Goal: Task Accomplishment & Management: Manage account settings

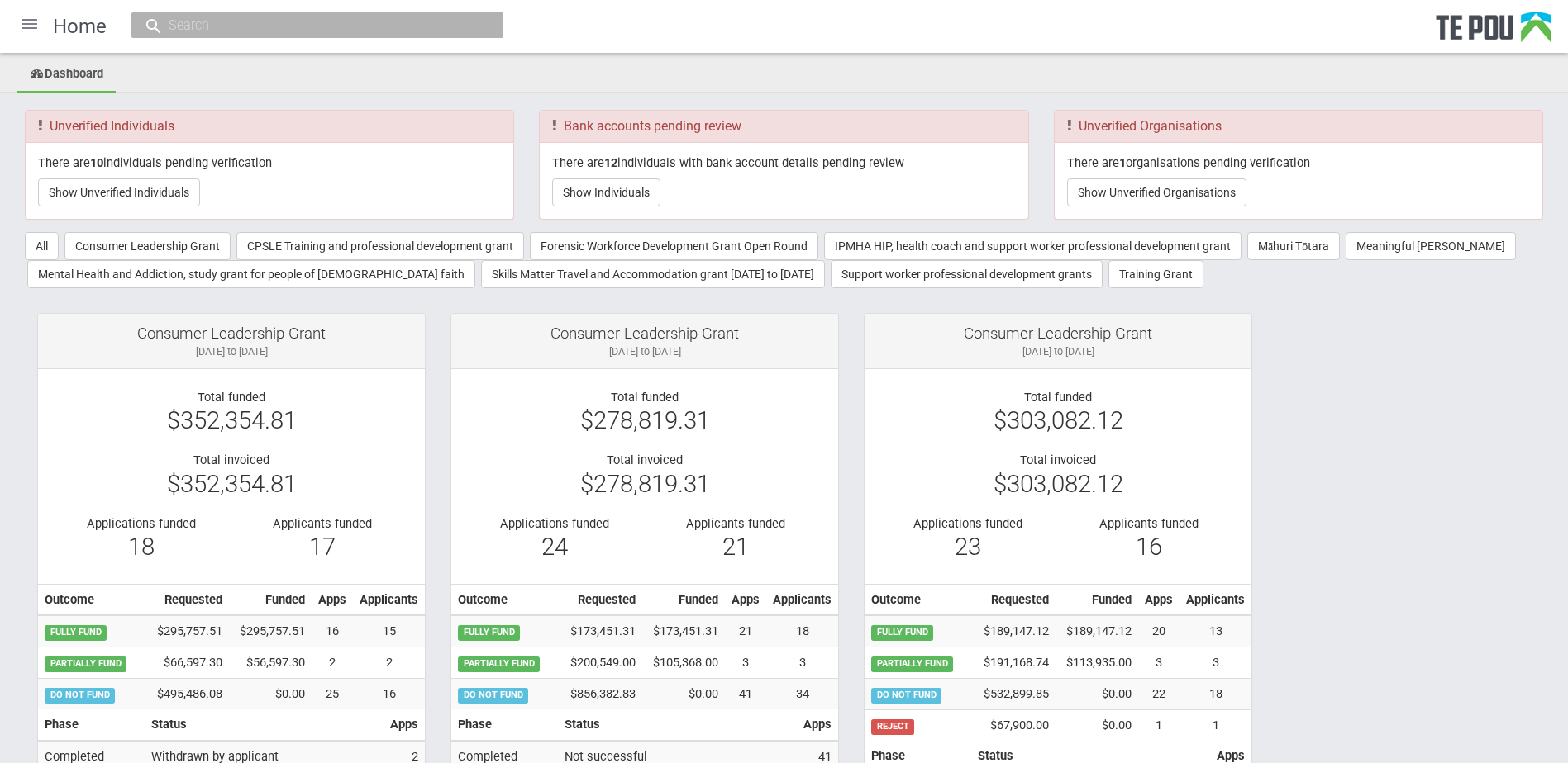
click at [321, 180] on div "There are 10 individuals pending verification Show Unverified Individuals" at bounding box center [270, 181] width 487 height 76
click at [593, 79] on ul "Dashboard" at bounding box center [784, 75] width 1568 height 37
click at [152, 192] on button "Show Unverified Individuals" at bounding box center [118, 192] width 162 height 28
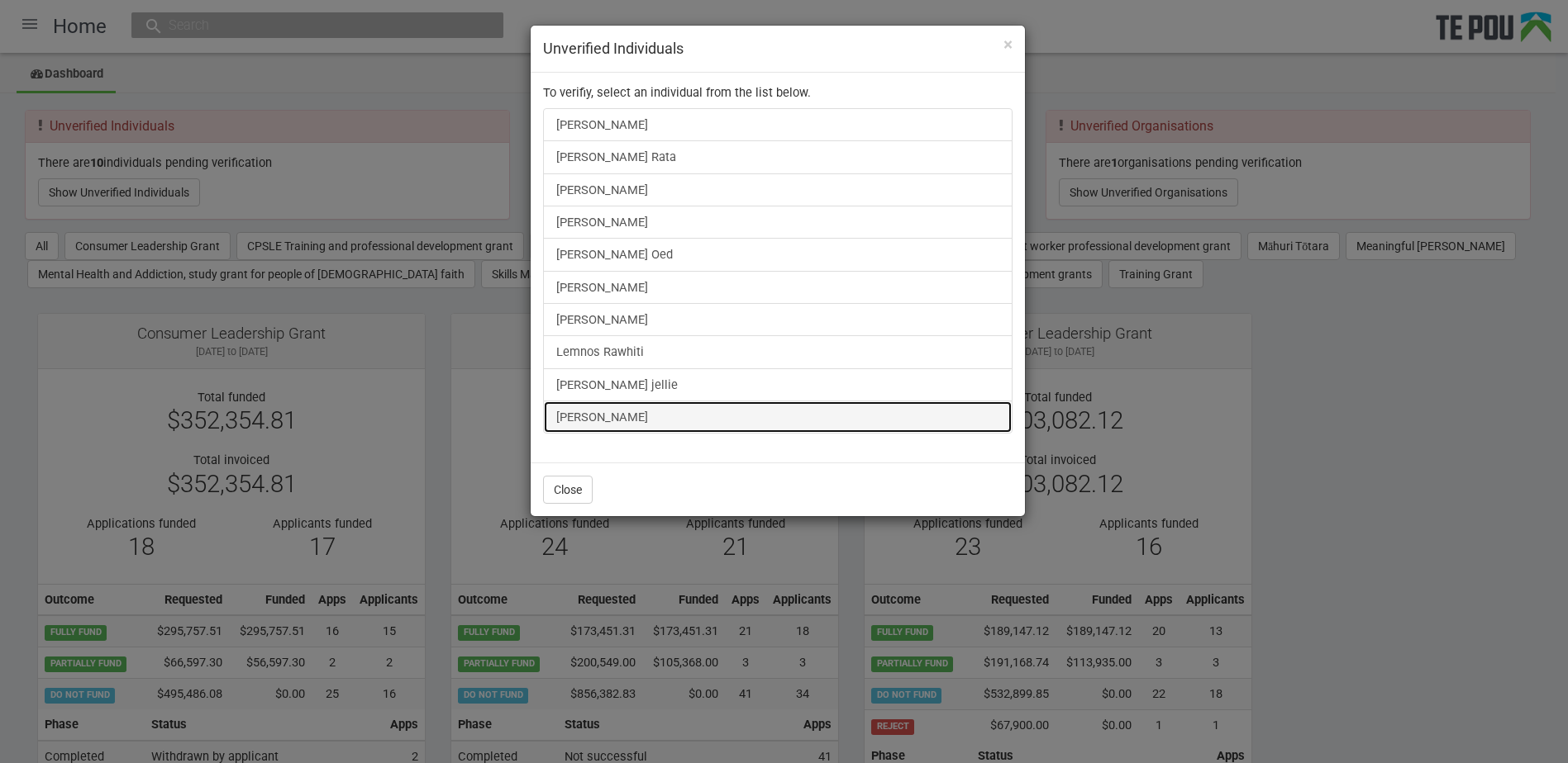
click at [605, 421] on link "[PERSON_NAME]" at bounding box center [778, 416] width 470 height 33
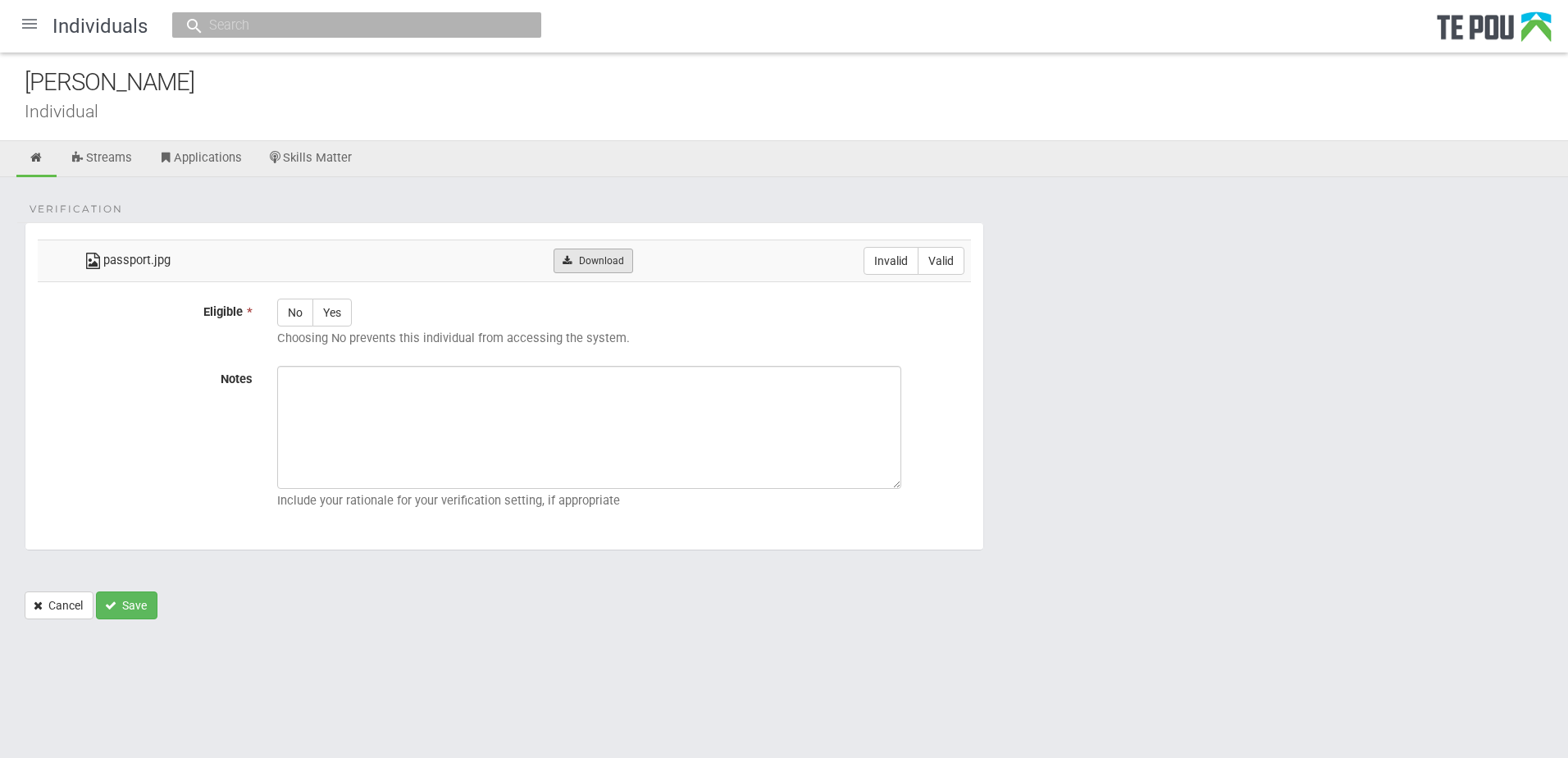
click at [621, 257] on link "Download" at bounding box center [593, 261] width 79 height 25
click at [1376, 496] on form "Verification passport.jpg Download Invalid Valid Eligible * No Yes Choosing No …" at bounding box center [784, 421] width 1519 height 397
click at [1228, 552] on form "Verification passport.jpg Download Invalid Valid Eligible * No Yes Choosing No …" at bounding box center [784, 421] width 1519 height 397
drag, startPoint x: 1225, startPoint y: 605, endPoint x: 1034, endPoint y: 557, distance: 196.9
click at [1225, 605] on form "Verification passport.jpg Download Invalid Valid Eligible * No Yes Choosing No …" at bounding box center [784, 421] width 1519 height 397
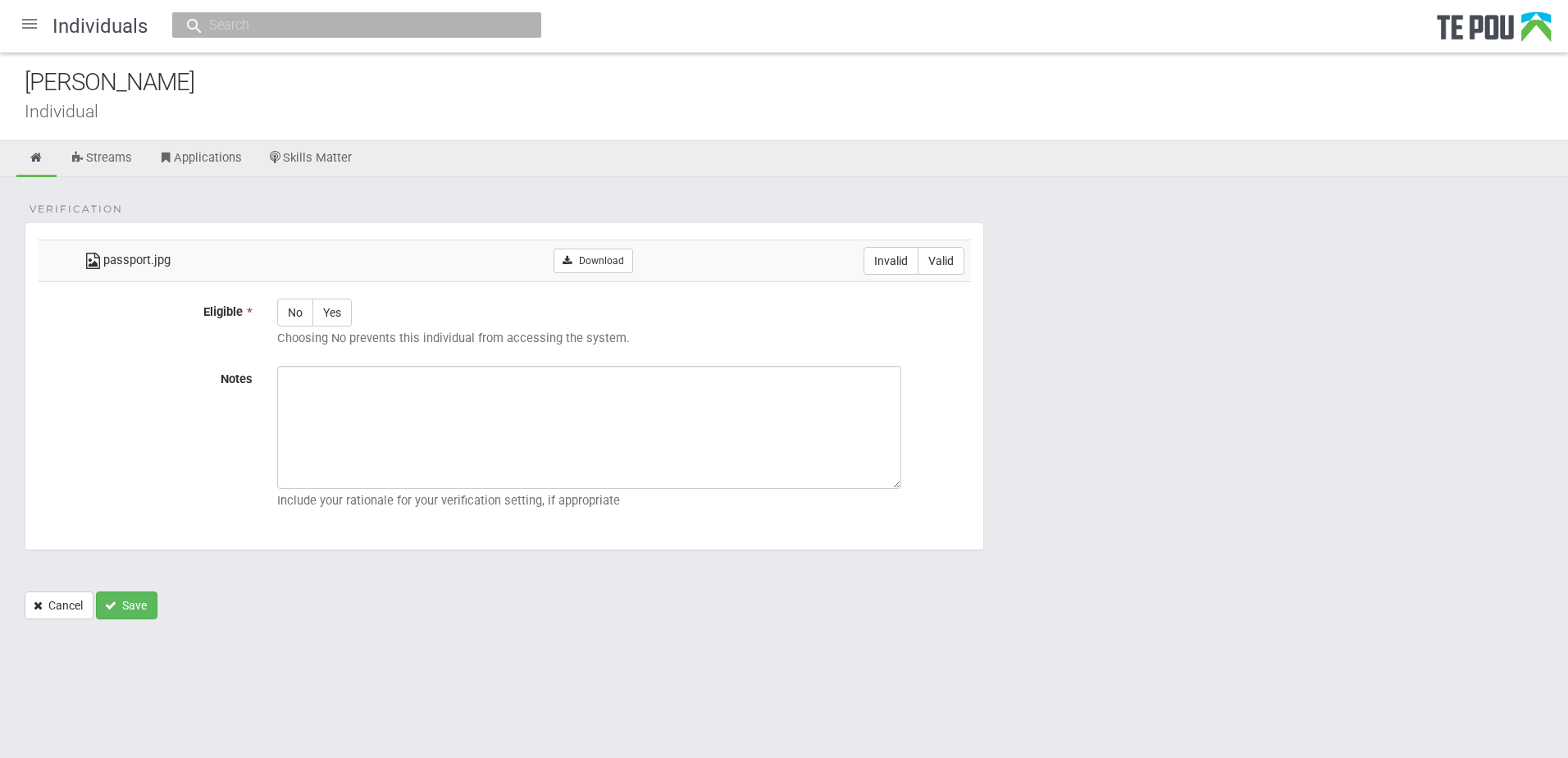
click at [1185, 584] on form "Verification passport.jpg Download Invalid Valid Eligible * No Yes Choosing No …" at bounding box center [784, 421] width 1519 height 397
click at [1091, 615] on form "Verification passport.jpg Download Invalid Valid Eligible * No Yes Choosing No …" at bounding box center [784, 421] width 1519 height 397
click at [1209, 564] on form "Verification passport.jpg Download Invalid Valid Eligible * No Yes Choosing No …" at bounding box center [784, 421] width 1519 height 397
click at [1119, 501] on form "Verification passport.jpg Download Invalid Valid Eligible * No Yes Choosing No …" at bounding box center [784, 421] width 1519 height 397
click at [1181, 746] on html "Home Applications Grant rounds Applicants Organisations Individuals Moderation …" at bounding box center [784, 379] width 1568 height 758
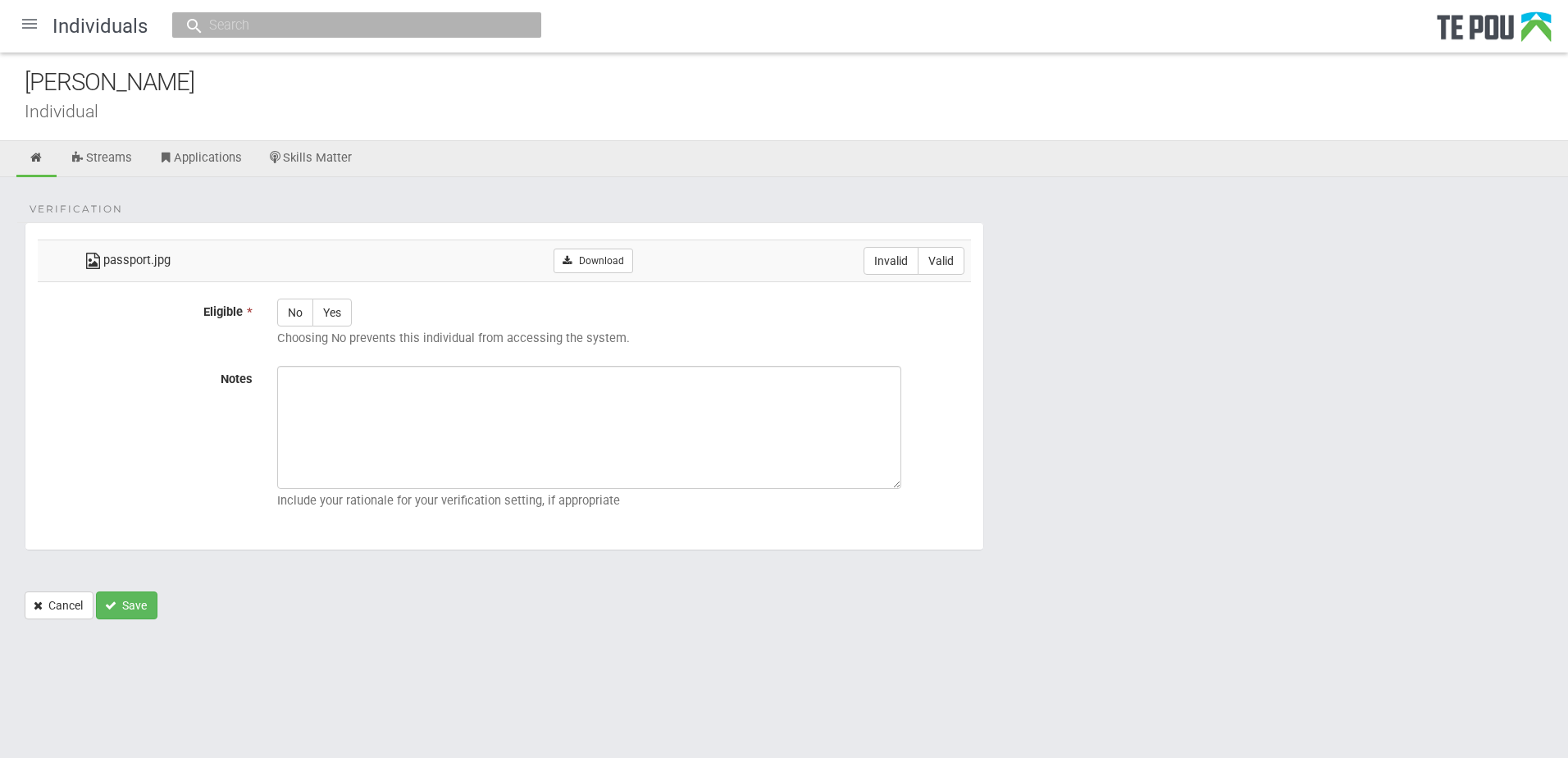
click at [1140, 592] on form "Verification passport.jpg Download Invalid Valid Eligible * No Yes Choosing No …" at bounding box center [784, 421] width 1519 height 397
click at [1146, 598] on form "Verification passport.jpg Download Invalid Valid Eligible * No Yes Choosing No …" at bounding box center [784, 421] width 1519 height 397
click at [1199, 633] on div "Verification passport.jpg Download Invalid Valid Eligible * No Yes Choosing No …" at bounding box center [784, 407] width 1568 height 459
click at [1194, 635] on div "Verification passport.jpg Download Invalid Valid Eligible * No Yes Choosing No …" at bounding box center [784, 407] width 1568 height 459
click at [1119, 607] on form "Verification passport.jpg Download Invalid Valid Eligible * No Yes Choosing No …" at bounding box center [784, 421] width 1519 height 397
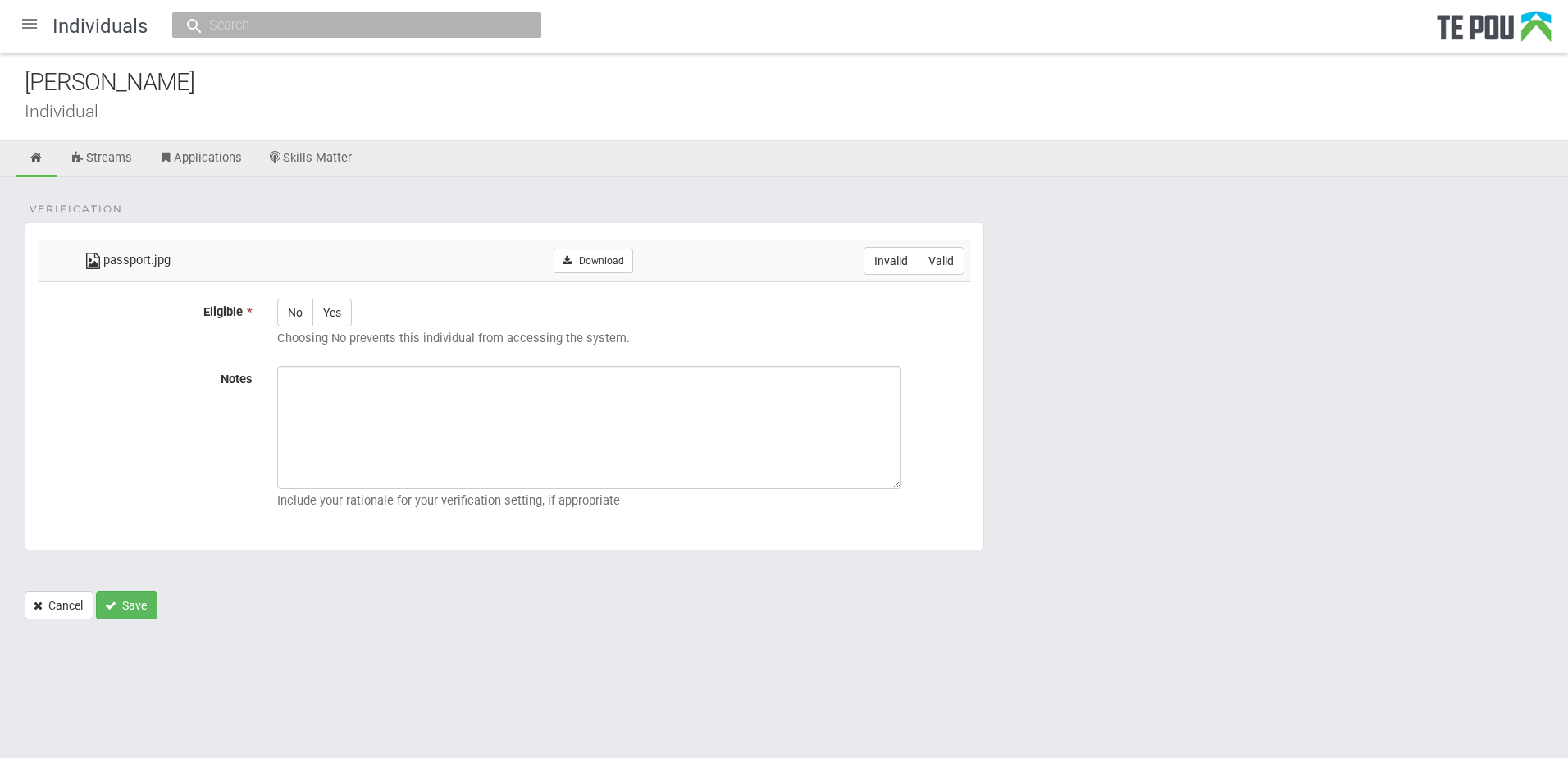
click at [1119, 607] on form "Verification passport.jpg Download Invalid Valid Eligible * No Yes Choosing No …" at bounding box center [784, 421] width 1519 height 397
click at [1107, 593] on form "Verification passport.jpg Download Invalid Valid Eligible * No Yes Choosing No …" at bounding box center [784, 421] width 1519 height 397
click at [1148, 573] on form "Verification passport.jpg Download Invalid Valid Eligible * No Yes Choosing No …" at bounding box center [784, 421] width 1519 height 397
click at [1187, 558] on form "Verification passport.jpg Download Invalid Valid Eligible * No Yes Choosing No …" at bounding box center [784, 421] width 1519 height 397
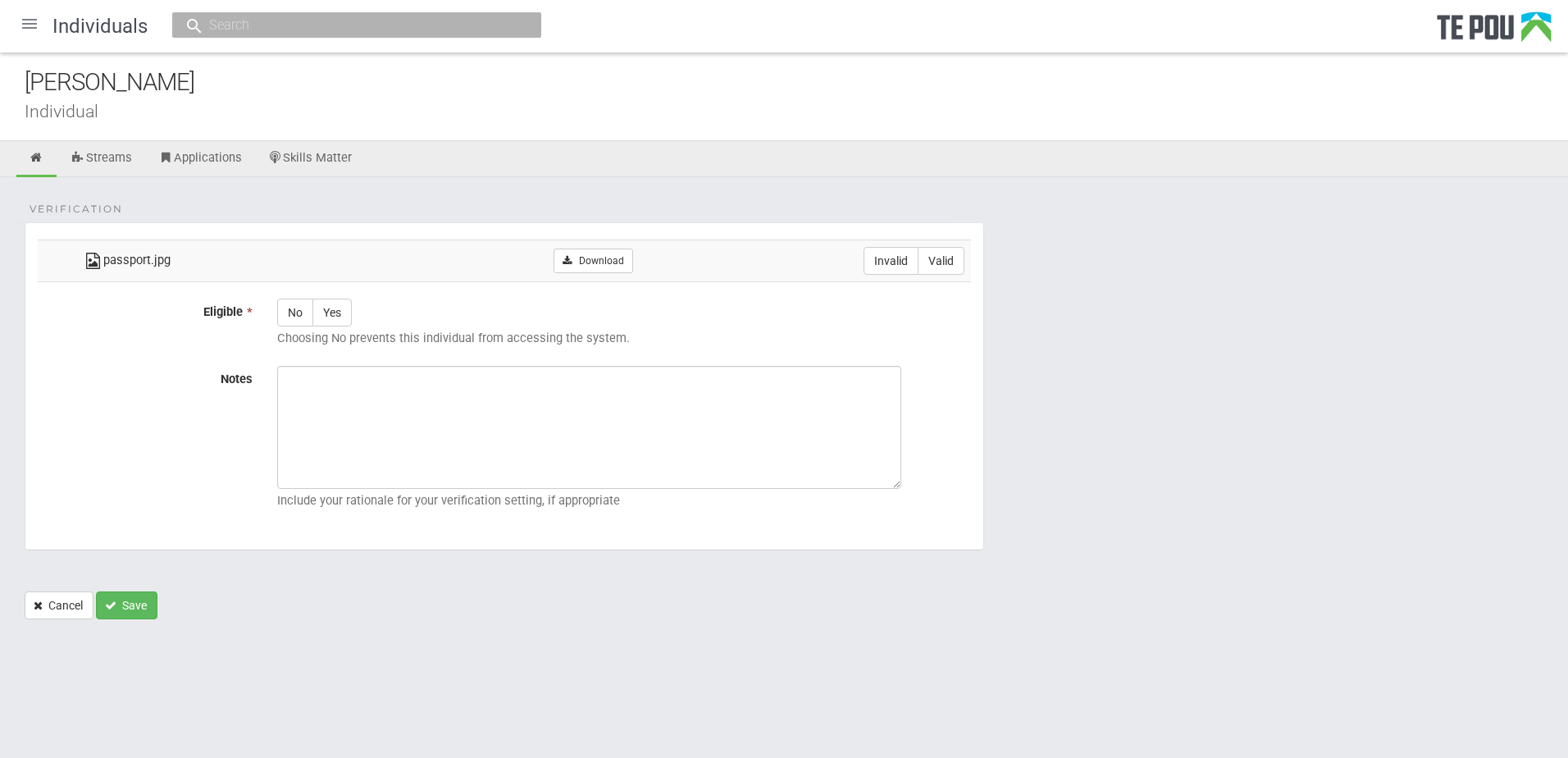
click at [1187, 558] on form "Verification passport.jpg Download Invalid Valid Eligible * No Yes Choosing No …" at bounding box center [784, 421] width 1519 height 397
click at [1187, 557] on form "Verification passport.jpg Download Invalid Valid Eligible * No Yes Choosing No …" at bounding box center [784, 421] width 1519 height 397
click at [1072, 633] on div "Verification passport.jpg Download Invalid Valid Eligible * No Yes Choosing No …" at bounding box center [784, 407] width 1568 height 459
click at [997, 609] on form "Verification passport.jpg Download Invalid Valid Eligible * No Yes Choosing No …" at bounding box center [784, 421] width 1519 height 397
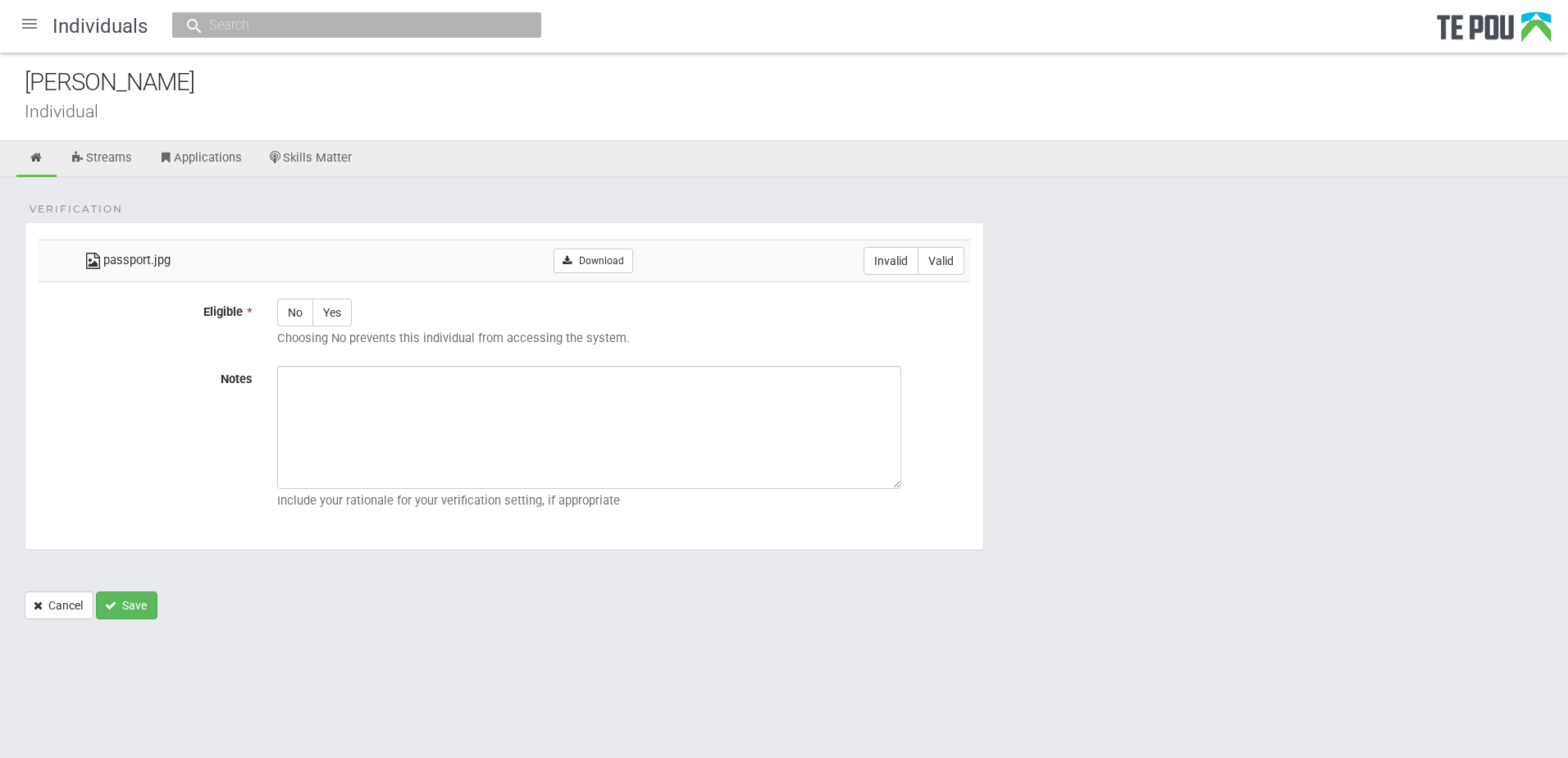
click at [1019, 601] on form "Verification passport.jpg Download Invalid Valid Eligible * No Yes Choosing No …" at bounding box center [784, 421] width 1519 height 397
click at [991, 565] on form "Verification passport.jpg Download Invalid Valid Eligible * No Yes Choosing No …" at bounding box center [784, 421] width 1519 height 397
click at [994, 585] on form "Verification passport.jpg Download Invalid Valid Eligible * No Yes Choosing No …" at bounding box center [784, 421] width 1519 height 397
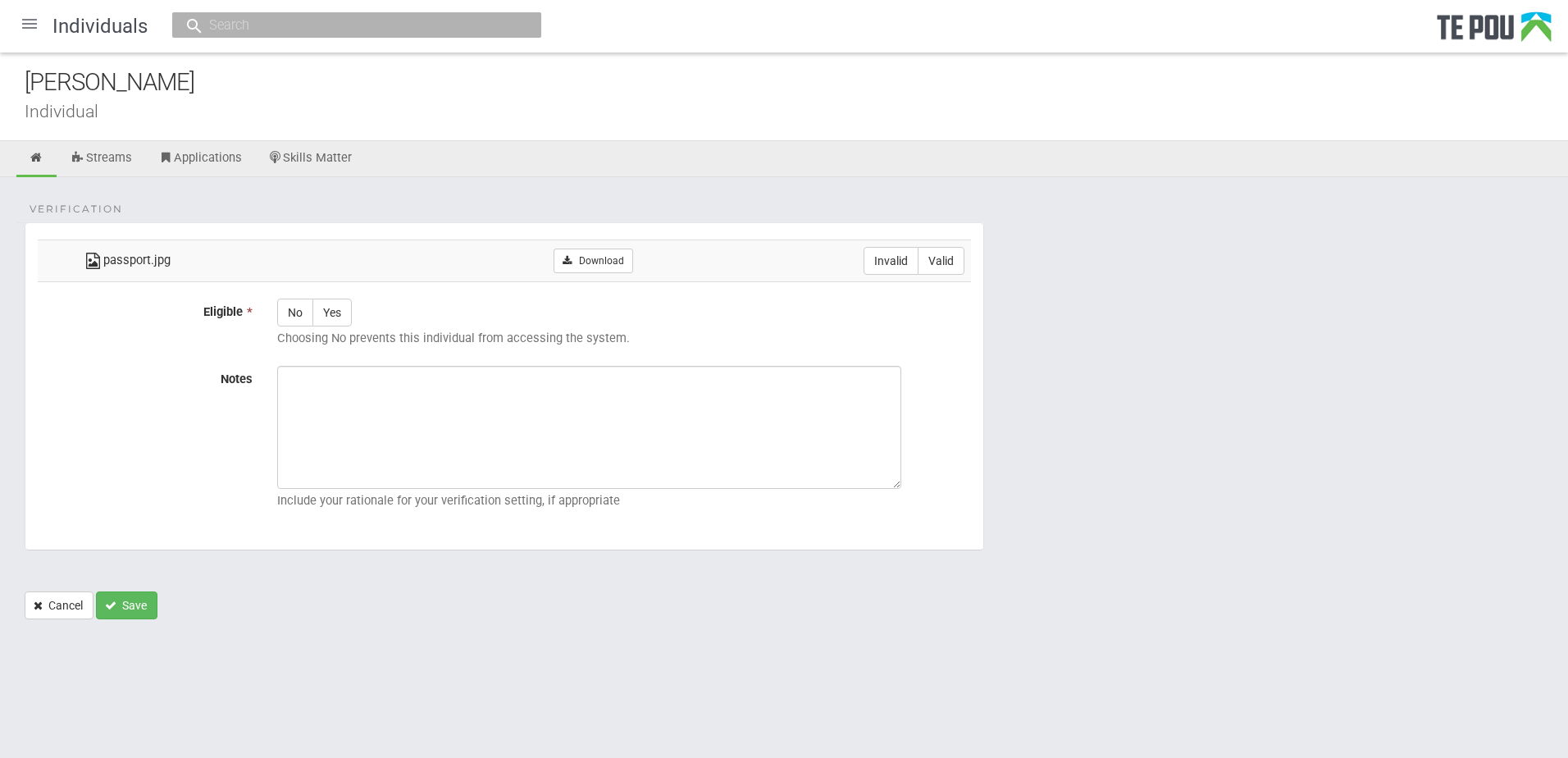
click at [992, 597] on form "Verification passport.jpg Download Invalid Valid Eligible * No Yes Choosing No …" at bounding box center [784, 421] width 1519 height 397
click at [993, 582] on form "Verification passport.jpg Download Invalid Valid Eligible * No Yes Choosing No …" at bounding box center [784, 421] width 1519 height 397
click at [996, 586] on form "Verification passport.jpg Download Invalid Valid Eligible * No Yes Choosing No …" at bounding box center [784, 421] width 1519 height 397
click at [985, 586] on form "Verification passport.jpg Download Invalid Valid Eligible * No Yes Choosing No …" at bounding box center [784, 421] width 1519 height 397
click at [979, 586] on form "Verification passport.jpg Download Invalid Valid Eligible * No Yes Choosing No …" at bounding box center [784, 421] width 1519 height 397
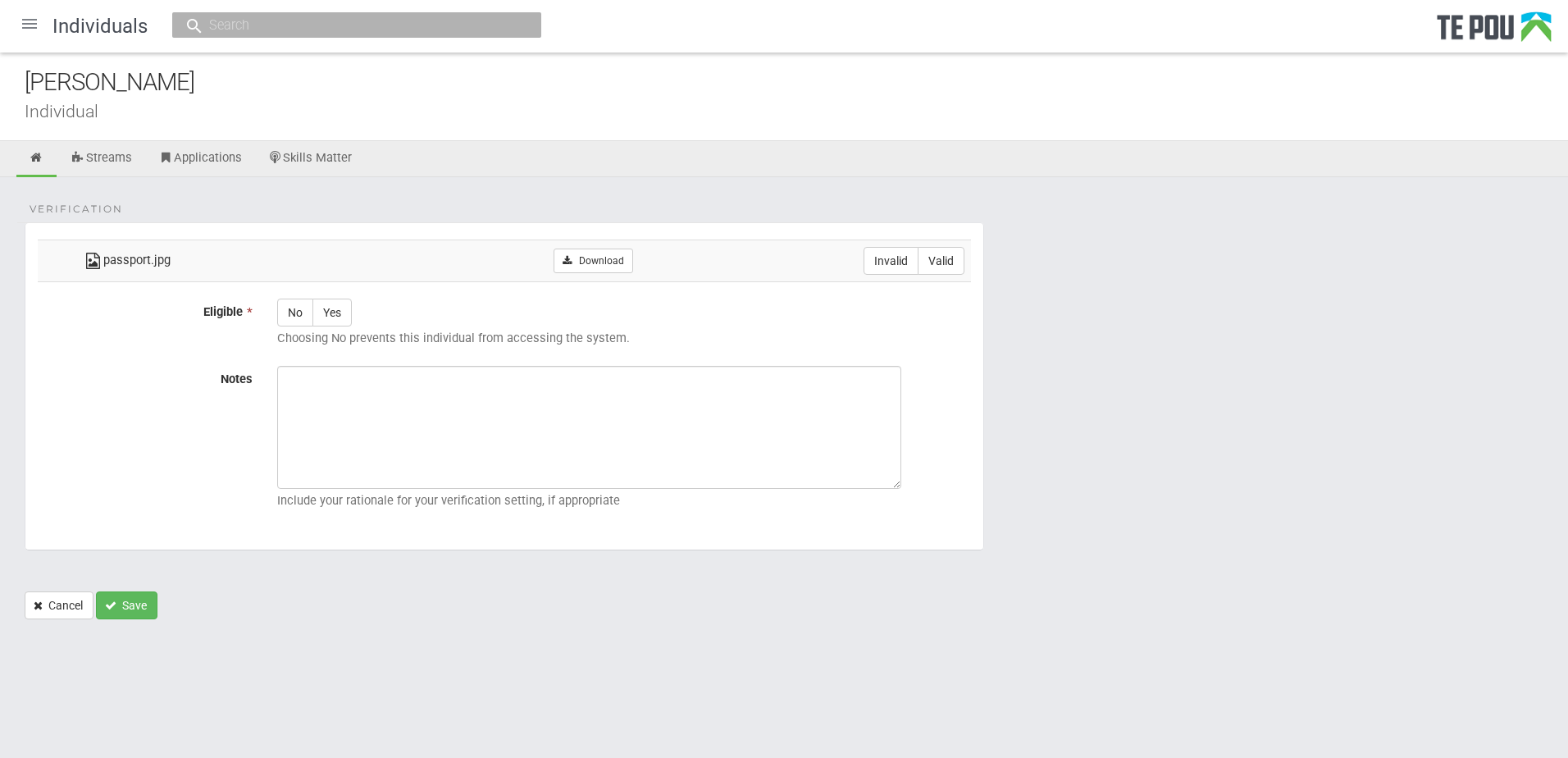
click at [978, 585] on form "Verification passport.jpg Download Invalid Valid Eligible * No Yes Choosing No …" at bounding box center [784, 421] width 1519 height 397
click at [980, 587] on form "Verification passport.jpg Download Invalid Valid Eligible * No Yes Choosing No …" at bounding box center [784, 421] width 1519 height 397
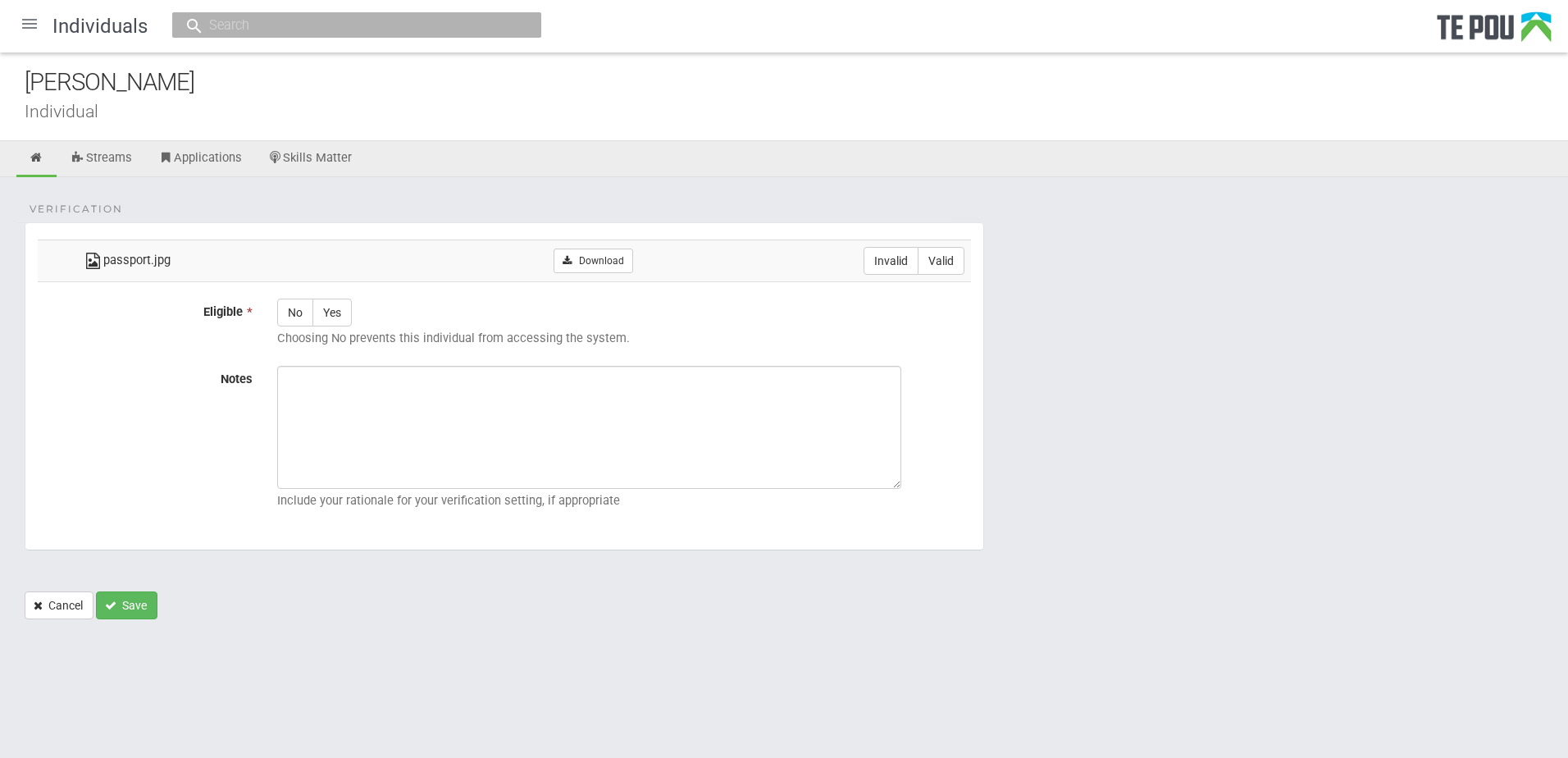
click at [980, 587] on form "Verification passport.jpg Download Invalid Valid Eligible * No Yes Choosing No …" at bounding box center [784, 421] width 1519 height 397
click at [589, 172] on ul "Streams Applications Skills Matter" at bounding box center [784, 159] width 1568 height 36
click at [958, 256] on label "Valid" at bounding box center [941, 261] width 47 height 28
radio input "true"
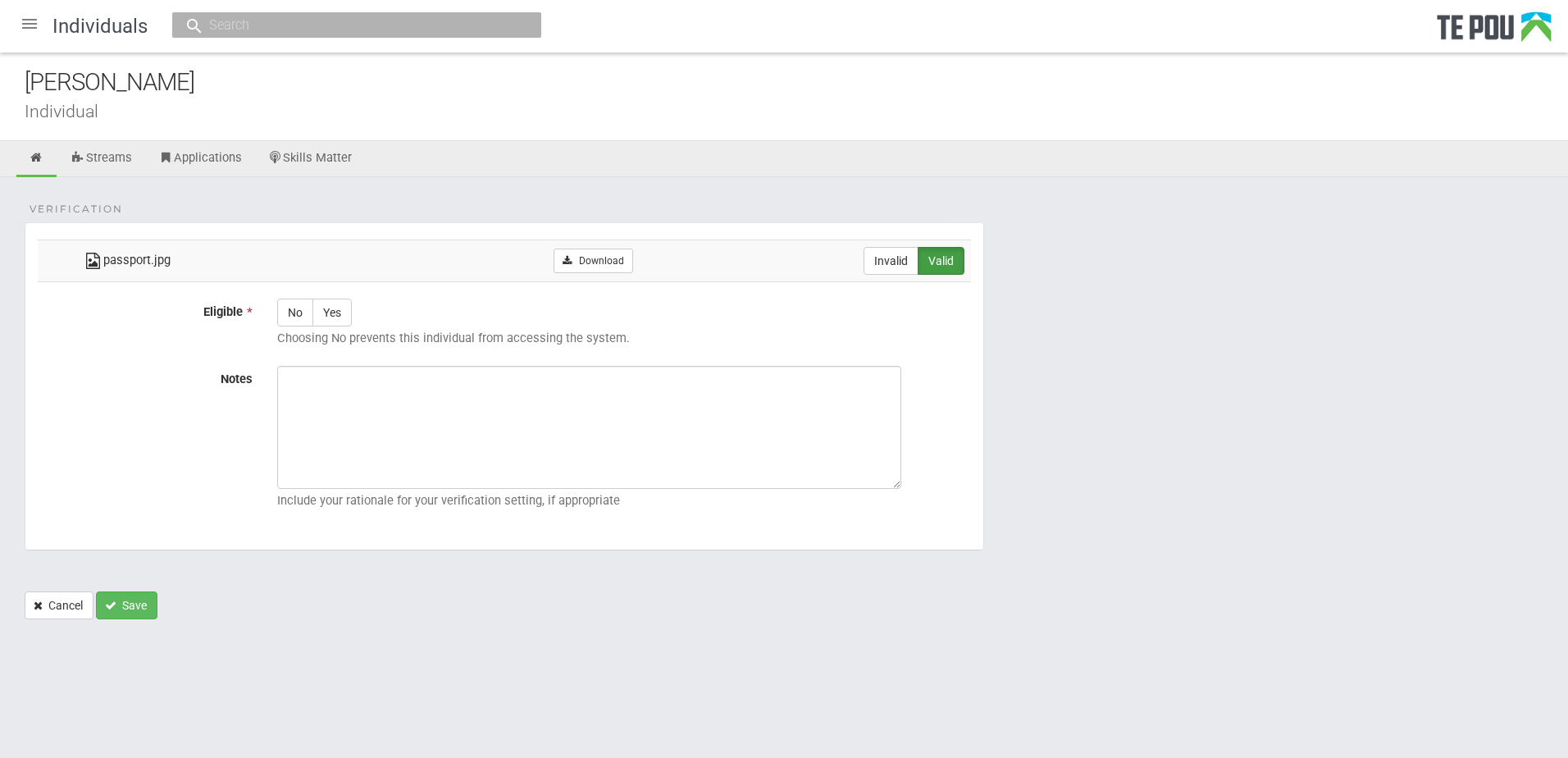
drag, startPoint x: 343, startPoint y: 323, endPoint x: 363, endPoint y: 227, distance: 98.1
click at [363, 227] on fieldset "Verification passport.jpg Download Invalid Valid Eligible * No Yes Choosing No …" at bounding box center [504, 386] width 960 height 328
click at [332, 312] on label "Yes" at bounding box center [332, 312] width 39 height 28
radio input "true"
click at [486, 465] on textarea "Notes" at bounding box center [590, 427] width 624 height 123
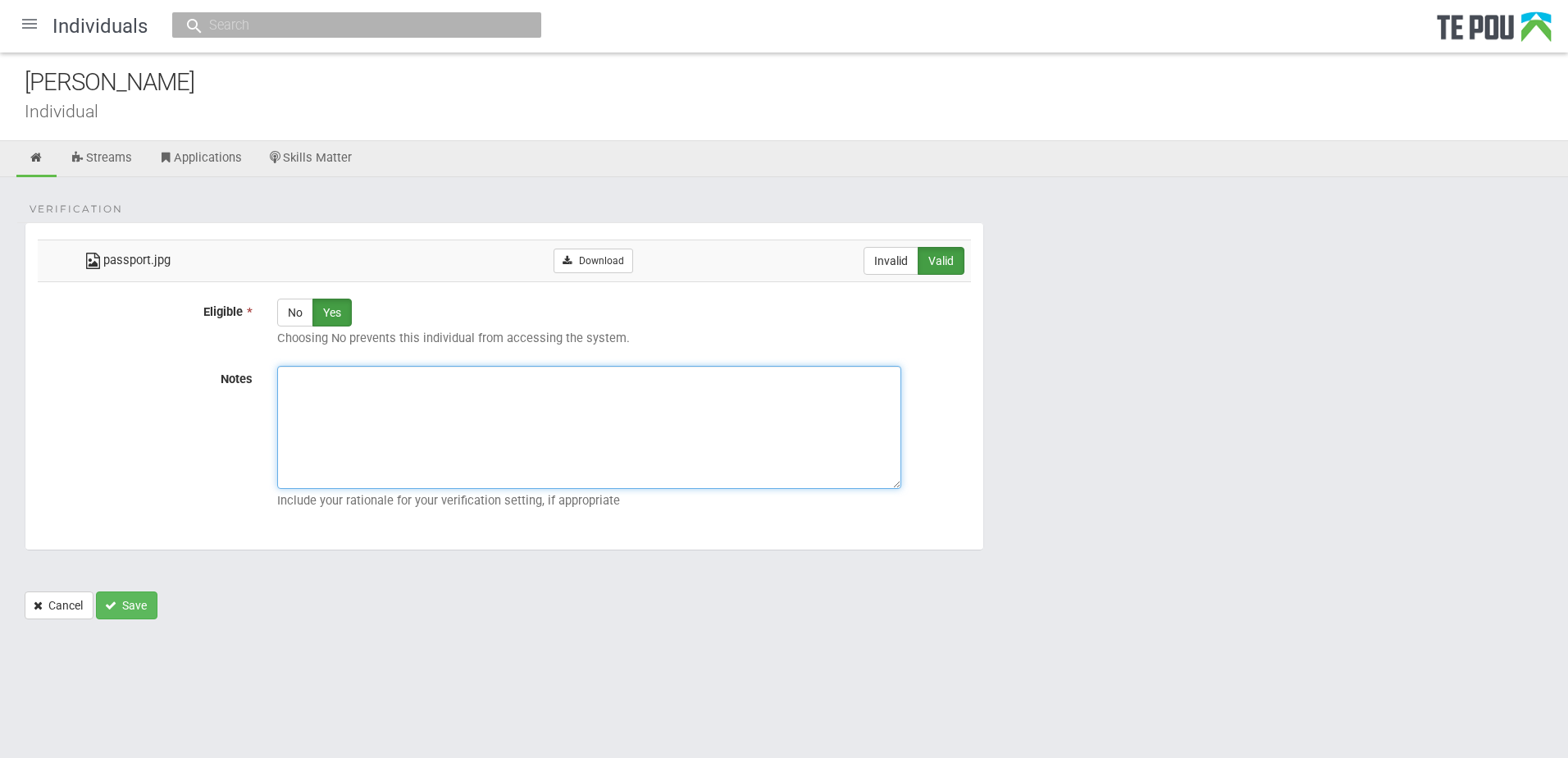
paste textarea "Verified by Melody @ [DATE]"
type textarea "Verified by Melody @ [DATE]"
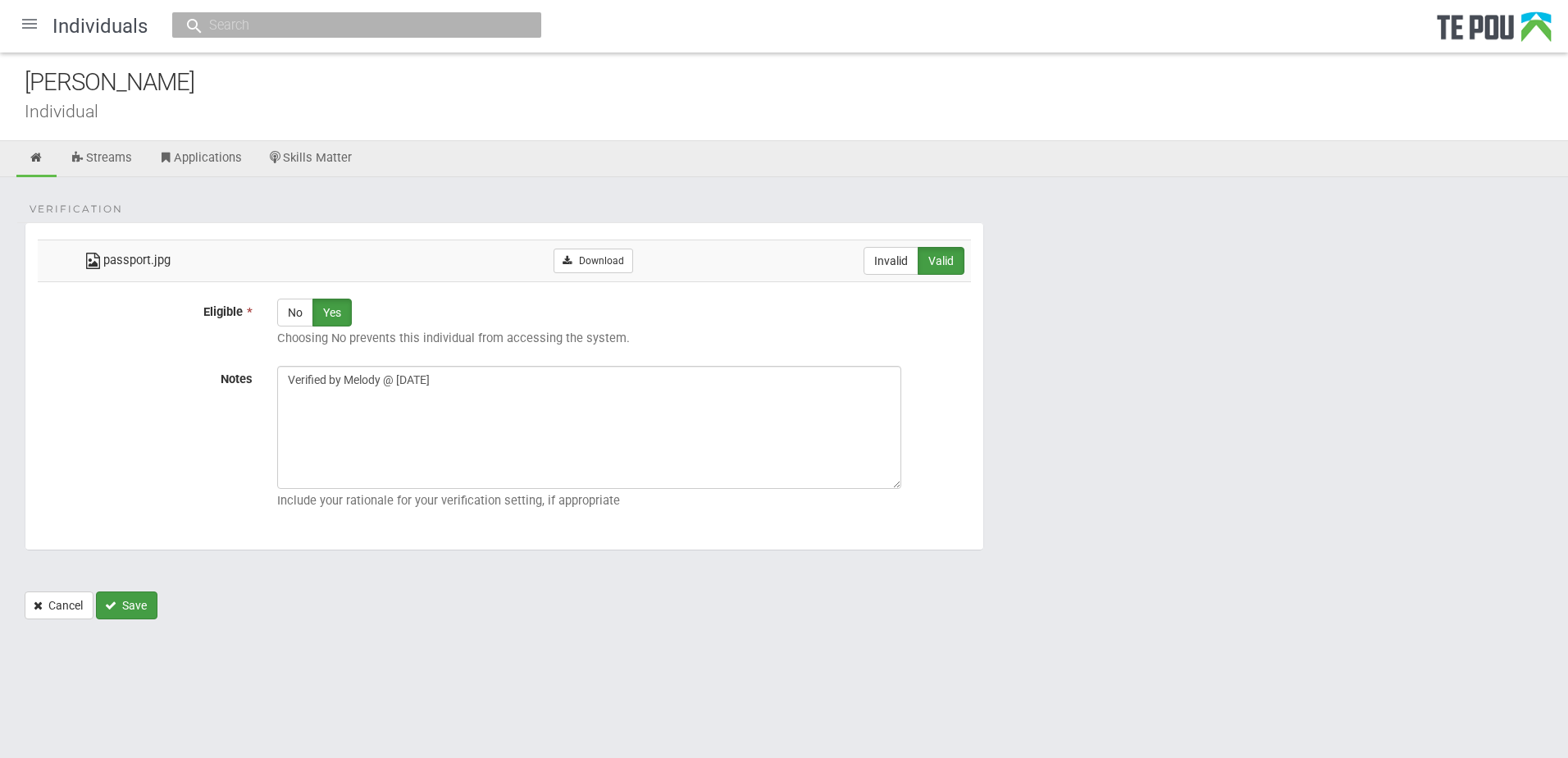
click at [126, 605] on button "Save" at bounding box center [126, 605] width 61 height 28
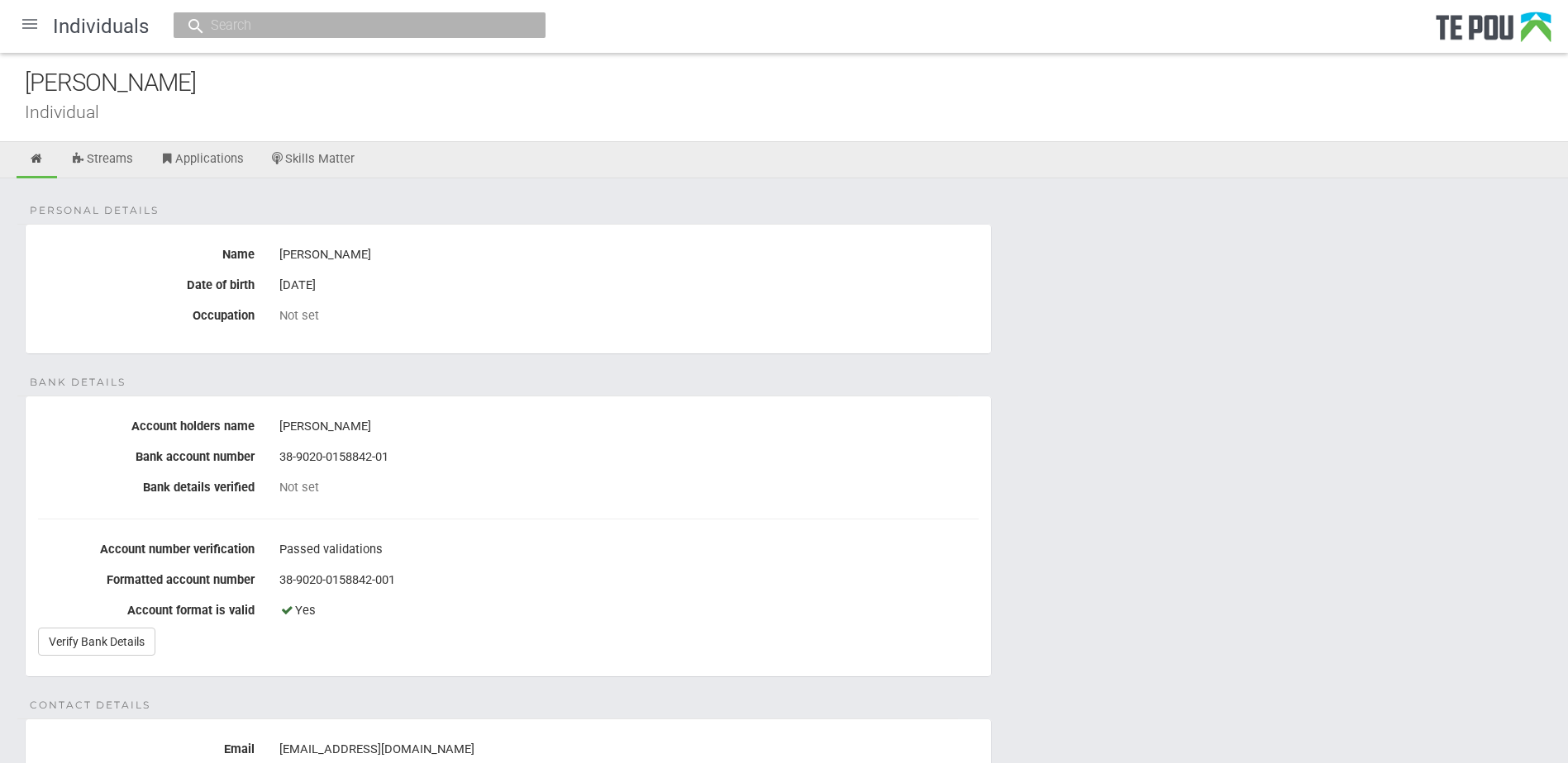
click at [355, 165] on link "Skills Matter" at bounding box center [313, 160] width 110 height 37
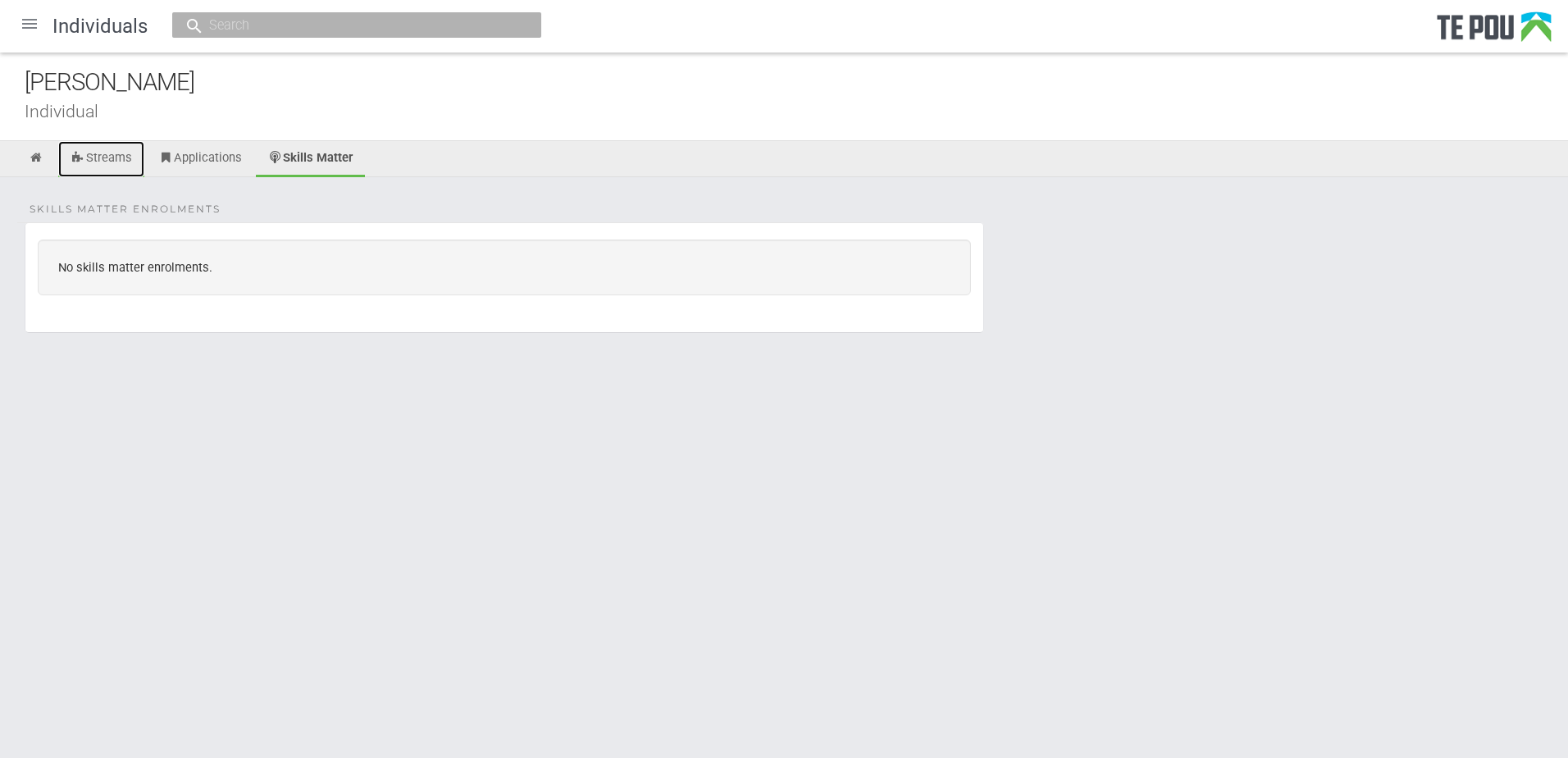
click at [112, 149] on link "Streams" at bounding box center [101, 159] width 86 height 36
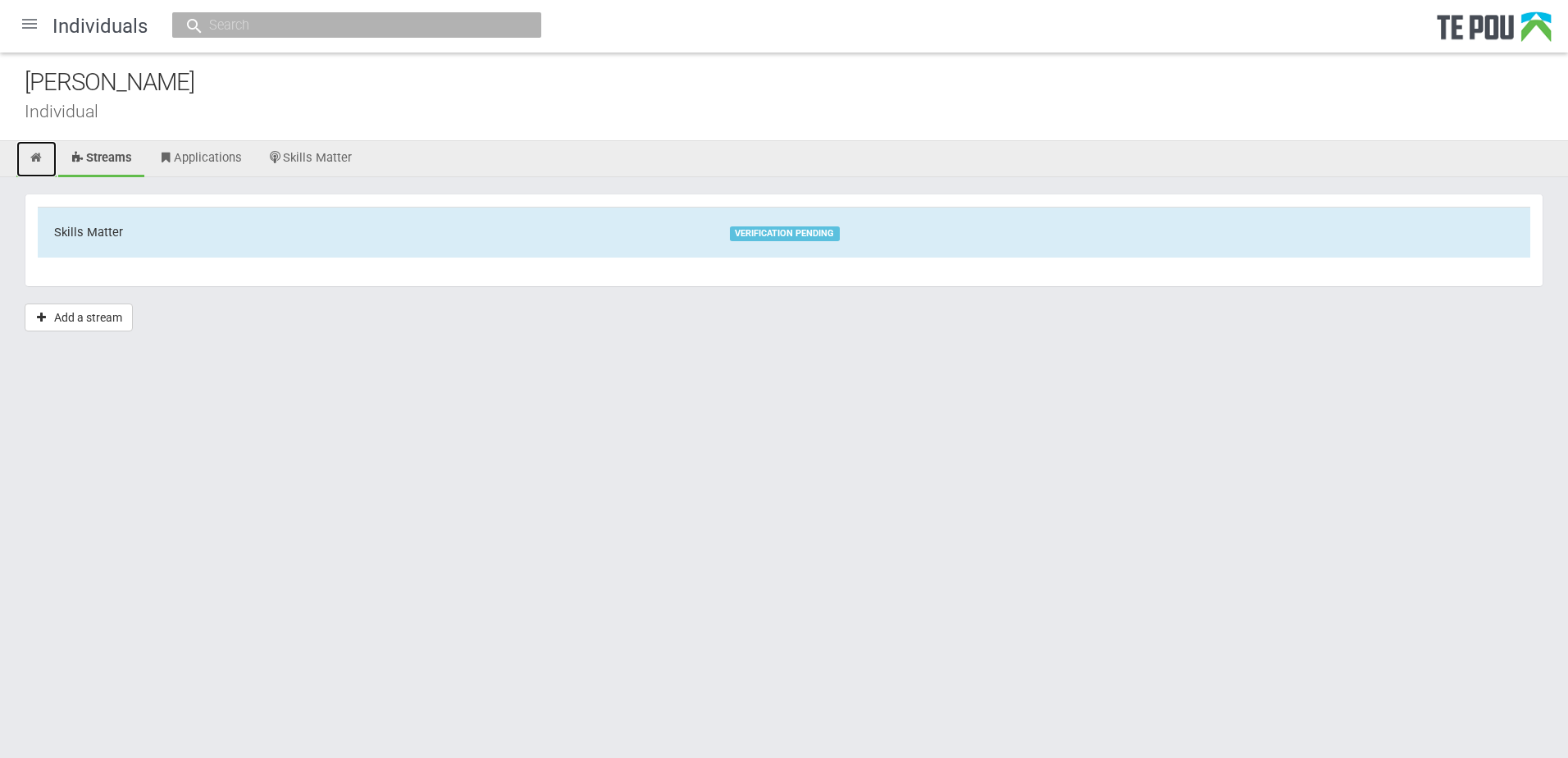
click at [47, 160] on link at bounding box center [36, 159] width 40 height 36
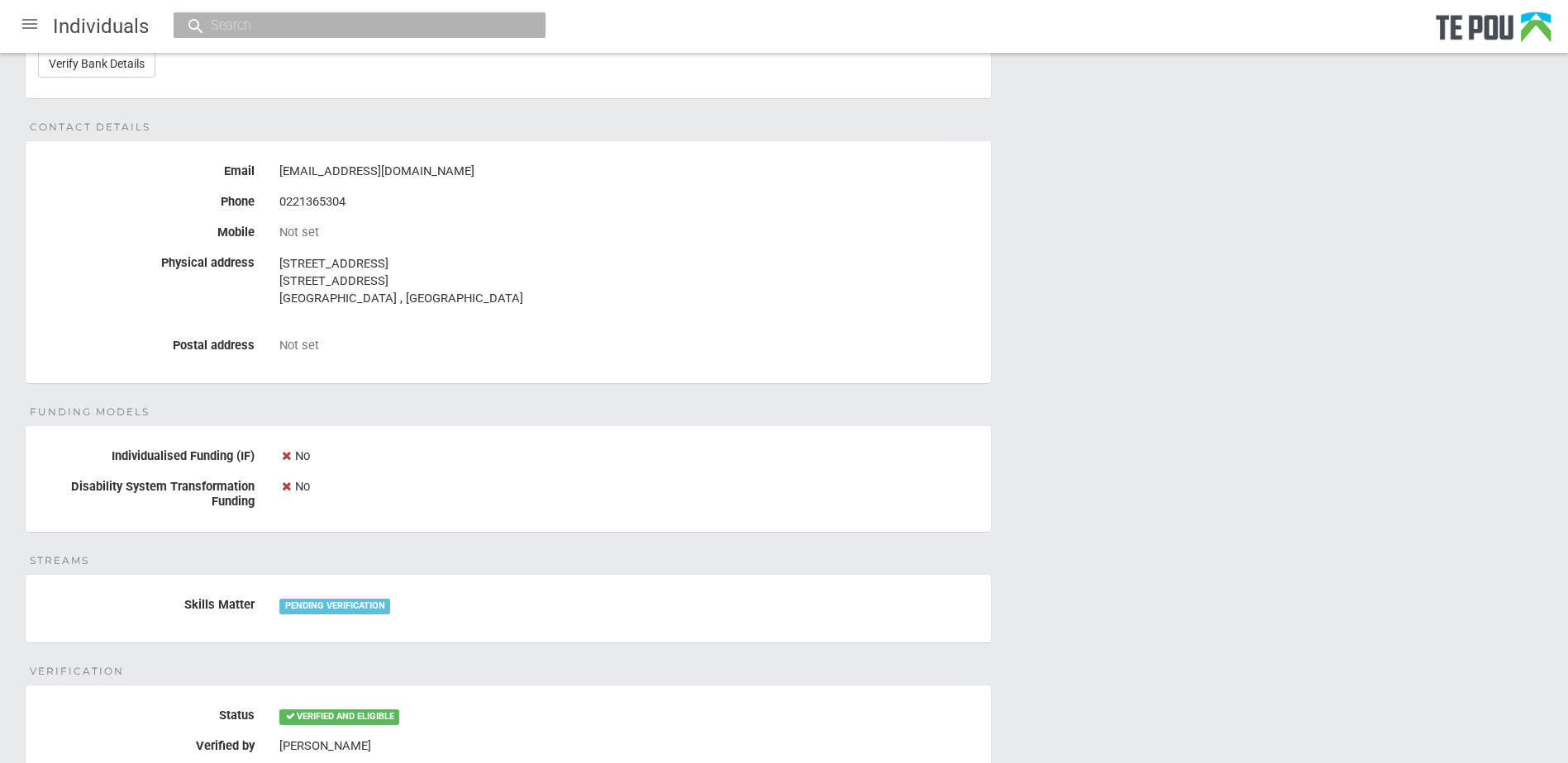
scroll to position [82, 0]
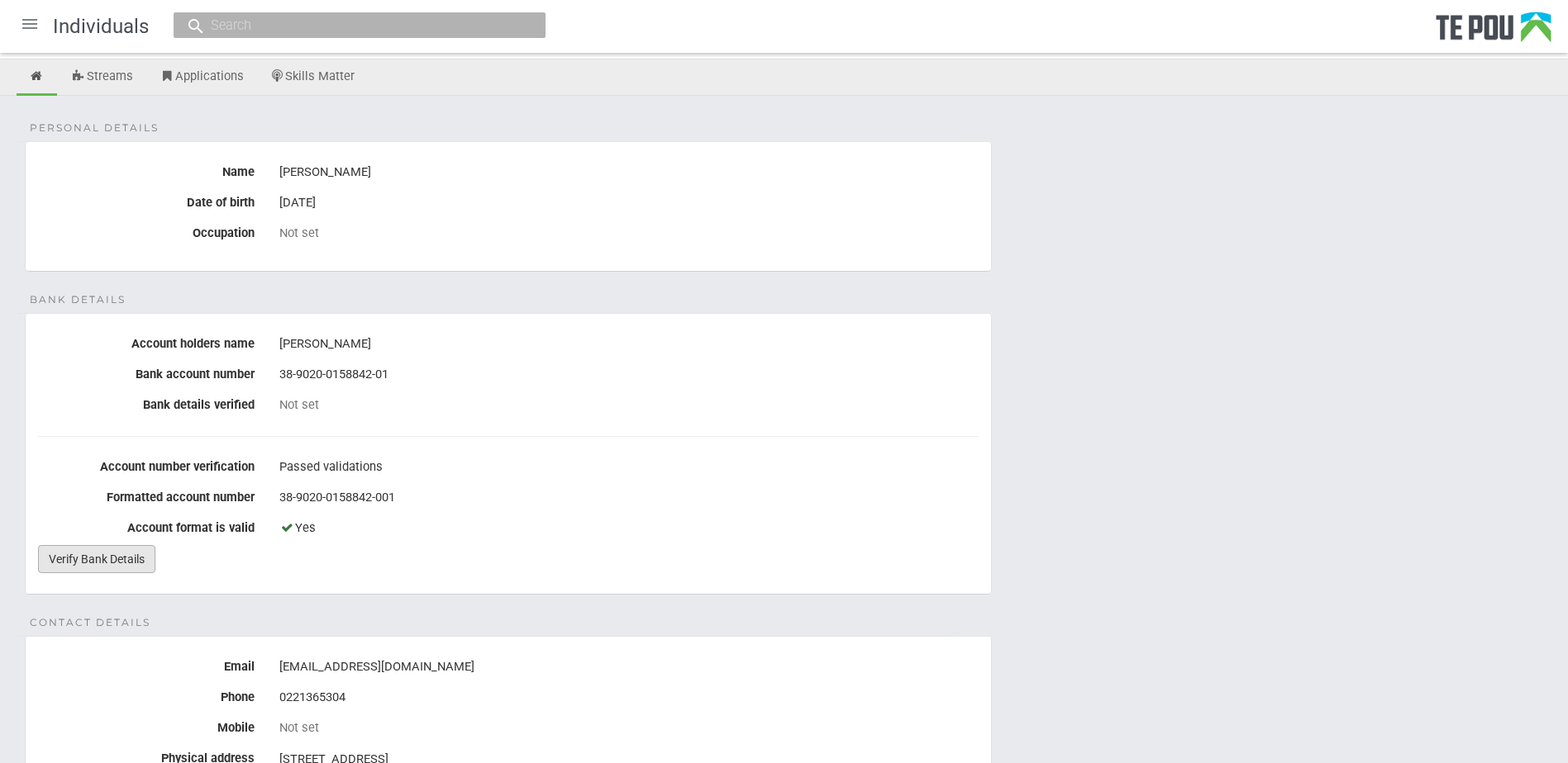
click at [105, 558] on link "Verify Bank Details" at bounding box center [96, 559] width 117 height 28
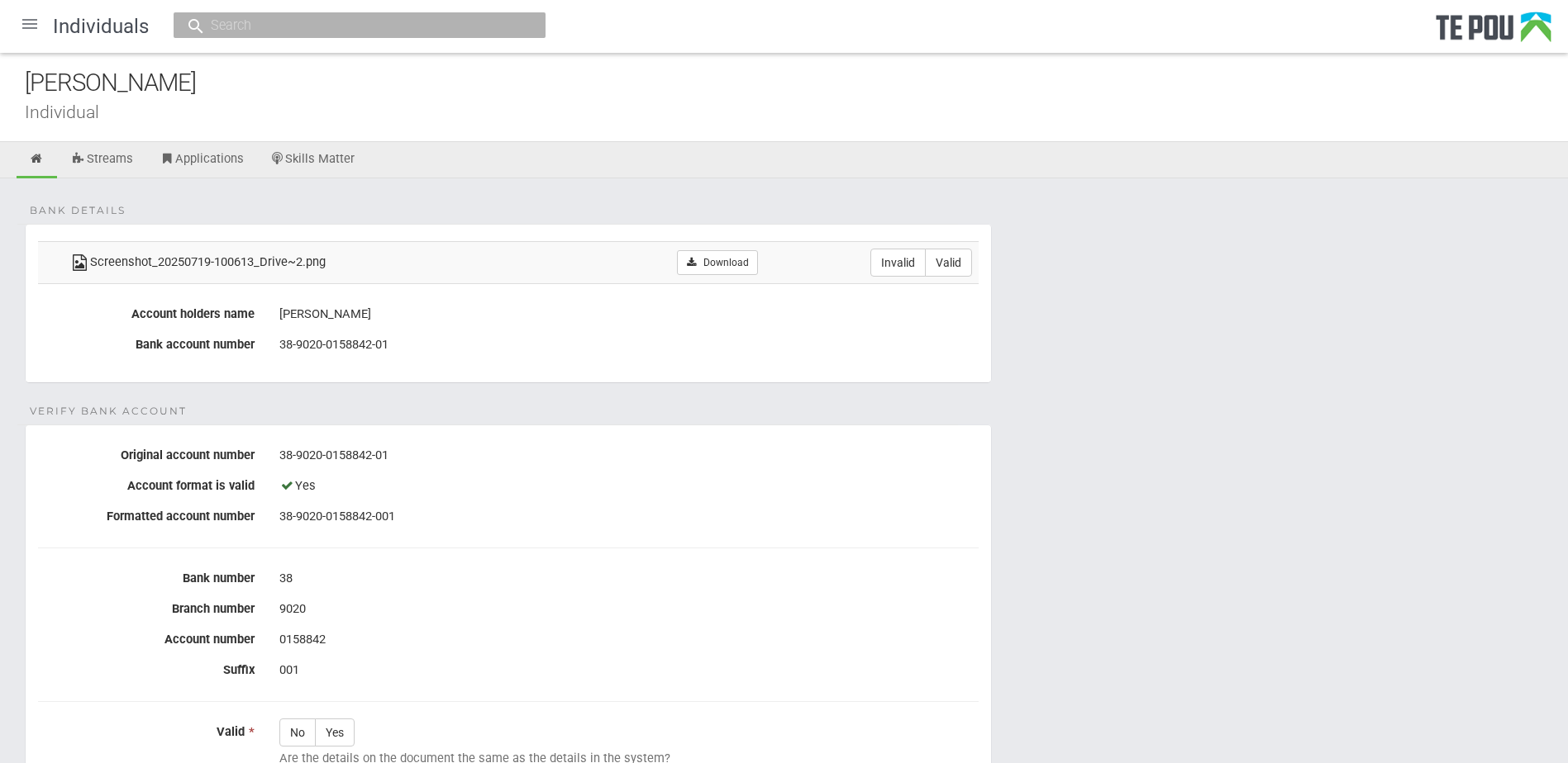
click at [1099, 252] on form "Bank details Screenshot_20250719-100613_Drive~2.png Download Invalid Valid Acco…" at bounding box center [784, 632] width 1518 height 818
click at [1206, 516] on form "Bank details Screenshot_20250719-100613_Drive~2.png Download Invalid Valid Acco…" at bounding box center [784, 632] width 1518 height 818
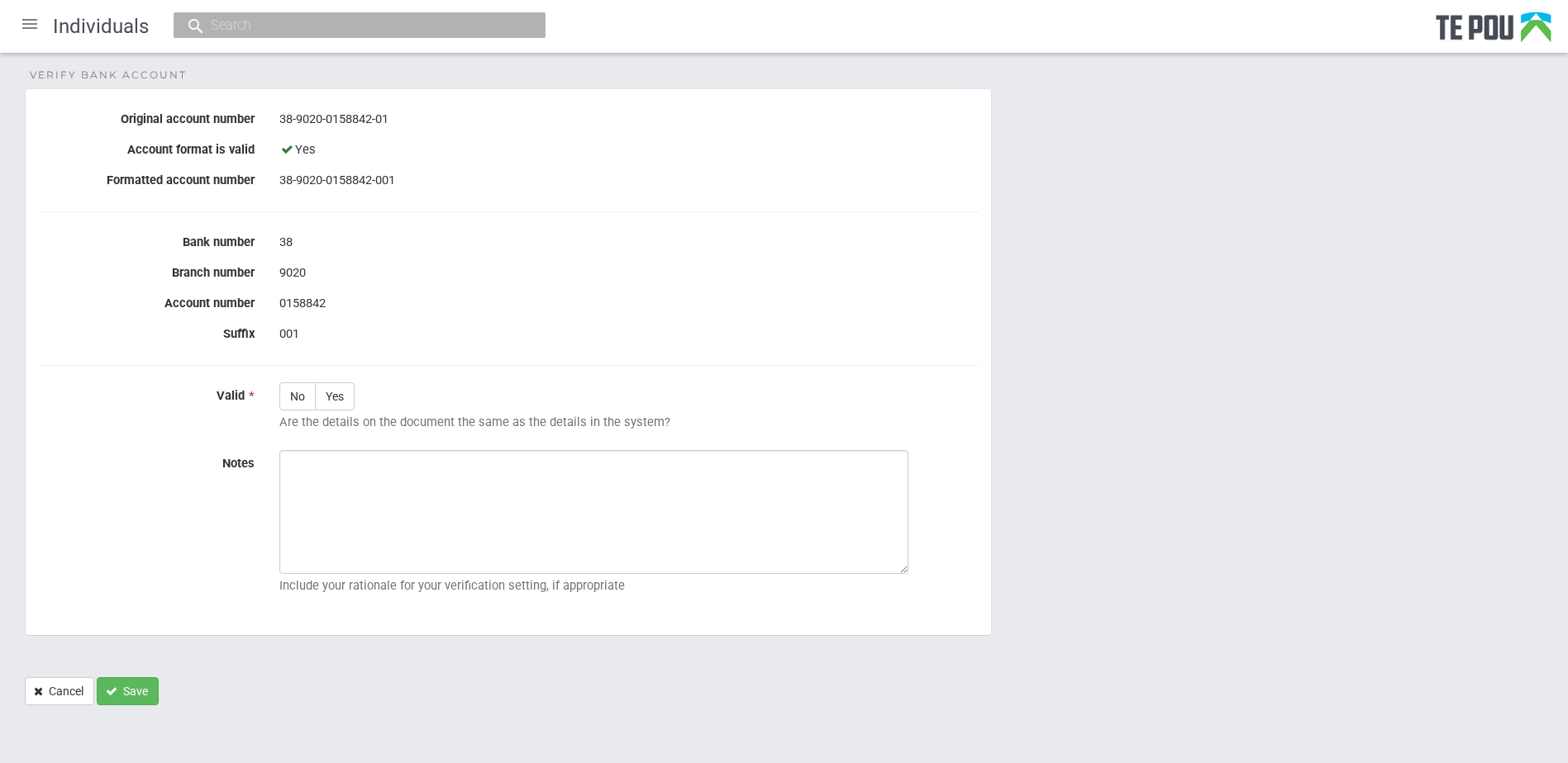
click at [1245, 629] on form "Bank details Screenshot_20250719-100613_Drive~2.png Download Invalid Valid Acco…" at bounding box center [784, 296] width 1518 height 818
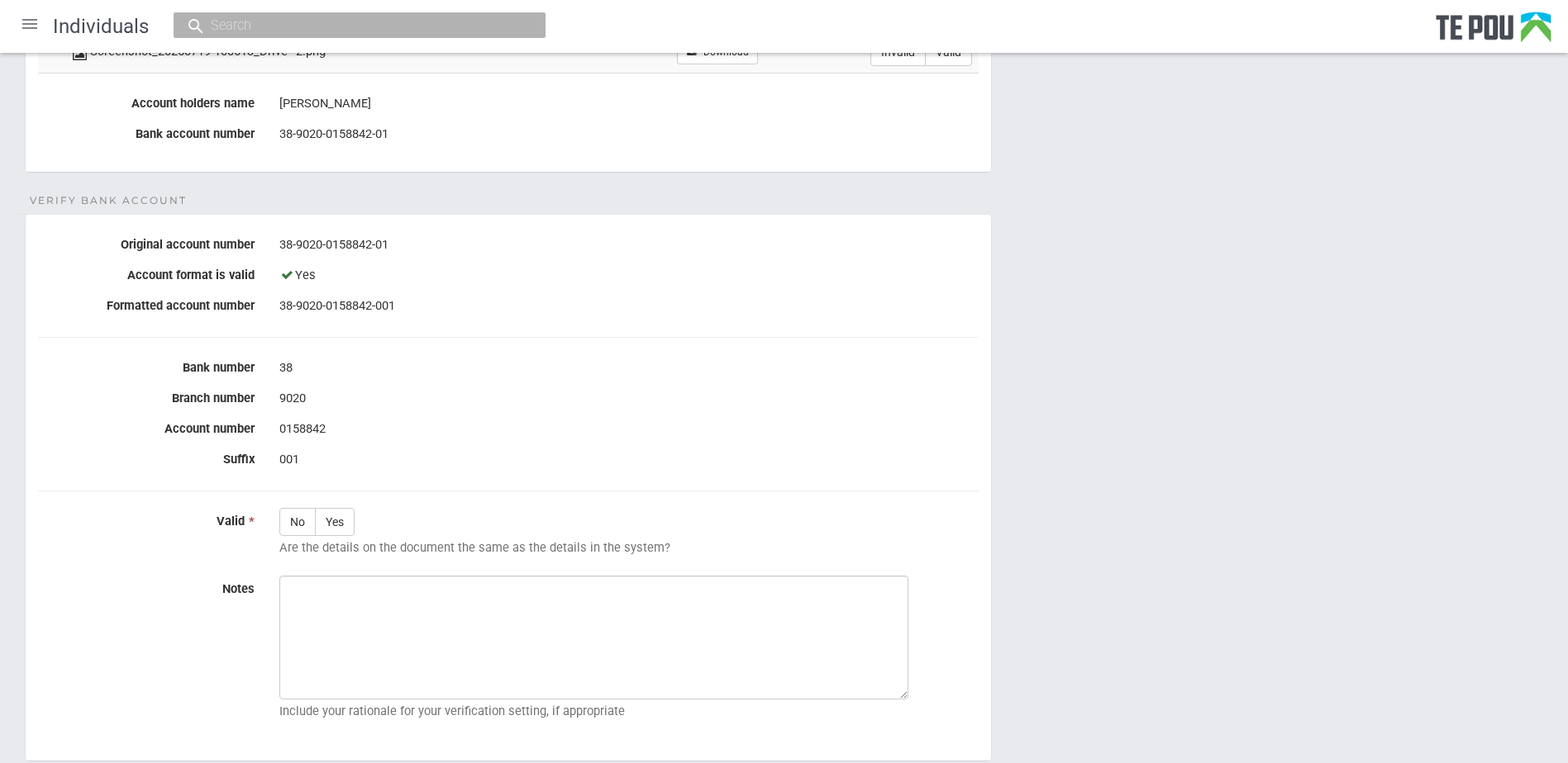
scroll to position [89, 0]
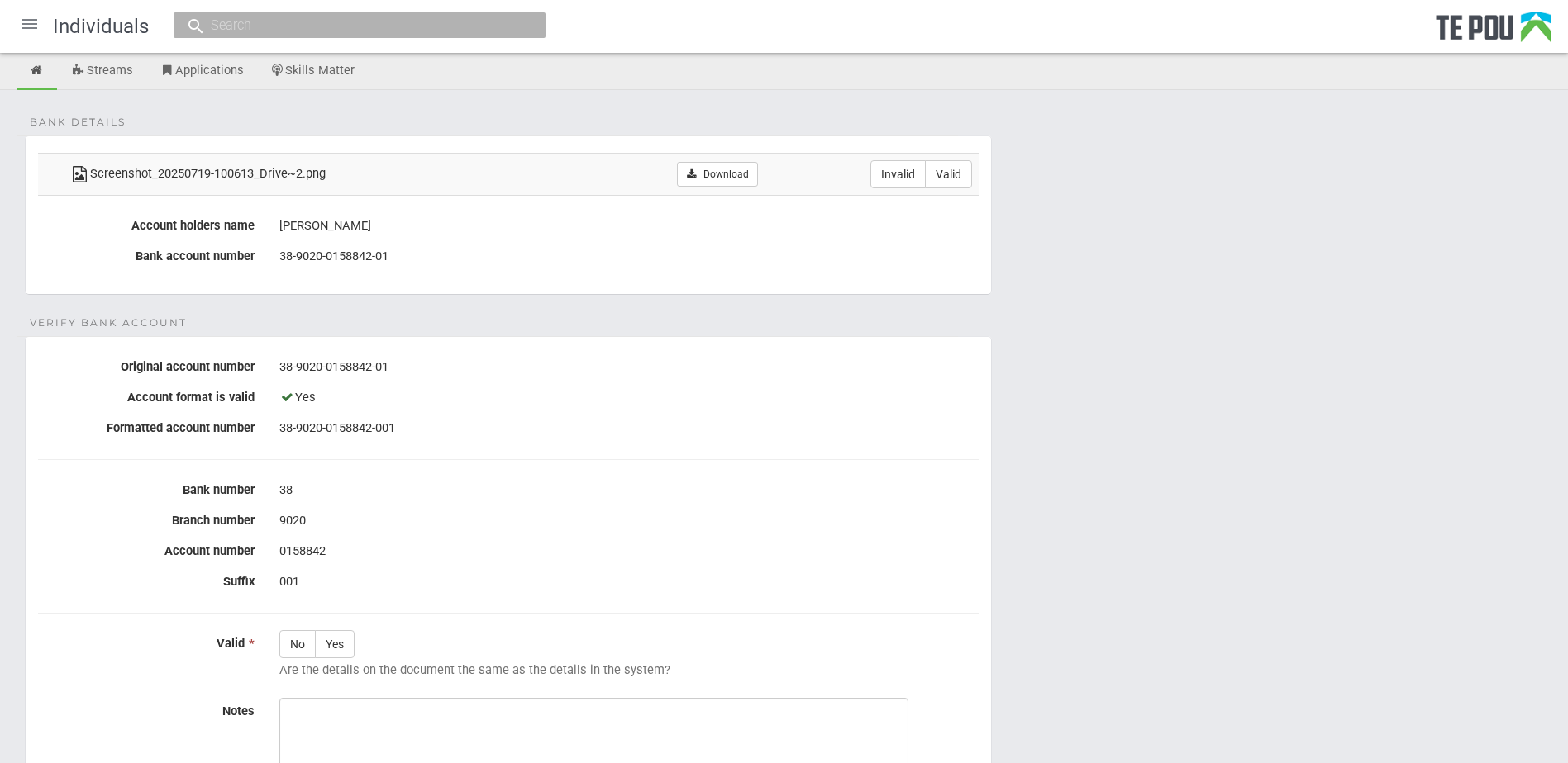
click at [1244, 622] on form "Bank details Screenshot_20250719-100613_Drive~2.png Download Invalid Valid Acco…" at bounding box center [784, 544] width 1518 height 818
click at [724, 171] on link "Download" at bounding box center [716, 175] width 80 height 25
click at [952, 181] on label "Valid" at bounding box center [948, 174] width 47 height 28
radio input "true"
click at [353, 643] on label "Yes" at bounding box center [334, 644] width 39 height 28
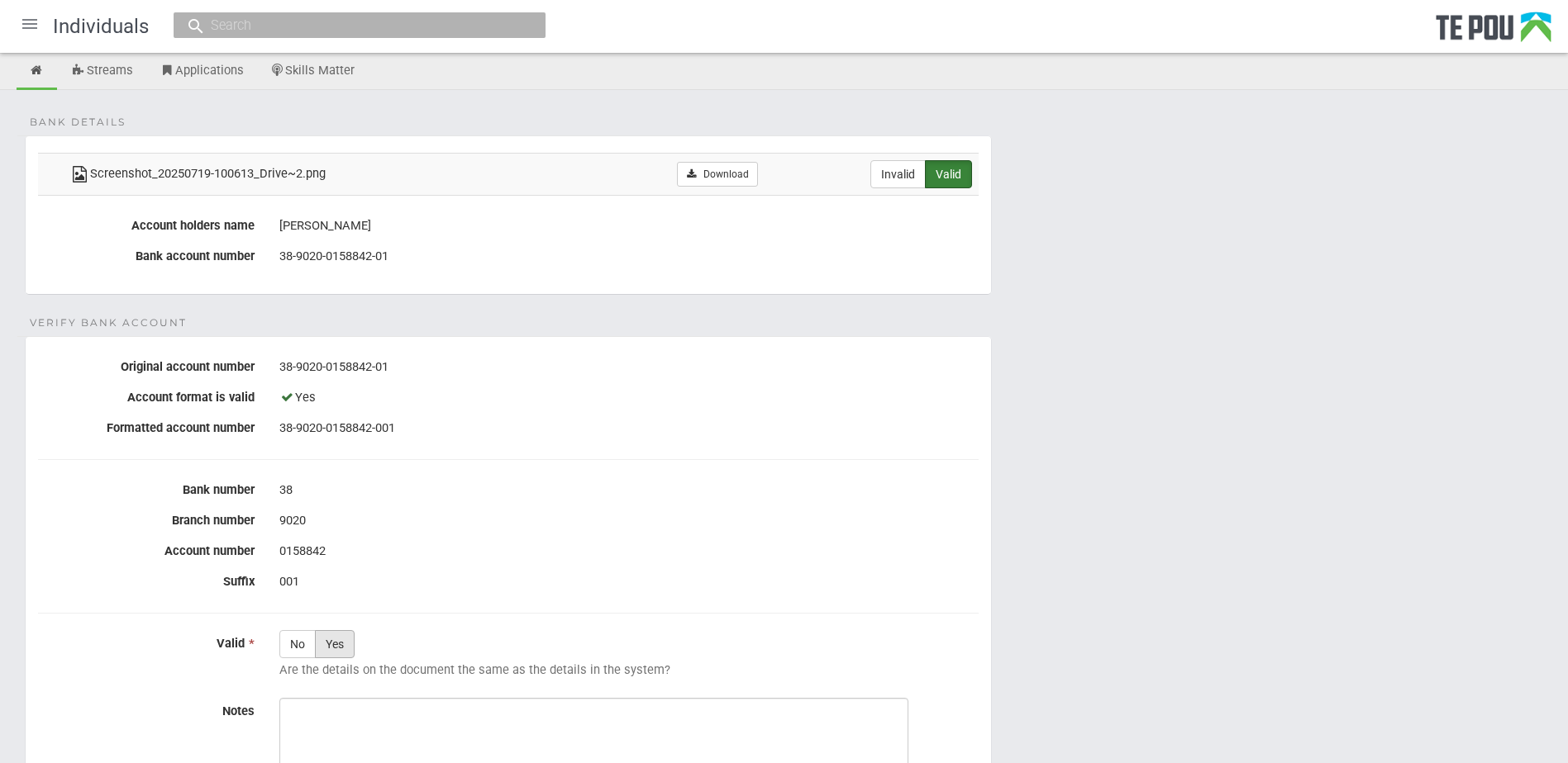
radio input "true"
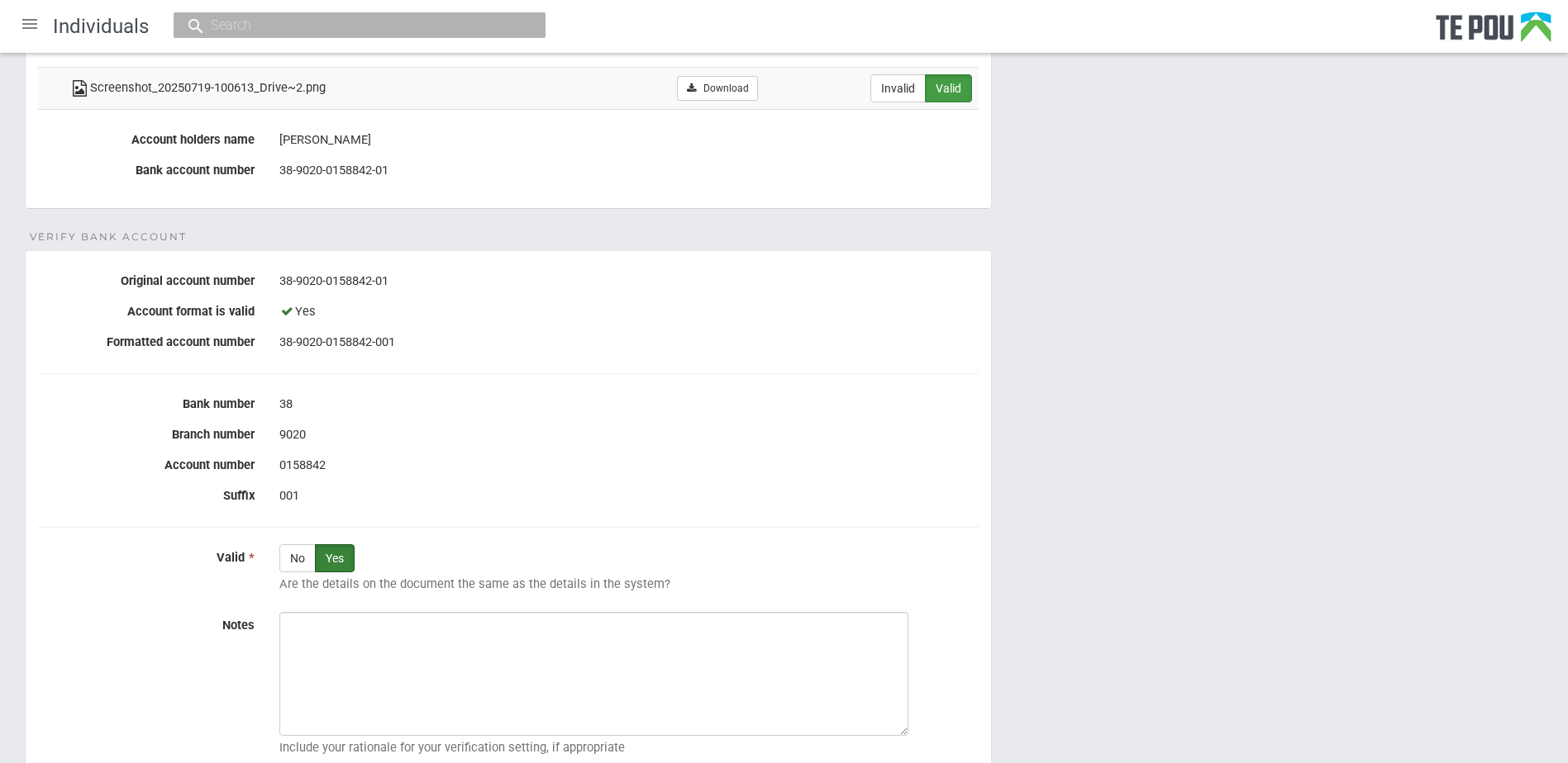
scroll to position [336, 0]
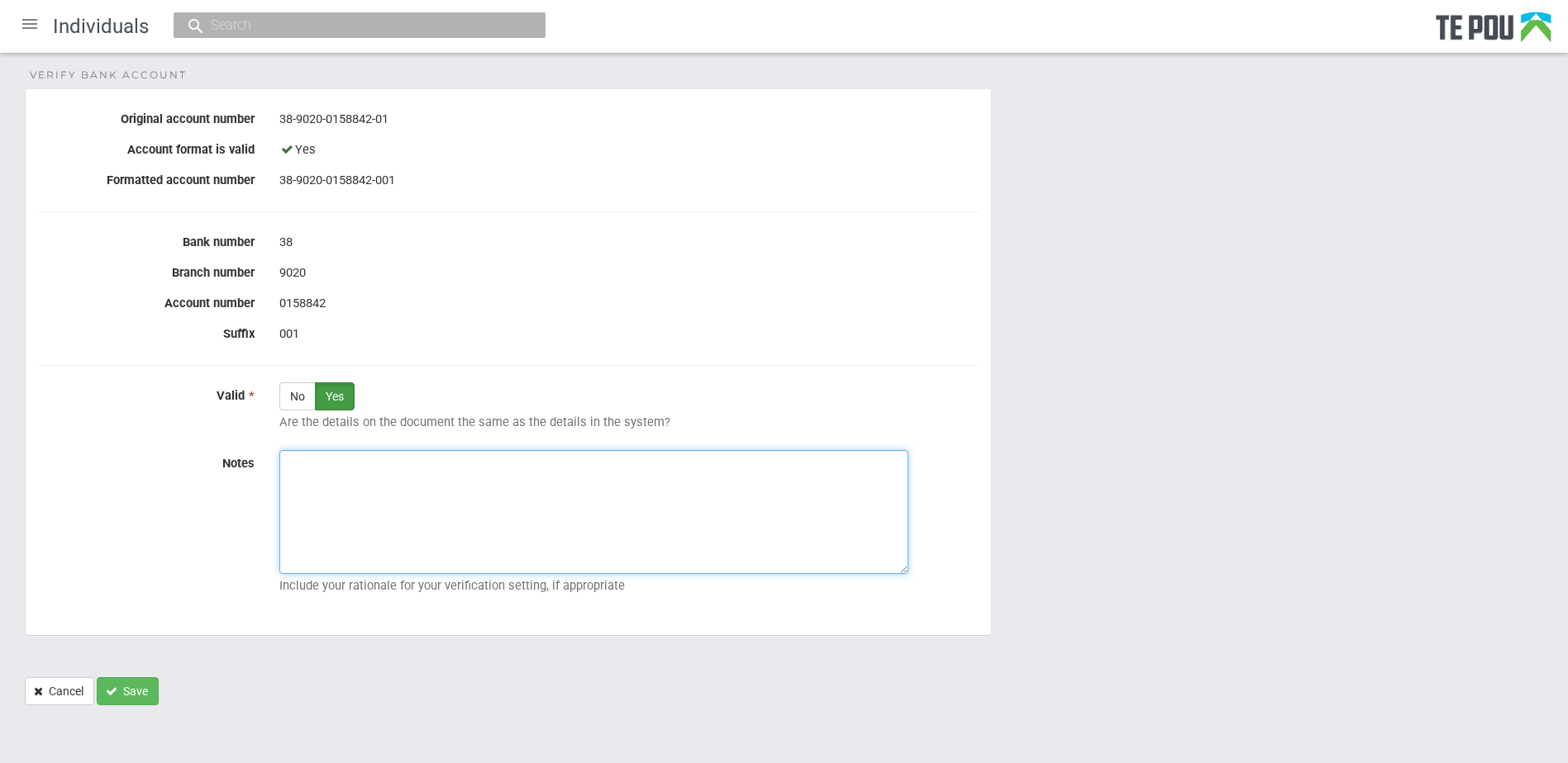
paste textarea "Verified by Melody @ [DATE]"
click at [566, 452] on textarea "Verified by Melody @ 1/9/2025" at bounding box center [594, 512] width 629 height 124
type textarea "Verified by Melody @ 1/9/2025"
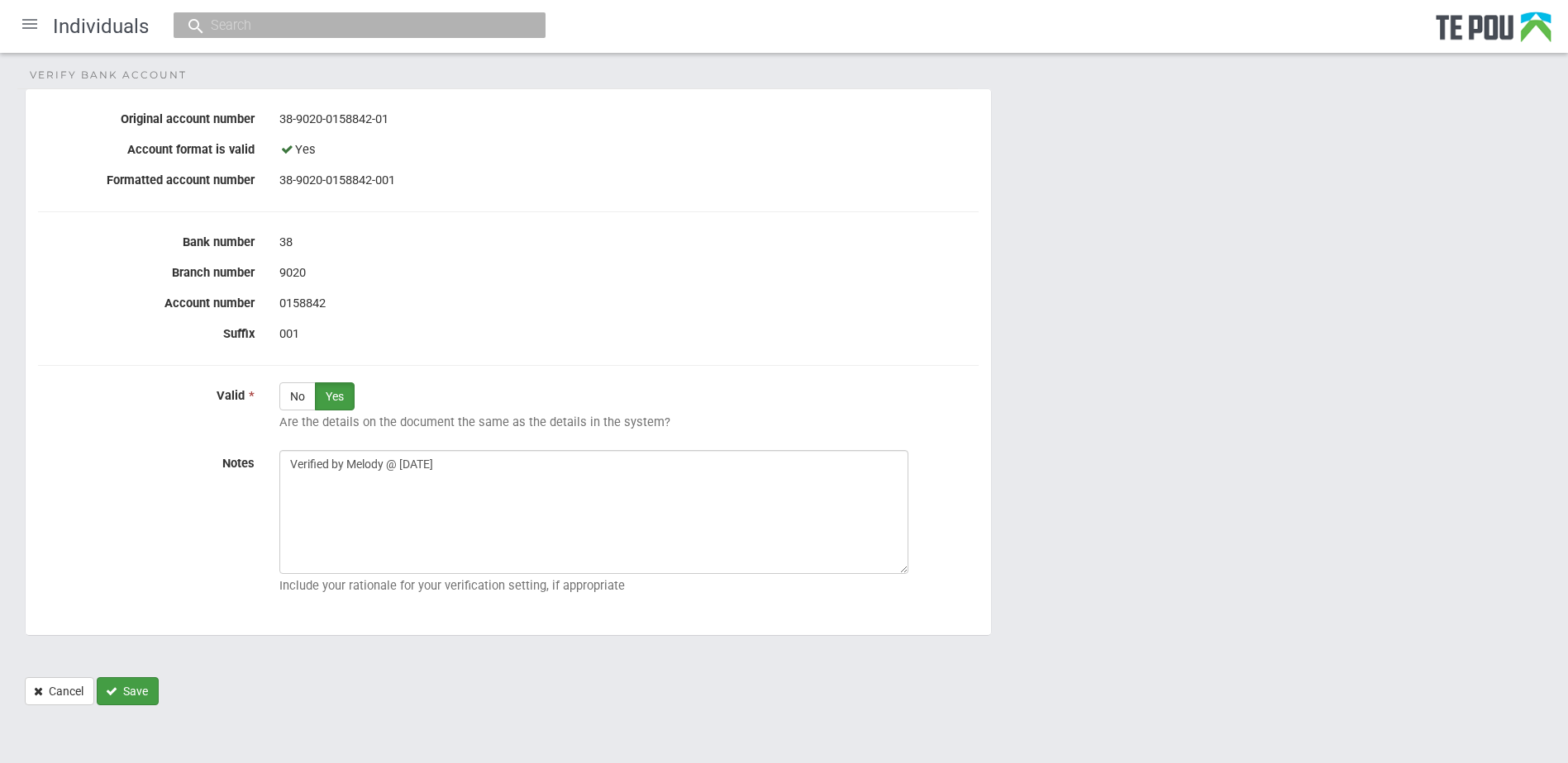
click at [140, 682] on button "Save" at bounding box center [127, 690] width 62 height 28
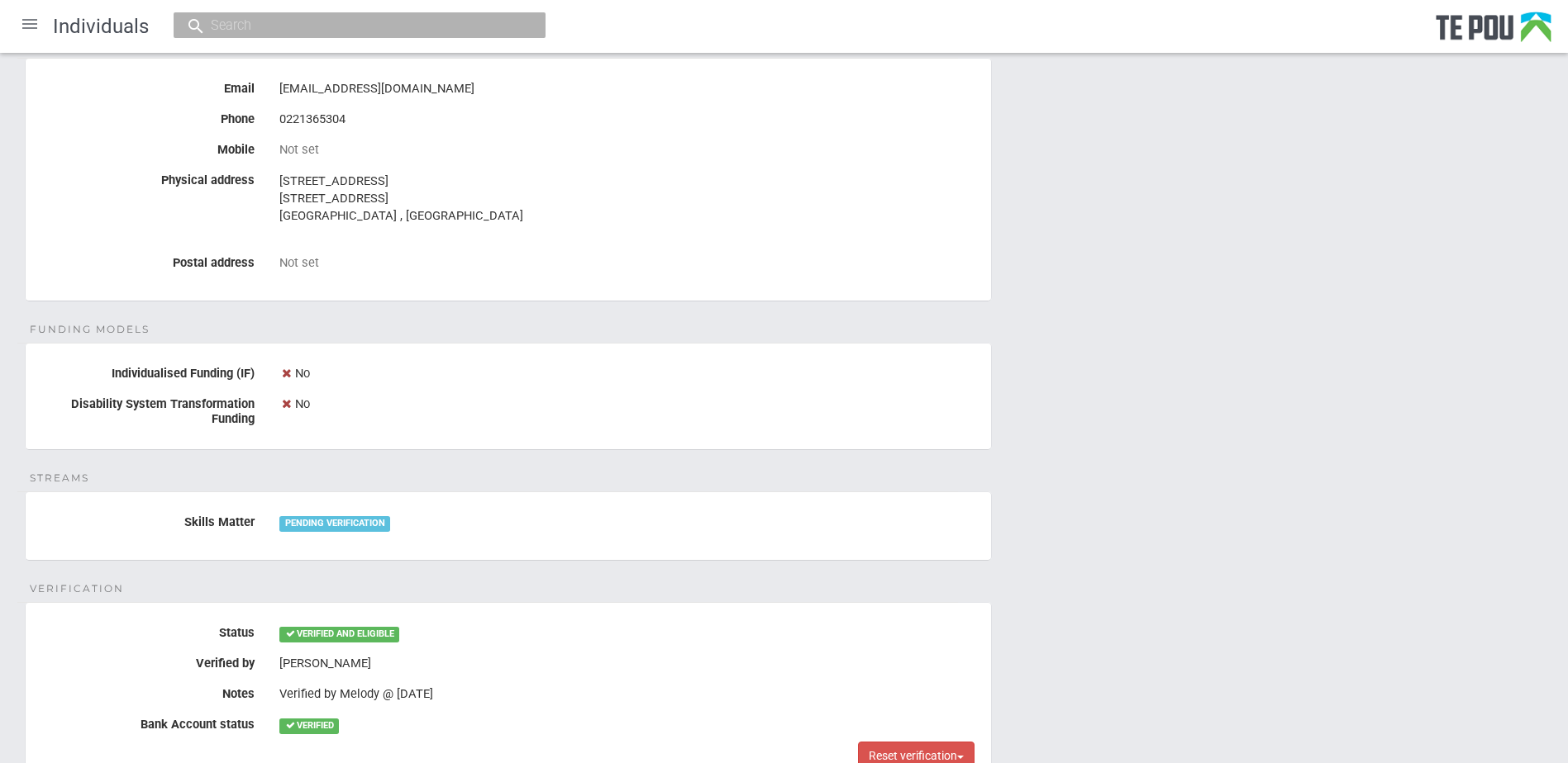
click at [1120, 613] on div "Personal details Name Samantha Heslop Date of birth 11 Sep 1988 Occupation Not …" at bounding box center [784, 184] width 1568 height 1334
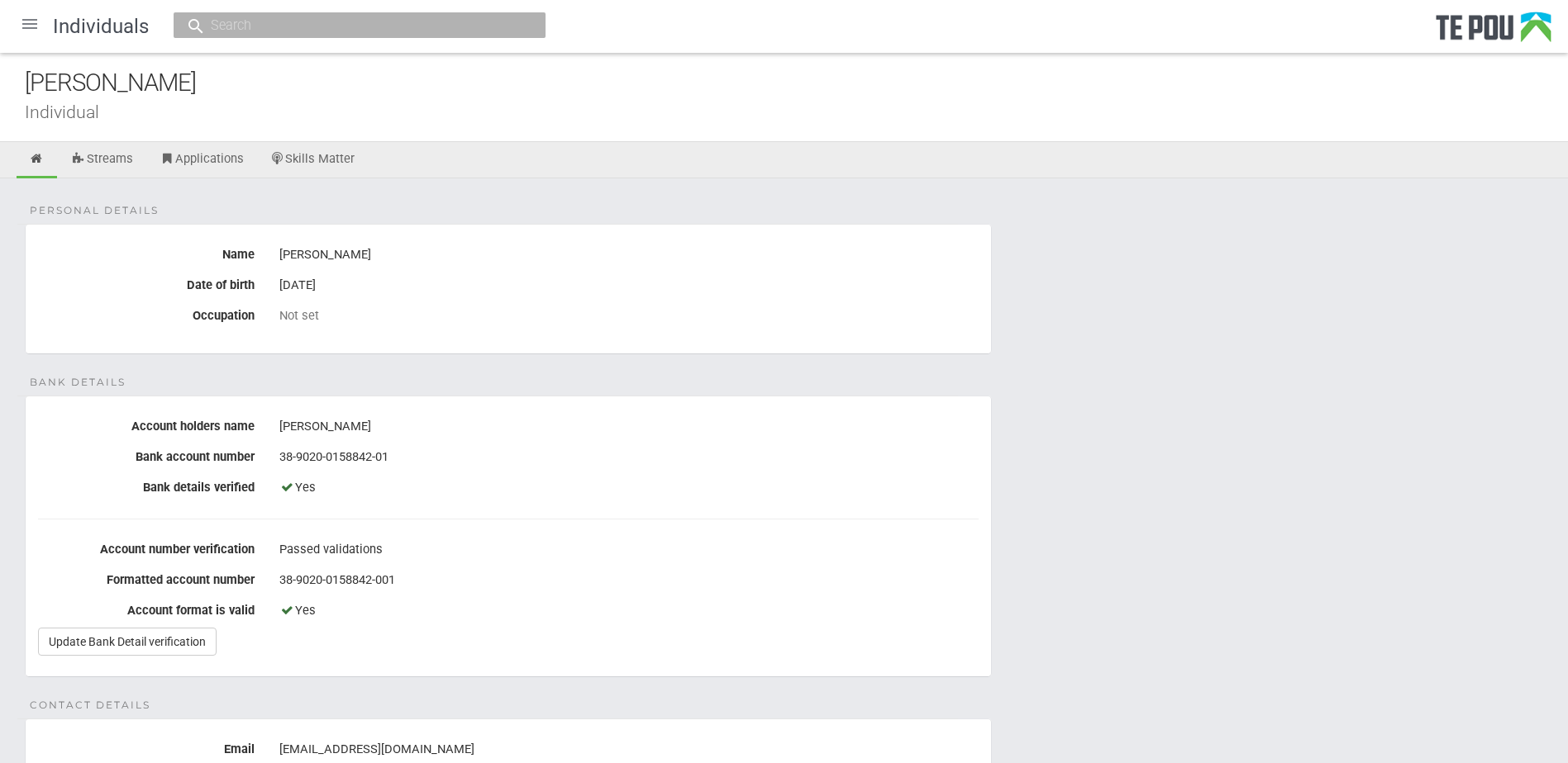
click at [324, 97] on div "Samantha Heslop" at bounding box center [797, 83] width 1543 height 36
click at [341, 167] on link "Skills Matter" at bounding box center [313, 160] width 110 height 37
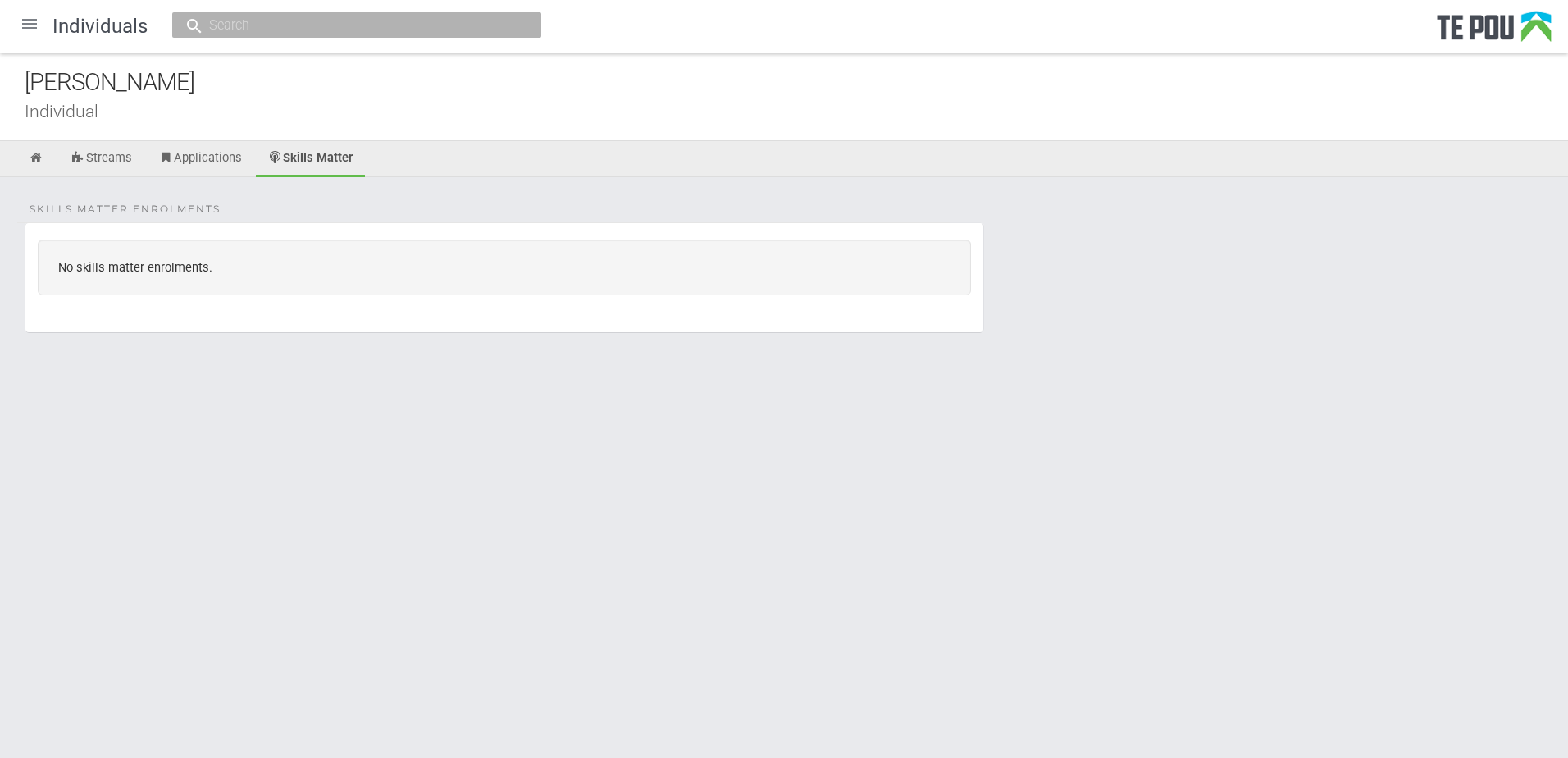
drag, startPoint x: 1196, startPoint y: 268, endPoint x: 850, endPoint y: 20, distance: 425.7
click at [1196, 268] on div "Skills Matter enrolments No skills matter enrolments." at bounding box center [784, 284] width 1568 height 214
click at [37, 15] on div at bounding box center [29, 24] width 39 height 39
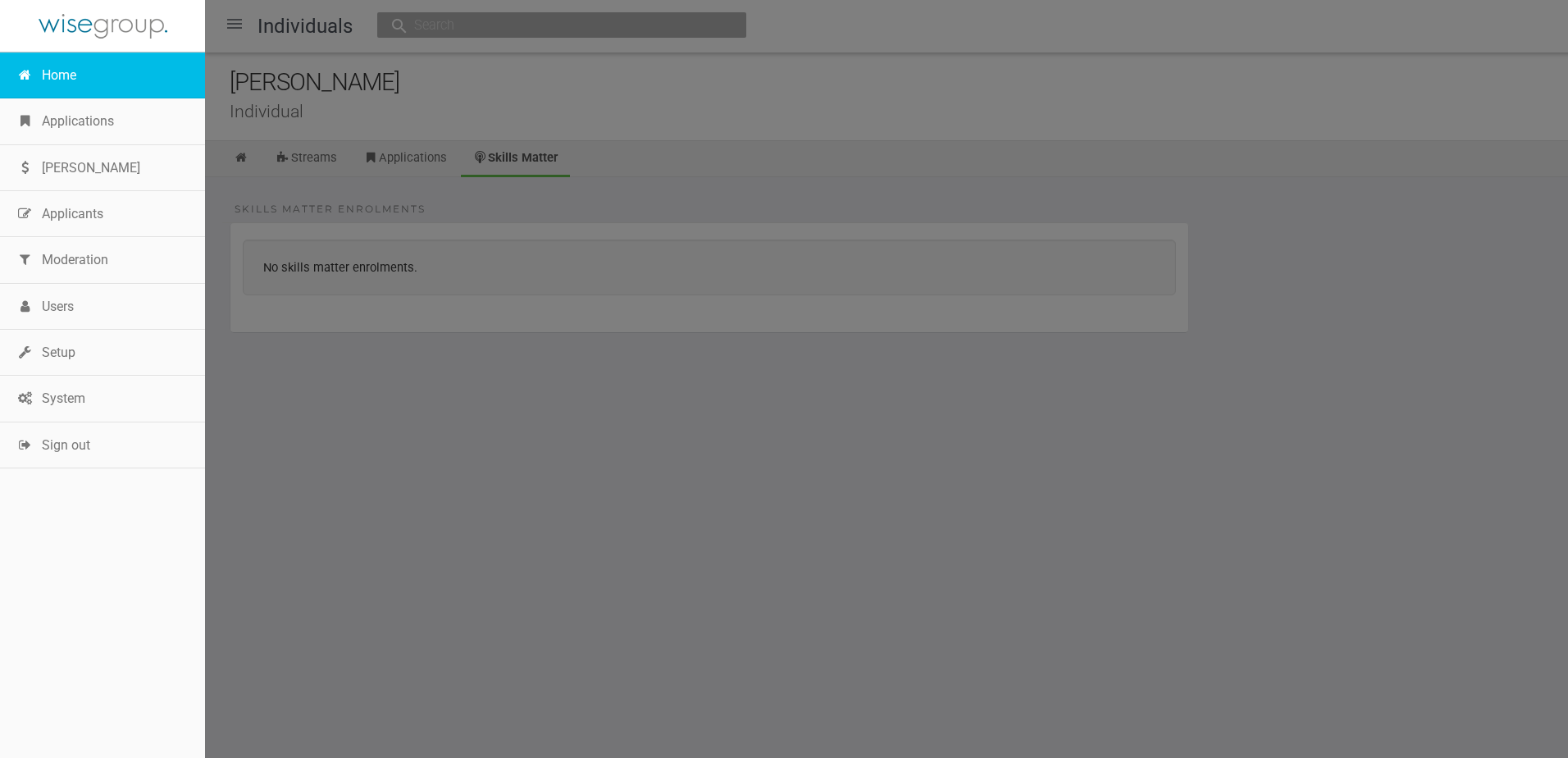
click at [85, 90] on link "Home" at bounding box center [102, 76] width 205 height 46
click at [76, 79] on link "Home" at bounding box center [102, 76] width 205 height 46
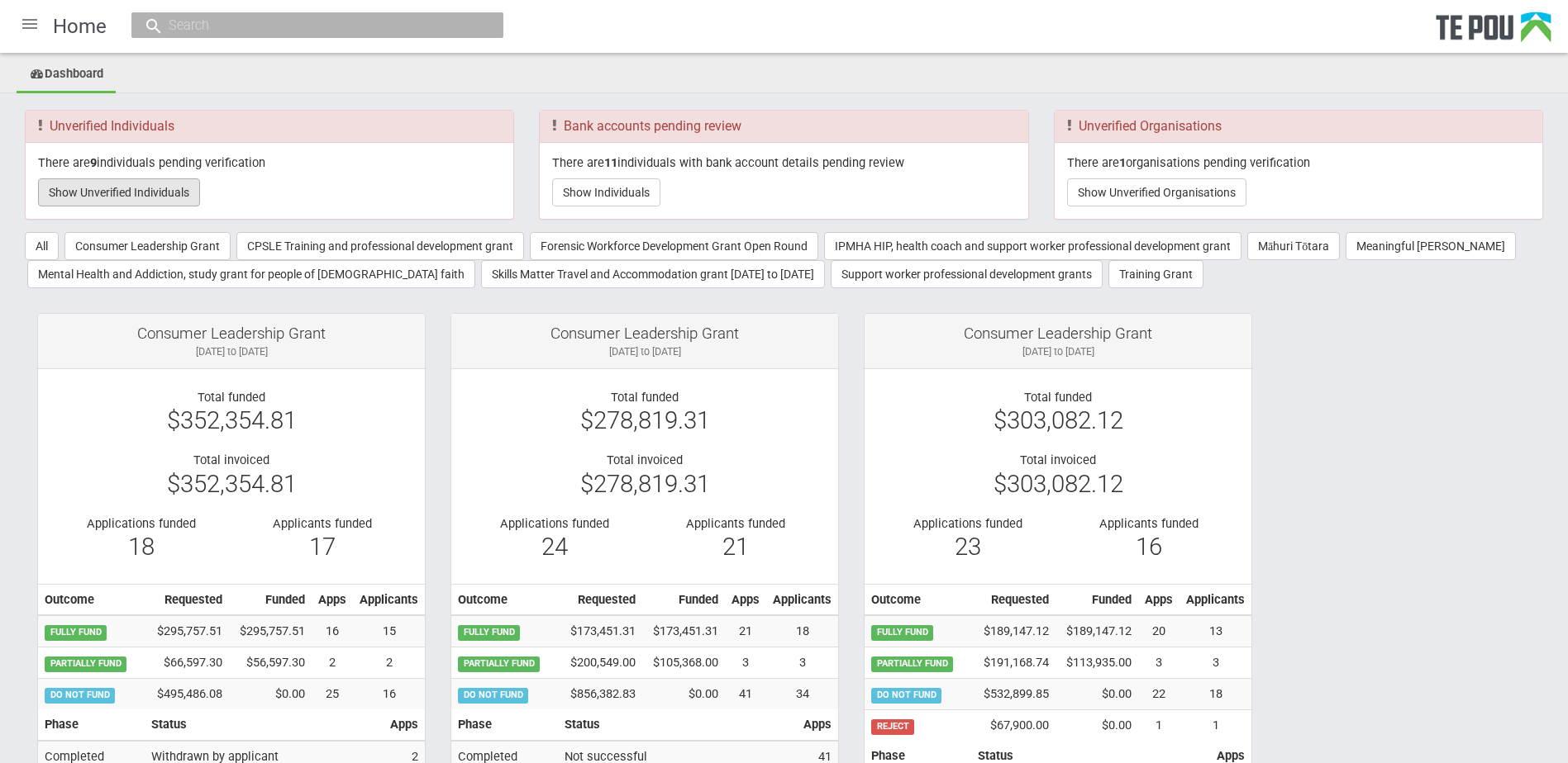
click at [171, 193] on button "Show Unverified Individuals" at bounding box center [118, 192] width 162 height 28
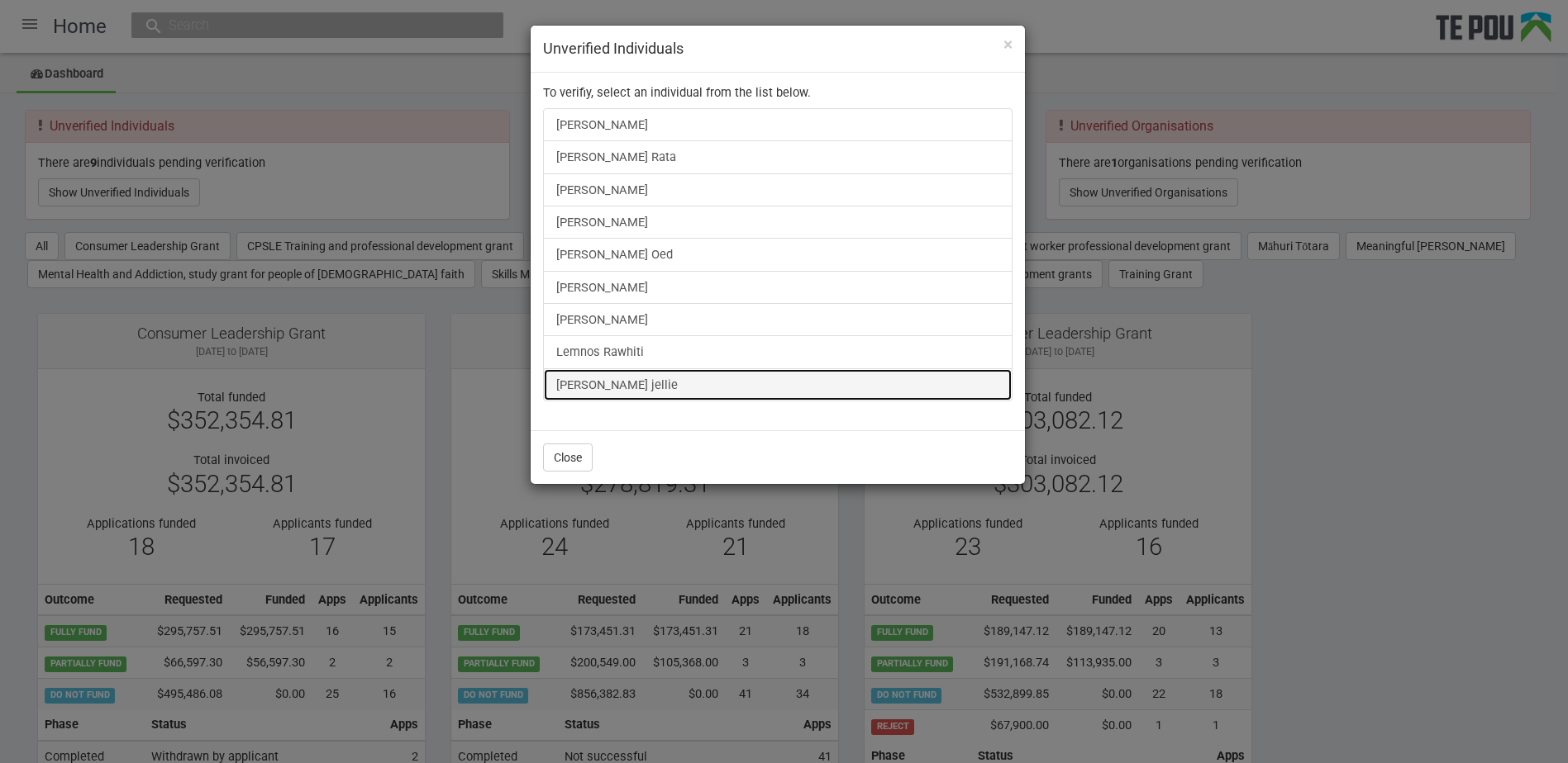
click at [616, 386] on link "[PERSON_NAME] jellie" at bounding box center [778, 384] width 470 height 33
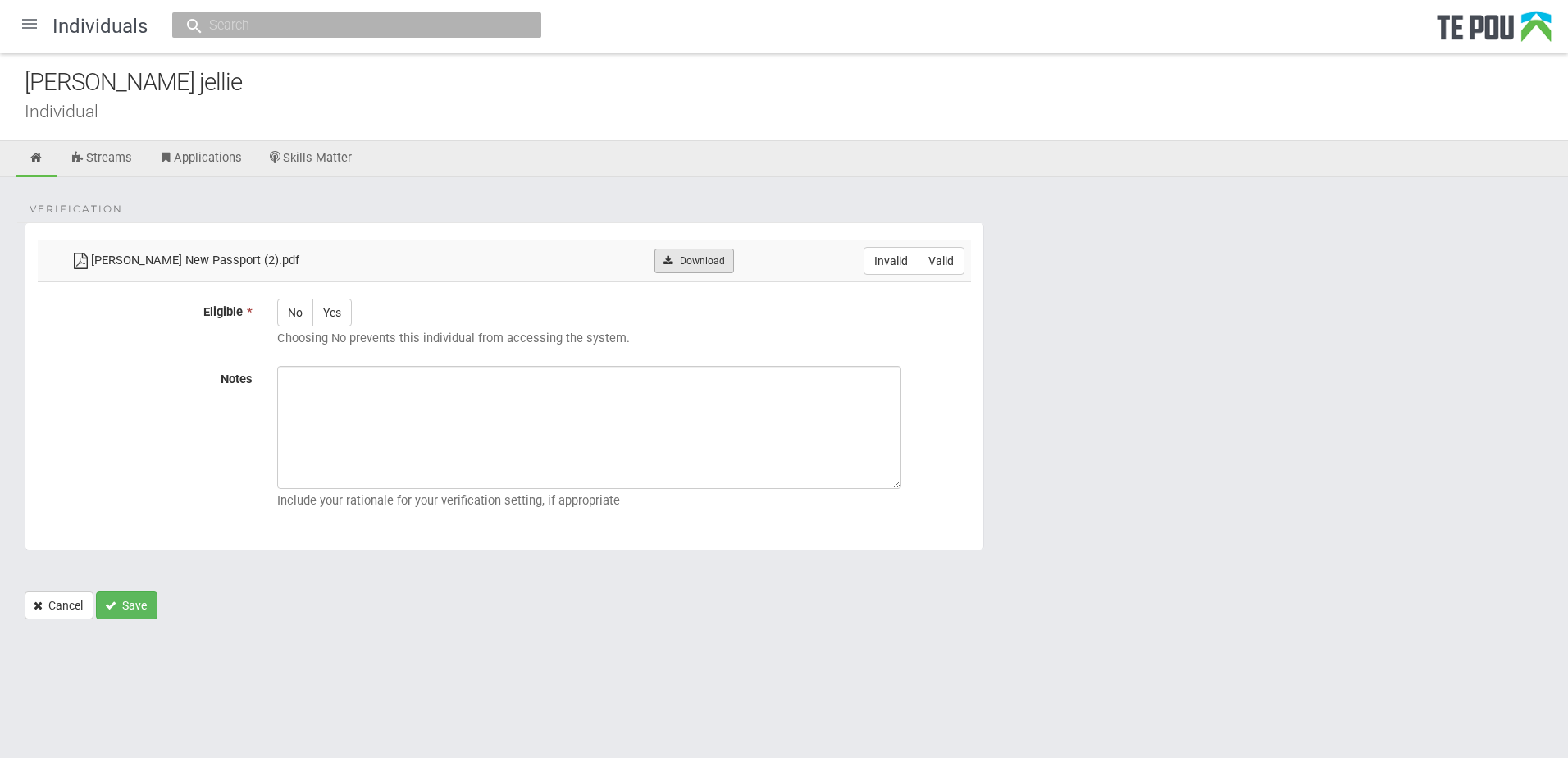
click at [655, 258] on link "Download" at bounding box center [694, 261] width 79 height 25
click at [533, 417] on textarea "Notes" at bounding box center [590, 427] width 624 height 123
click at [964, 262] on label "Valid" at bounding box center [941, 261] width 47 height 28
radio input "true"
click at [345, 319] on label "Yes" at bounding box center [332, 312] width 39 height 28
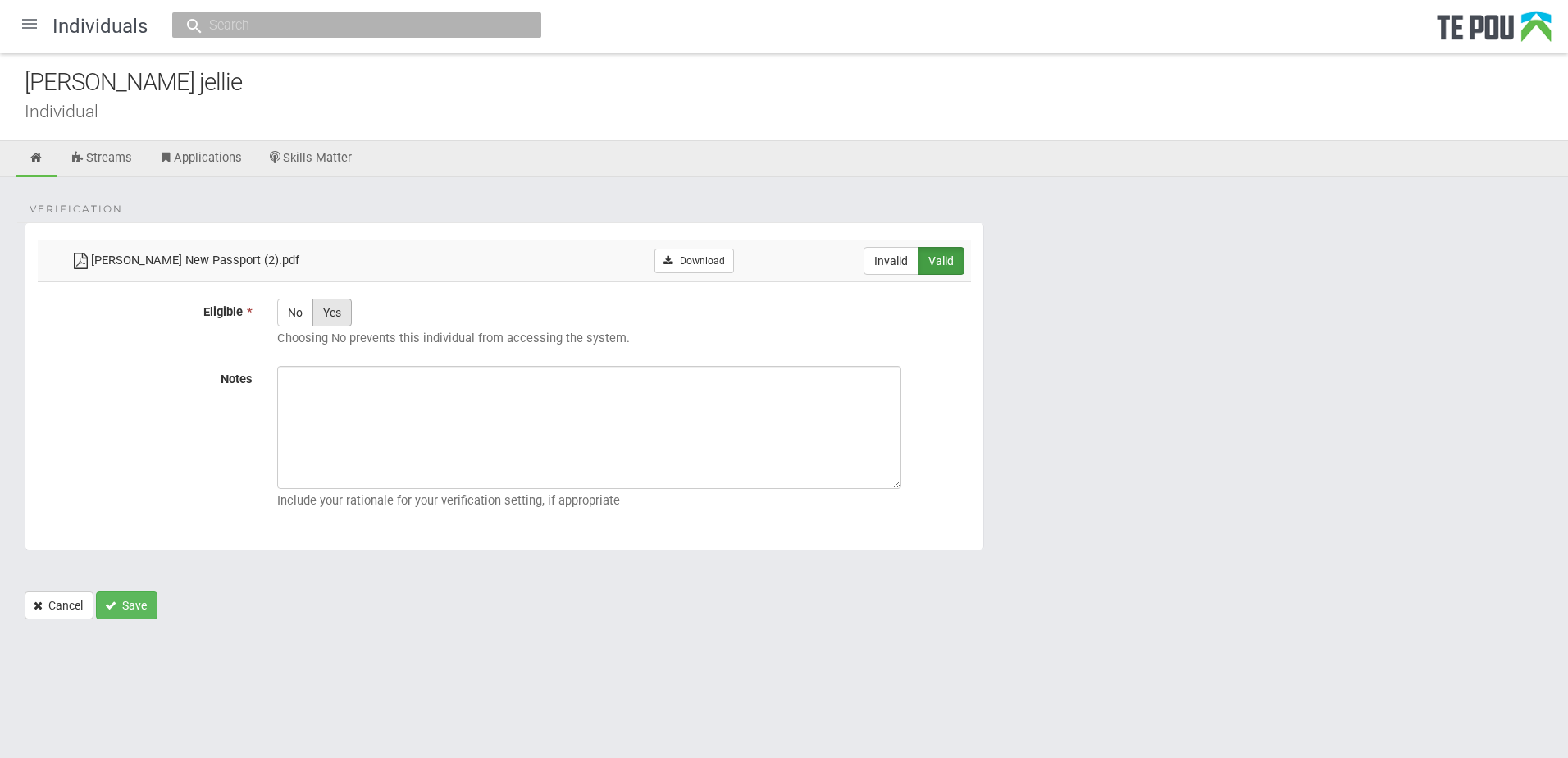
radio input "true"
click at [450, 386] on textarea "Notes" at bounding box center [590, 427] width 624 height 123
paste textarea "Verified by Melody @ 1/9/2025"
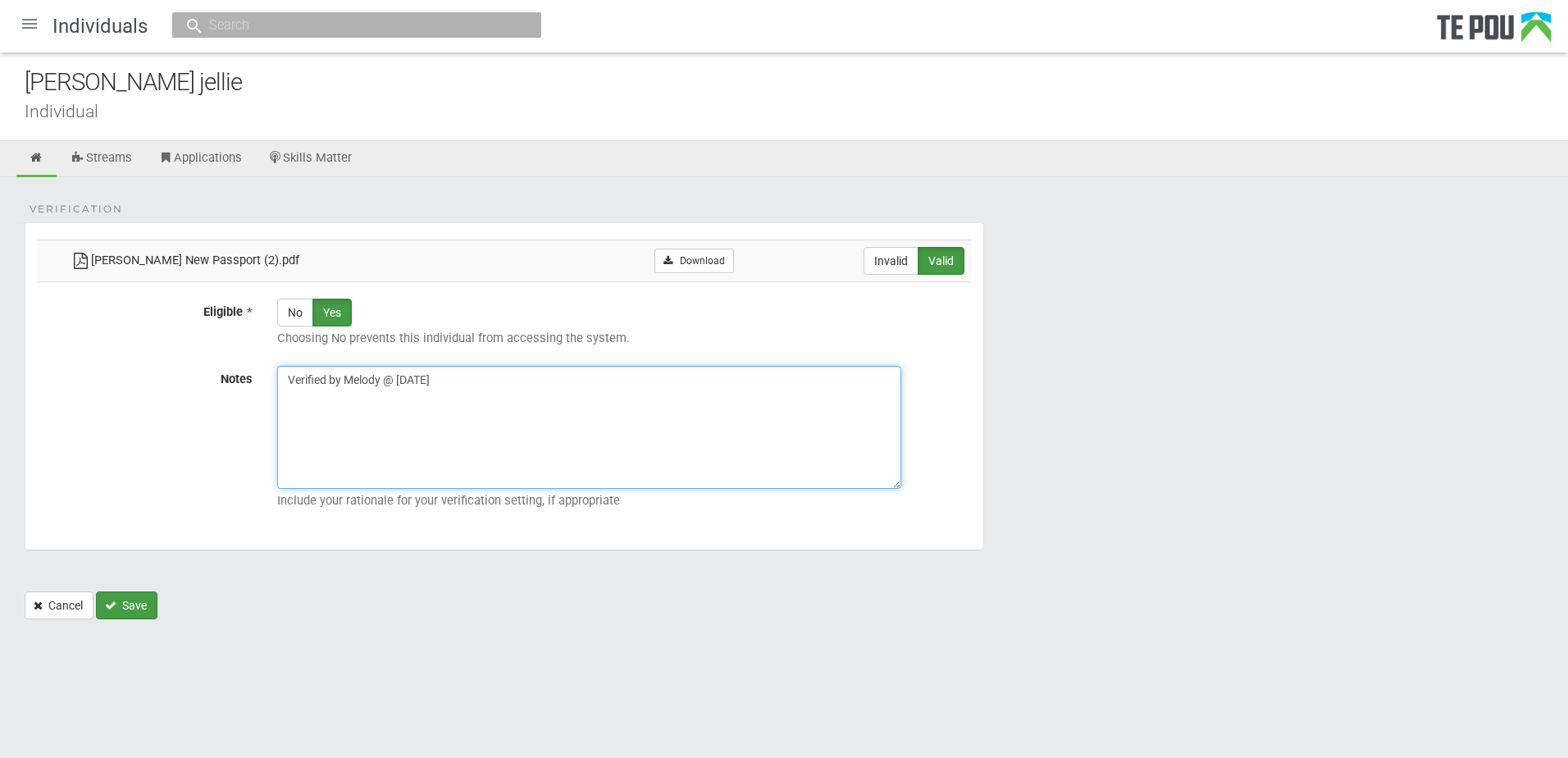
type textarea "Verified by Melody @ 1/9/2025"
click at [115, 597] on button "Save" at bounding box center [126, 605] width 61 height 28
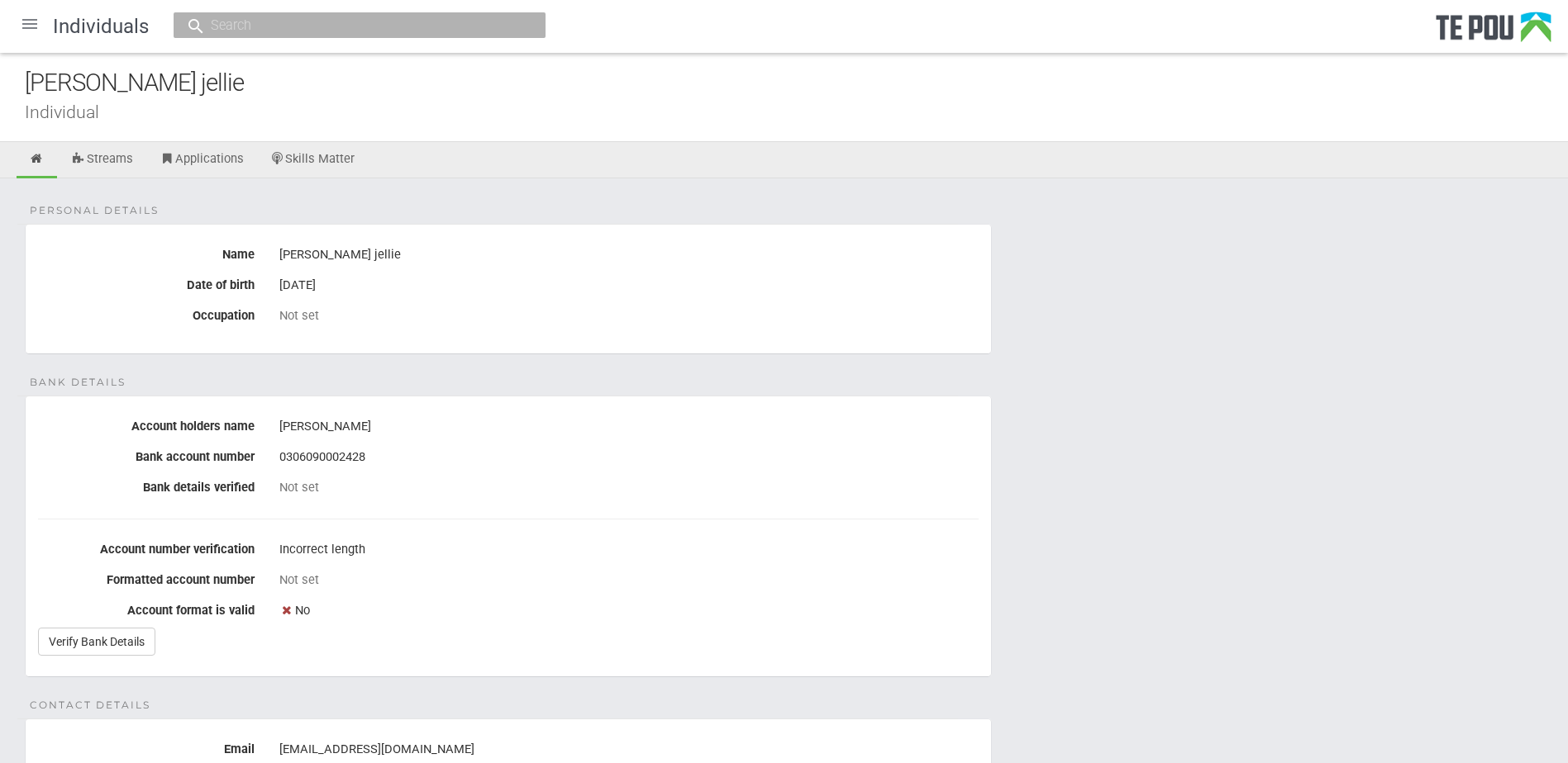
click at [691, 508] on fieldset "Bank details Account holders name [PERSON_NAME] Bank account number [FINANCIAL_…" at bounding box center [508, 536] width 967 height 282
click at [686, 584] on div "Not set" at bounding box center [629, 579] width 699 height 15
click at [601, 610] on div "No" at bounding box center [629, 611] width 699 height 28
click at [962, 609] on div "No" at bounding box center [629, 611] width 699 height 28
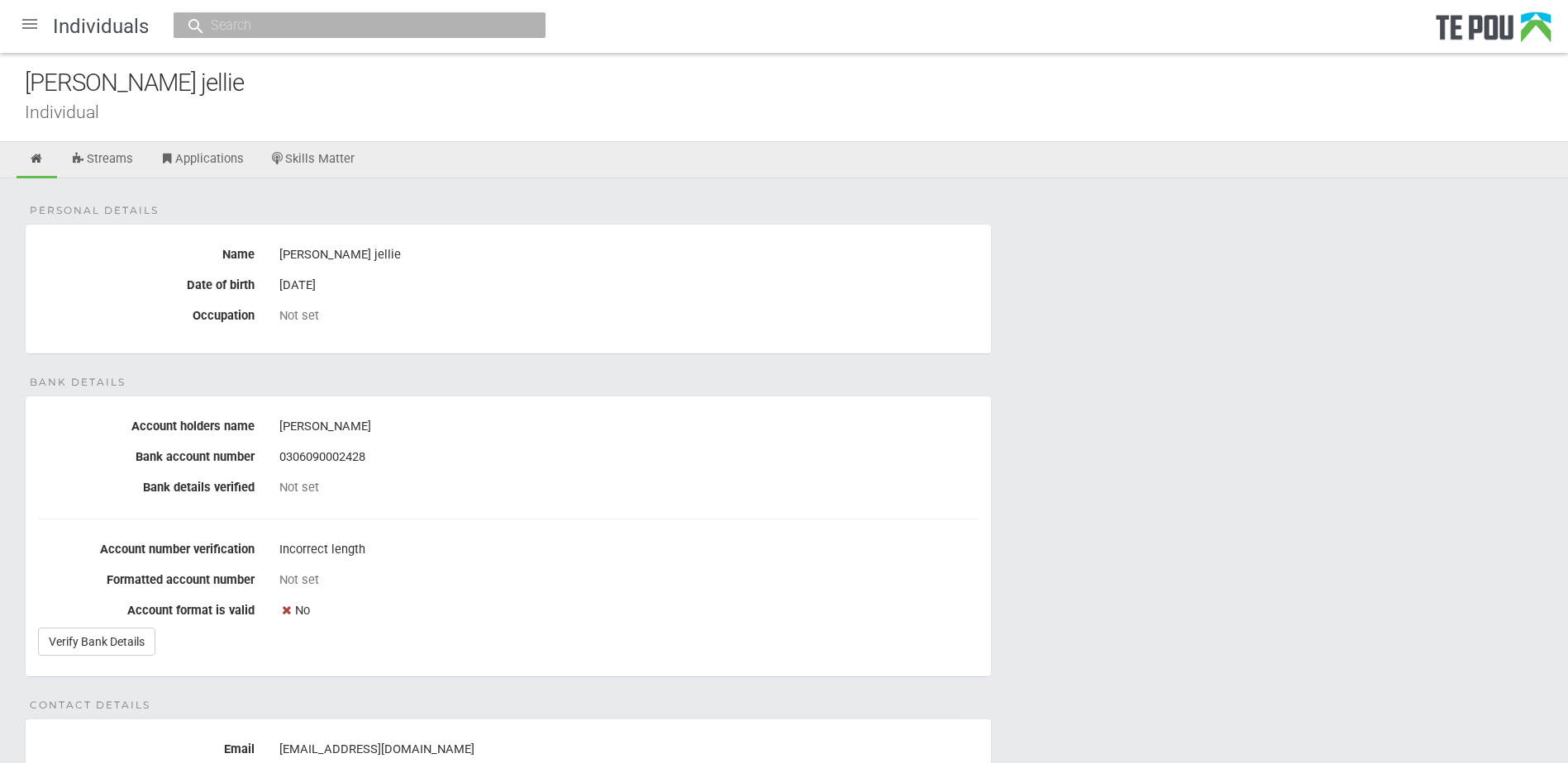
click at [709, 578] on div "Not set" at bounding box center [629, 579] width 699 height 15
click at [116, 632] on link "Verify Bank Details" at bounding box center [96, 641] width 117 height 28
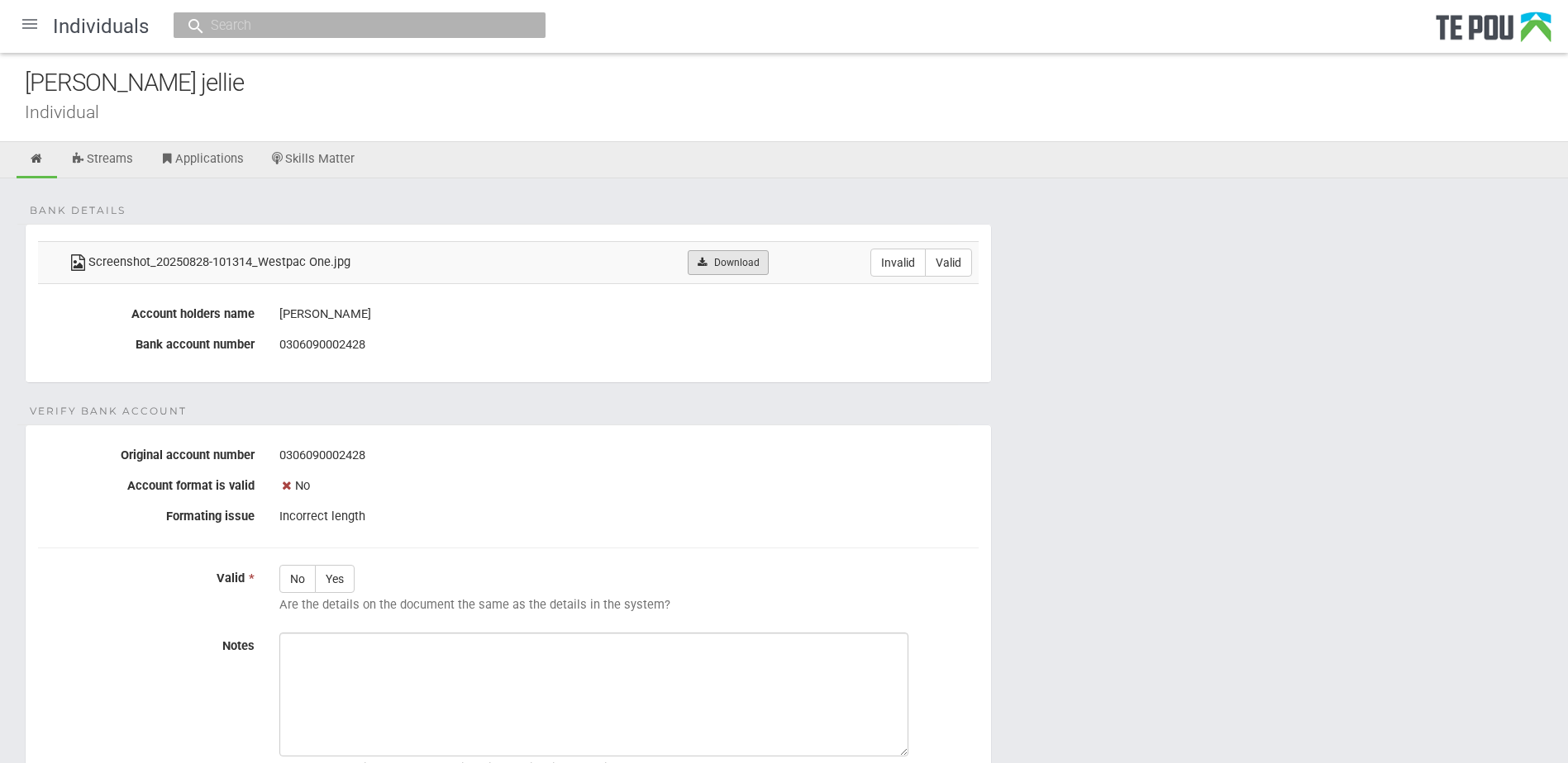
click at [731, 264] on link "Download" at bounding box center [727, 262] width 80 height 25
click at [961, 469] on div "0306090002428" at bounding box center [629, 455] width 699 height 28
click at [330, 161] on link "Skills Matter" at bounding box center [313, 160] width 110 height 37
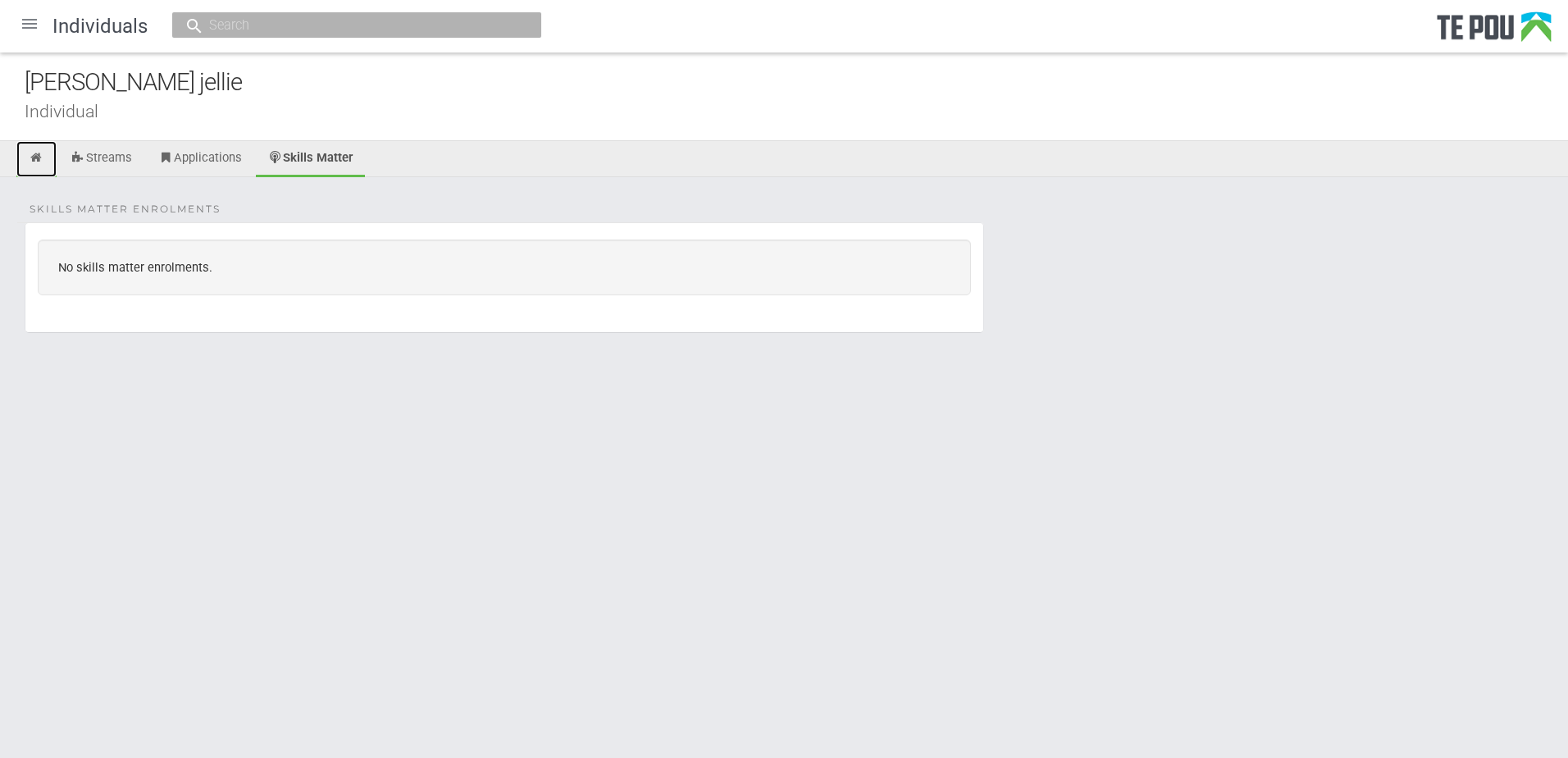
click at [44, 152] on link at bounding box center [36, 159] width 40 height 36
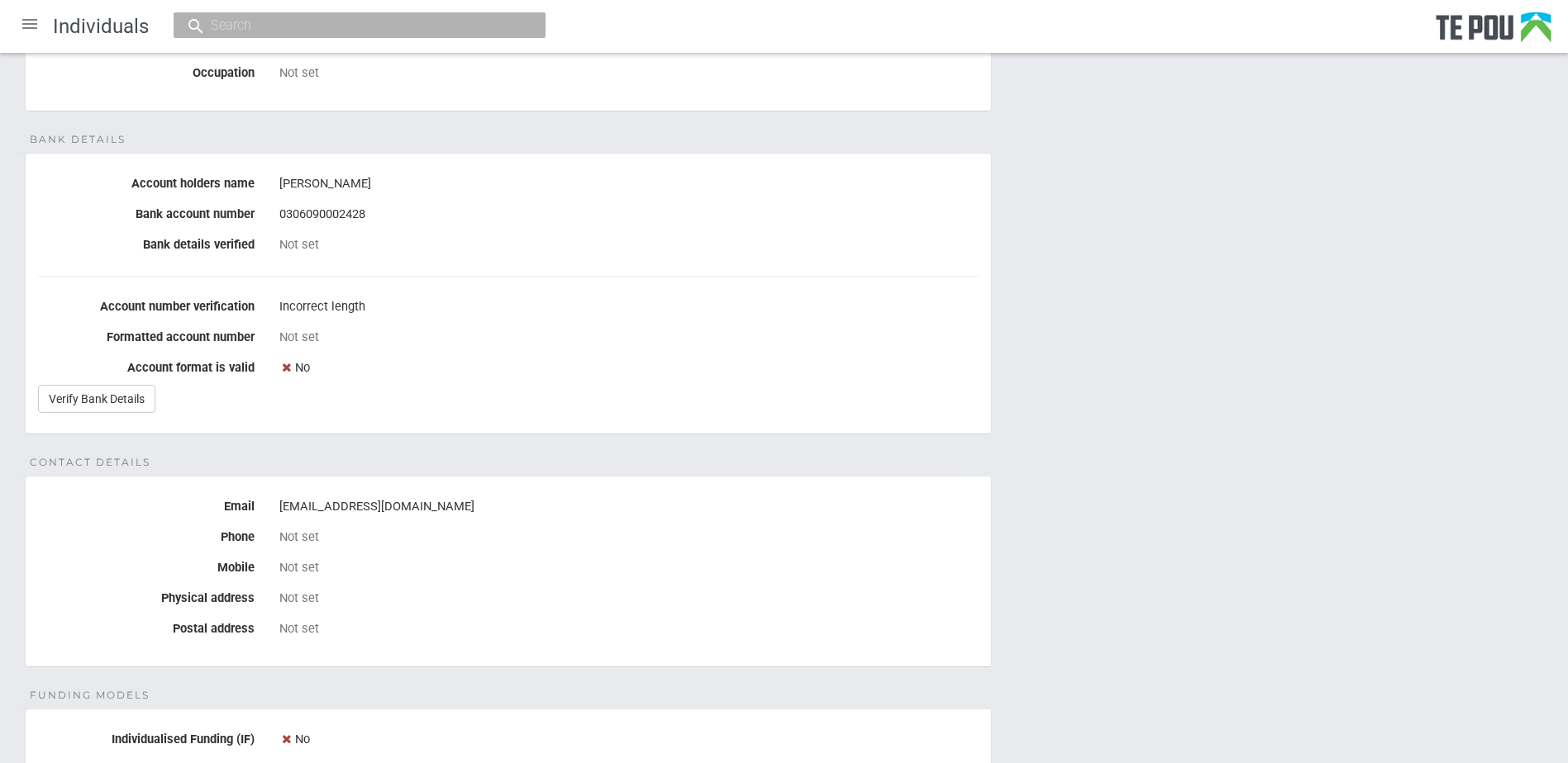
scroll to position [82, 0]
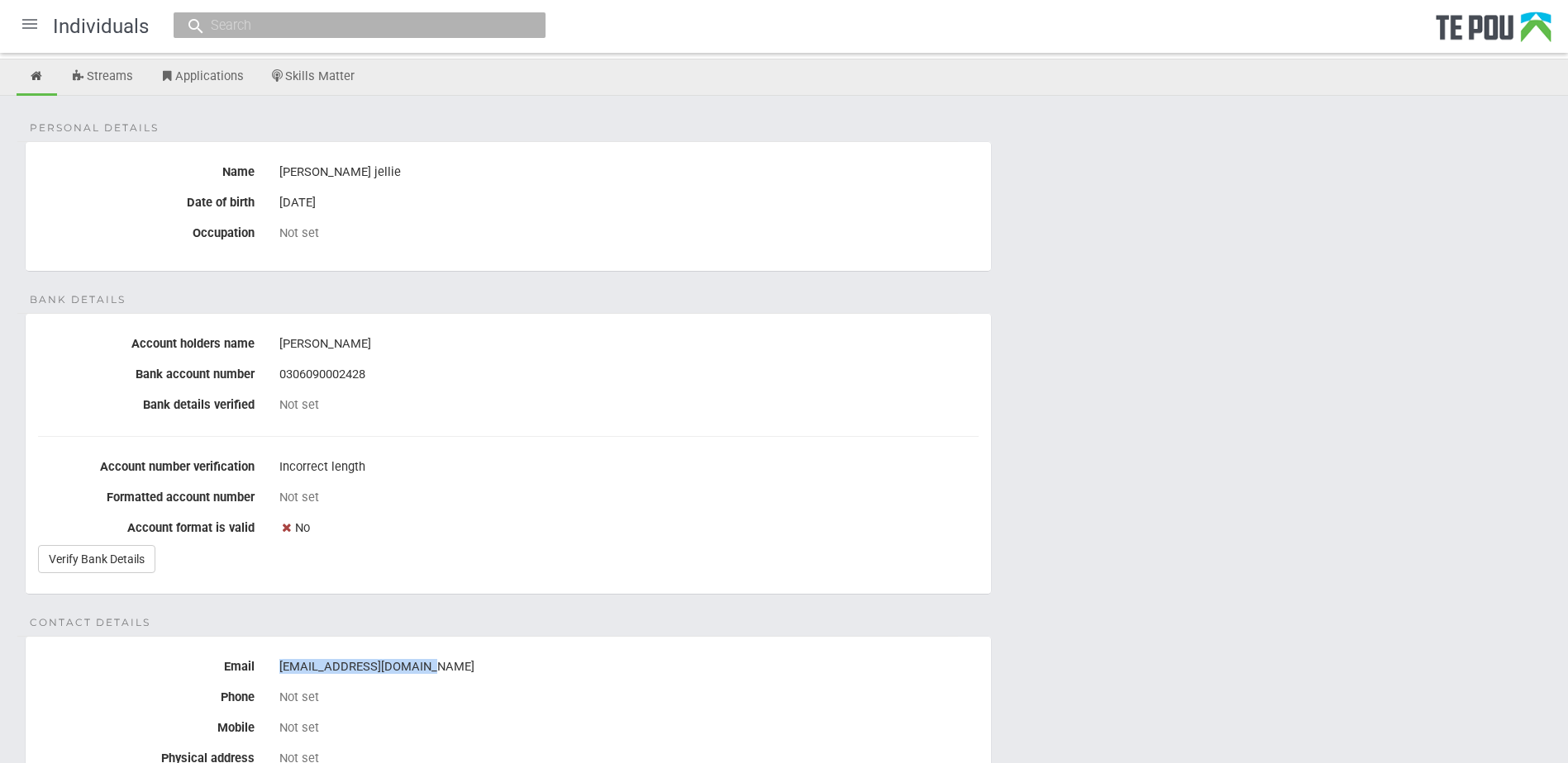
drag, startPoint x: 418, startPoint y: 664, endPoint x: 276, endPoint y: 662, distance: 142.0
click at [276, 662] on div "shirleyjellie@gmail.com" at bounding box center [629, 667] width 724 height 28
copy div "shirleyjellie@gmail.com"
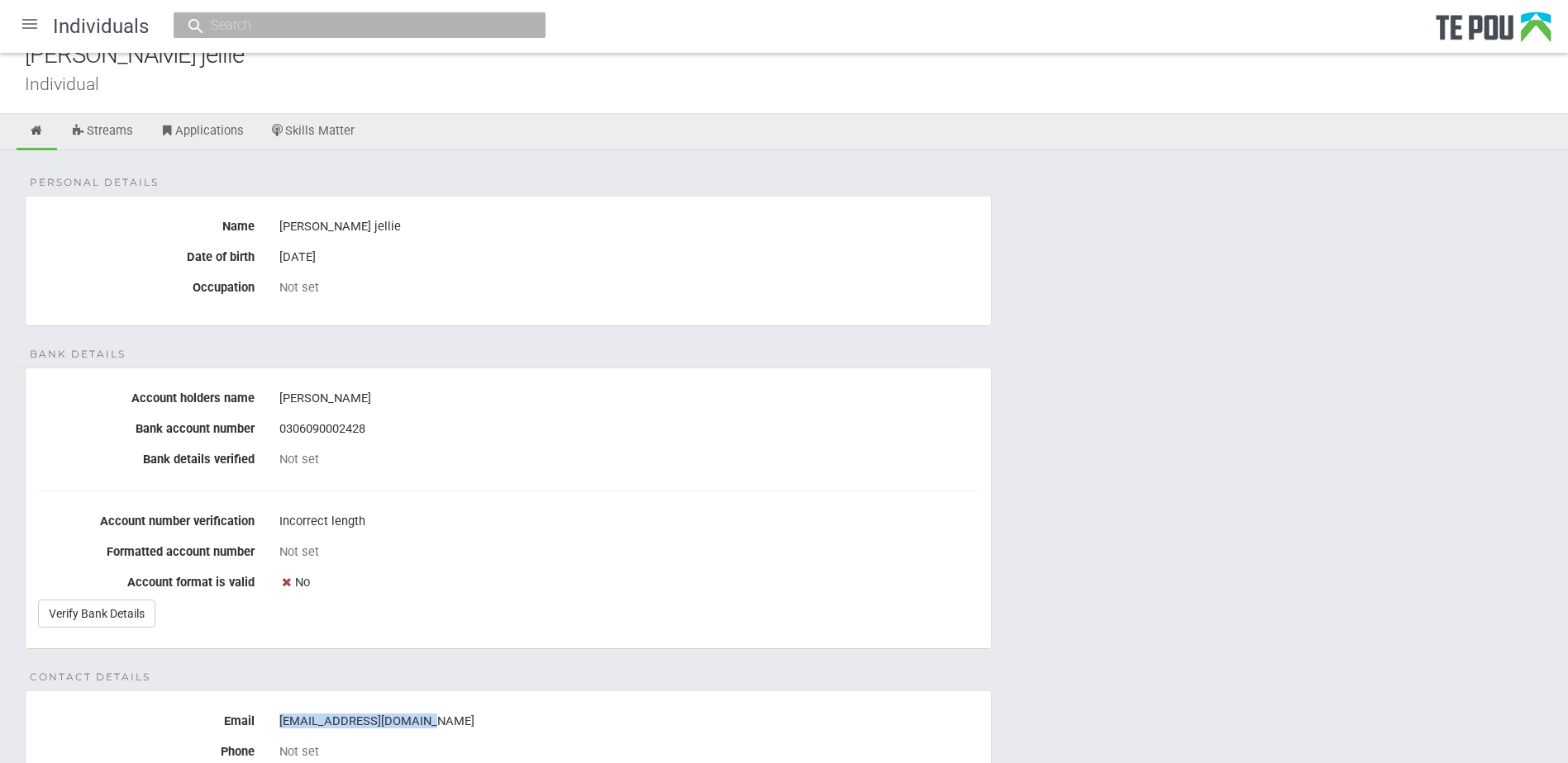
scroll to position [0, 0]
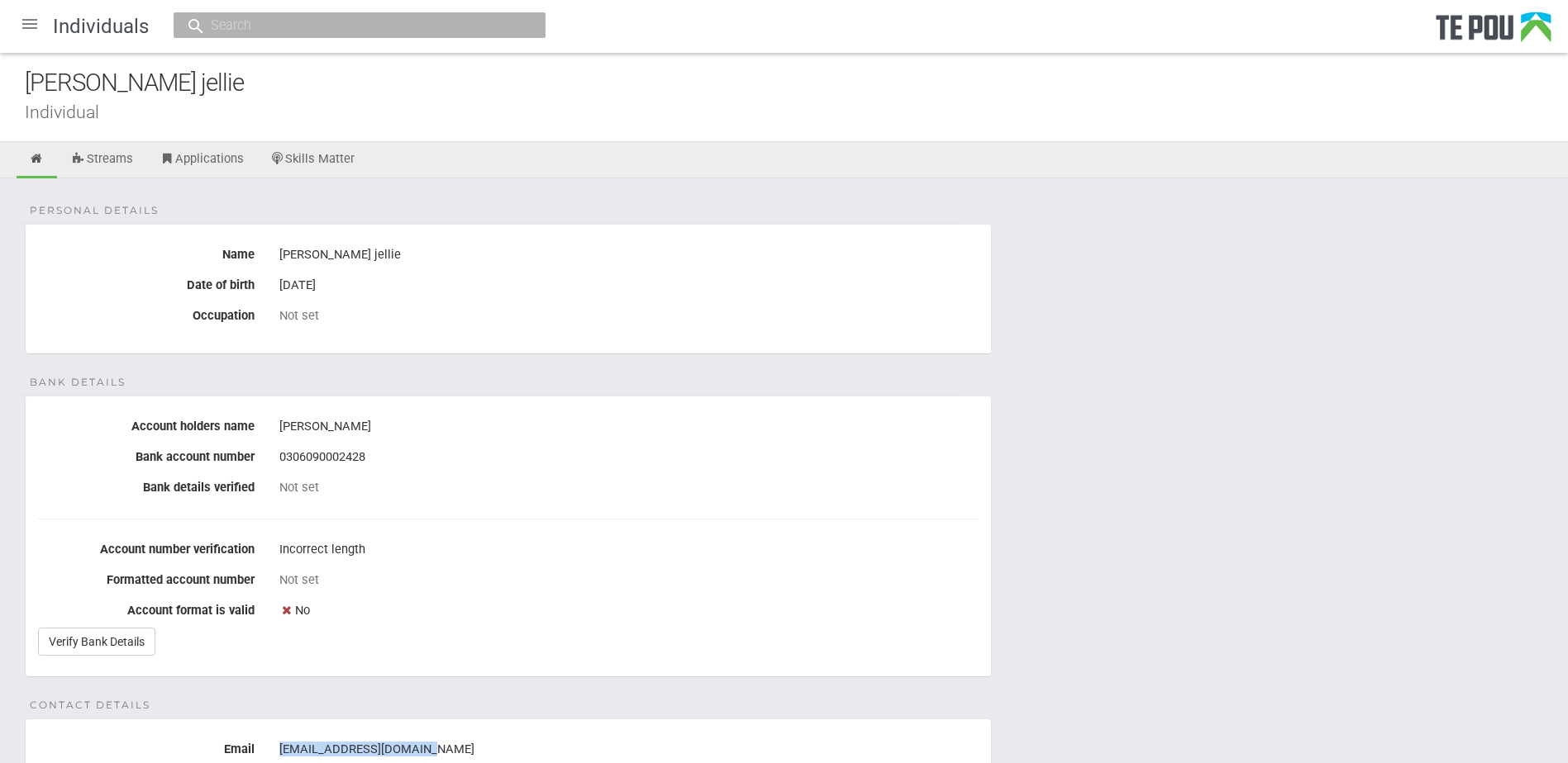
drag, startPoint x: 407, startPoint y: 250, endPoint x: 274, endPoint y: 251, distance: 133.0
click at [274, 251] on div "[PERSON_NAME] jellie" at bounding box center [629, 254] width 724 height 28
copy div "[PERSON_NAME] jellie"
click at [38, 30] on div at bounding box center [30, 24] width 39 height 39
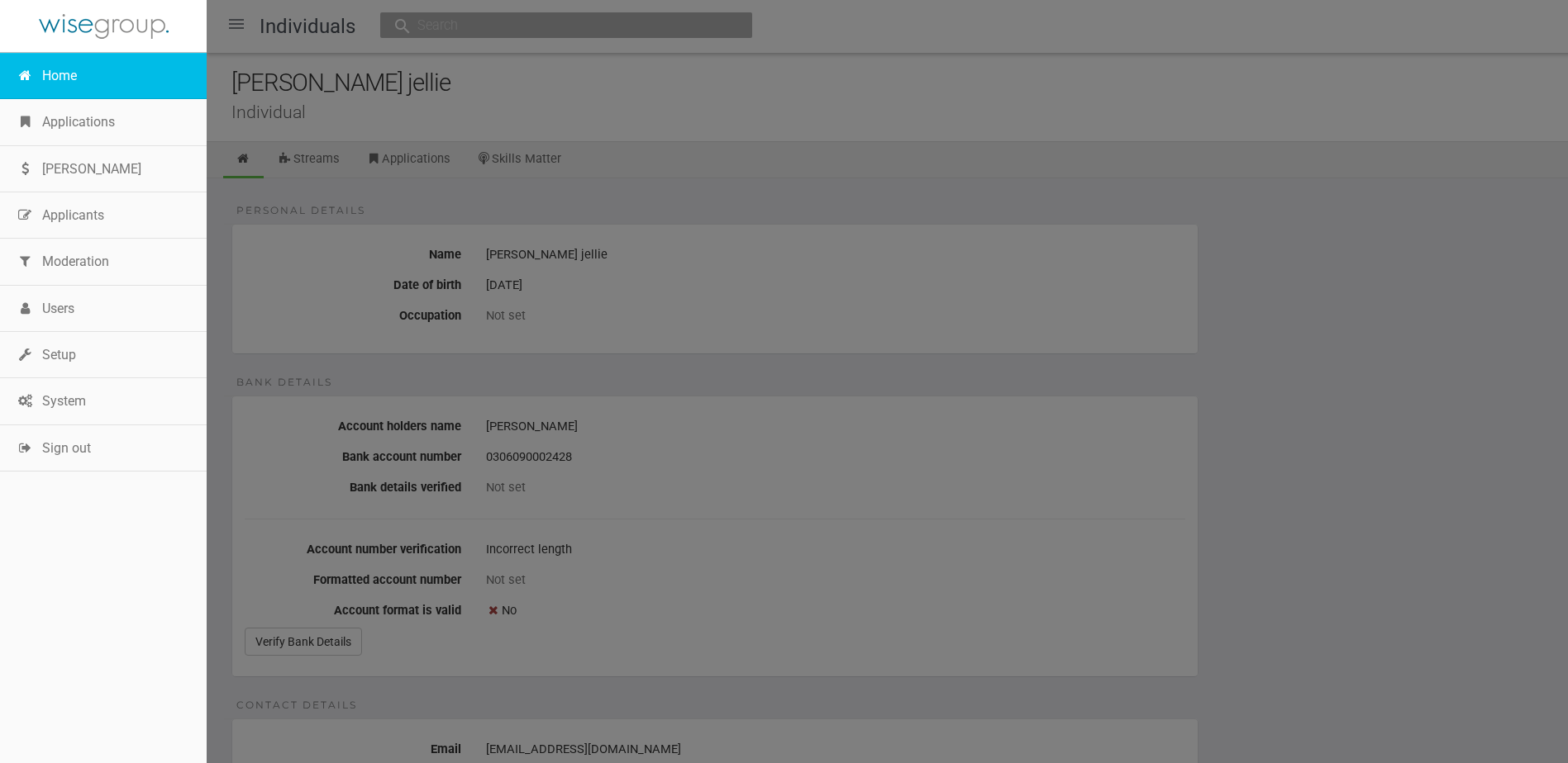
click at [73, 82] on link "Home" at bounding box center [103, 76] width 207 height 47
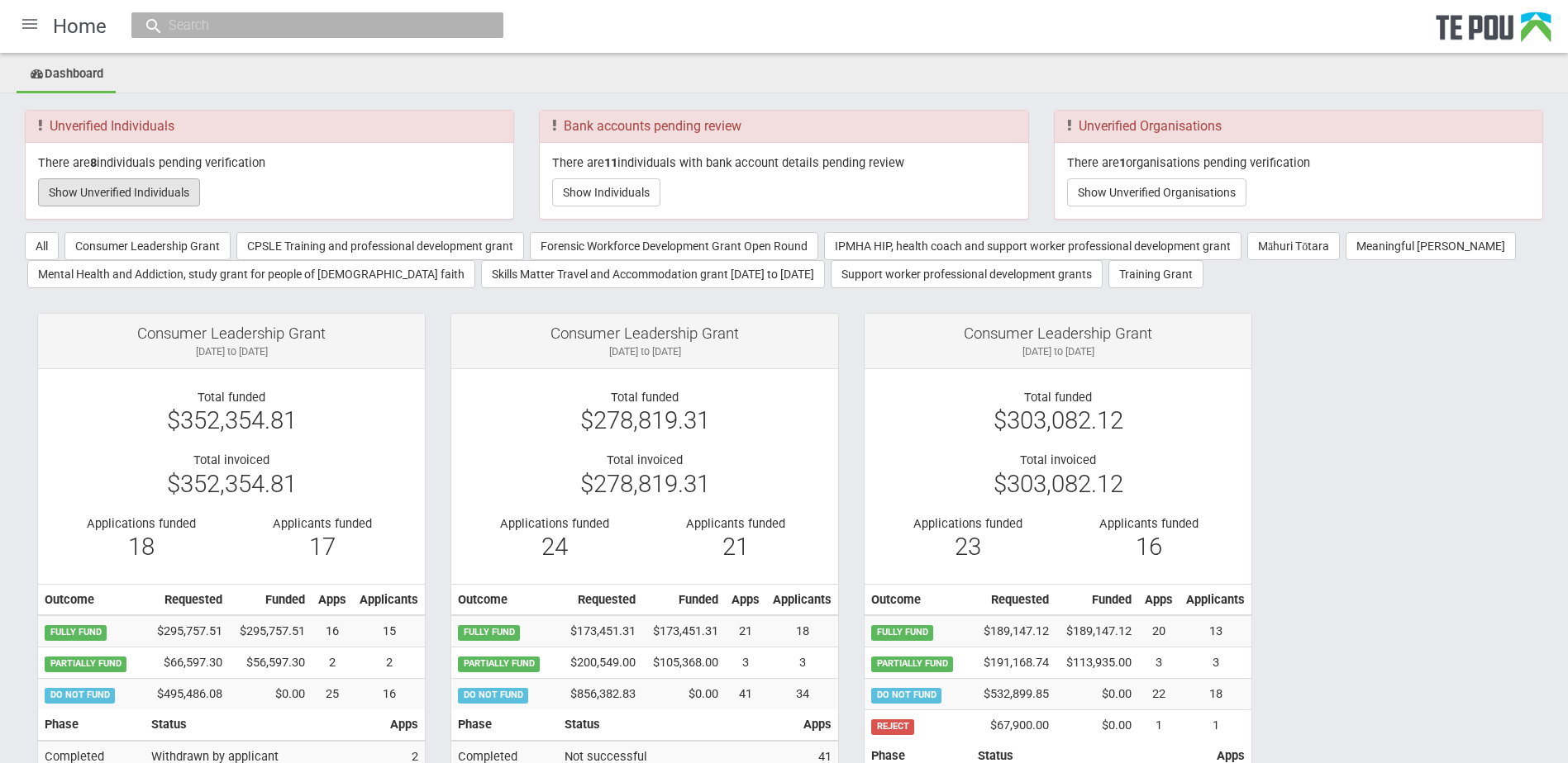
click at [157, 180] on button "Show Unverified Individuals" at bounding box center [118, 192] width 162 height 28
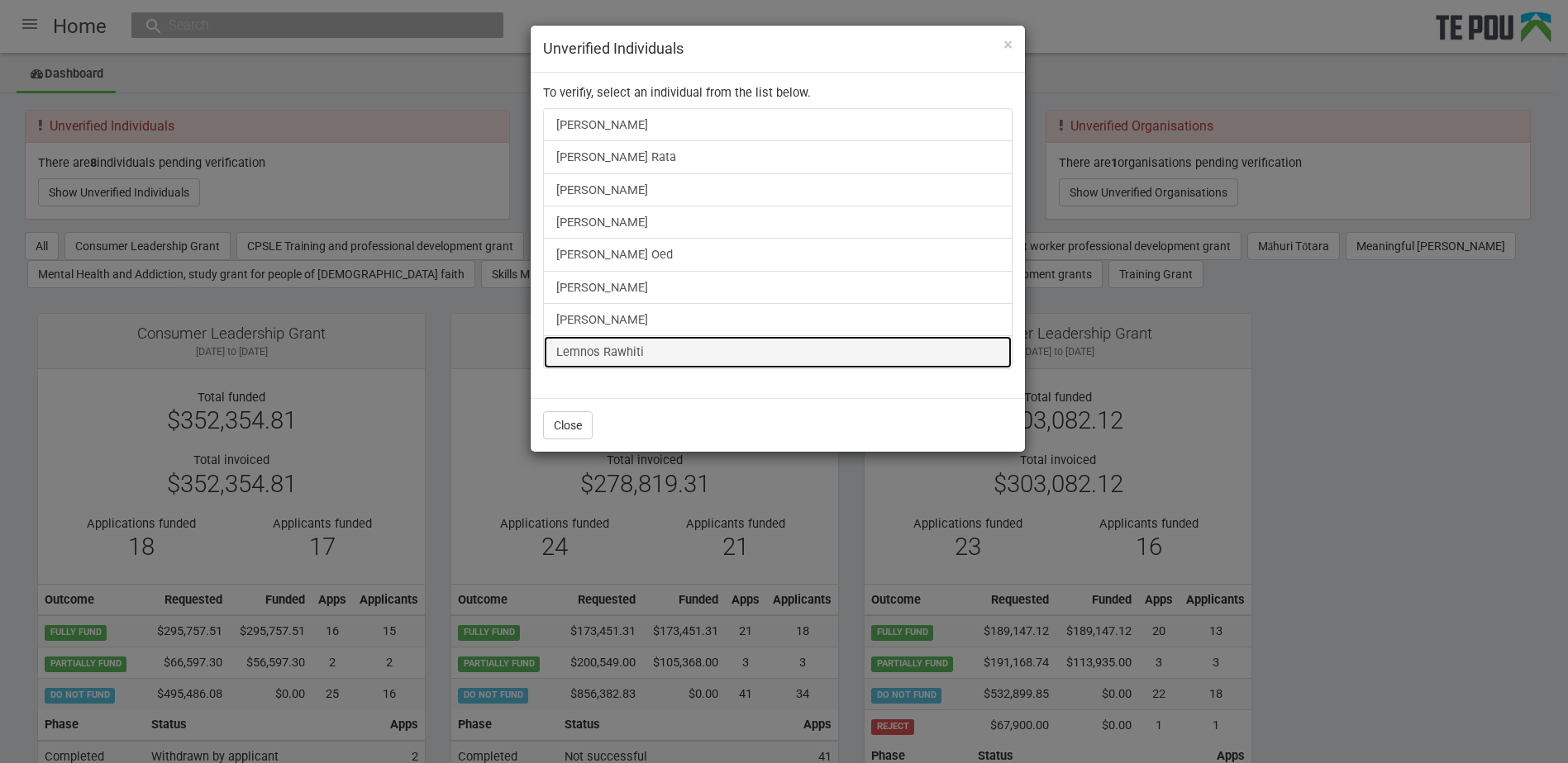
click at [584, 347] on link "Lemnos Rawhiti" at bounding box center [778, 351] width 470 height 33
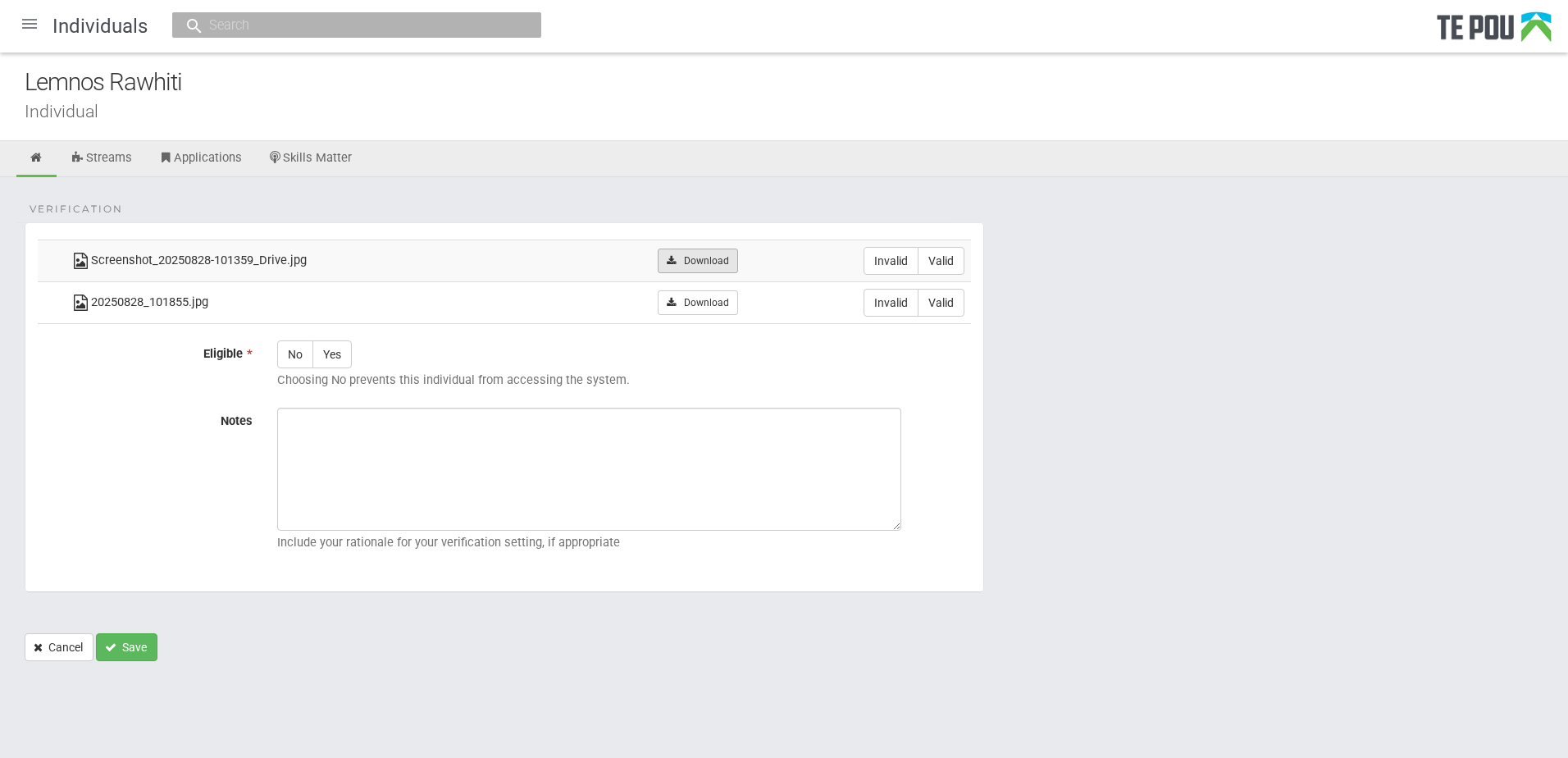
click at [710, 265] on link "Download" at bounding box center [697, 261] width 79 height 25
click at [689, 309] on link "Download" at bounding box center [697, 303] width 79 height 25
click at [993, 187] on div "Verification Screenshot_20250828-101359_Drive.jpg Download Invalid Valid 202508…" at bounding box center [784, 427] width 1568 height 501
click at [1075, 230] on form "Verification Screenshot_20250828-101359_Drive.jpg Download Invalid Valid 202508…" at bounding box center [784, 441] width 1519 height 439
click at [1334, 419] on form "Verification Screenshot_20250828-101359_Drive.jpg Download Invalid Valid 202508…" at bounding box center [784, 441] width 1519 height 439
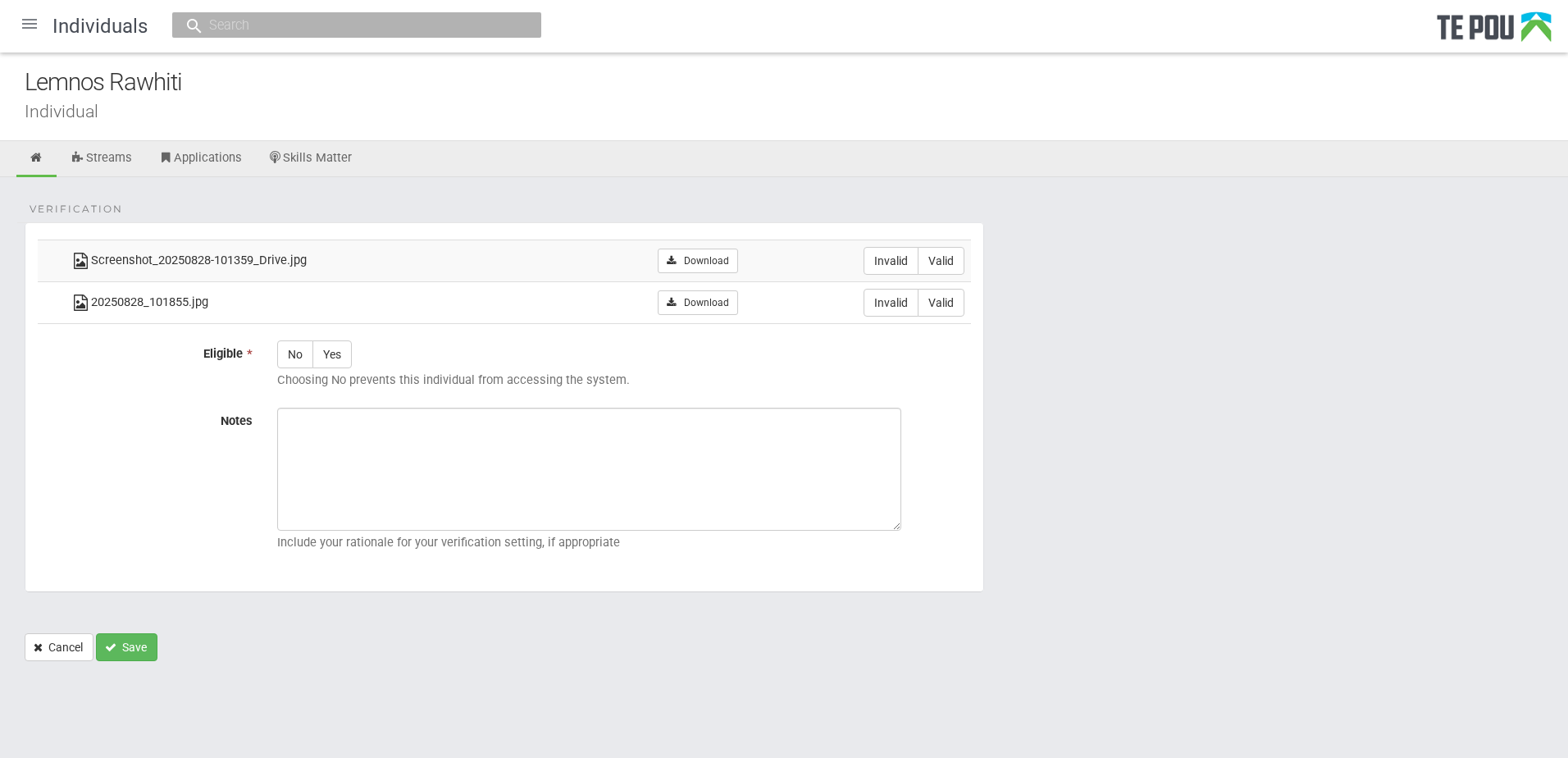
click at [1139, 656] on form "Verification Screenshot_20250828-101359_Drive.jpg Download Invalid Valid 202508…" at bounding box center [784, 441] width 1519 height 439
click at [1154, 681] on body "Home Applications Grant rounds Applicants Organisations Individuals Moderation …" at bounding box center [784, 359] width 1568 height 719
click at [776, 625] on form "Verification Screenshot_20250828-101359_Drive.jpg Download Invalid Valid 202508…" at bounding box center [784, 441] width 1519 height 439
click at [1022, 609] on form "Verification Screenshot_20250828-101359_Drive.jpg Download Invalid Valid 202508…" at bounding box center [784, 441] width 1519 height 439
click at [986, 600] on form "Verification Screenshot_20250828-101359_Drive.jpg Download Invalid Valid 202508…" at bounding box center [784, 441] width 1519 height 439
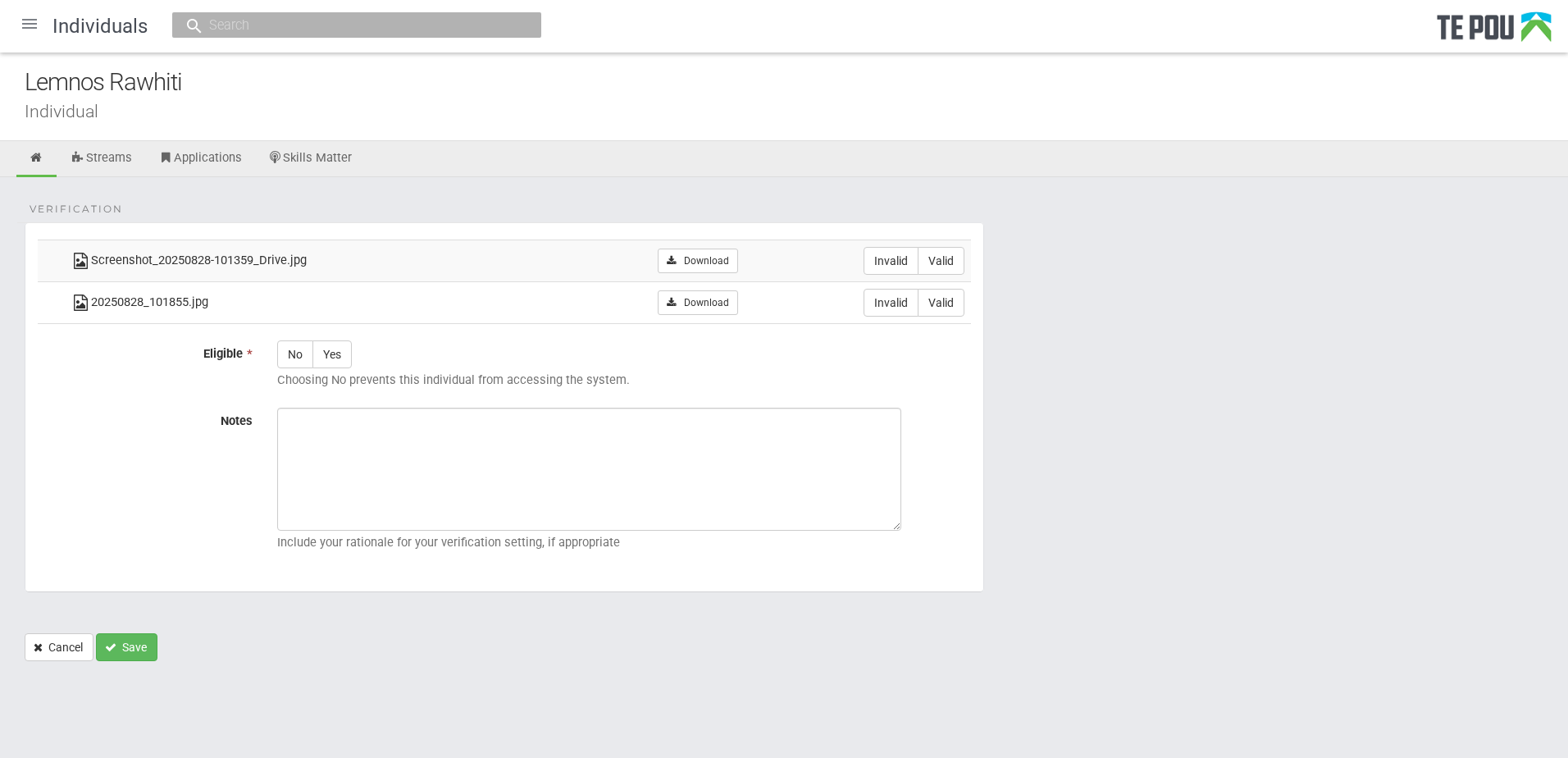
click at [985, 591] on form "Verification Screenshot_20250828-101359_Drive.jpg Download Invalid Valid 202508…" at bounding box center [784, 441] width 1519 height 439
click at [984, 590] on fieldset "Verification Screenshot_20250828-101359_Drive.jpg Download Invalid Valid 202508…" at bounding box center [504, 407] width 960 height 370
click at [983, 592] on fieldset "Verification Screenshot_20250828-101359_Drive.jpg Download Invalid Valid 202508…" at bounding box center [504, 407] width 960 height 370
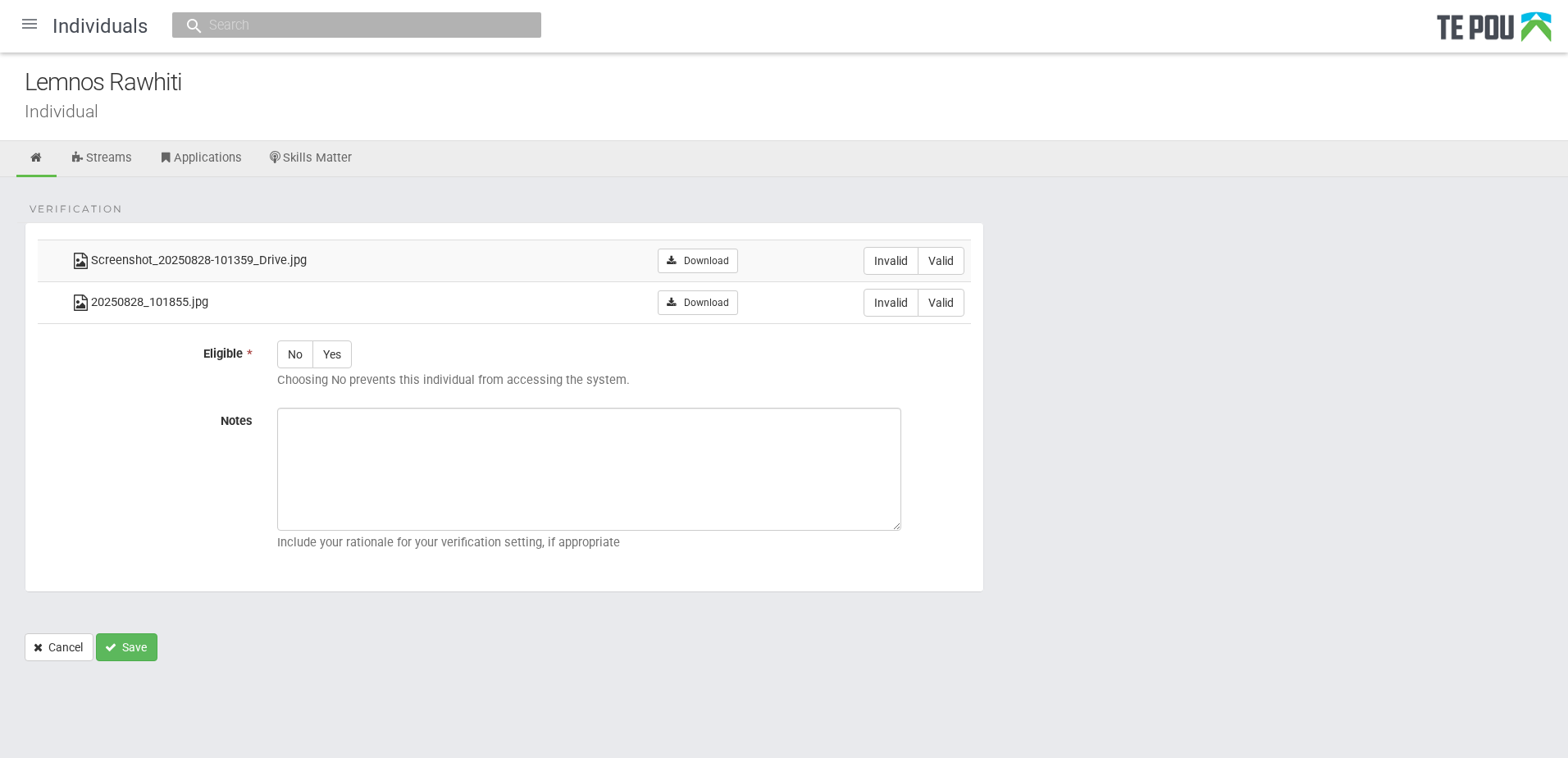
click at [983, 592] on fieldset "Verification Screenshot_20250828-101359_Drive.jpg Download Invalid Valid 202508…" at bounding box center [504, 407] width 960 height 370
click at [980, 589] on fieldset "Verification Screenshot_20250828-101359_Drive.jpg Download Invalid Valid 202508…" at bounding box center [504, 407] width 960 height 370
click at [982, 592] on fieldset "Verification Screenshot_20250828-101359_Drive.jpg Download Invalid Valid 202508…" at bounding box center [504, 407] width 960 height 370
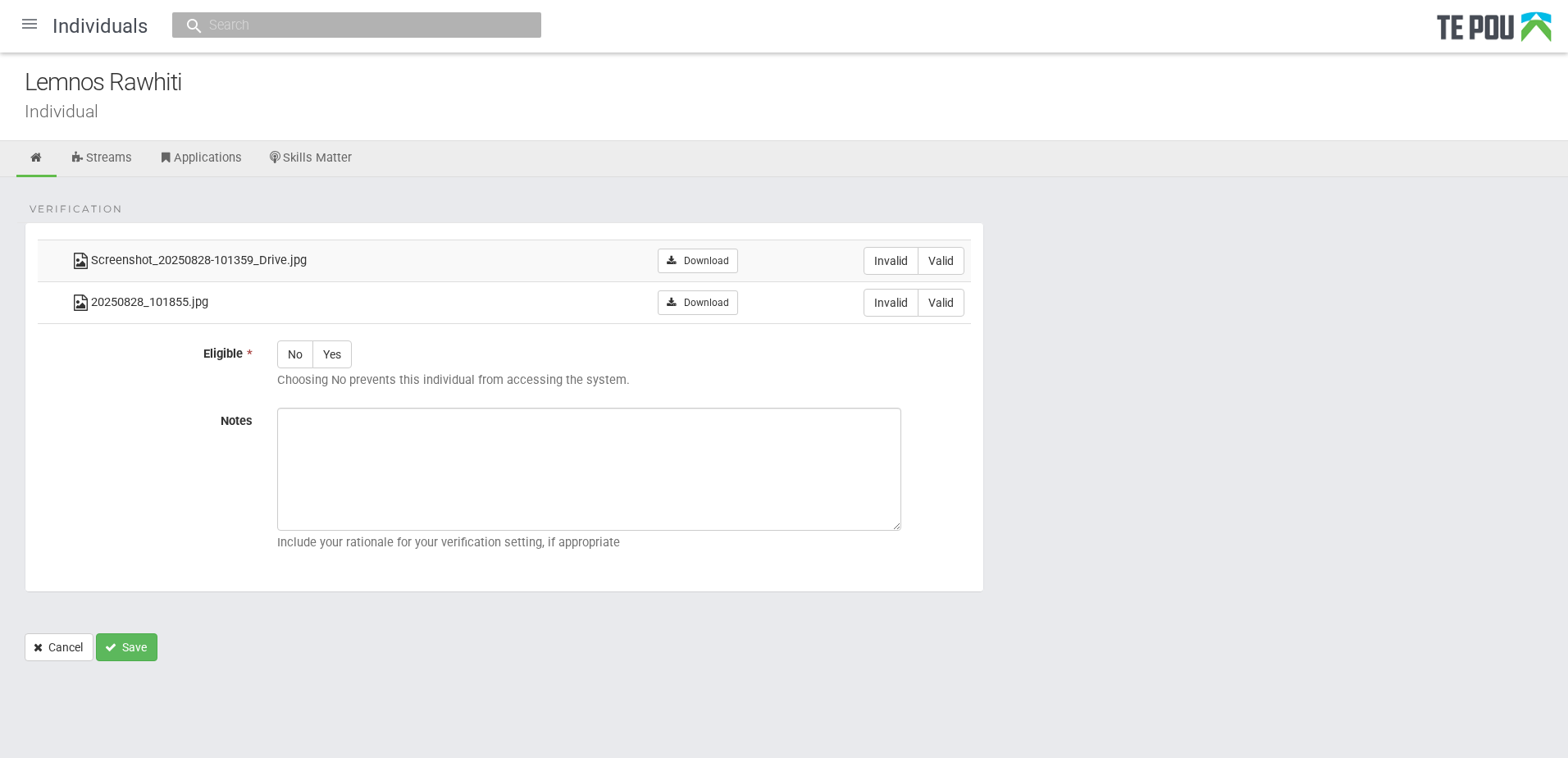
click at [982, 592] on fieldset "Verification Screenshot_20250828-101359_Drive.jpg Download Invalid Valid 202508…" at bounding box center [504, 407] width 960 height 370
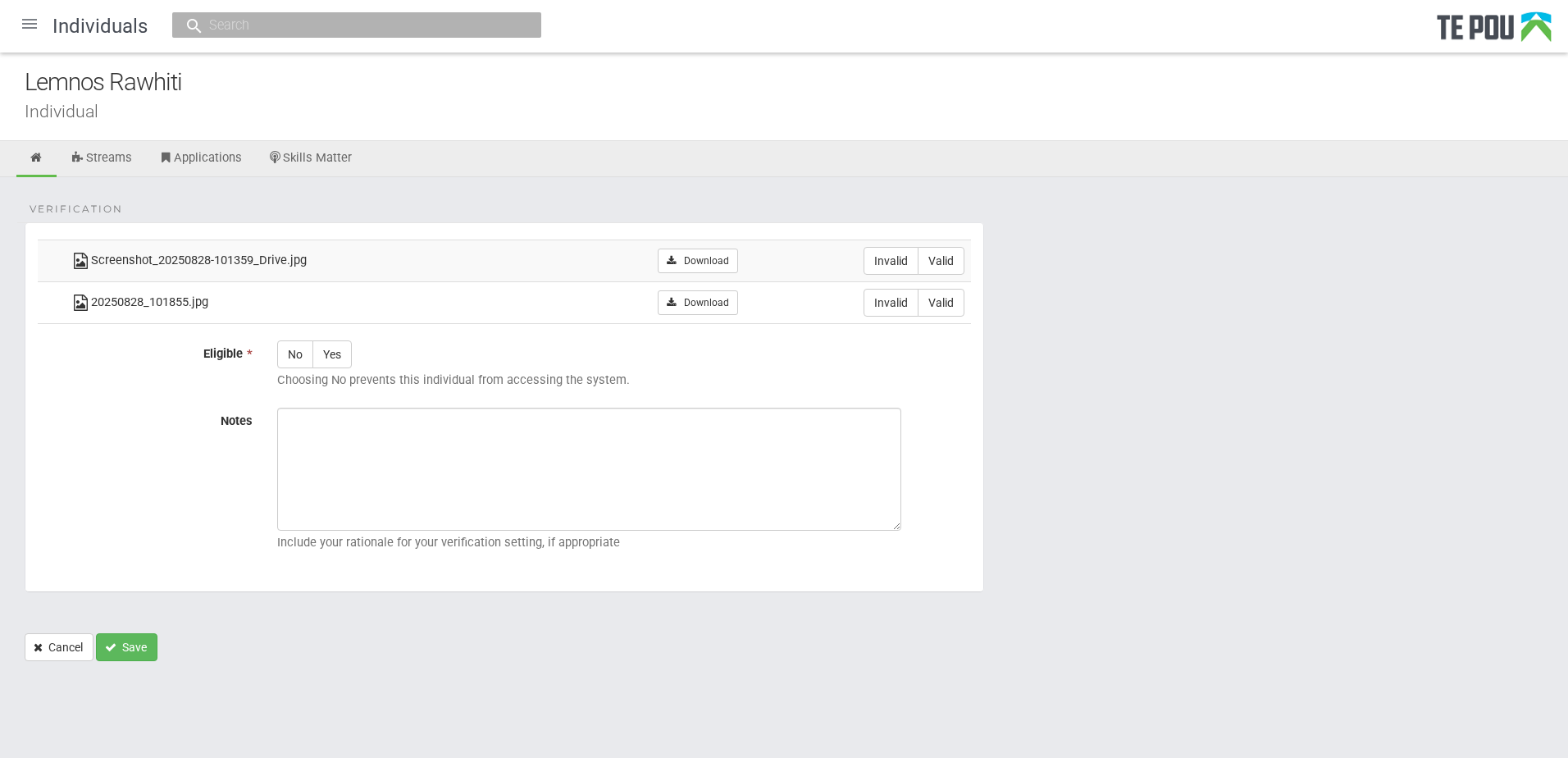
click at [982, 592] on fieldset "Verification Screenshot_20250828-101359_Drive.jpg Download Invalid Valid 202508…" at bounding box center [504, 407] width 960 height 370
click at [983, 592] on fieldset "Verification Screenshot_20250828-101359_Drive.jpg Download Invalid Valid 202508…" at bounding box center [504, 407] width 960 height 370
click at [471, 480] on textarea "Notes" at bounding box center [590, 469] width 624 height 123
click at [955, 303] on label "Valid" at bounding box center [941, 302] width 47 height 28
radio input "true"
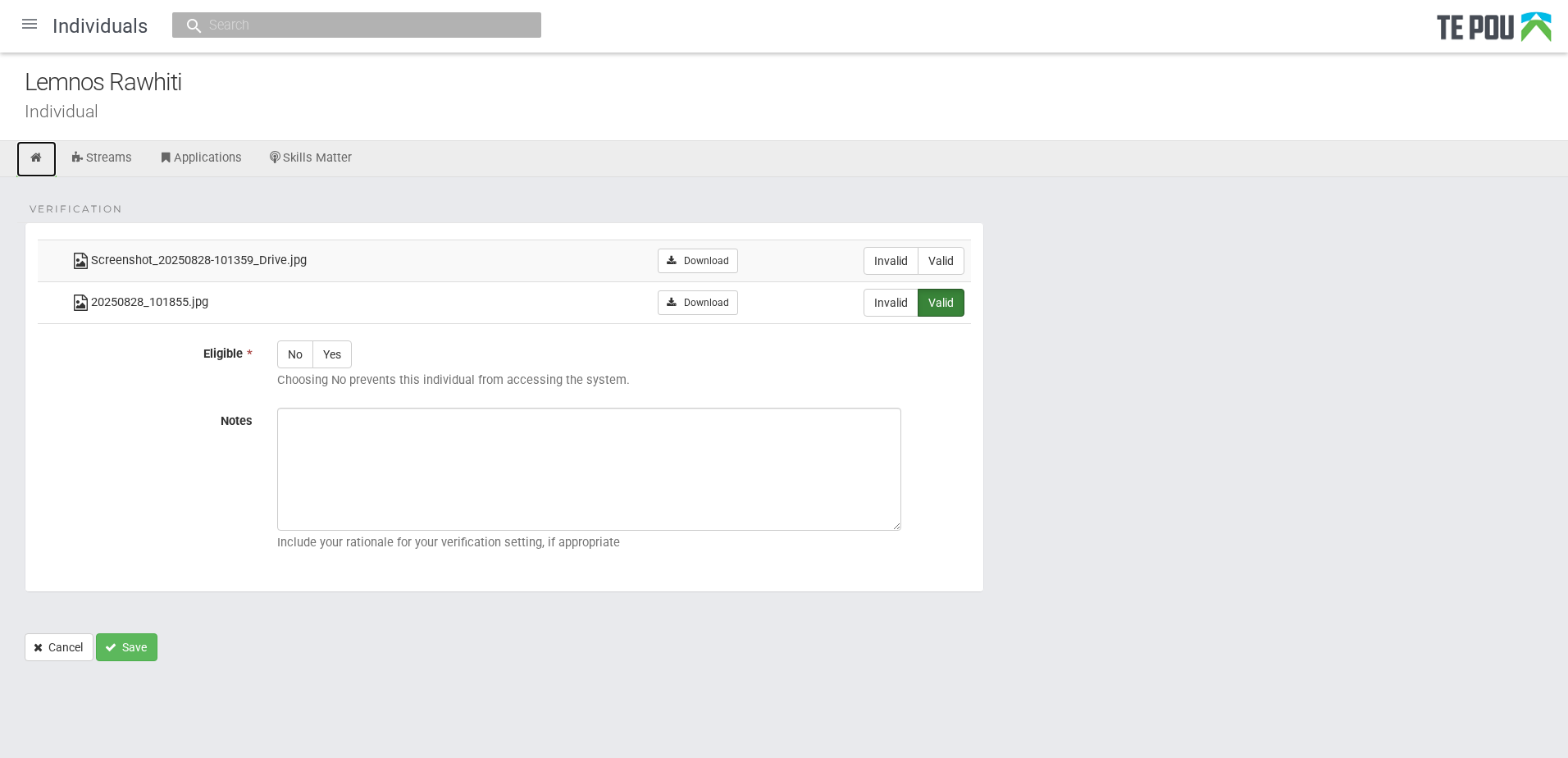
click at [36, 156] on icon at bounding box center [36, 158] width 16 height 12
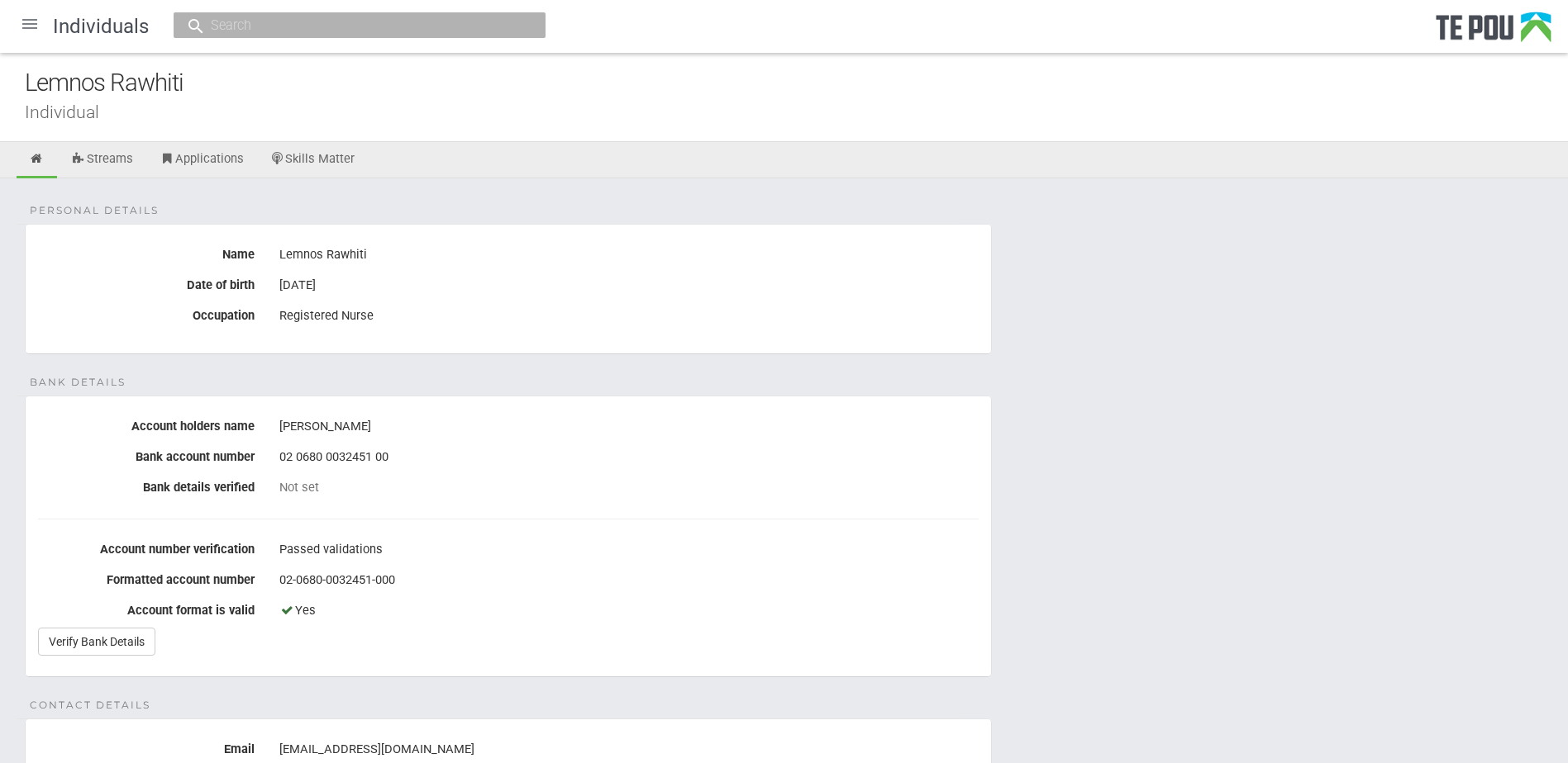
scroll to position [82, 0]
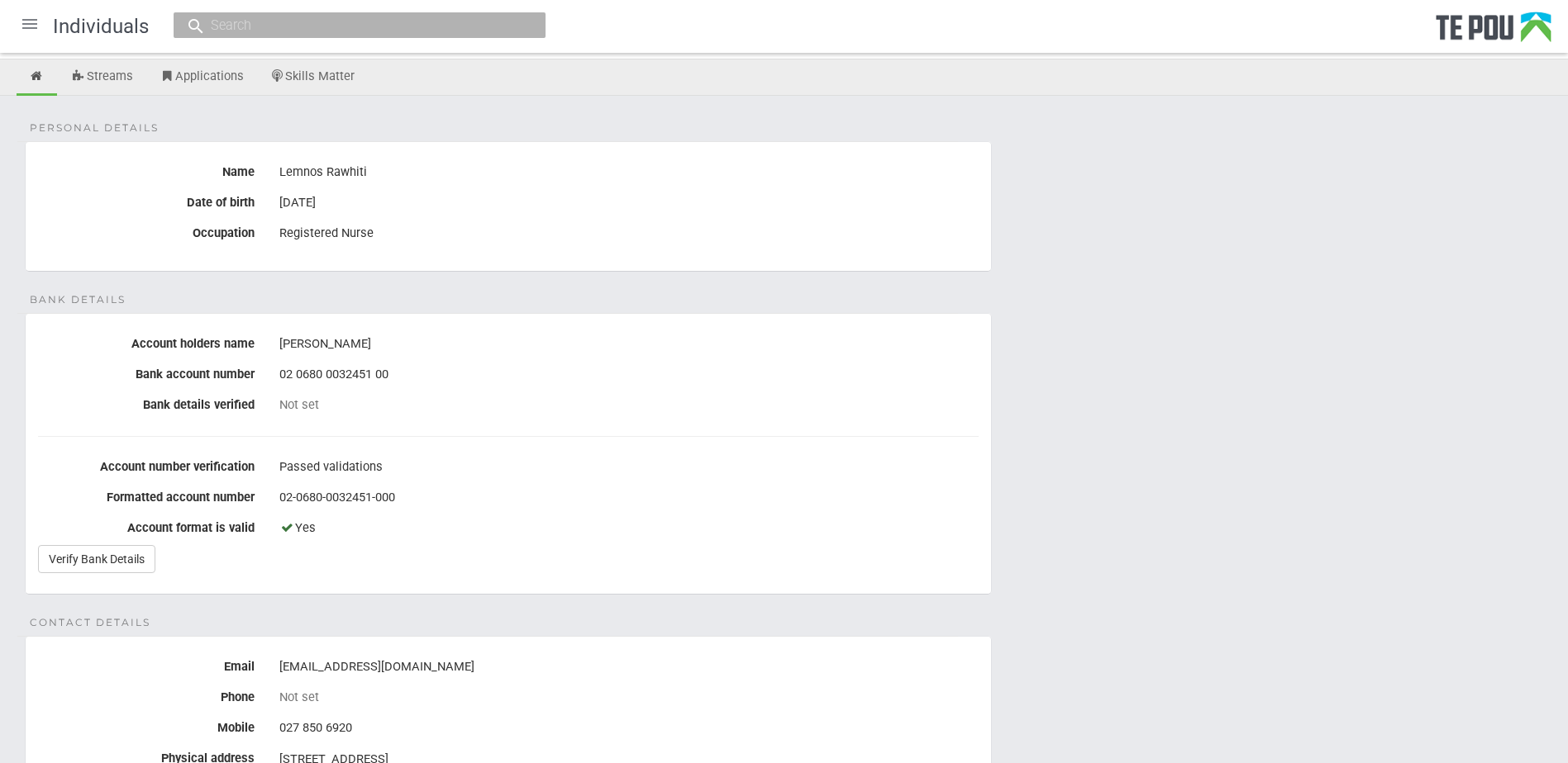
click at [85, 574] on fieldset "Bank details Account holders name L H Brown Bank account number 02 0680 0032451…" at bounding box center [508, 454] width 967 height 282
click at [82, 562] on link "Verify Bank Details" at bounding box center [96, 559] width 117 height 28
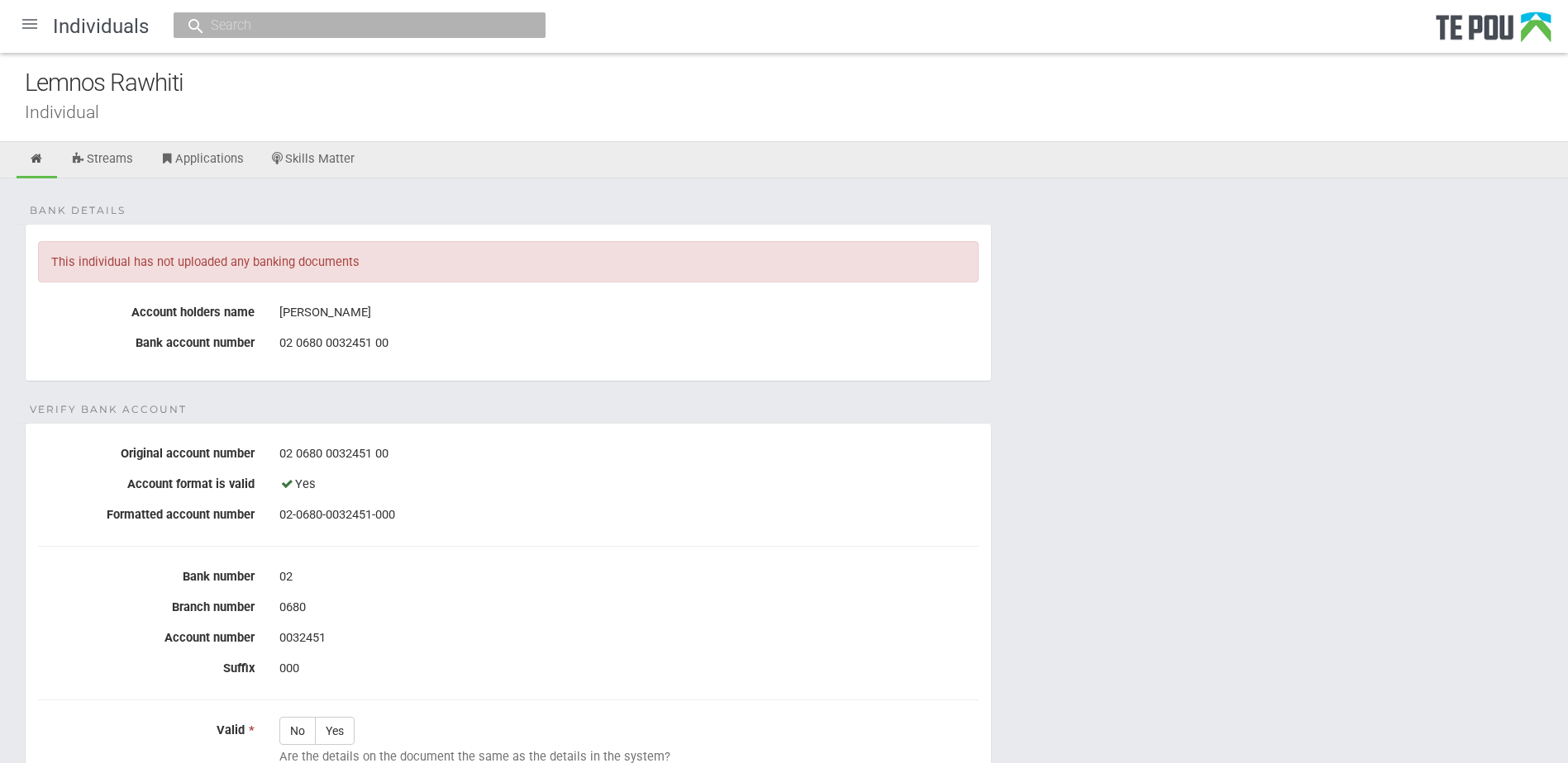
click at [369, 202] on div "Bank details This individual has not uploaded any banking documents Account hol…" at bounding box center [784, 617] width 1568 height 878
click at [1222, 589] on form "Bank details This individual has not uploaded any banking documents Account hol…" at bounding box center [784, 631] width 1518 height 816
click at [1047, 579] on form "Bank details This individual has not uploaded any banking documents Account hol…" at bounding box center [784, 631] width 1518 height 816
click at [1086, 585] on form "Bank details This individual has not uploaded any banking documents Account hol…" at bounding box center [784, 631] width 1518 height 816
click at [35, 165] on icon at bounding box center [37, 159] width 16 height 13
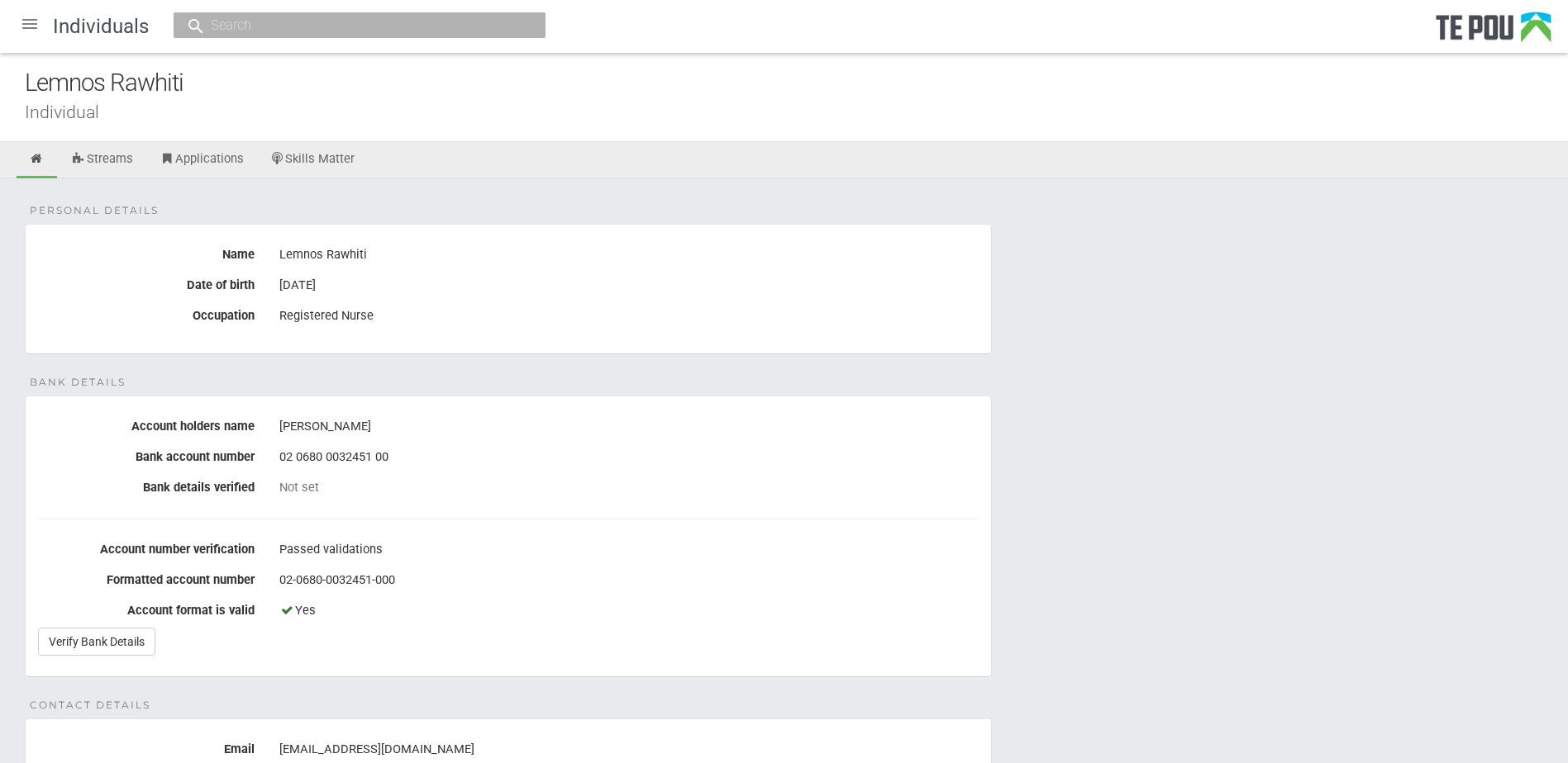
scroll to position [82, 0]
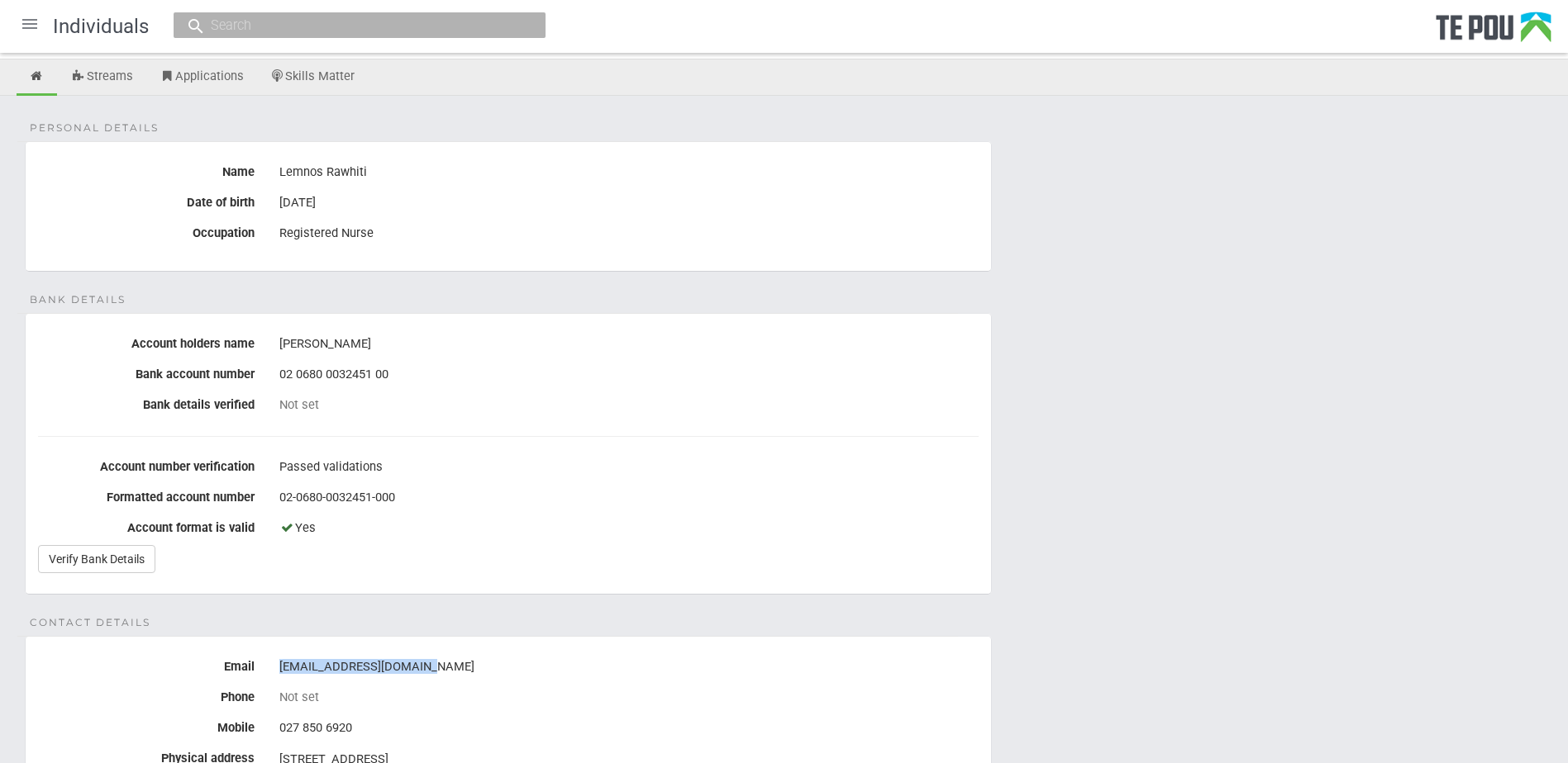
drag, startPoint x: 440, startPoint y: 668, endPoint x: 280, endPoint y: 667, distance: 160.0
click at [280, 667] on div "[EMAIL_ADDRESS][DOMAIN_NAME]" at bounding box center [629, 667] width 699 height 28
copy div "[EMAIL_ADDRESS][DOMAIN_NAME]"
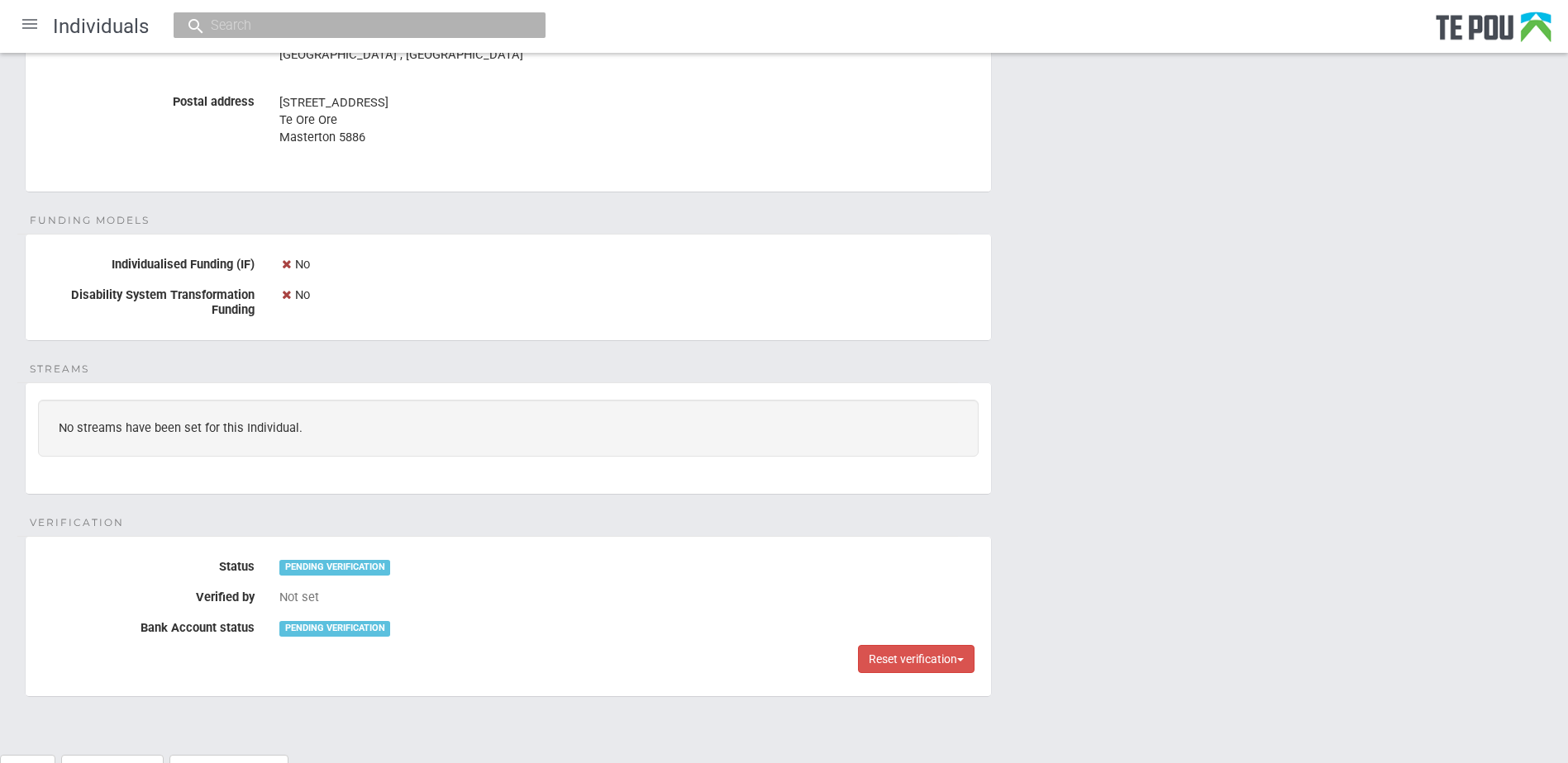
scroll to position [826, 0]
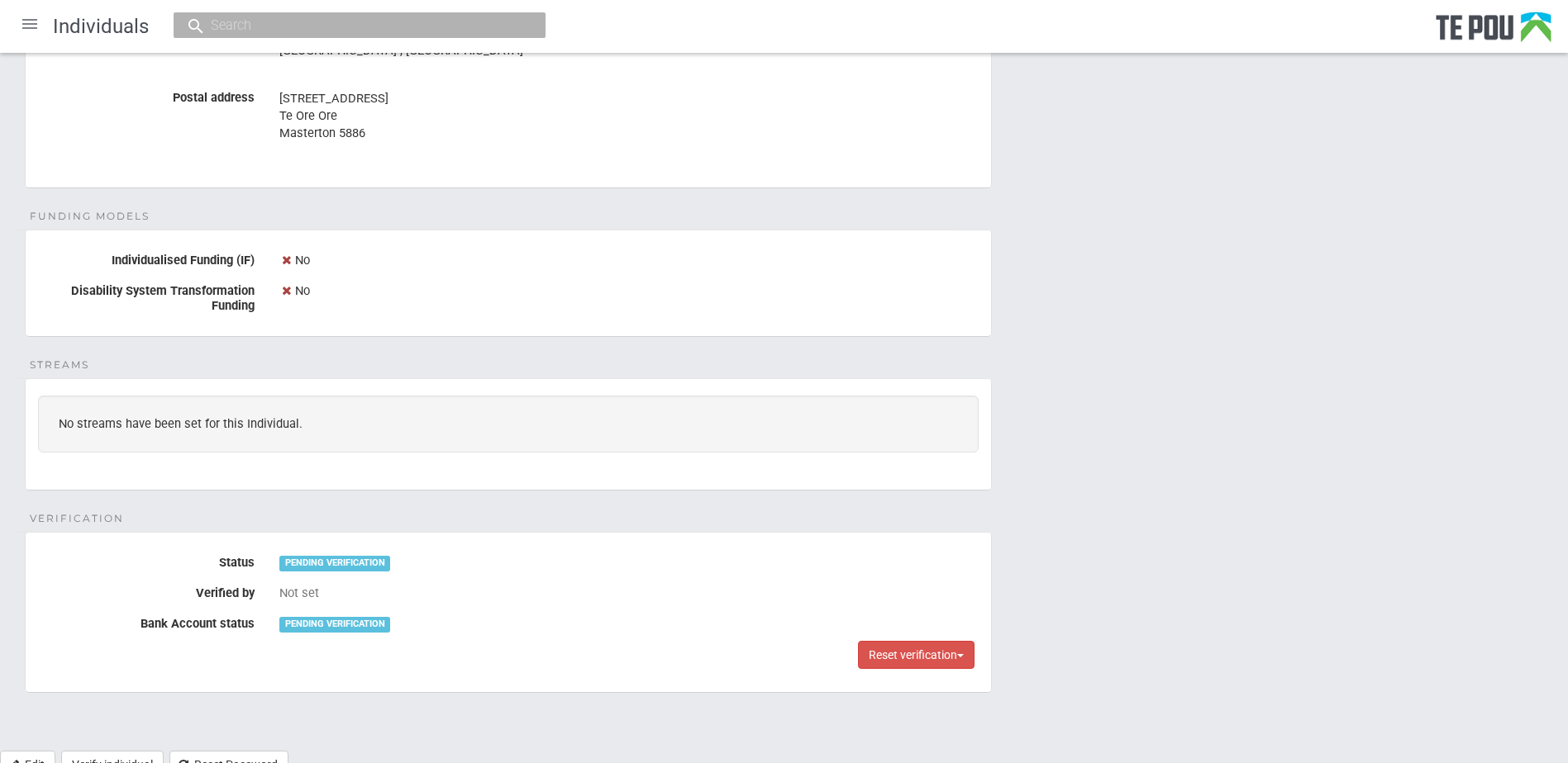
drag, startPoint x: 1082, startPoint y: 272, endPoint x: 943, endPoint y: 232, distance: 144.6
click at [1082, 272] on div "Personal details Name Lemnos Rawhiti Date of birth 18 Aug 1976 Occupation Regis…" at bounding box center [784, 51] width 1568 height 1398
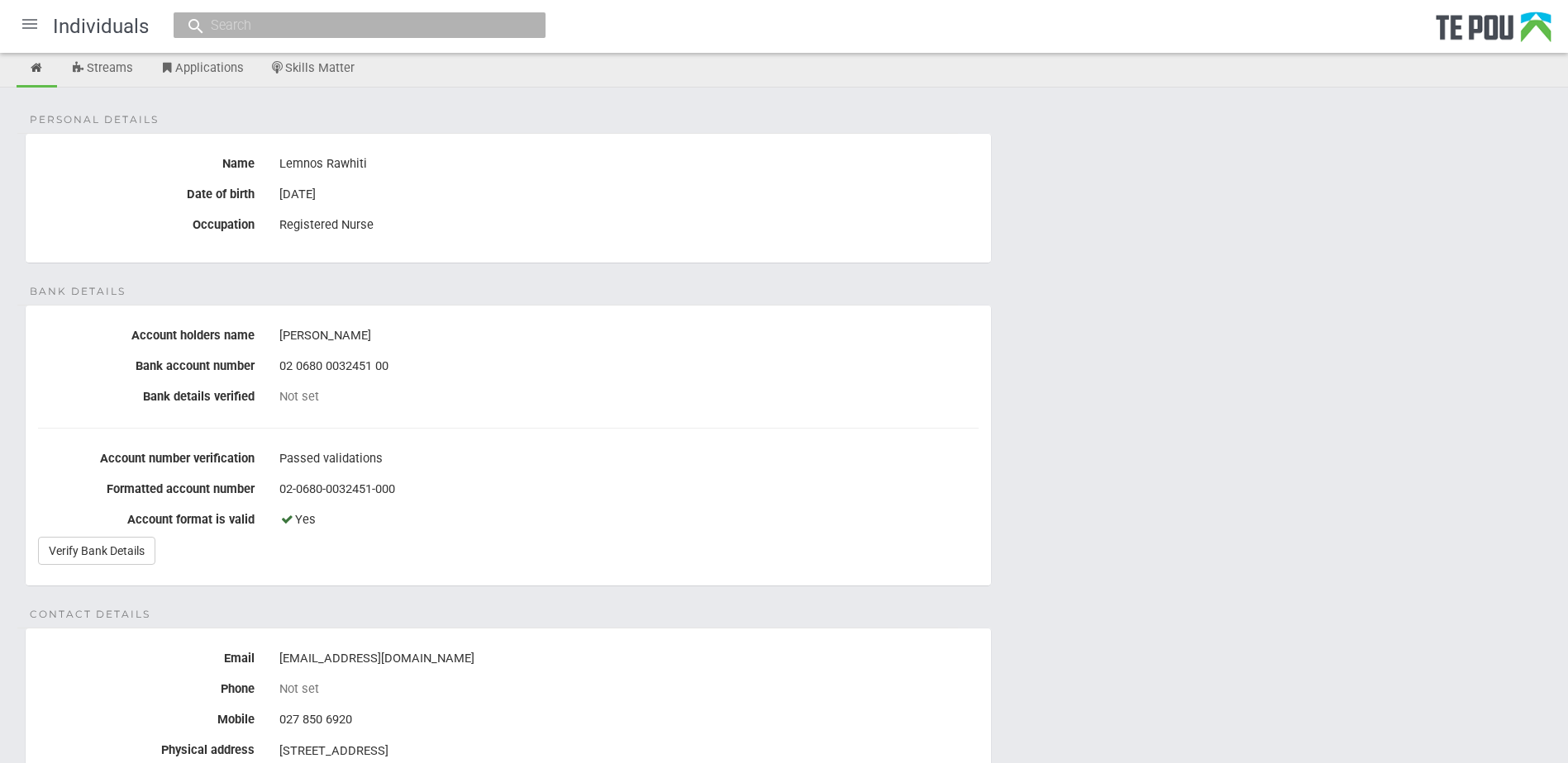
scroll to position [0, 0]
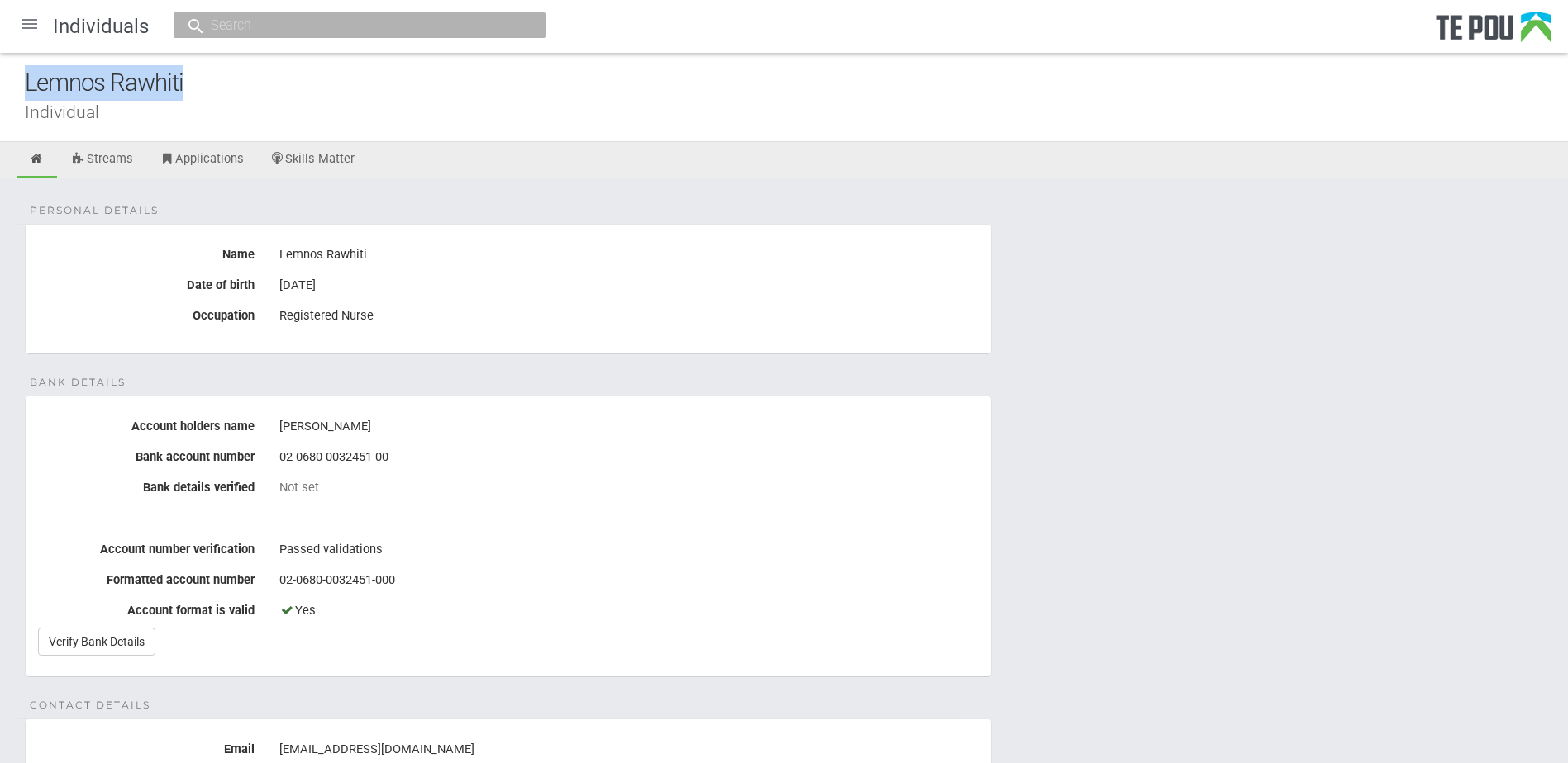
drag, startPoint x: 200, startPoint y: 76, endPoint x: 4, endPoint y: 80, distance: 196.0
click at [4, 80] on div "Lemnos Rawhiti Individual" at bounding box center [784, 98] width 1568 height 90
copy div "Lemnos Rawhiti"
drag, startPoint x: 106, startPoint y: 13, endPoint x: 801, endPoint y: 176, distance: 713.9
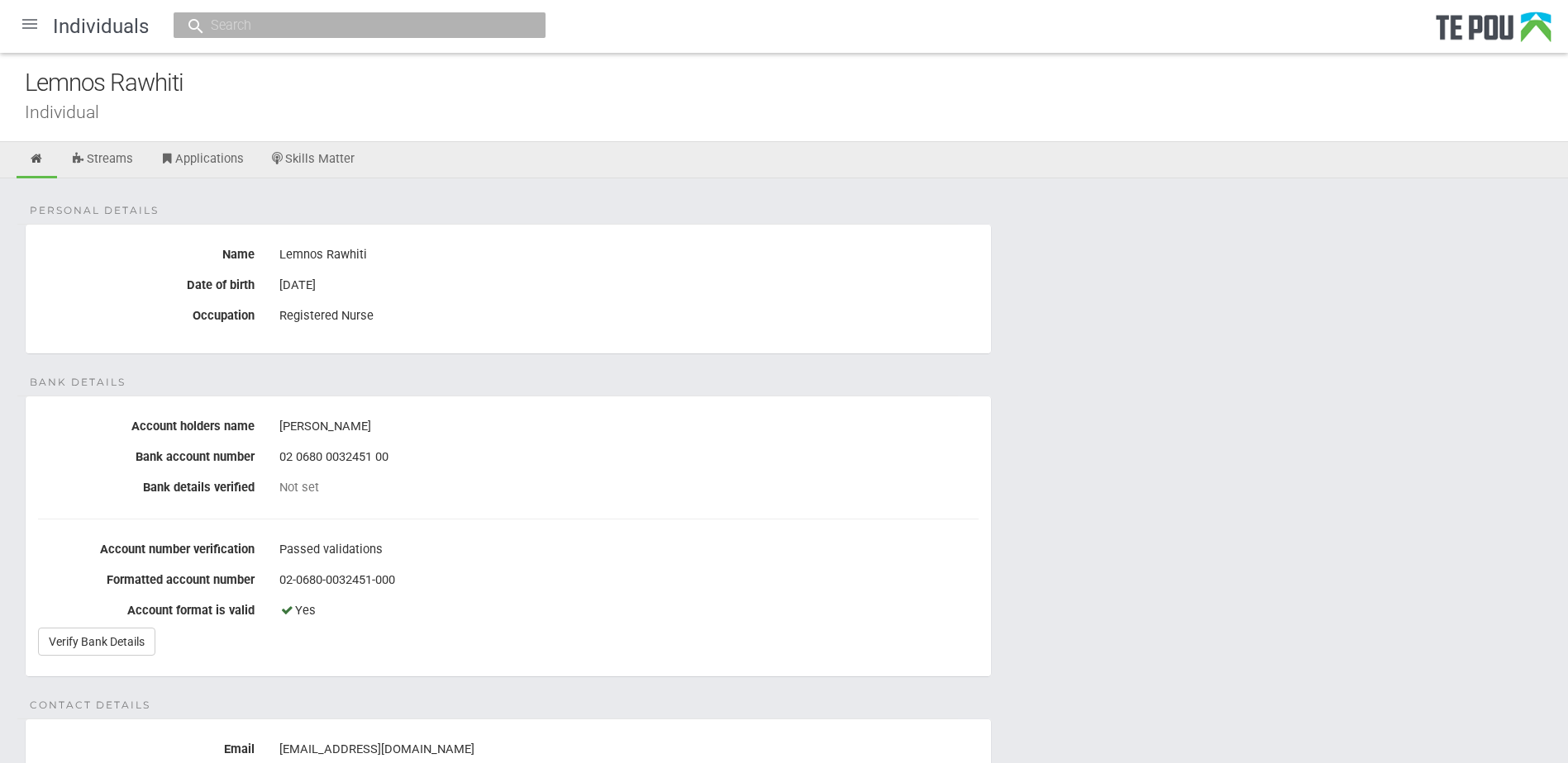
click at [32, 38] on div at bounding box center [30, 24] width 39 height 39
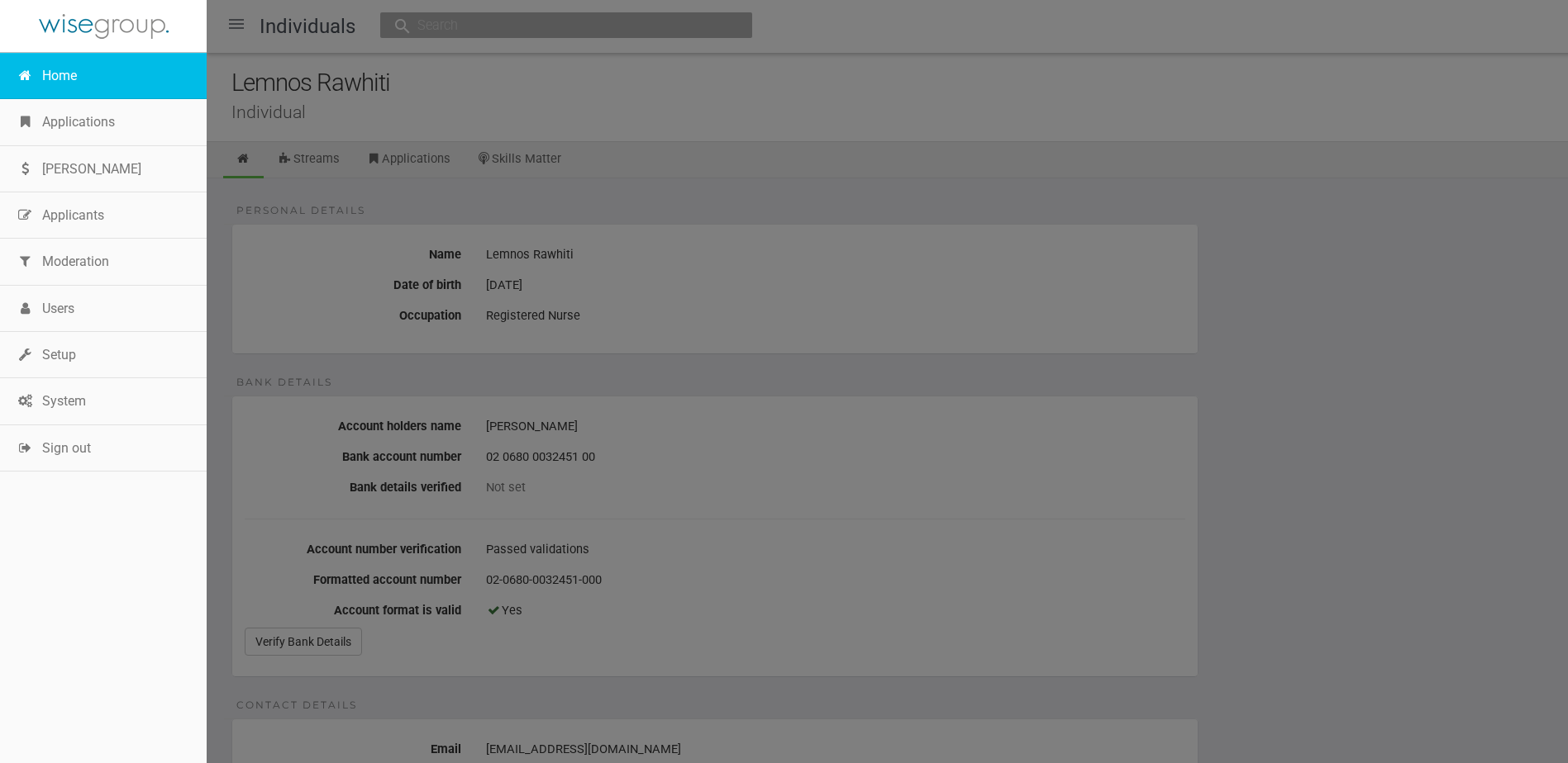
click at [50, 74] on link "Home" at bounding box center [103, 76] width 207 height 47
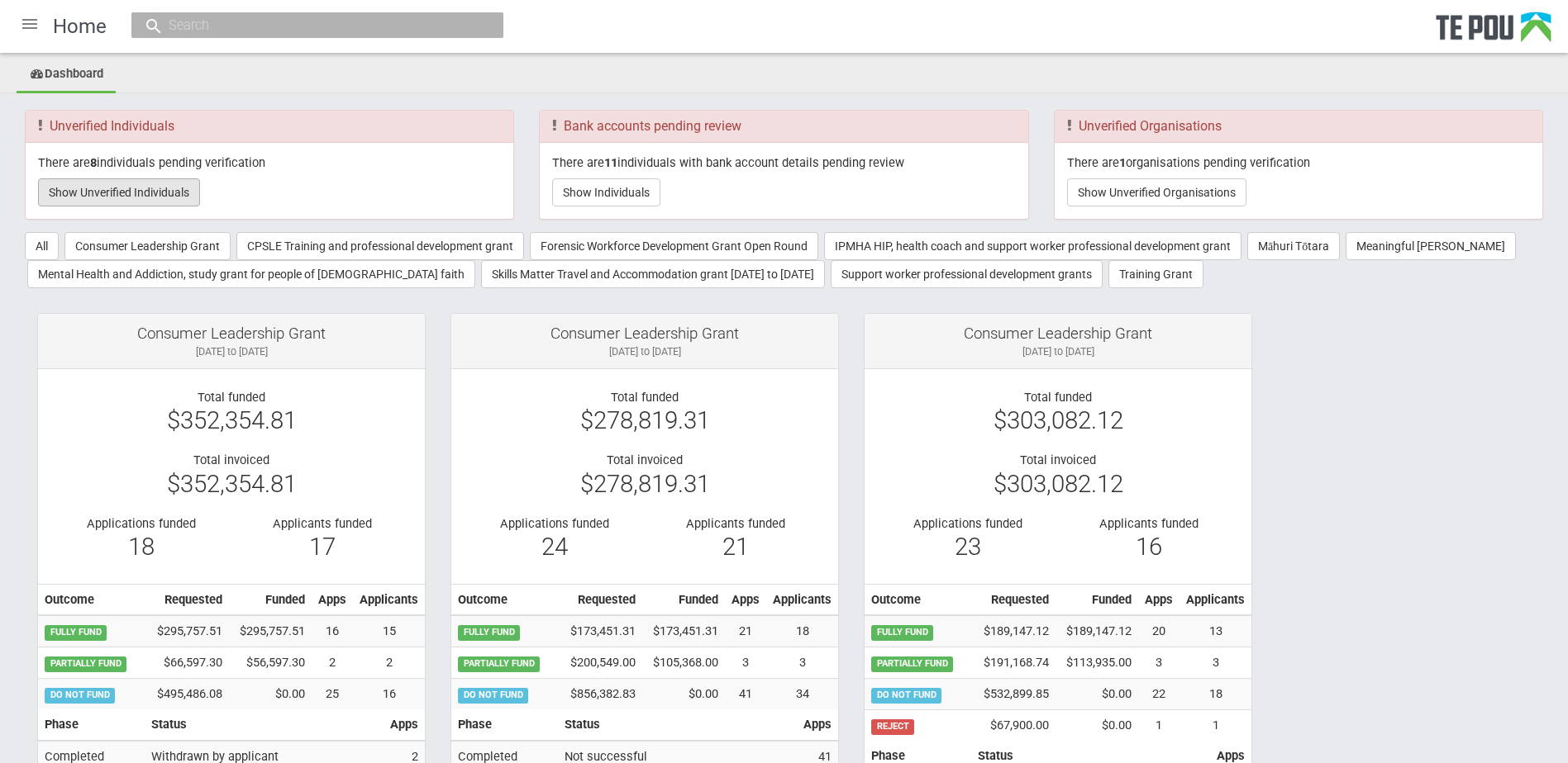
click at [142, 195] on button "Show Unverified Individuals" at bounding box center [118, 192] width 162 height 28
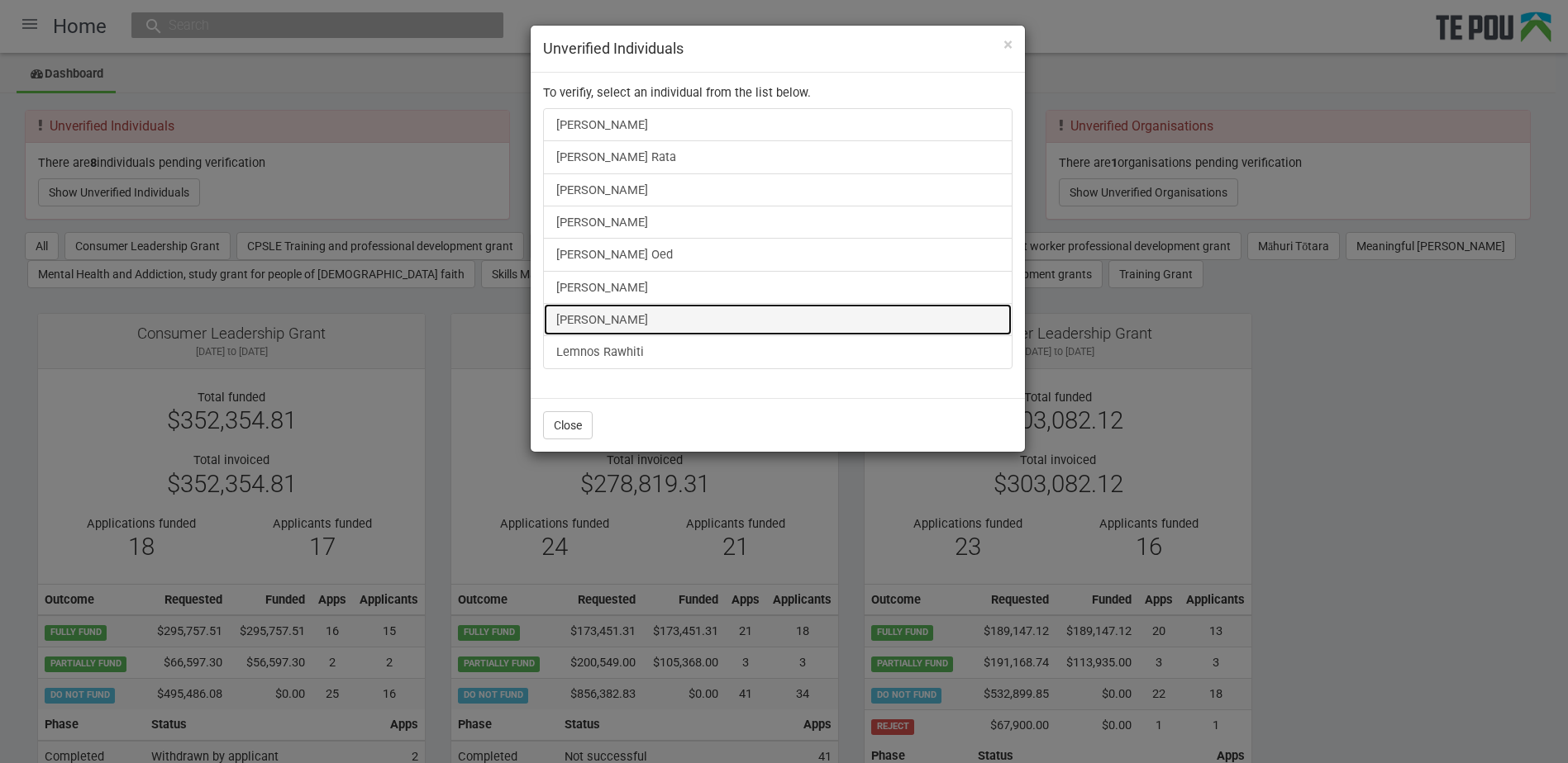
click at [631, 331] on link "[PERSON_NAME]" at bounding box center [778, 319] width 470 height 33
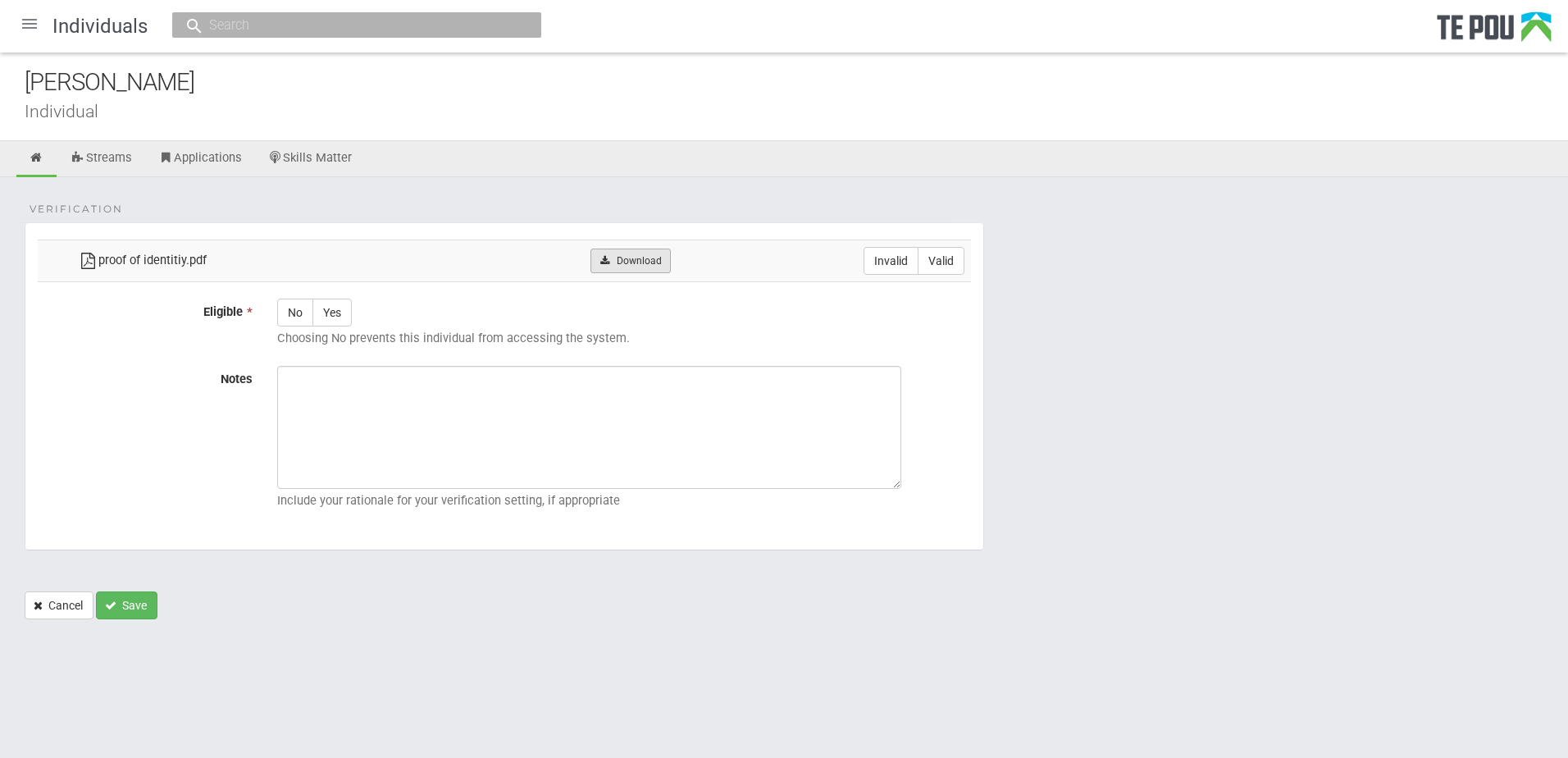
click at [663, 269] on link "Download" at bounding box center [630, 261] width 79 height 25
click at [689, 204] on div "Verification proof of identitiy.pdf Download Invalid Valid Eligible * No Yes Ch…" at bounding box center [784, 407] width 1568 height 459
click at [945, 262] on label "Valid" at bounding box center [941, 261] width 47 height 28
radio input "true"
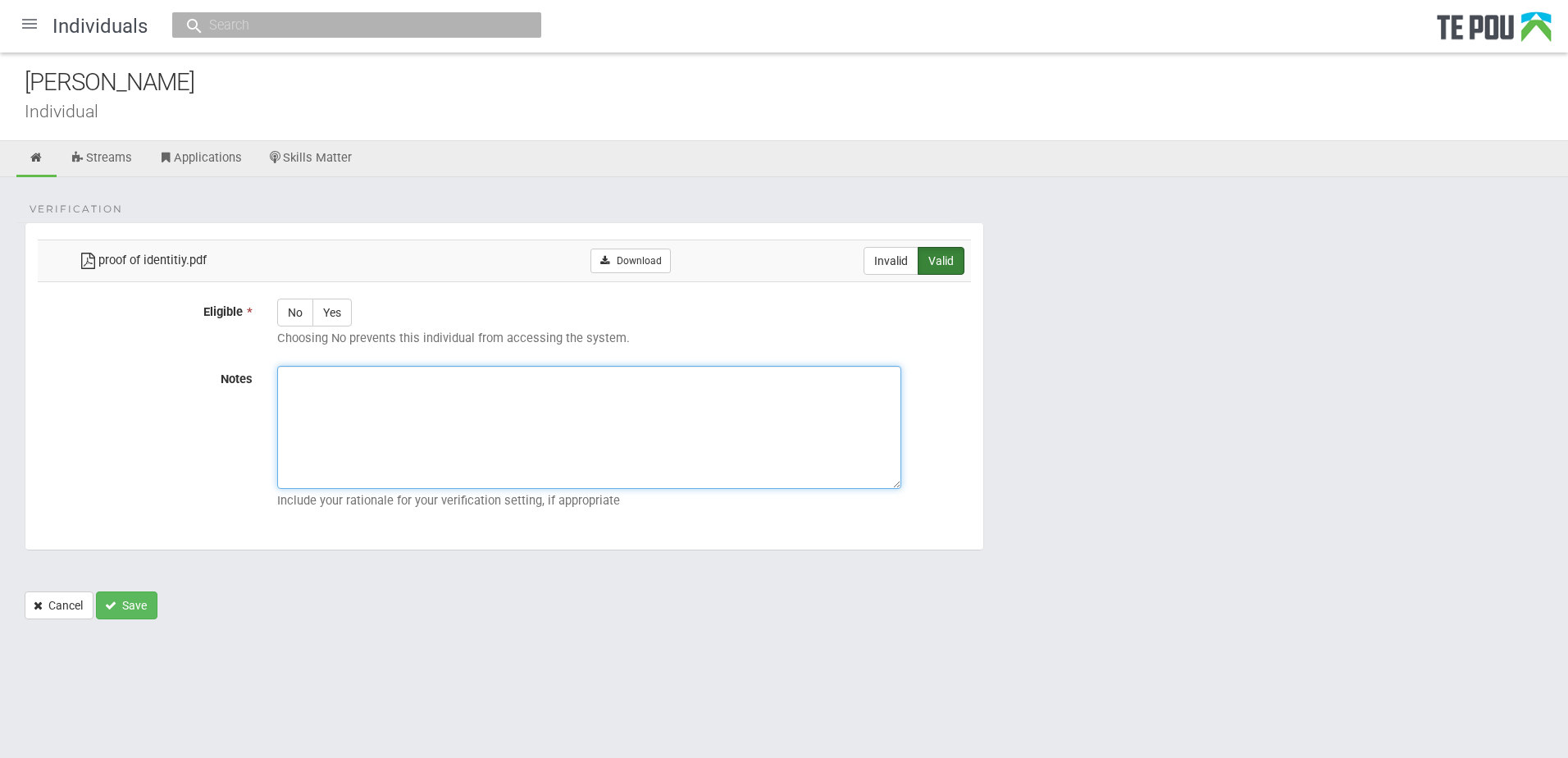
click at [584, 431] on textarea "Notes" at bounding box center [590, 427] width 624 height 123
click at [334, 321] on label "Yes" at bounding box center [332, 312] width 39 height 28
radio input "true"
click at [377, 401] on textarea "Notes" at bounding box center [590, 427] width 624 height 123
paste textarea "Verified by Melody @ [DATE]"
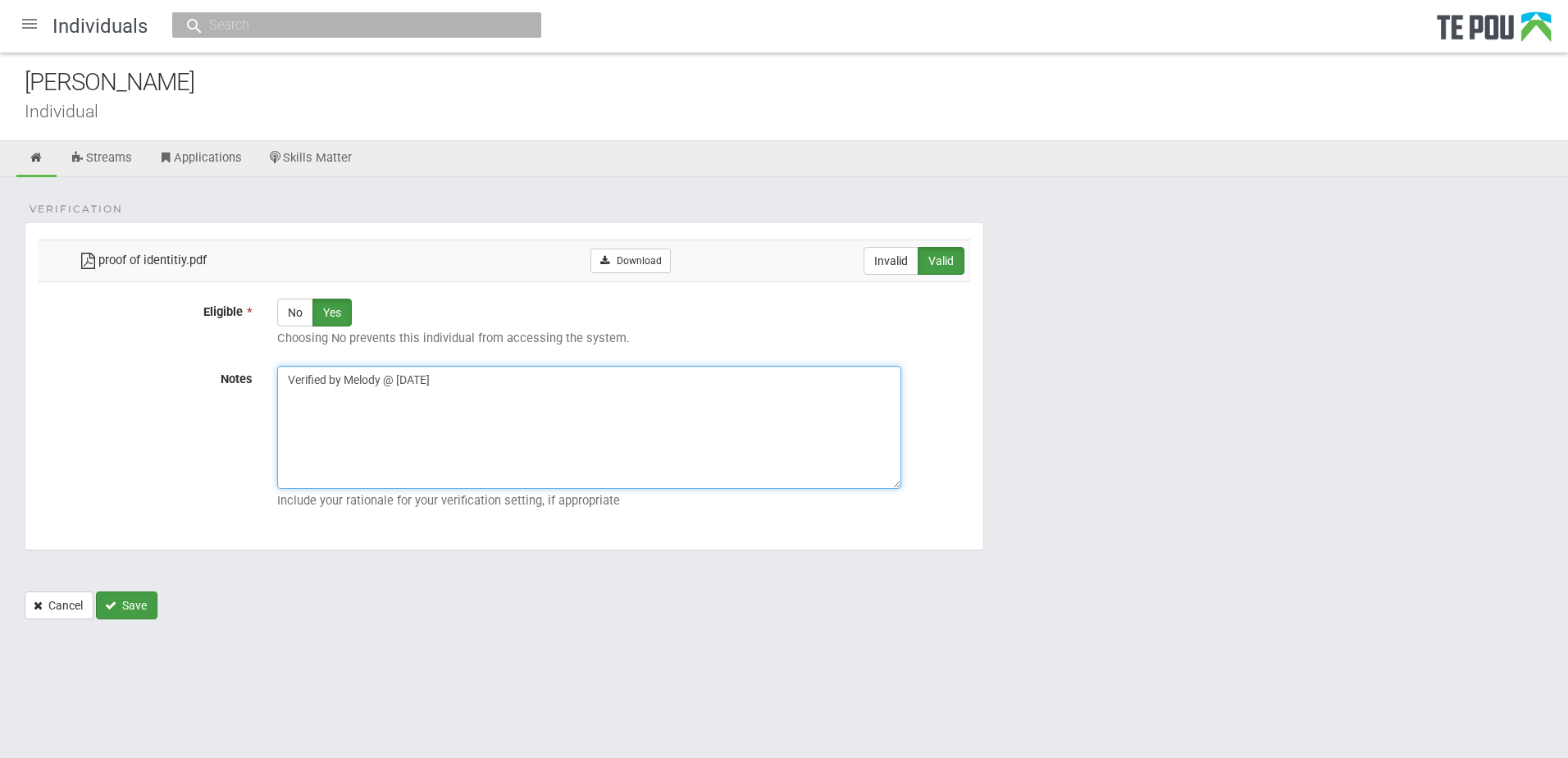
type textarea "Verified by Melody @ [DATE]"
click at [132, 609] on button "Save" at bounding box center [126, 605] width 61 height 28
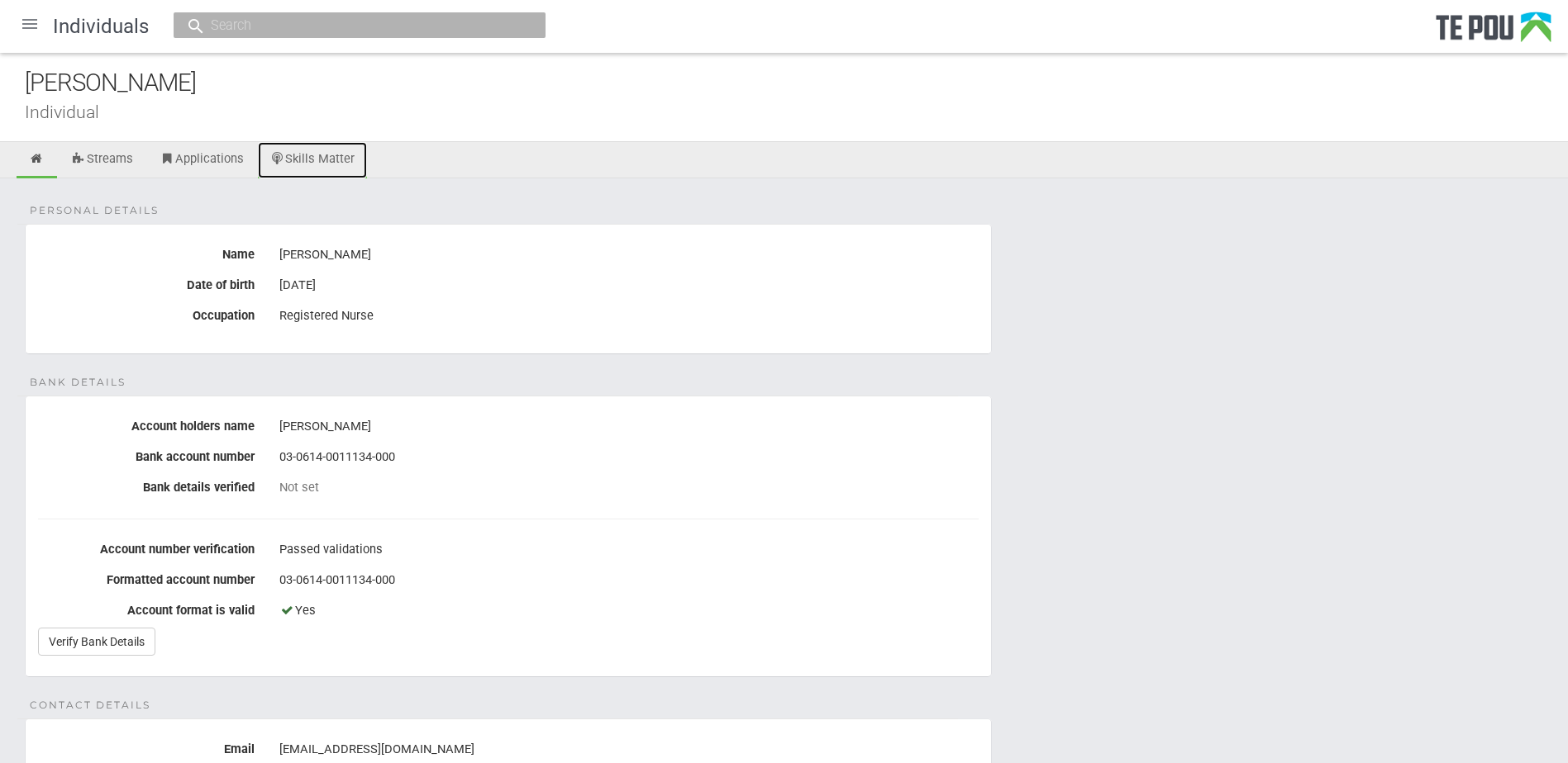
click at [312, 148] on link "Skills Matter" at bounding box center [313, 160] width 110 height 37
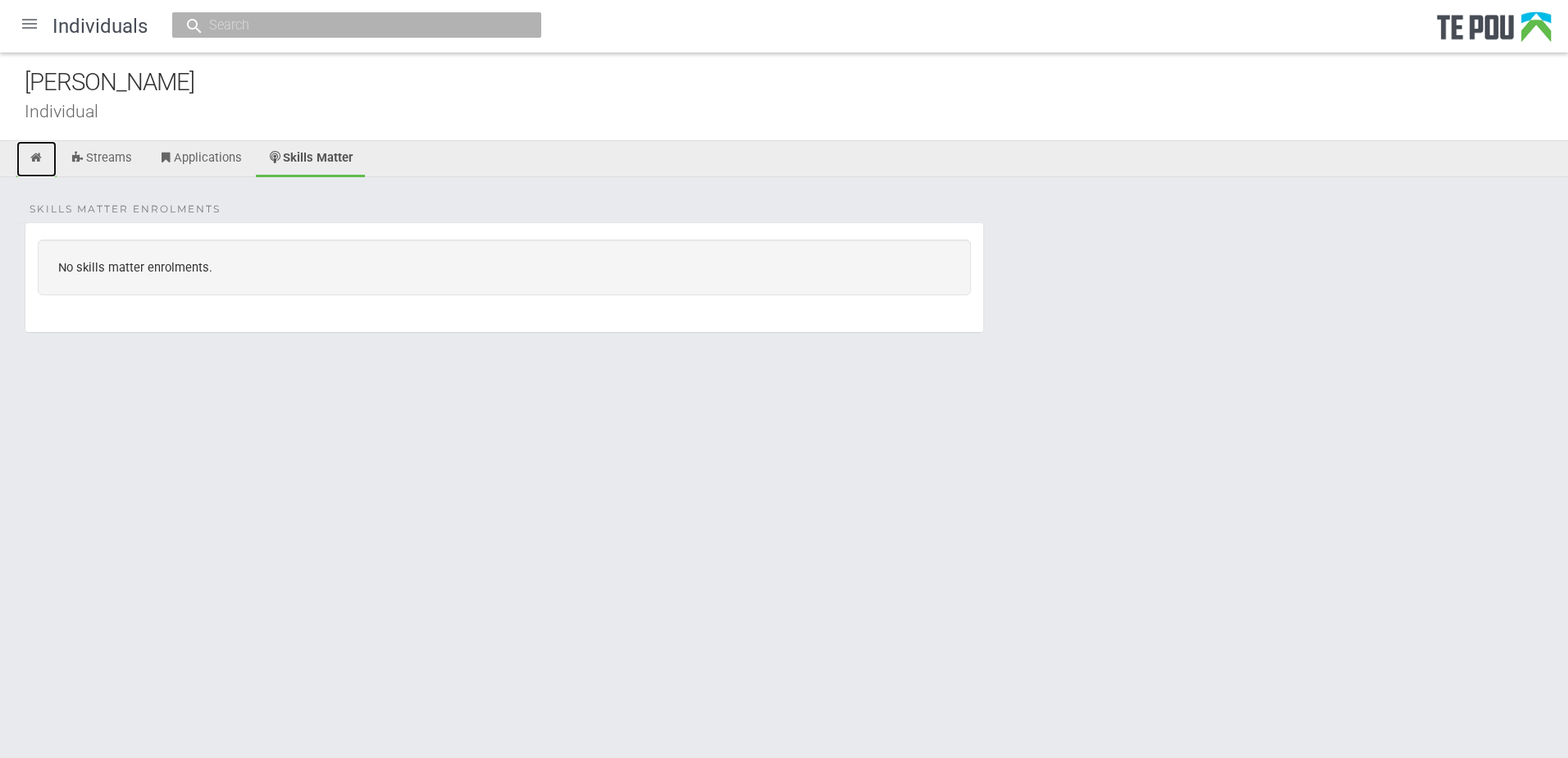
click at [29, 165] on link at bounding box center [36, 159] width 40 height 36
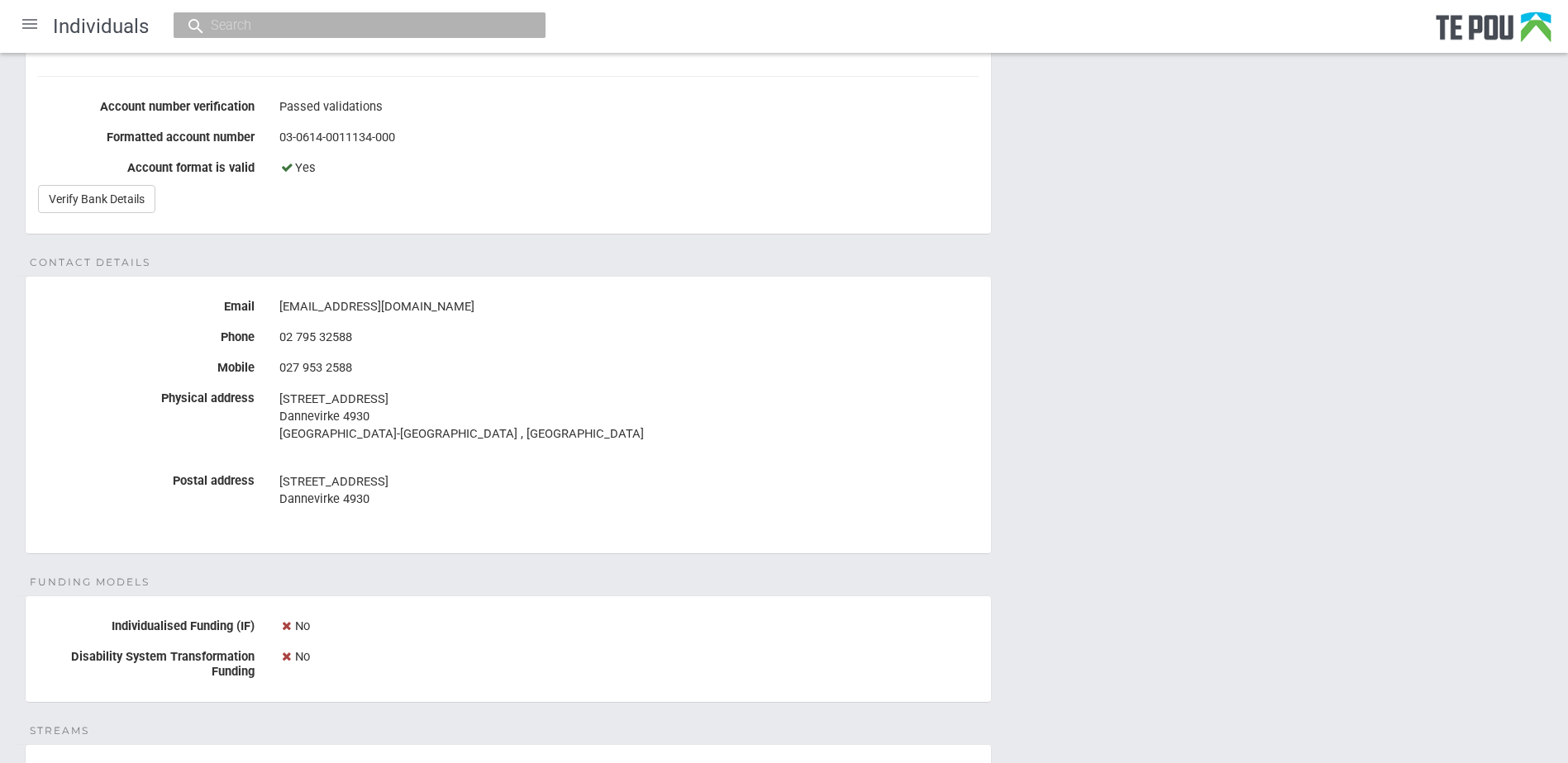
scroll to position [248, 0]
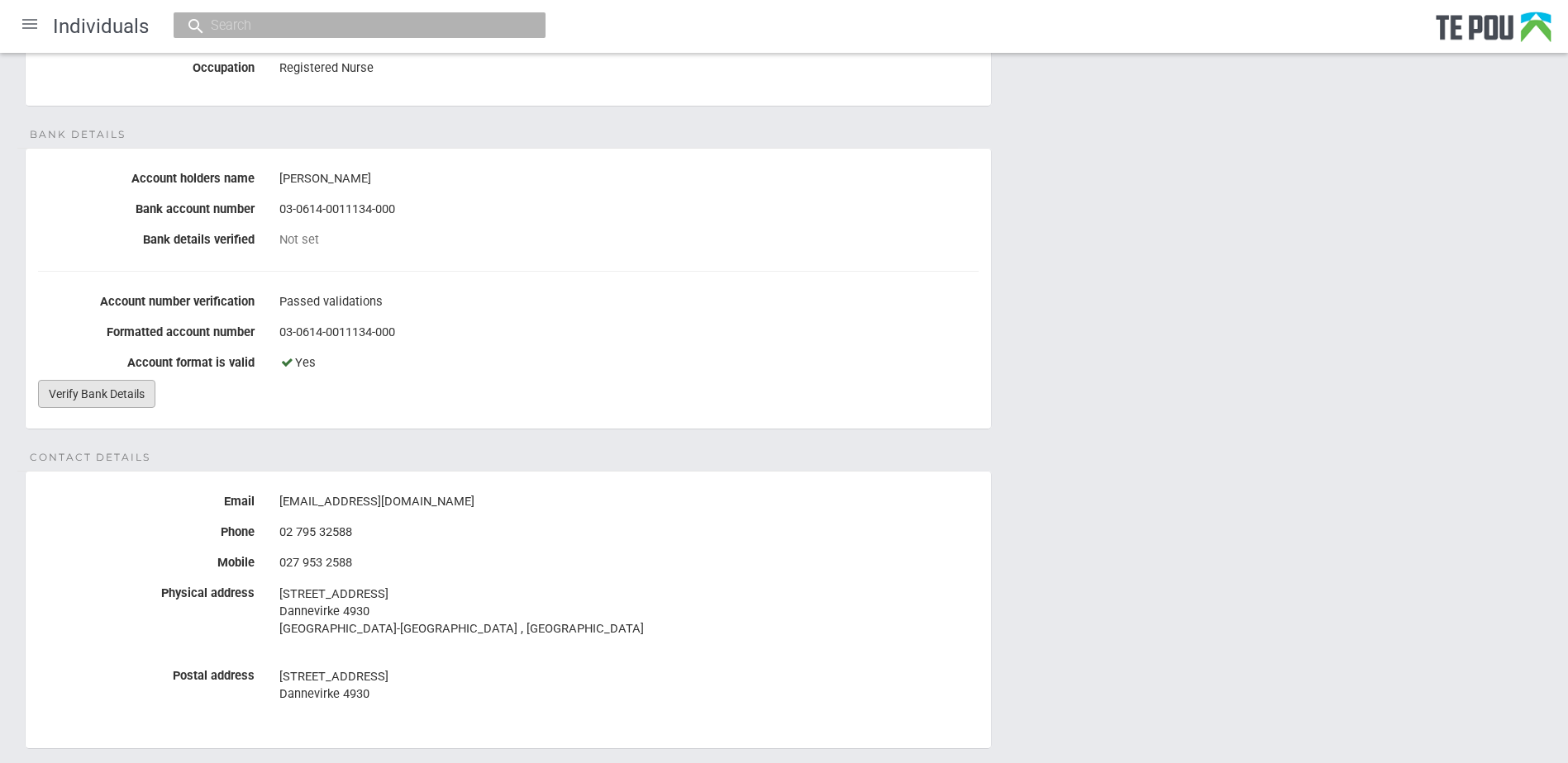
click at [105, 386] on link "Verify Bank Details" at bounding box center [96, 393] width 117 height 28
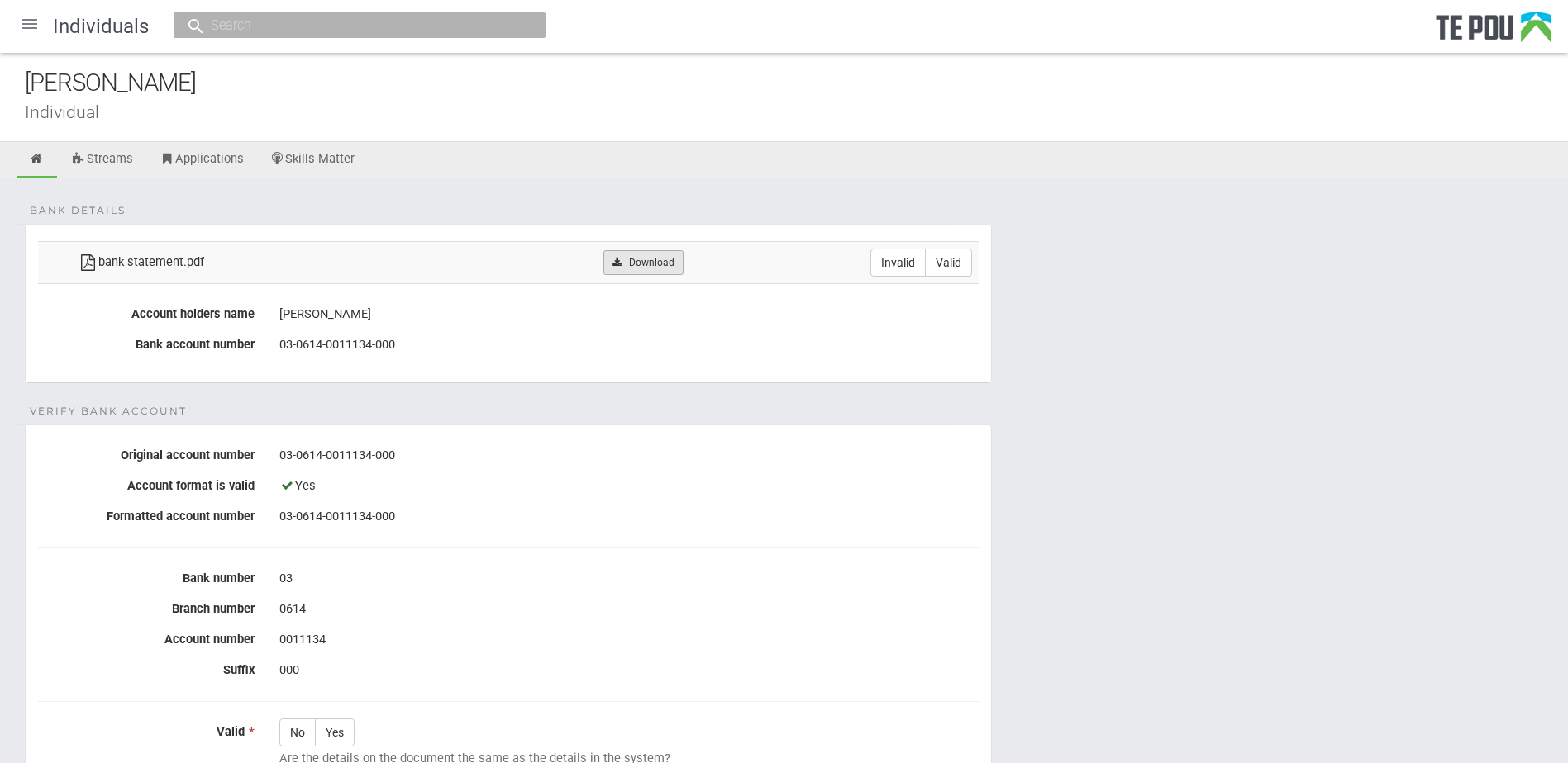
click at [630, 271] on link "Download" at bounding box center [642, 262] width 80 height 25
click at [933, 265] on label "Valid" at bounding box center [948, 262] width 47 height 28
radio input "true"
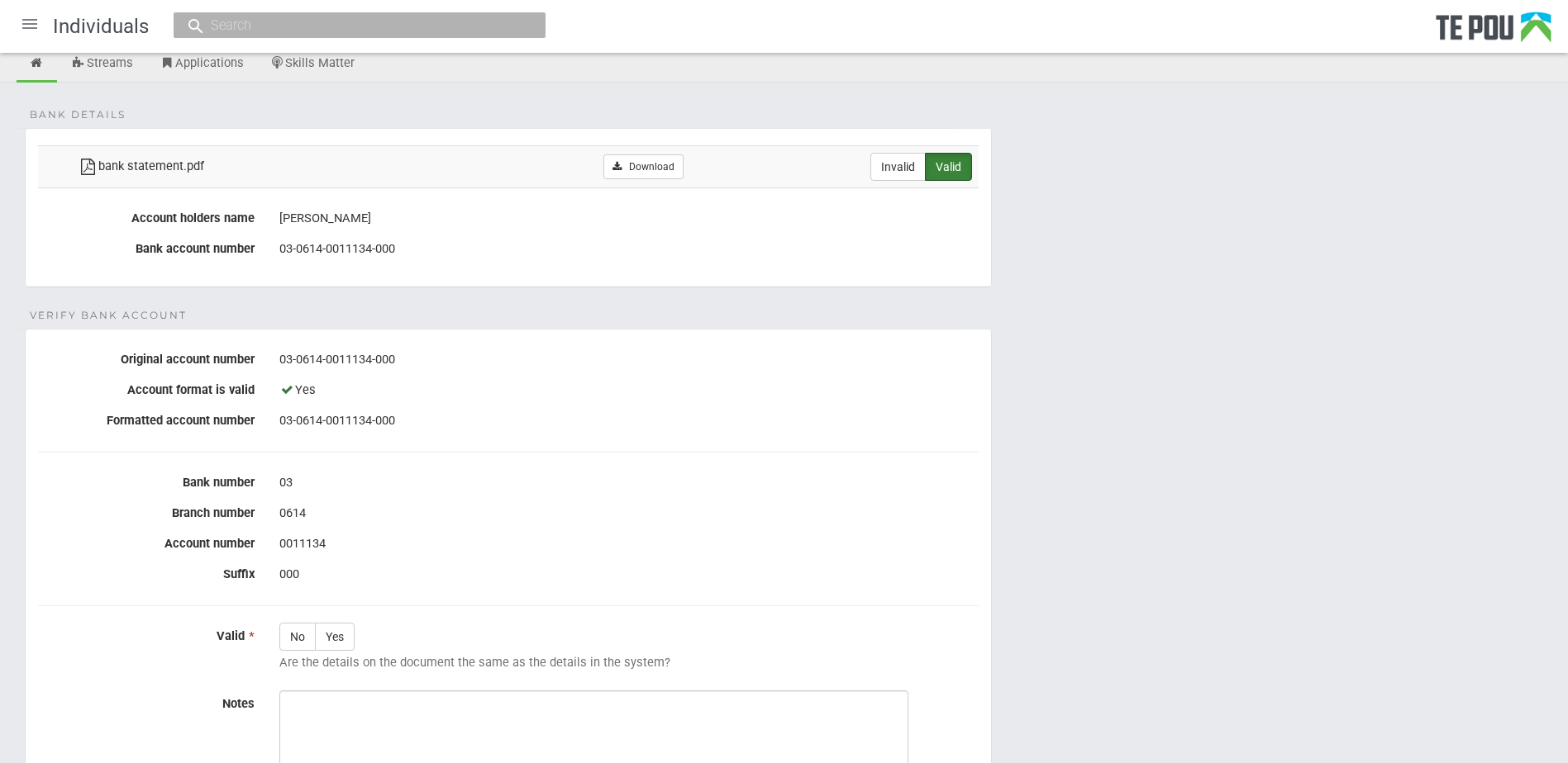
scroll to position [248, 0]
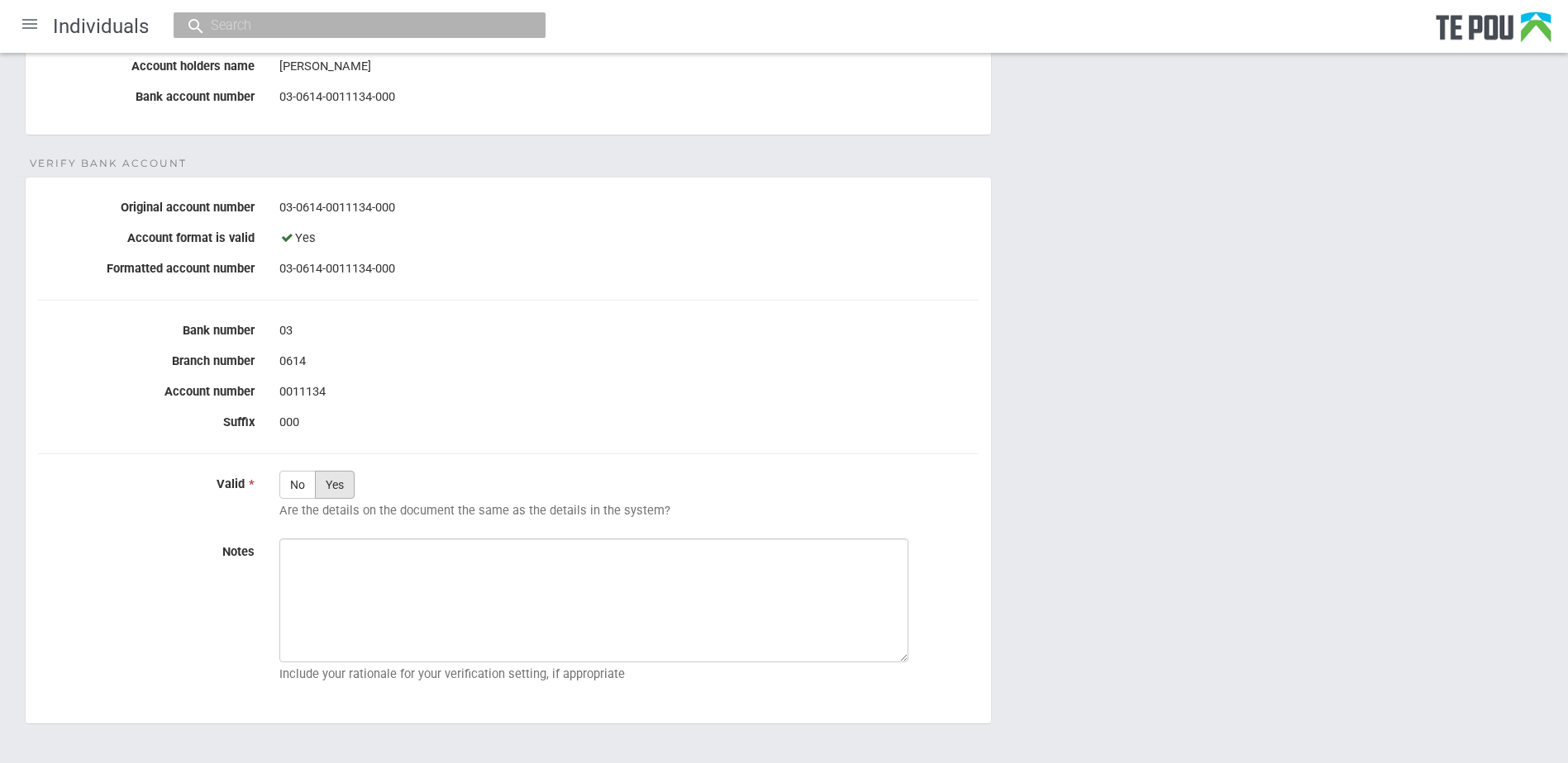
click at [332, 476] on label "Yes" at bounding box center [334, 484] width 39 height 28
radio input "true"
drag, startPoint x: 519, startPoint y: 591, endPoint x: 1355, endPoint y: 518, distance: 839.2
click at [1355, 518] on form "Bank details bank statement.pdf Download Invalid Valid Account holders name [PE…" at bounding box center [784, 384] width 1518 height 818
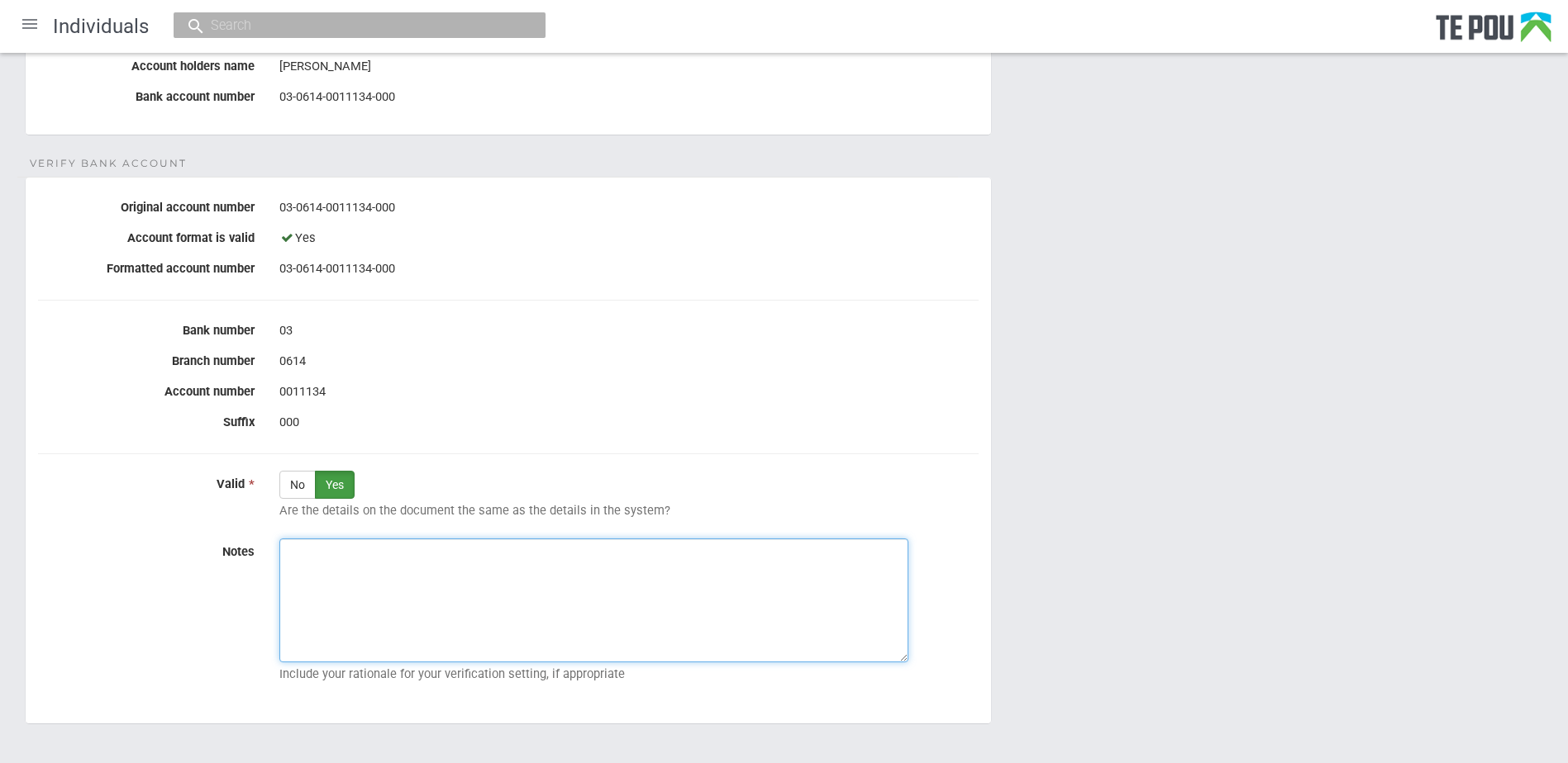
click at [534, 613] on textarea "Notes" at bounding box center [594, 600] width 629 height 124
click at [410, 605] on textarea "Notes" at bounding box center [594, 600] width 629 height 124
paste textarea "Verified by Melody @ [DATE]"
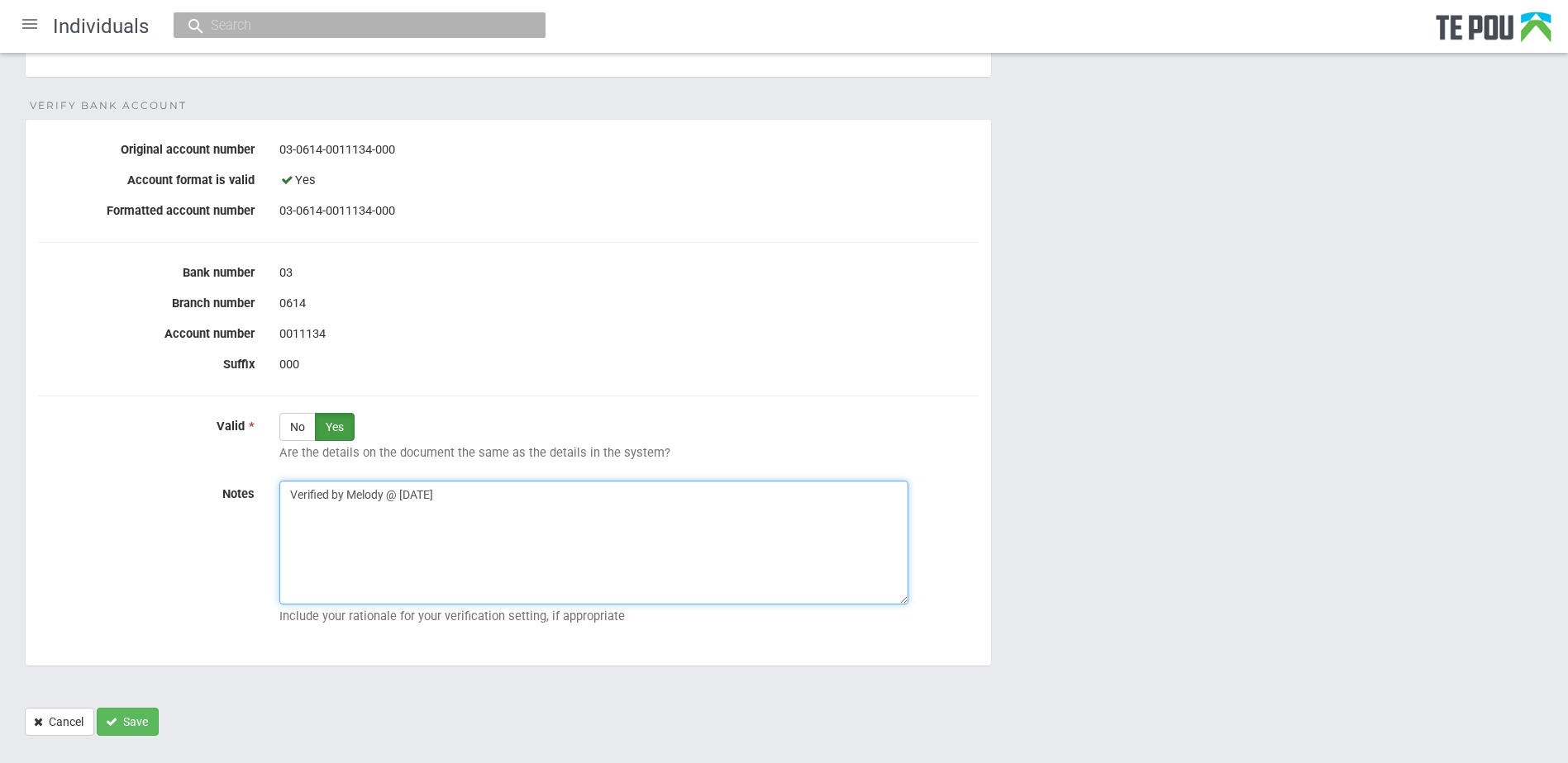
scroll to position [336, 0]
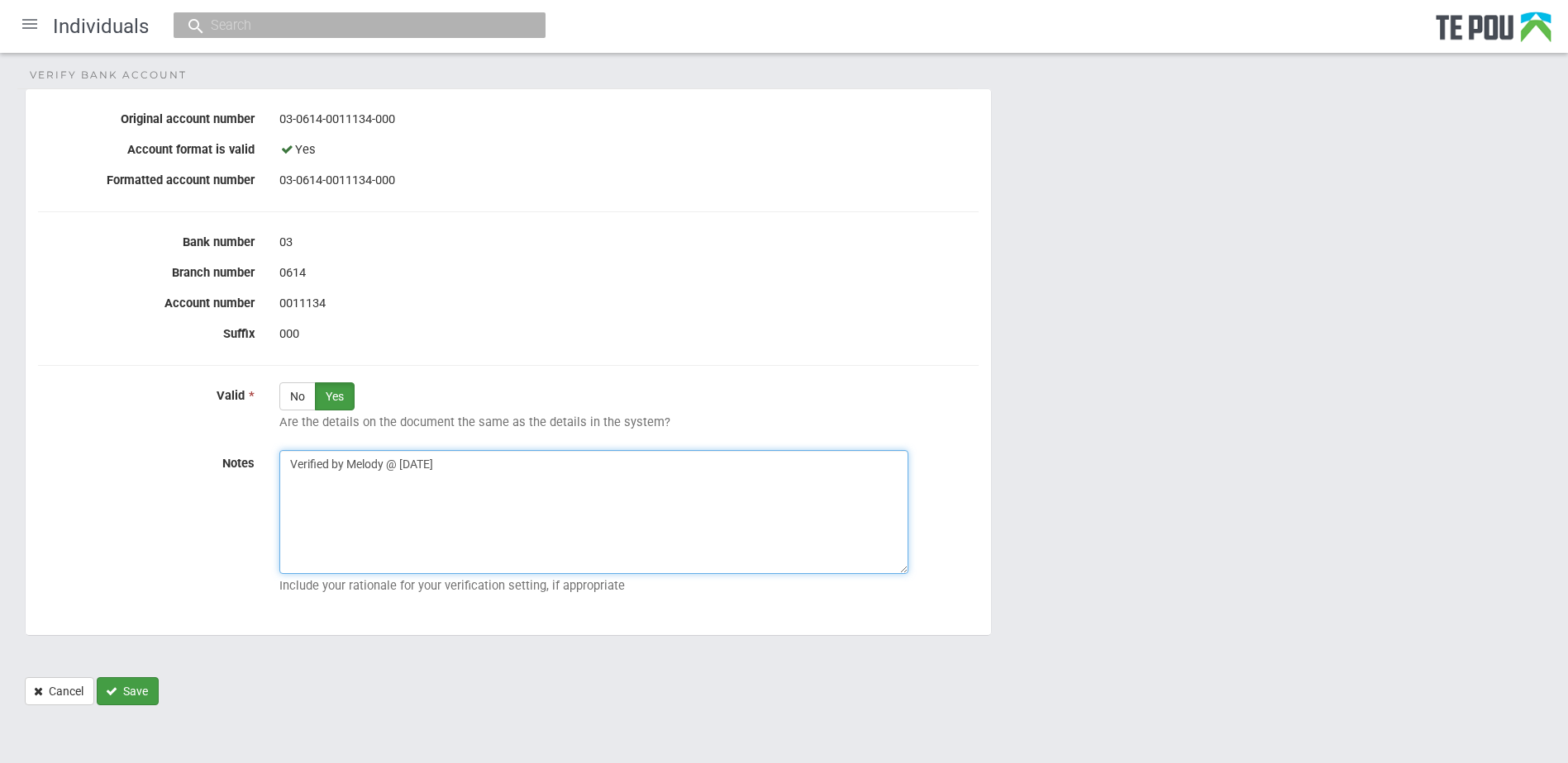
type textarea "Verified by Melody @ [DATE]"
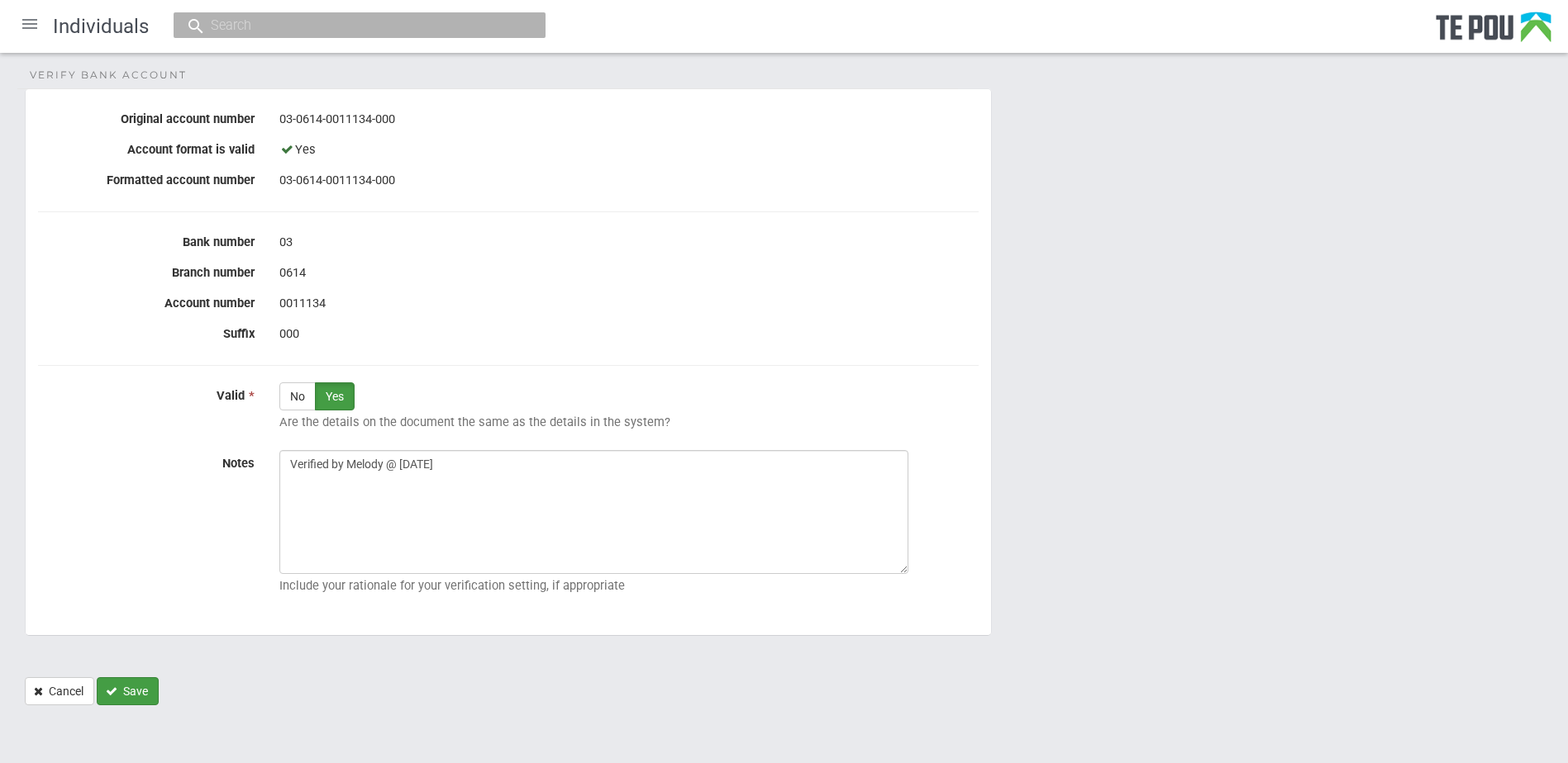
click at [139, 691] on button "Save" at bounding box center [127, 690] width 62 height 28
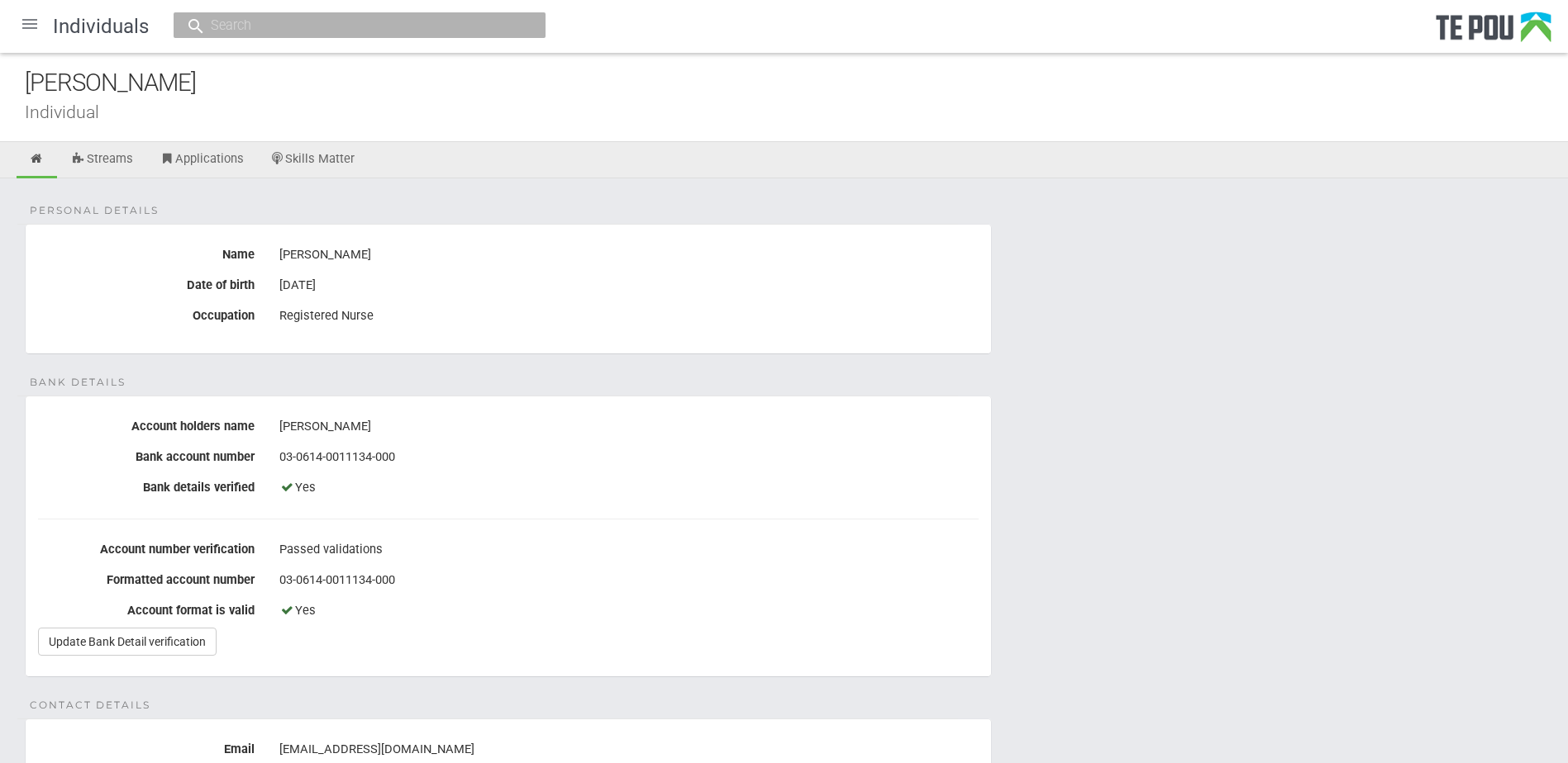
click at [33, 23] on div at bounding box center [30, 24] width 39 height 39
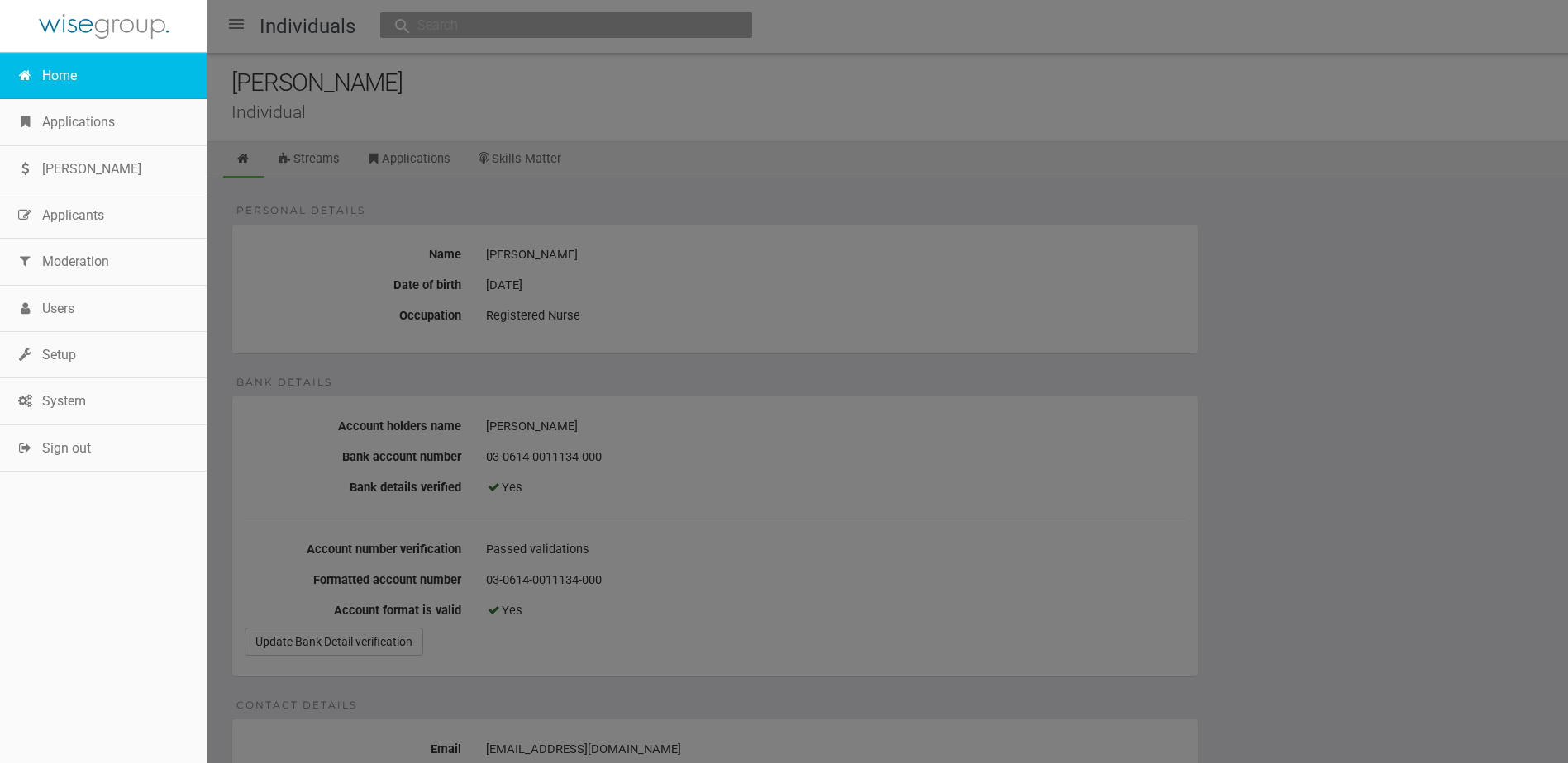
click at [99, 74] on link "Home" at bounding box center [103, 76] width 207 height 47
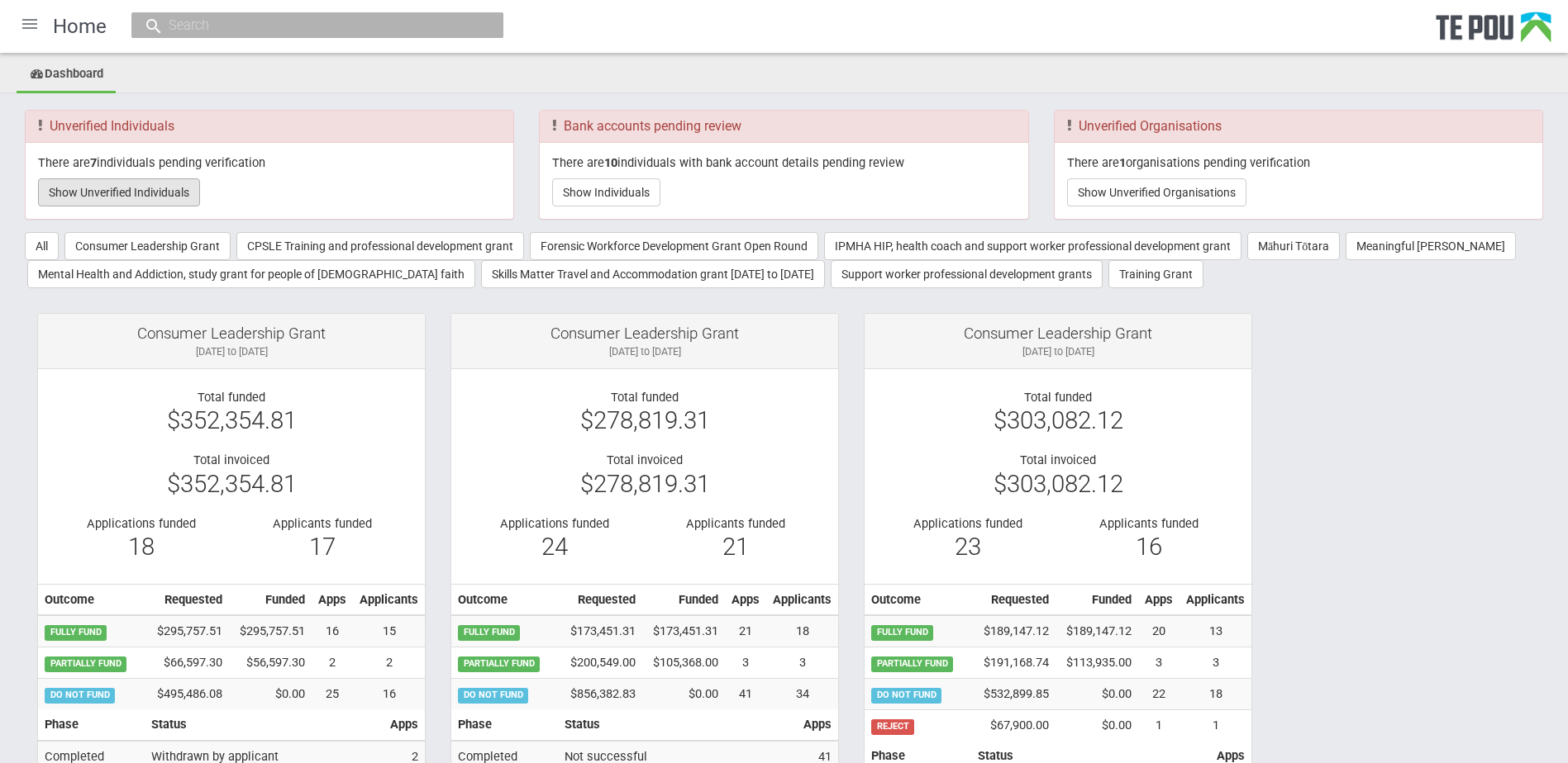
click at [169, 197] on button "Show Unverified Individuals" at bounding box center [118, 192] width 162 height 28
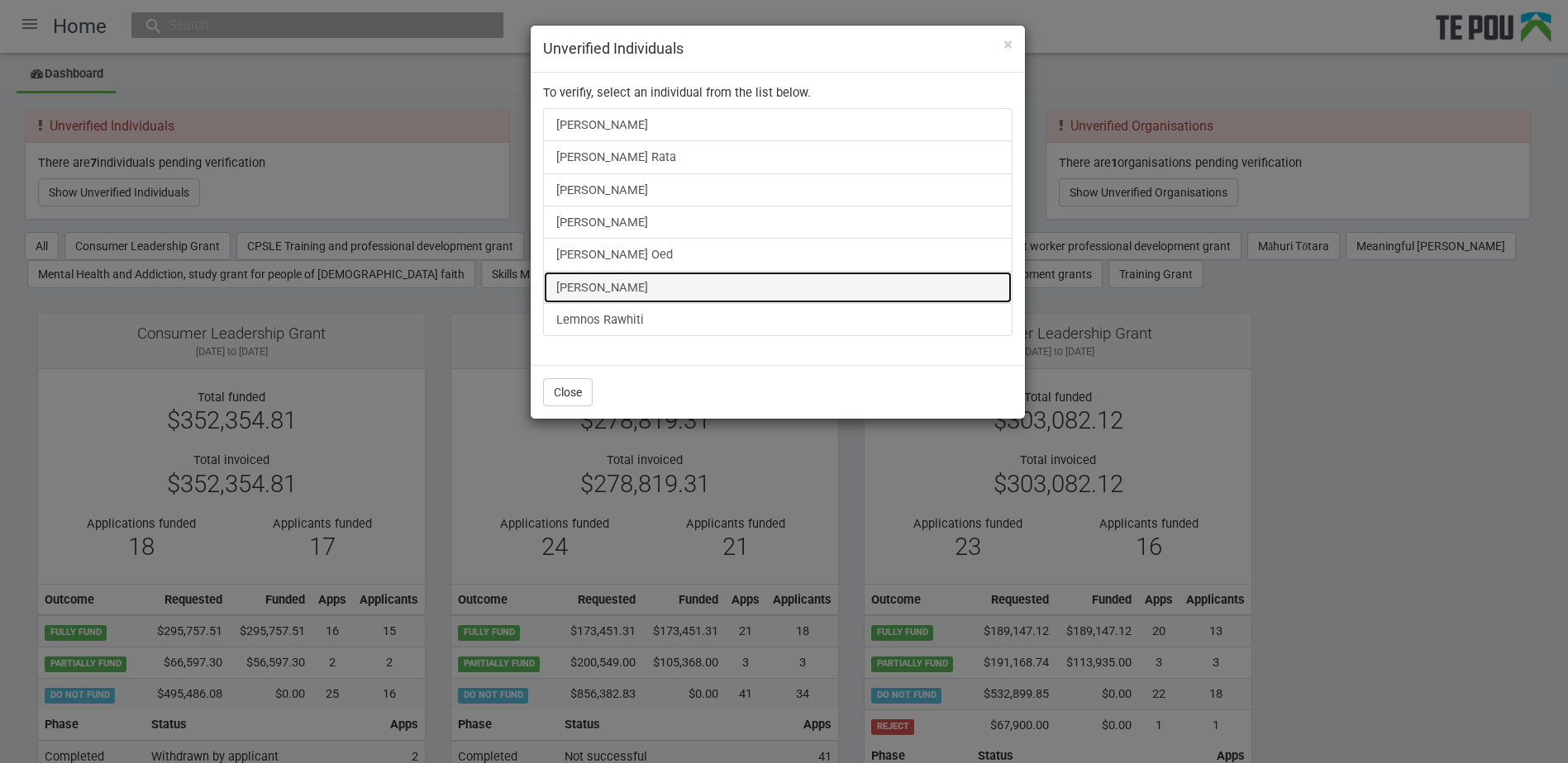
click at [586, 291] on link "Rachael Rowe" at bounding box center [778, 287] width 470 height 33
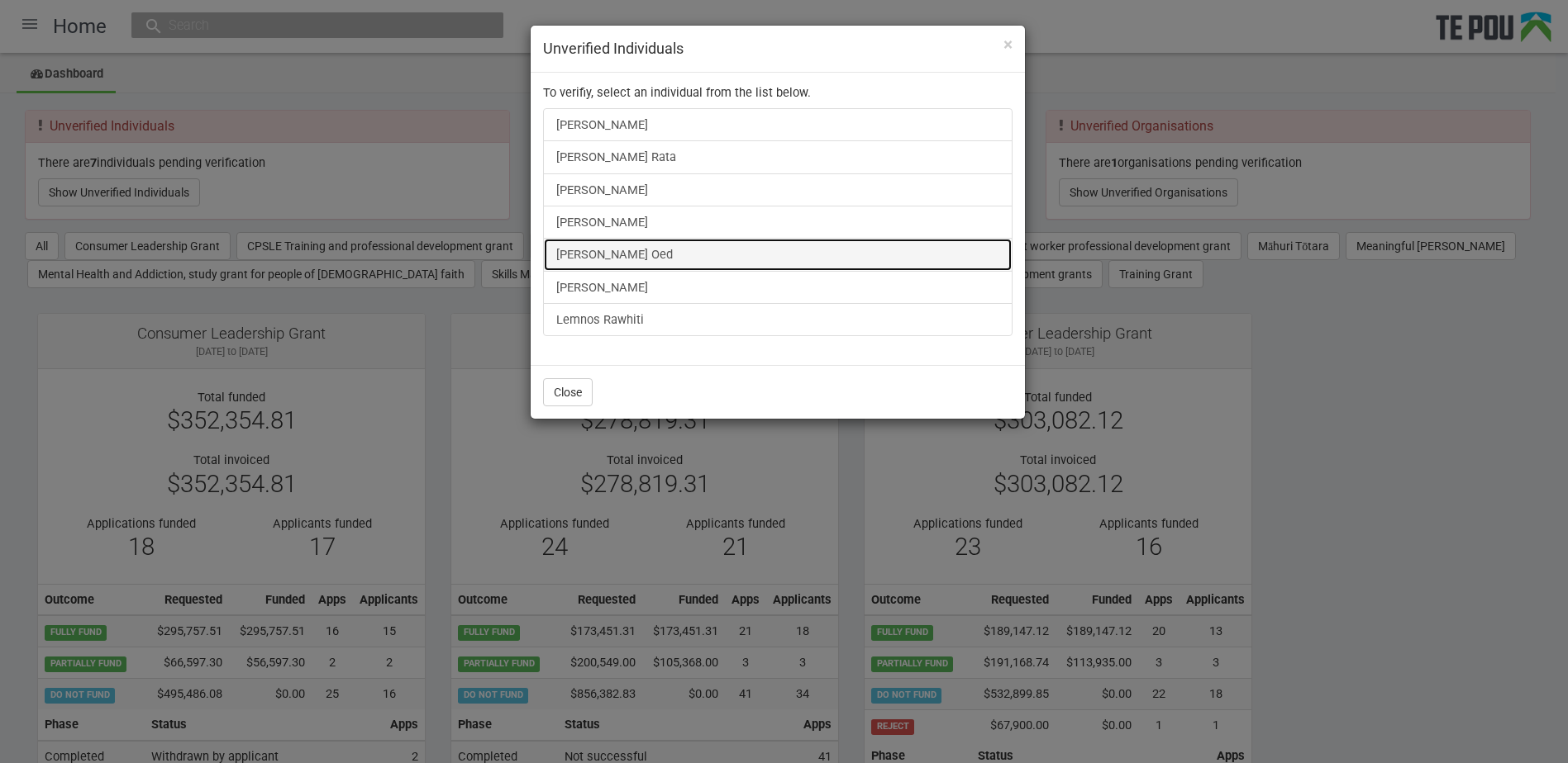
click at [558, 257] on link "Libby Oed" at bounding box center [778, 254] width 470 height 33
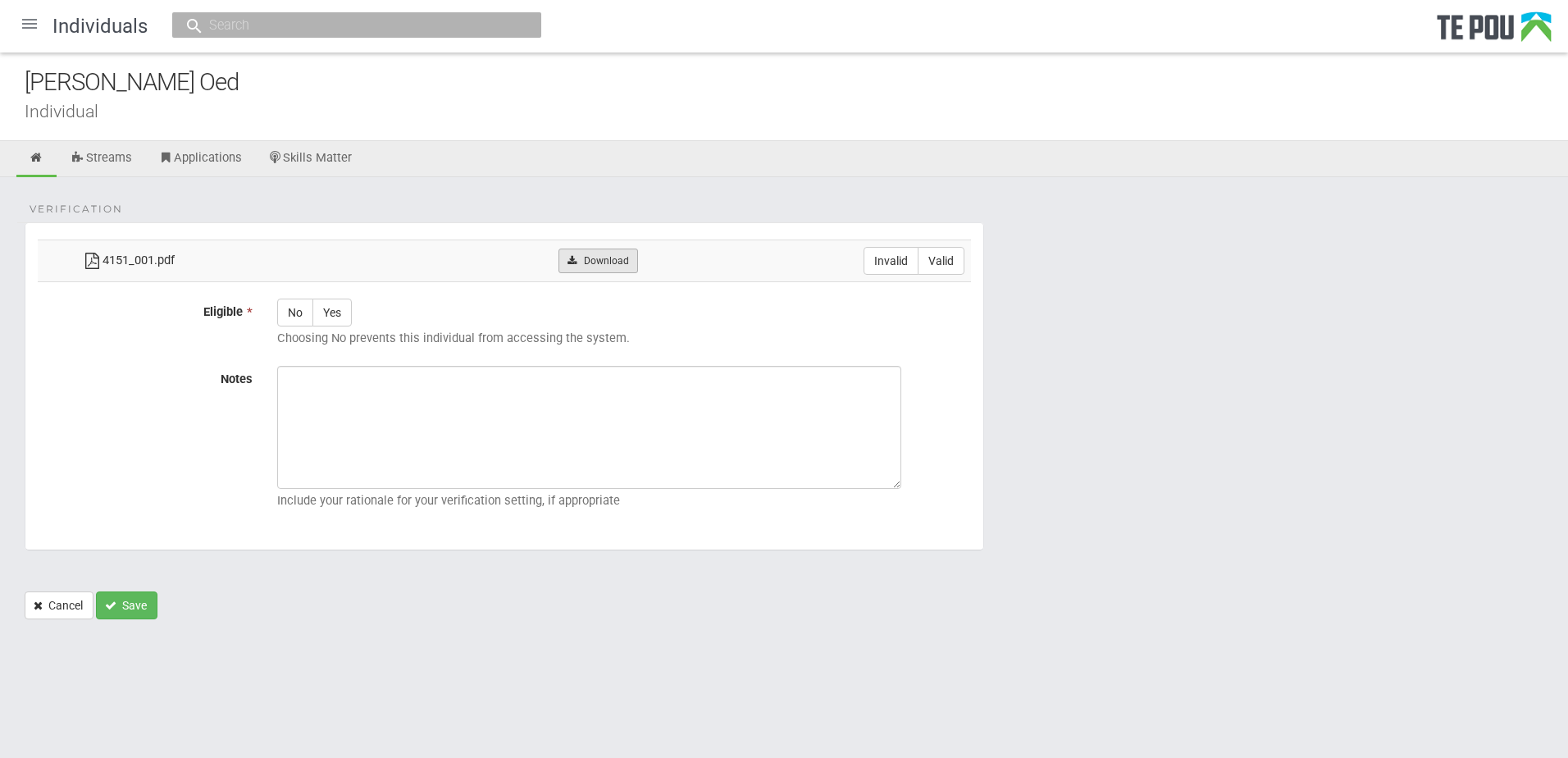
click at [596, 265] on link "Download" at bounding box center [598, 261] width 79 height 25
click at [948, 262] on label "Valid" at bounding box center [941, 261] width 47 height 28
radio input "true"
click at [329, 314] on label "Yes" at bounding box center [332, 312] width 39 height 28
radio input "true"
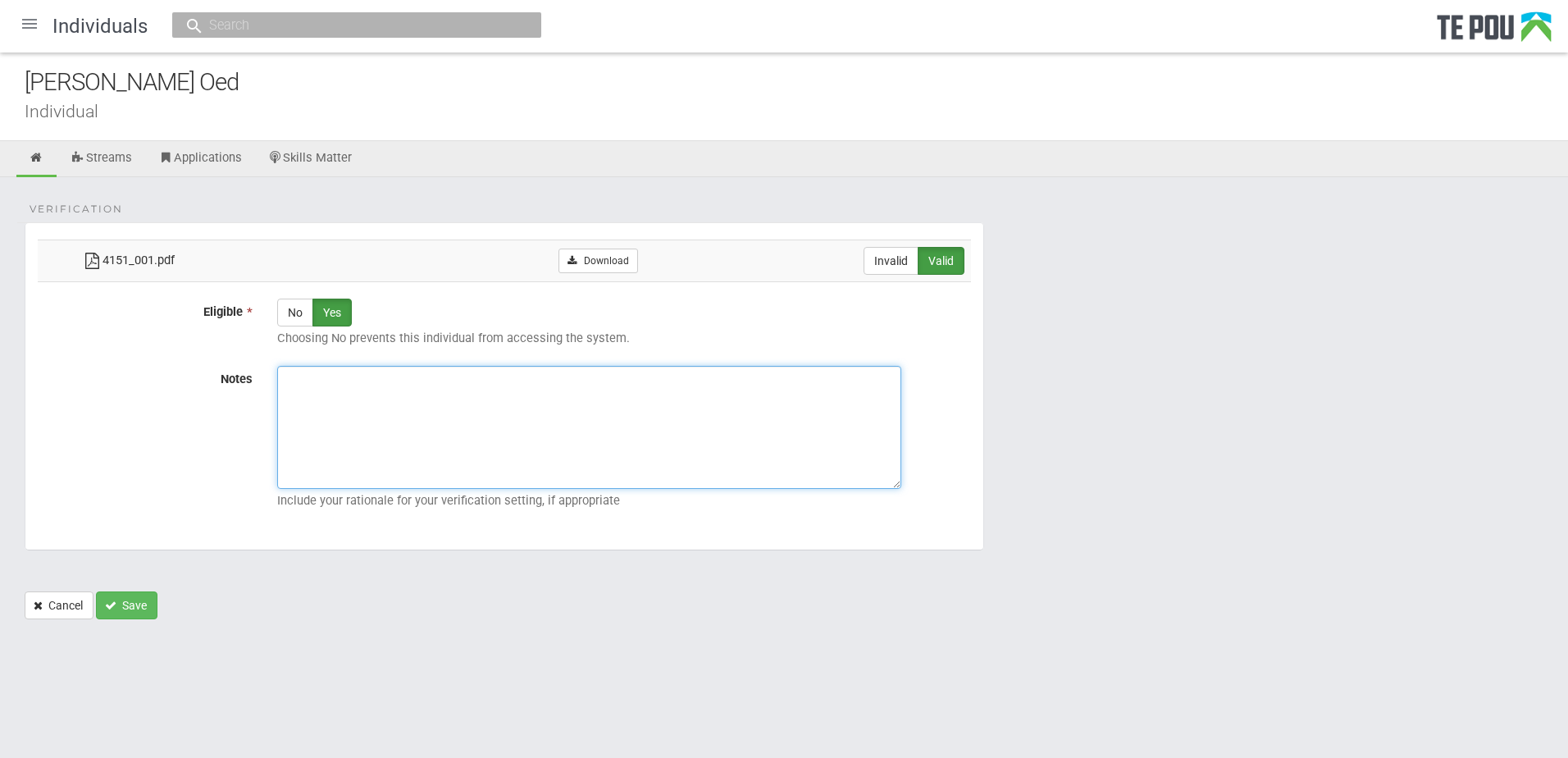
click at [455, 401] on textarea "Notes" at bounding box center [590, 427] width 624 height 123
click at [237, 95] on div "[PERSON_NAME] Oed" at bounding box center [797, 83] width 1544 height 36
click at [220, 97] on div "[PERSON_NAME] Oed" at bounding box center [797, 83] width 1544 height 36
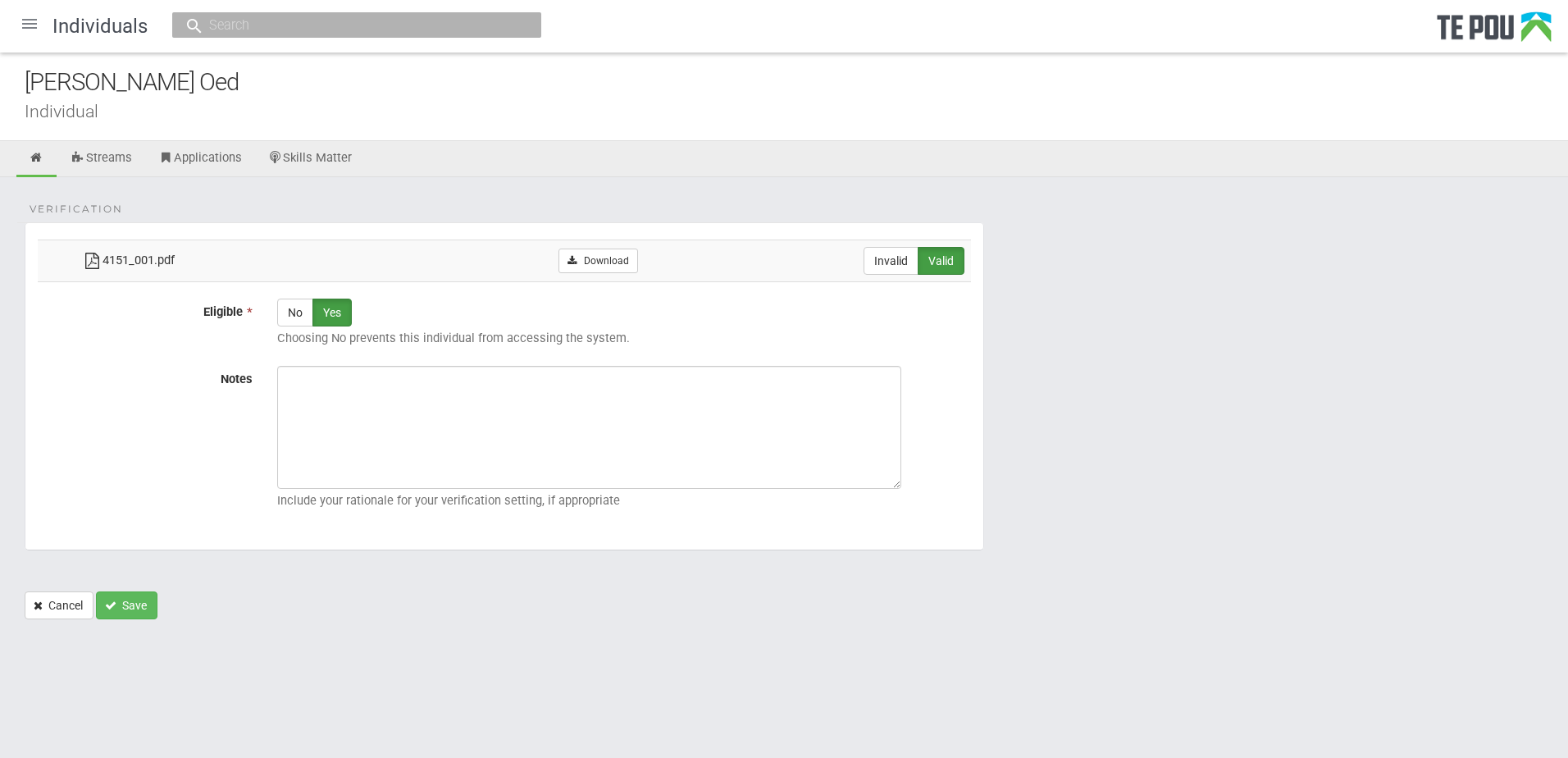
click at [197, 101] on div "Libby Oed Individual" at bounding box center [784, 97] width 1568 height 89
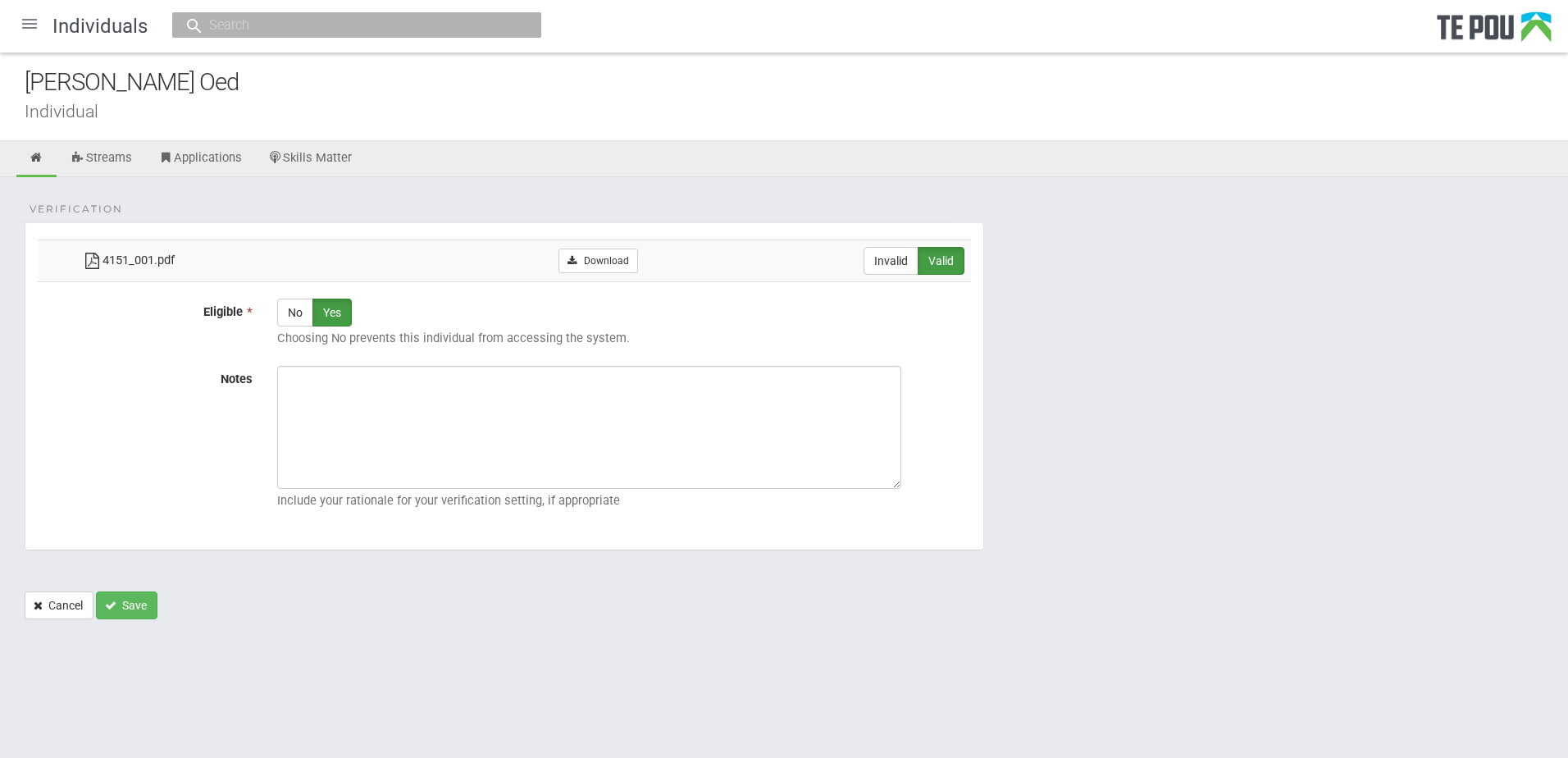
click at [196, 100] on div "[PERSON_NAME] Oed" at bounding box center [797, 83] width 1544 height 36
click at [119, 158] on link "Streams" at bounding box center [101, 159] width 86 height 36
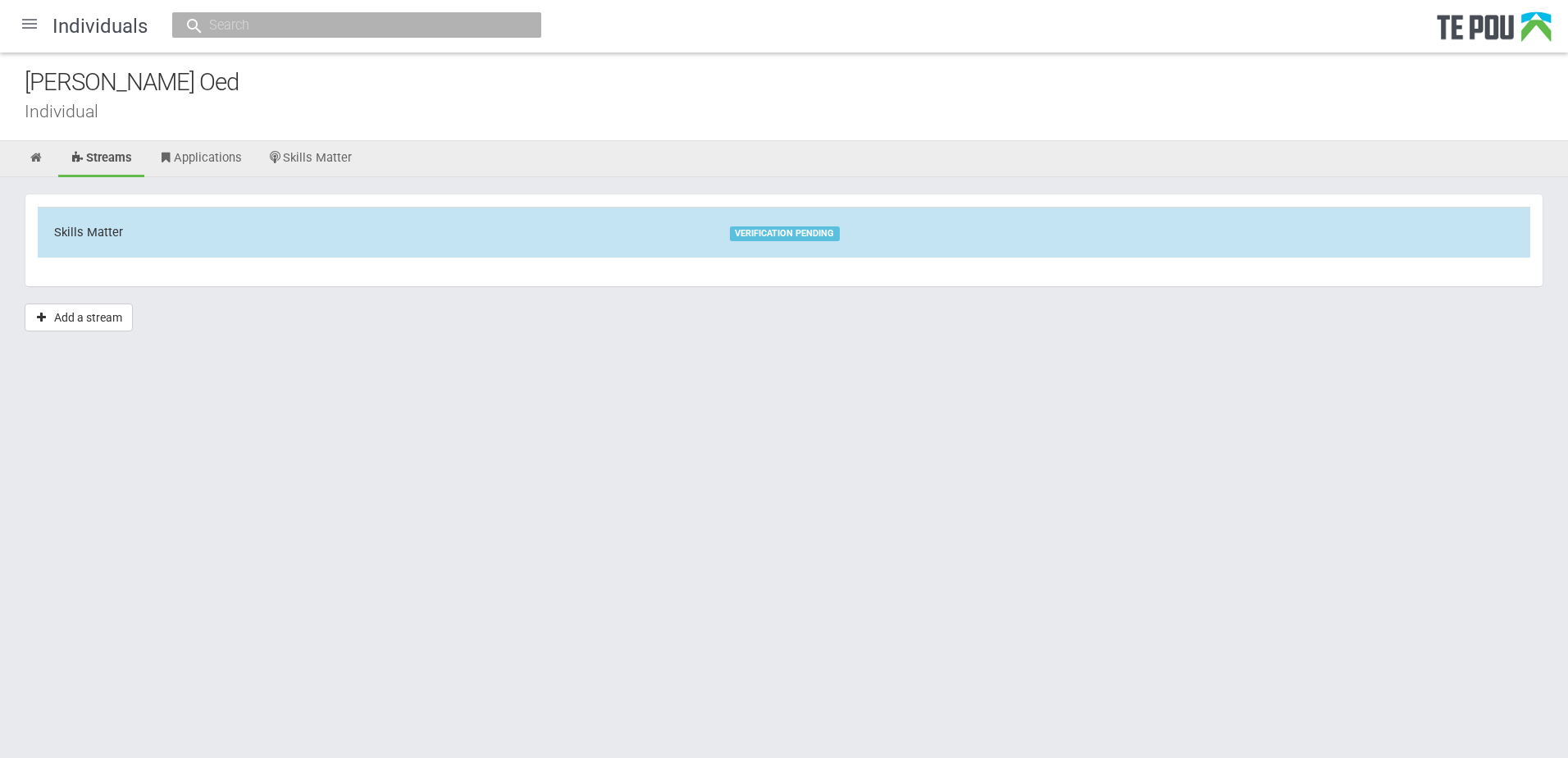
click at [792, 229] on div "VERIFICATION PENDING" at bounding box center [785, 234] width 110 height 15
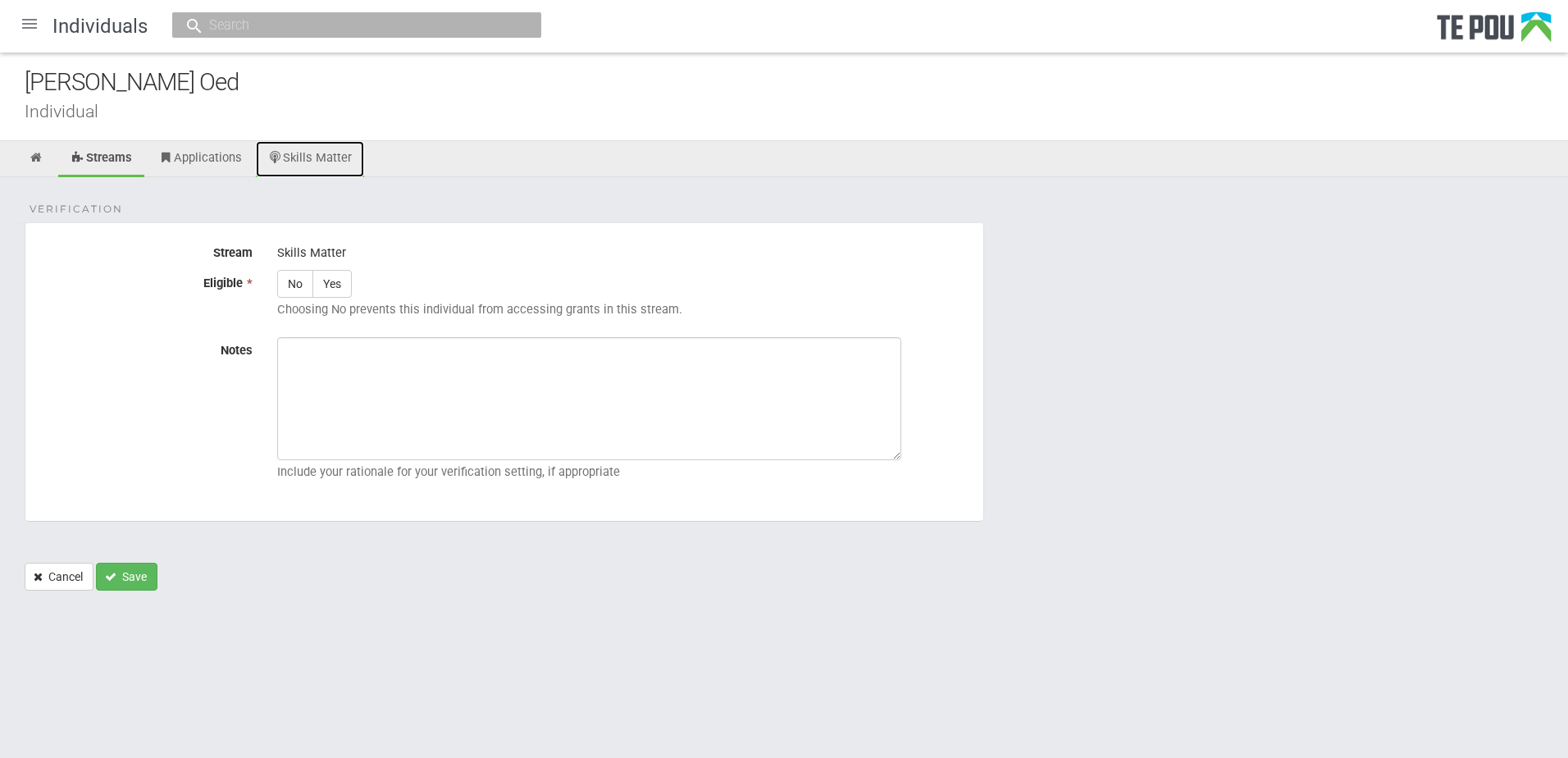
click at [364, 164] on link "Skills Matter" at bounding box center [310, 159] width 109 height 36
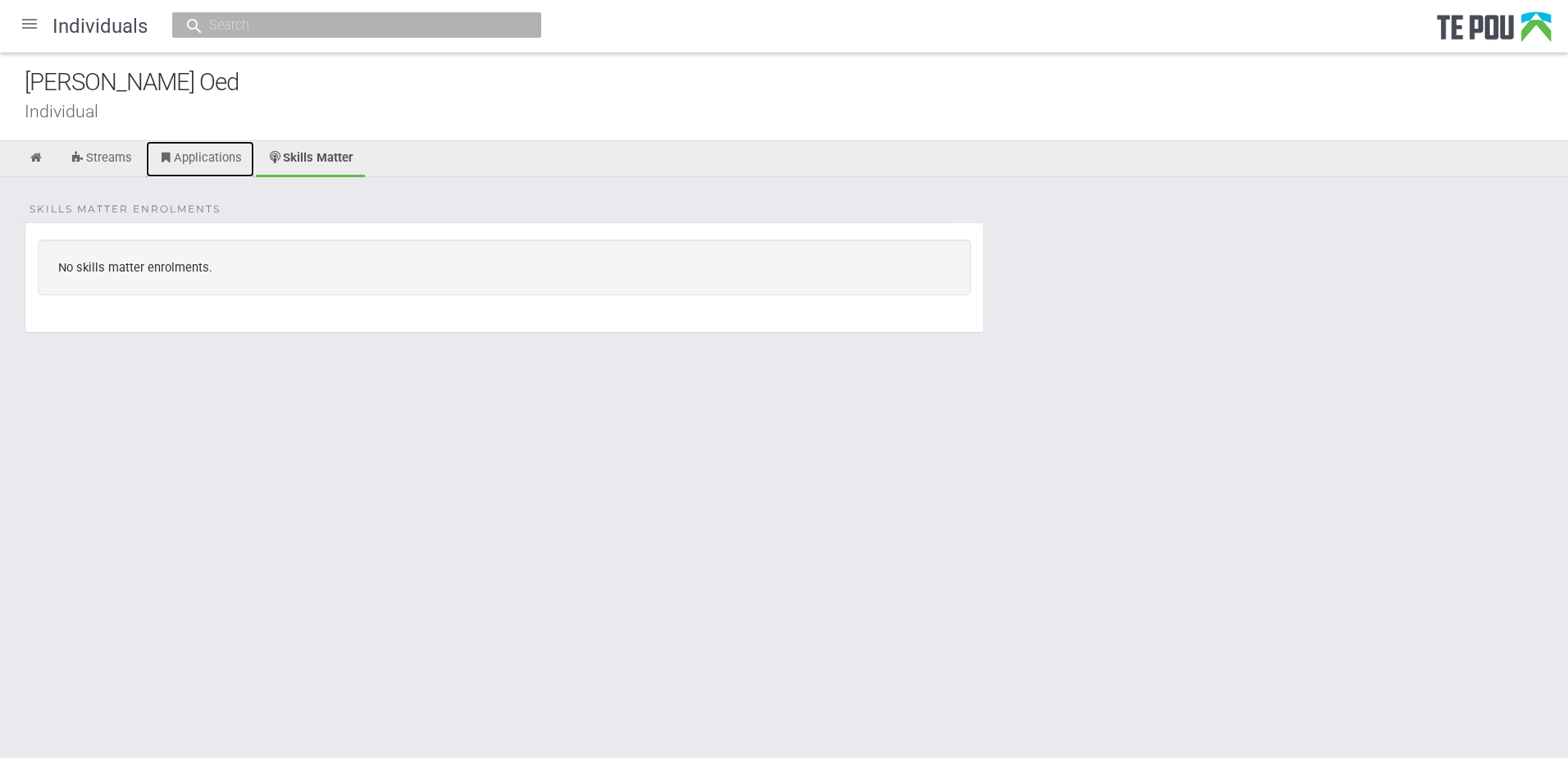
click at [244, 153] on link "Applications" at bounding box center [200, 159] width 109 height 36
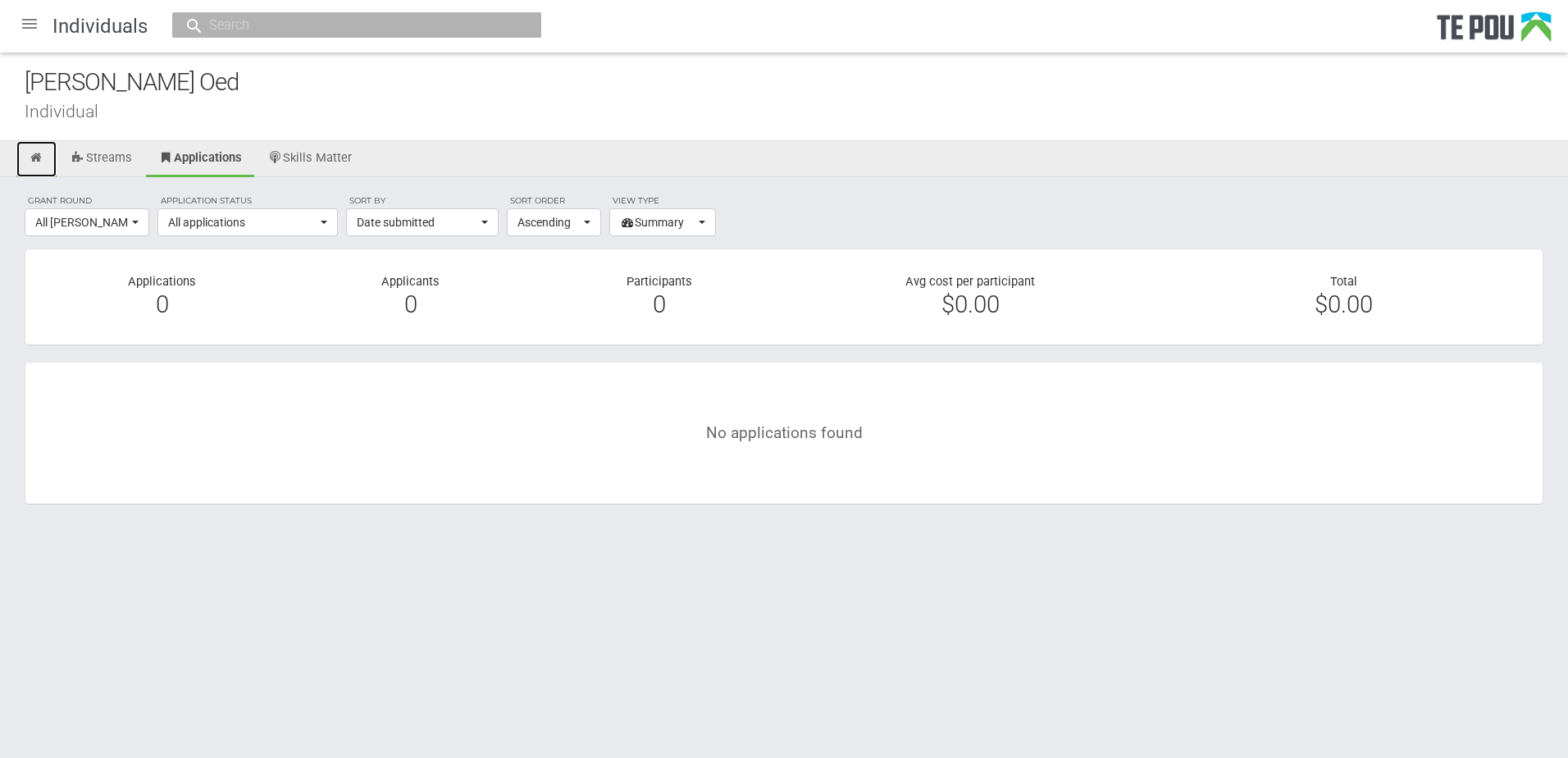
click at [42, 160] on icon at bounding box center [36, 158] width 16 height 12
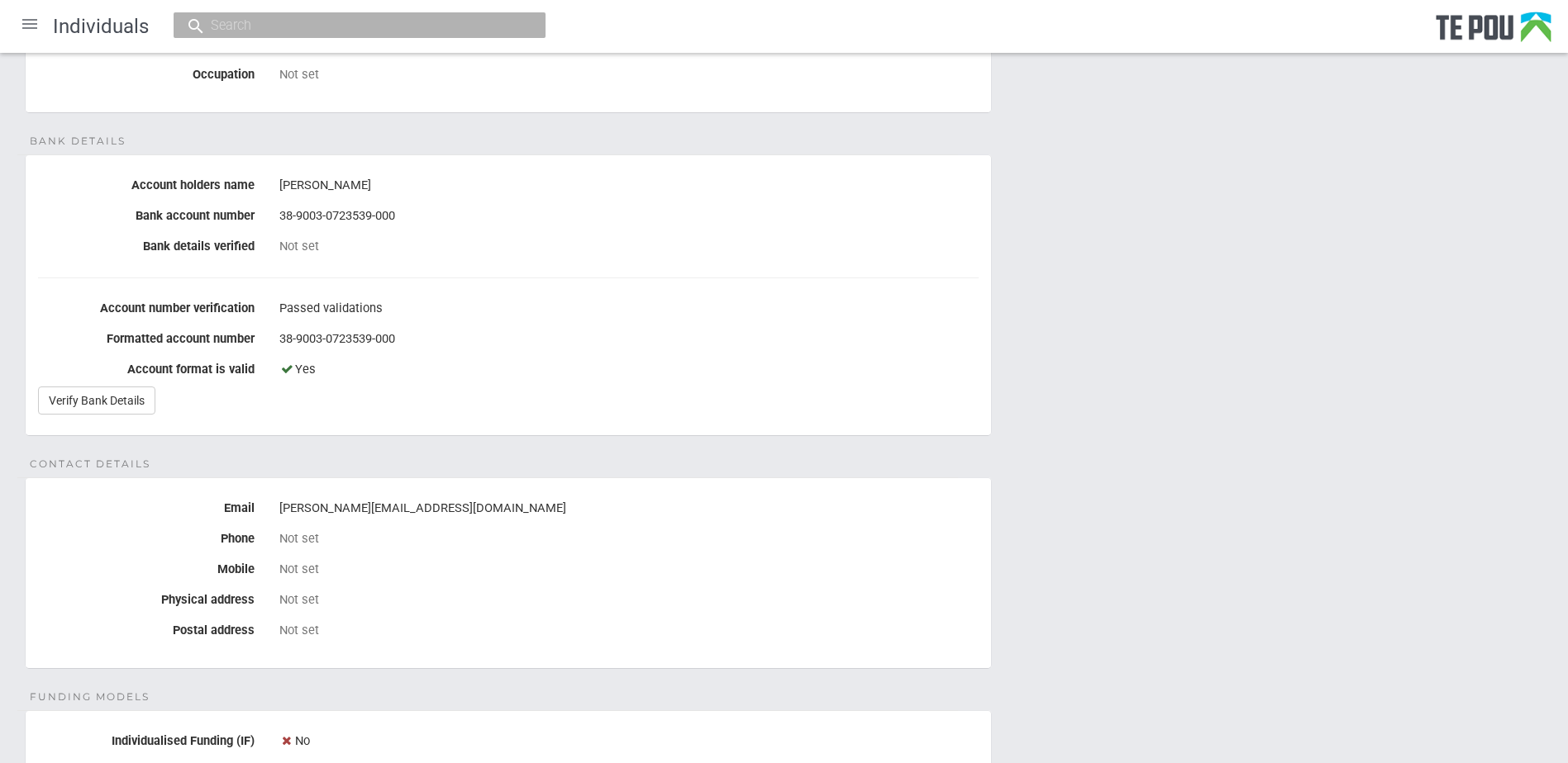
scroll to position [76, 0]
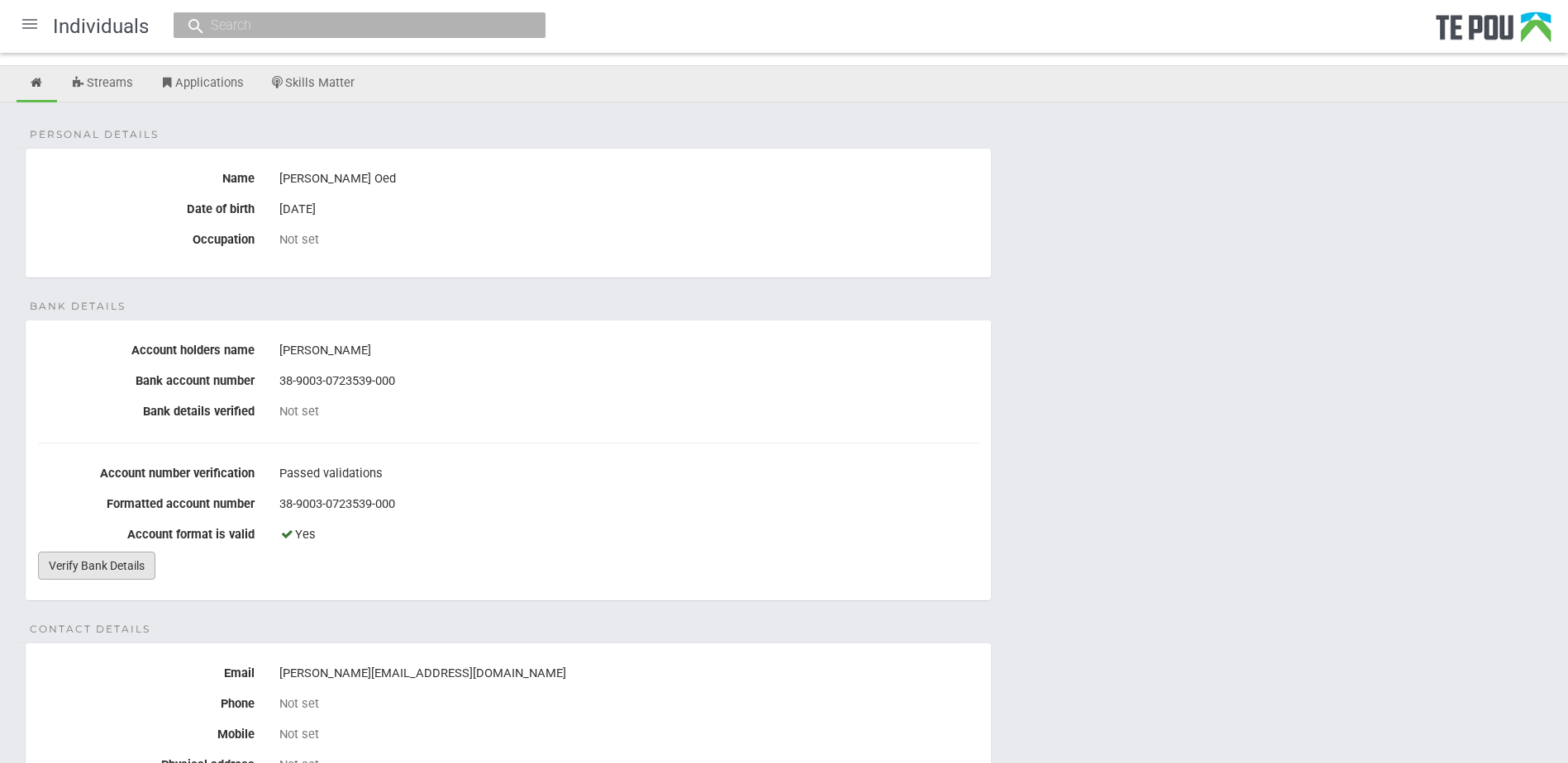
click at [70, 570] on link "Verify Bank Details" at bounding box center [96, 565] width 117 height 28
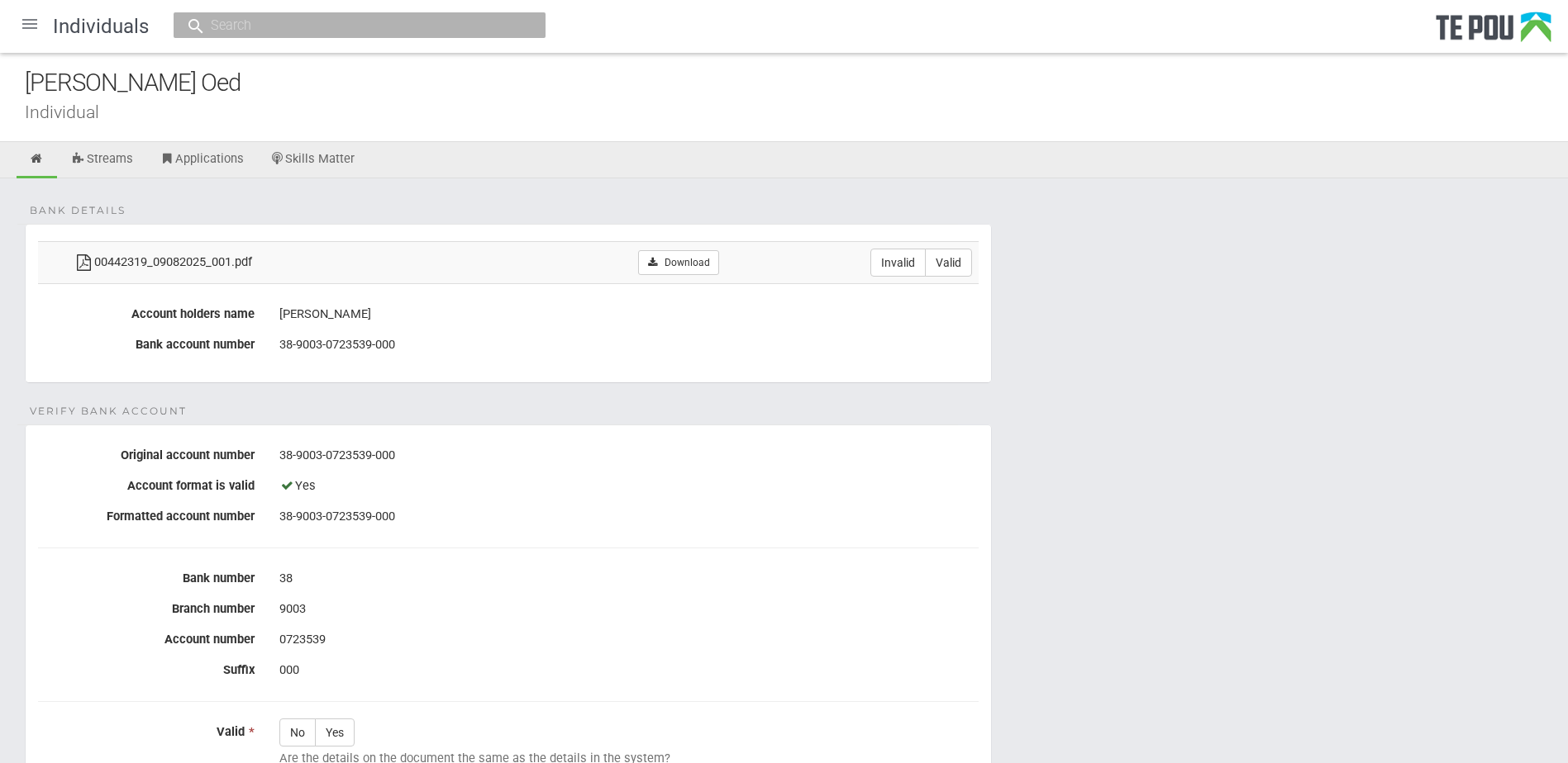
drag, startPoint x: 1139, startPoint y: 488, endPoint x: 738, endPoint y: 316, distance: 436.3
click at [1134, 488] on form "Bank details 00442319_09082025_001.pdf Download Invalid Valid Account holders n…" at bounding box center [784, 632] width 1518 height 818
click at [708, 262] on link "Download" at bounding box center [677, 262] width 80 height 25
click at [1273, 449] on form "Bank details 00442319_09082025_001.pdf Download Invalid Valid Account holders n…" at bounding box center [784, 632] width 1518 height 818
click at [699, 178] on div "Bank details 00442319_09082025_001.pdf Download Invalid Valid Account holders n…" at bounding box center [784, 618] width 1568 height 879
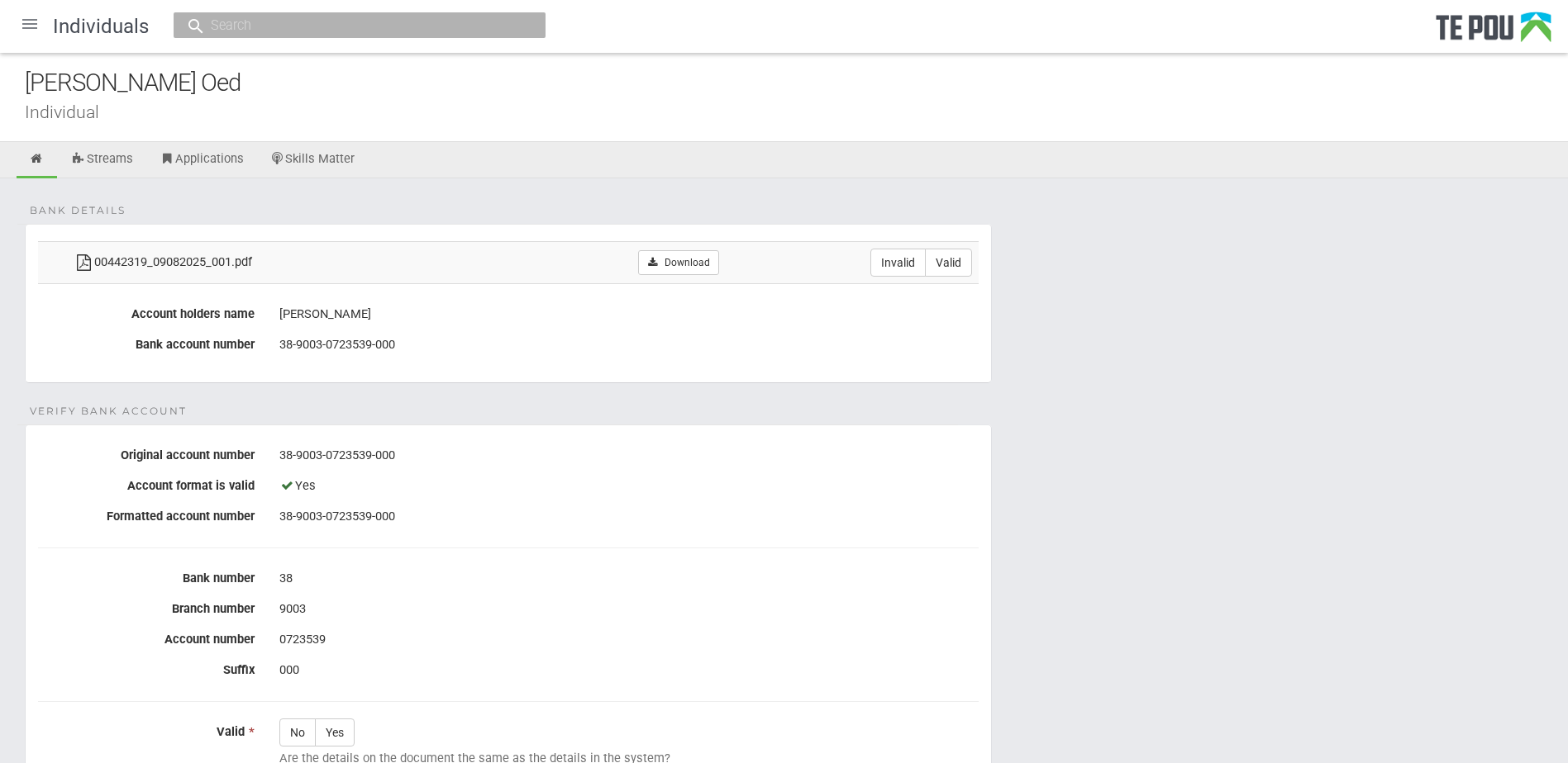
click at [707, 197] on div "Bank details 00442319_09082025_001.pdf Download Invalid Valid Account holders n…" at bounding box center [784, 618] width 1568 height 879
click at [631, 112] on div "Individual" at bounding box center [797, 111] width 1543 height 17
click at [498, 191] on div "Bank details 00442319_09082025_001.pdf Download Invalid Valid Account holders n…" at bounding box center [784, 618] width 1568 height 879
click at [218, 83] on div "[PERSON_NAME] Oed" at bounding box center [797, 83] width 1543 height 36
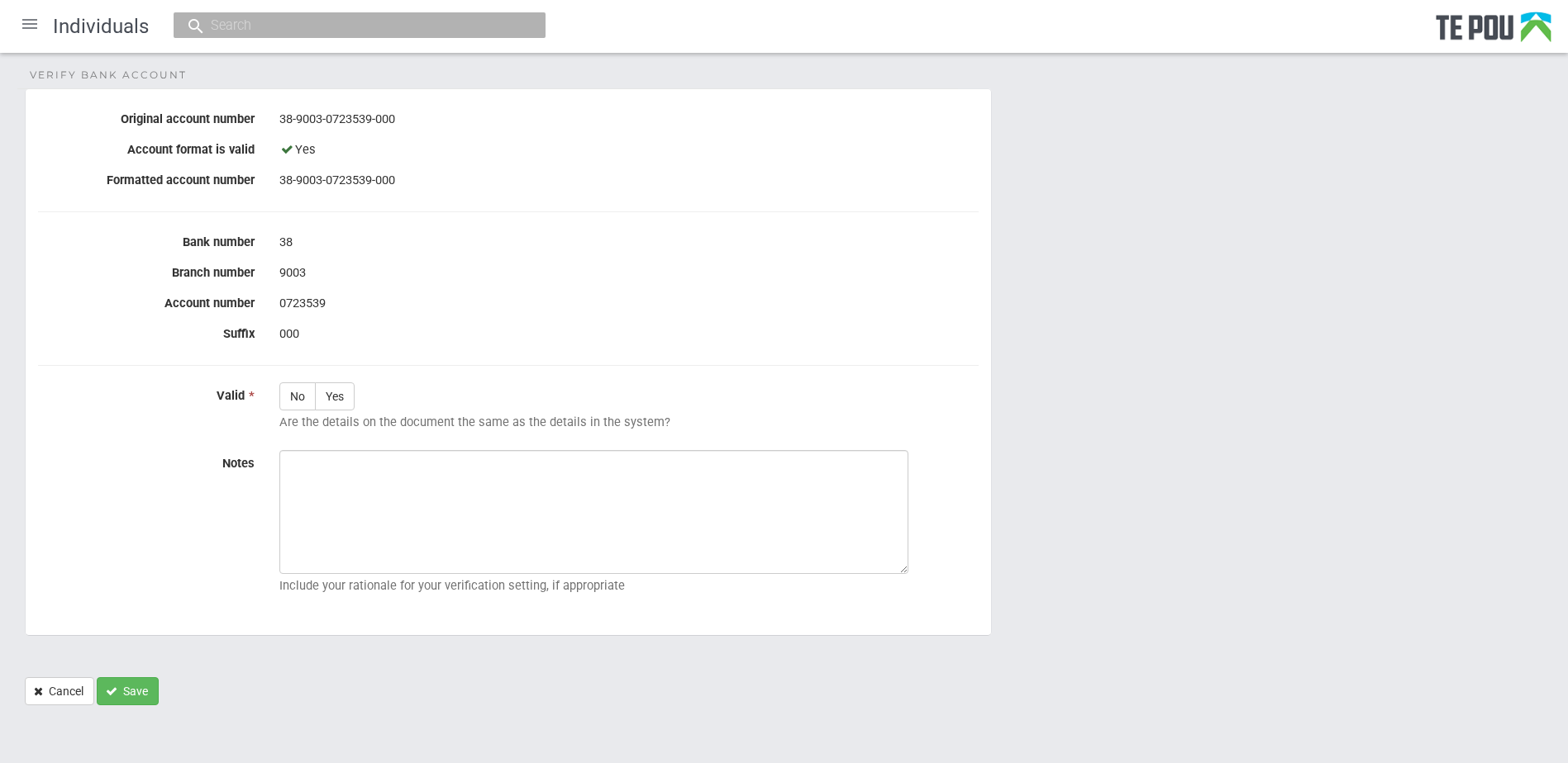
scroll to position [5, 0]
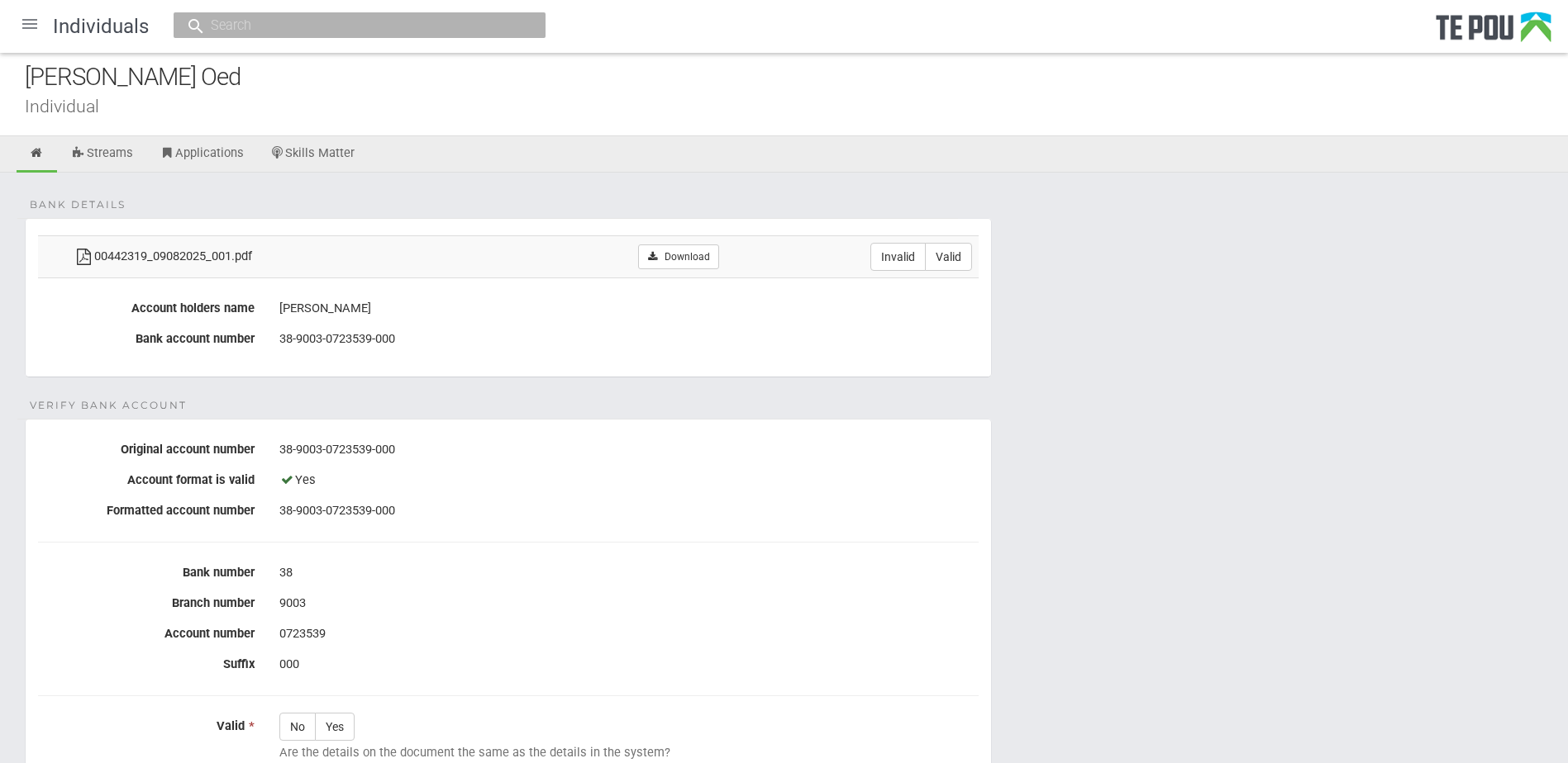
click at [1018, 179] on div "Bank details 00442319_09082025_001.pdf Download Invalid Valid Account holders n…" at bounding box center [784, 613] width 1568 height 879
click at [675, 186] on div "Bank details 00442319_09082025_001.pdf Download Invalid Valid Account holders n…" at bounding box center [784, 613] width 1568 height 879
click at [624, 86] on div "[PERSON_NAME] Oed" at bounding box center [797, 77] width 1543 height 36
click at [874, 107] on div "Individual" at bounding box center [797, 106] width 1543 height 17
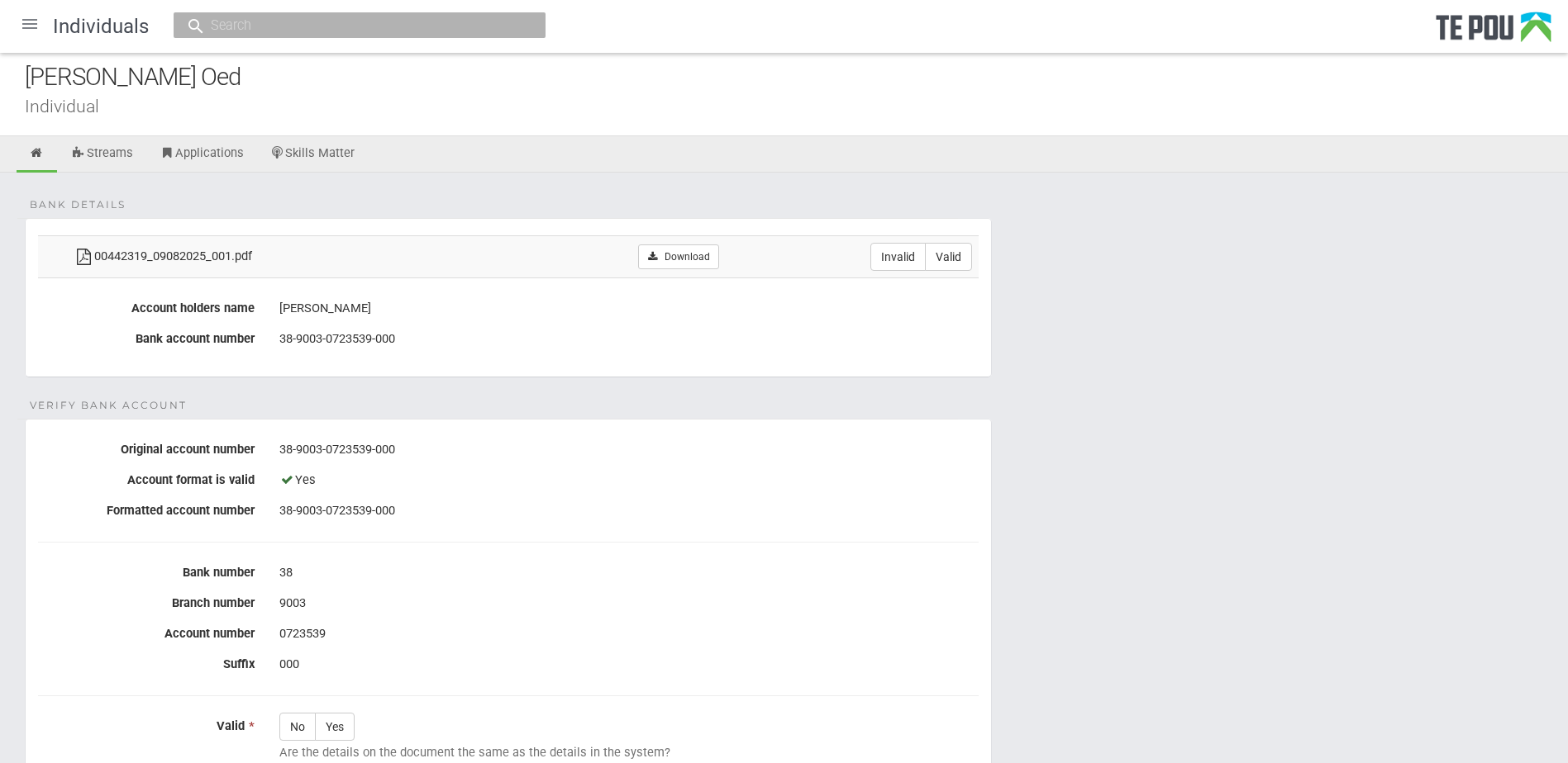
click at [874, 107] on div "Individual" at bounding box center [797, 106] width 1543 height 17
click at [1103, 623] on form "Bank details 00442319_09082025_001.pdf Download Invalid Valid Account holders n…" at bounding box center [784, 626] width 1518 height 818
drag, startPoint x: 994, startPoint y: 585, endPoint x: 831, endPoint y: 505, distance: 181.6
click at [987, 587] on form "Bank details 00442319_09082025_001.pdf Download Invalid Valid Account holders n…" at bounding box center [784, 626] width 1518 height 818
click at [441, 180] on div "Bank details 00442319_09082025_001.pdf Download Invalid Valid Account holders n…" at bounding box center [784, 613] width 1568 height 879
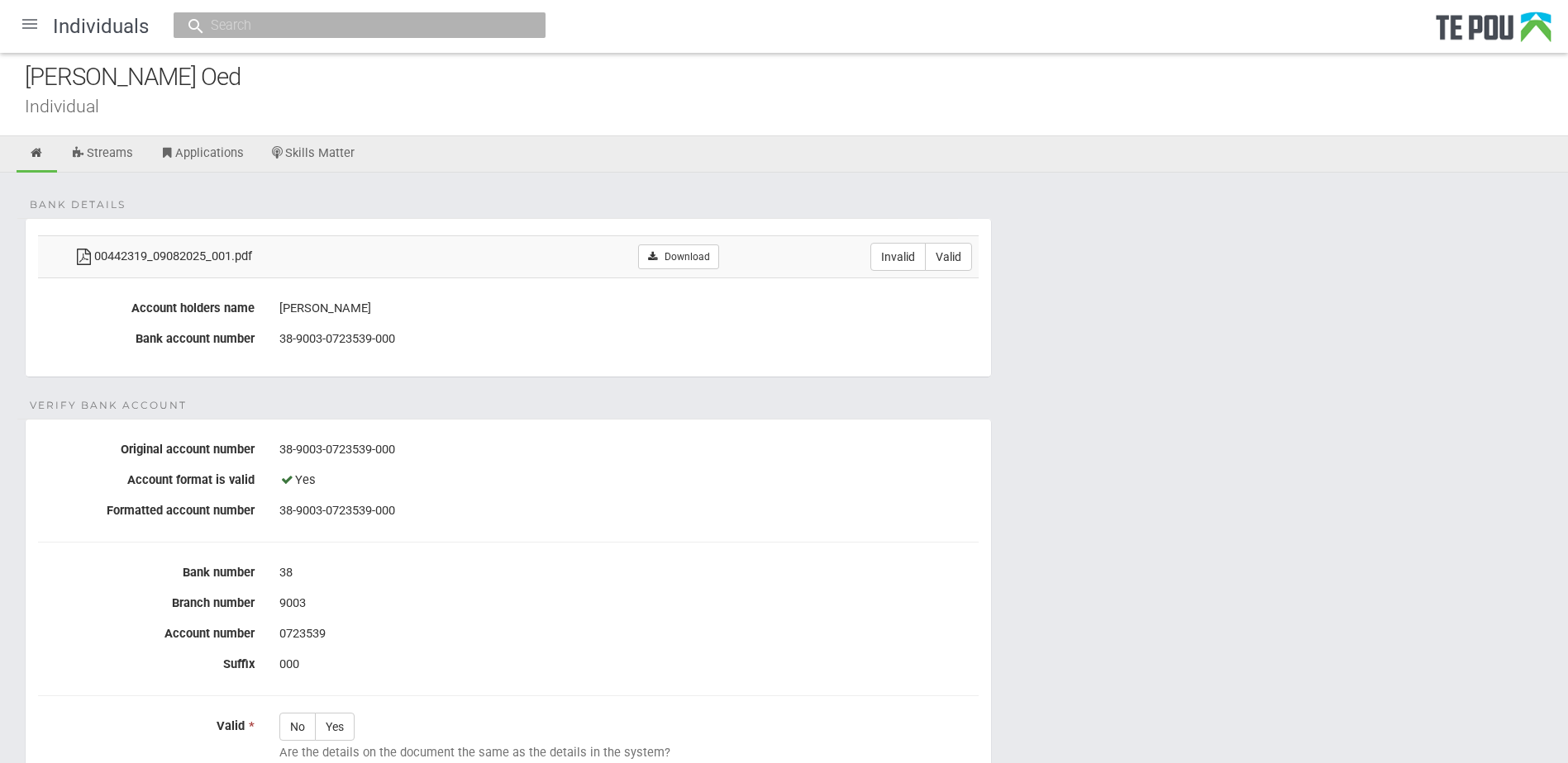
click at [1088, 199] on div "Bank details 00442319_09082025_001.pdf Download Invalid Valid Account holders n…" at bounding box center [784, 613] width 1568 height 879
click at [1213, 450] on form "Bank details 00442319_09082025_001.pdf Download Invalid Valid Account holders n…" at bounding box center [784, 626] width 1518 height 818
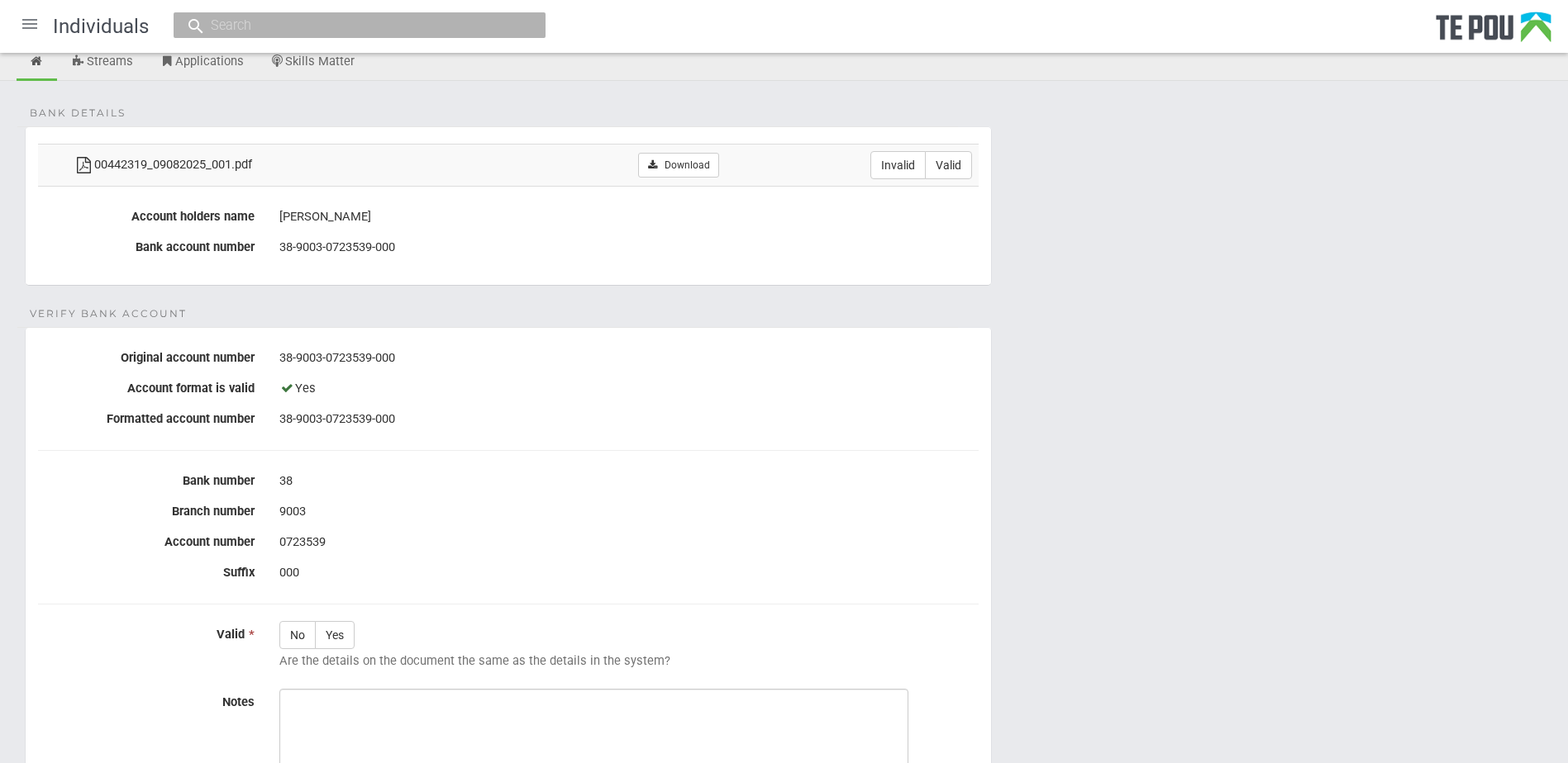
scroll to position [0, 0]
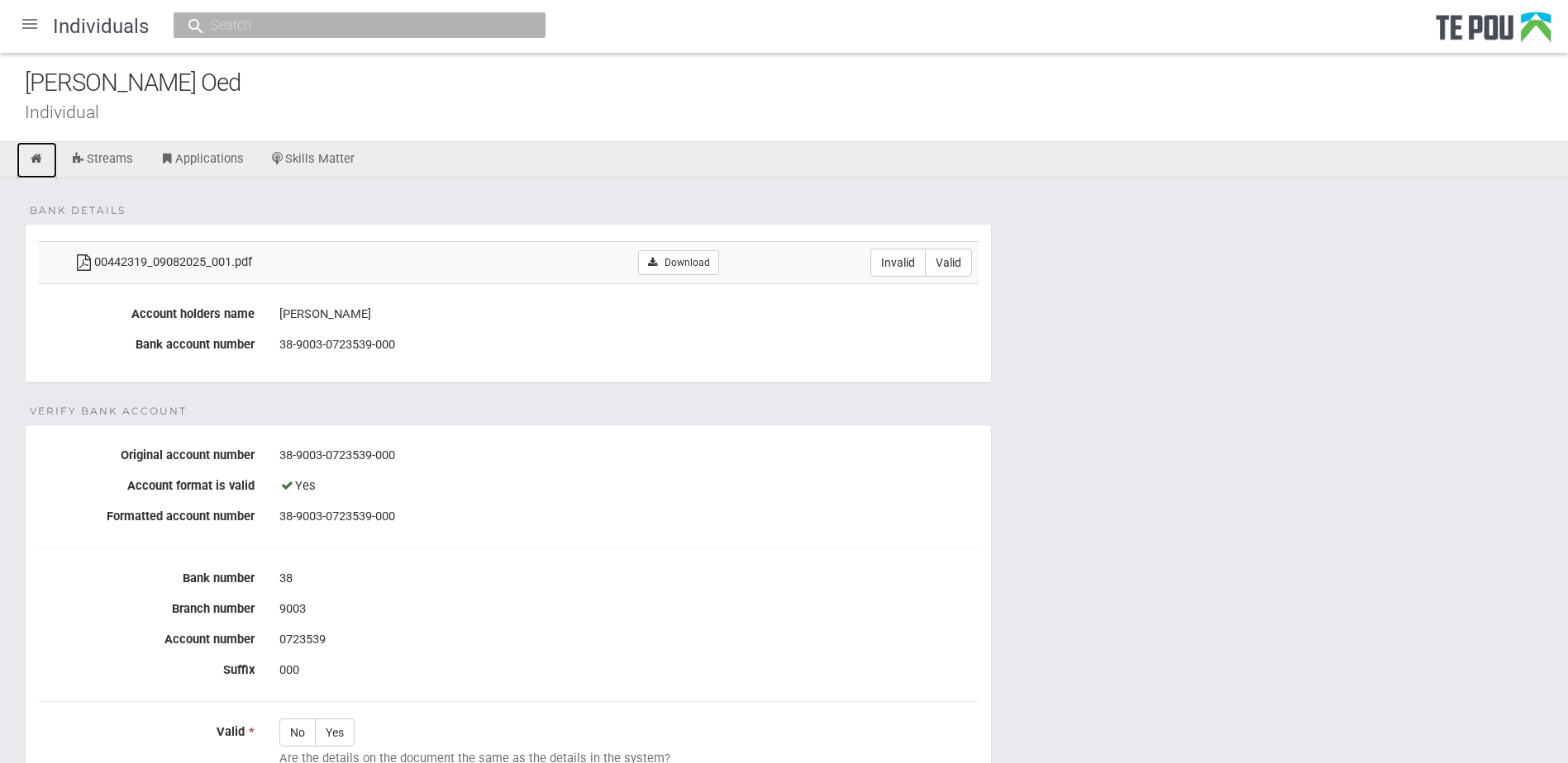
click at [30, 156] on icon at bounding box center [37, 159] width 16 height 13
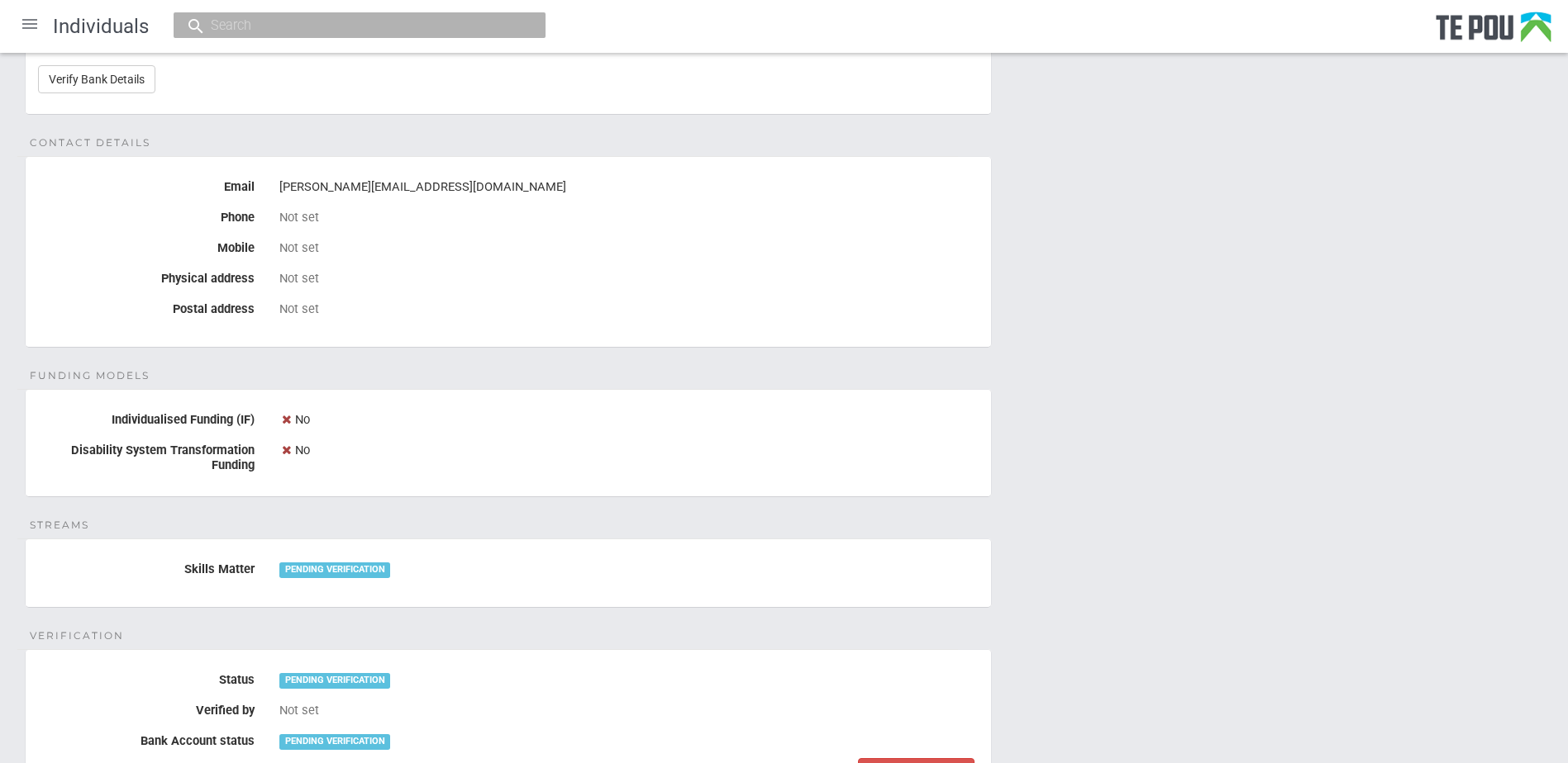
scroll to position [579, 0]
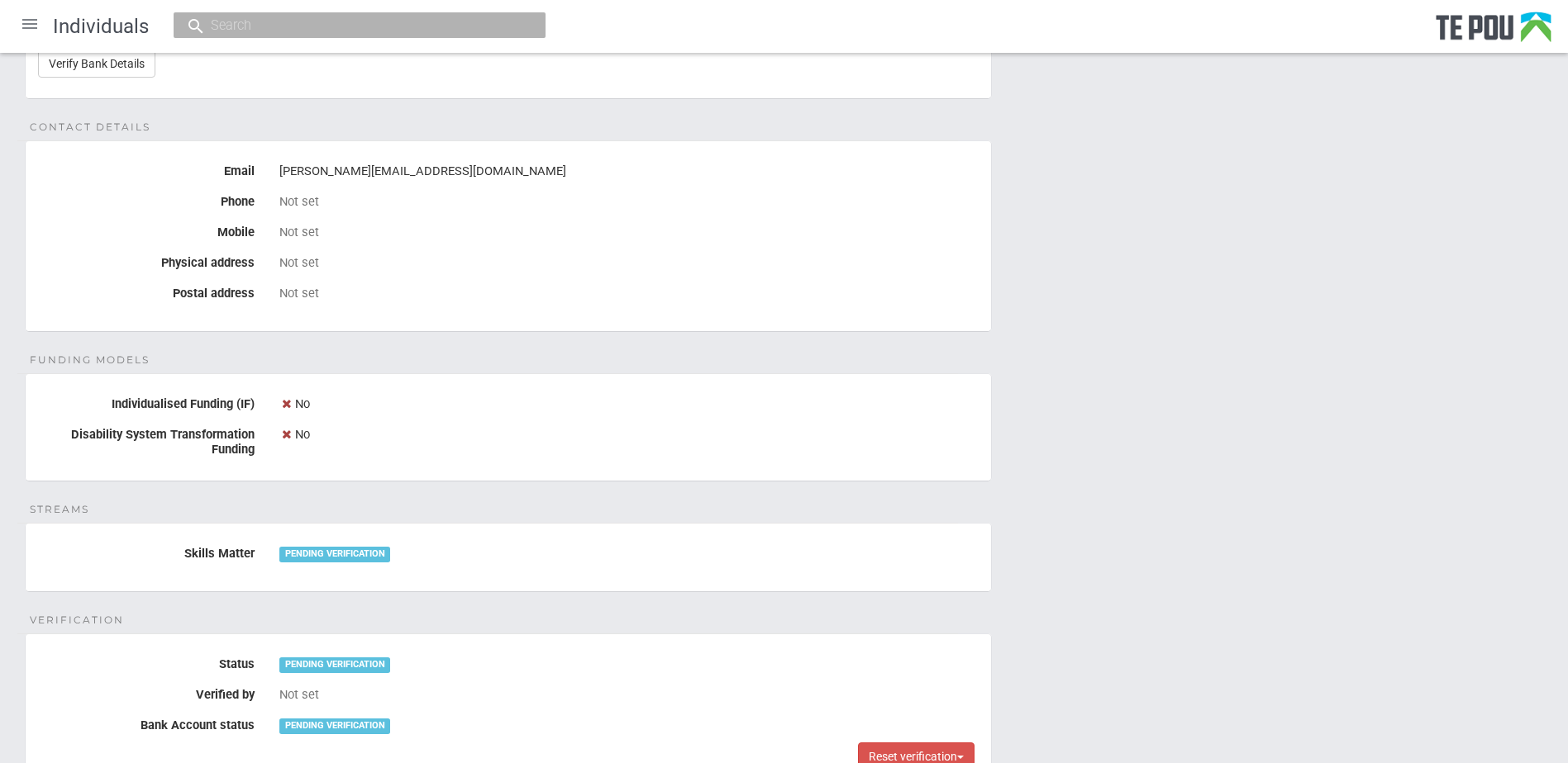
click at [1261, 629] on div "Personal details Name [PERSON_NAME] Oed Date of birth [DEMOGRAPHIC_DATA] Occupa…" at bounding box center [784, 227] width 1568 height 1252
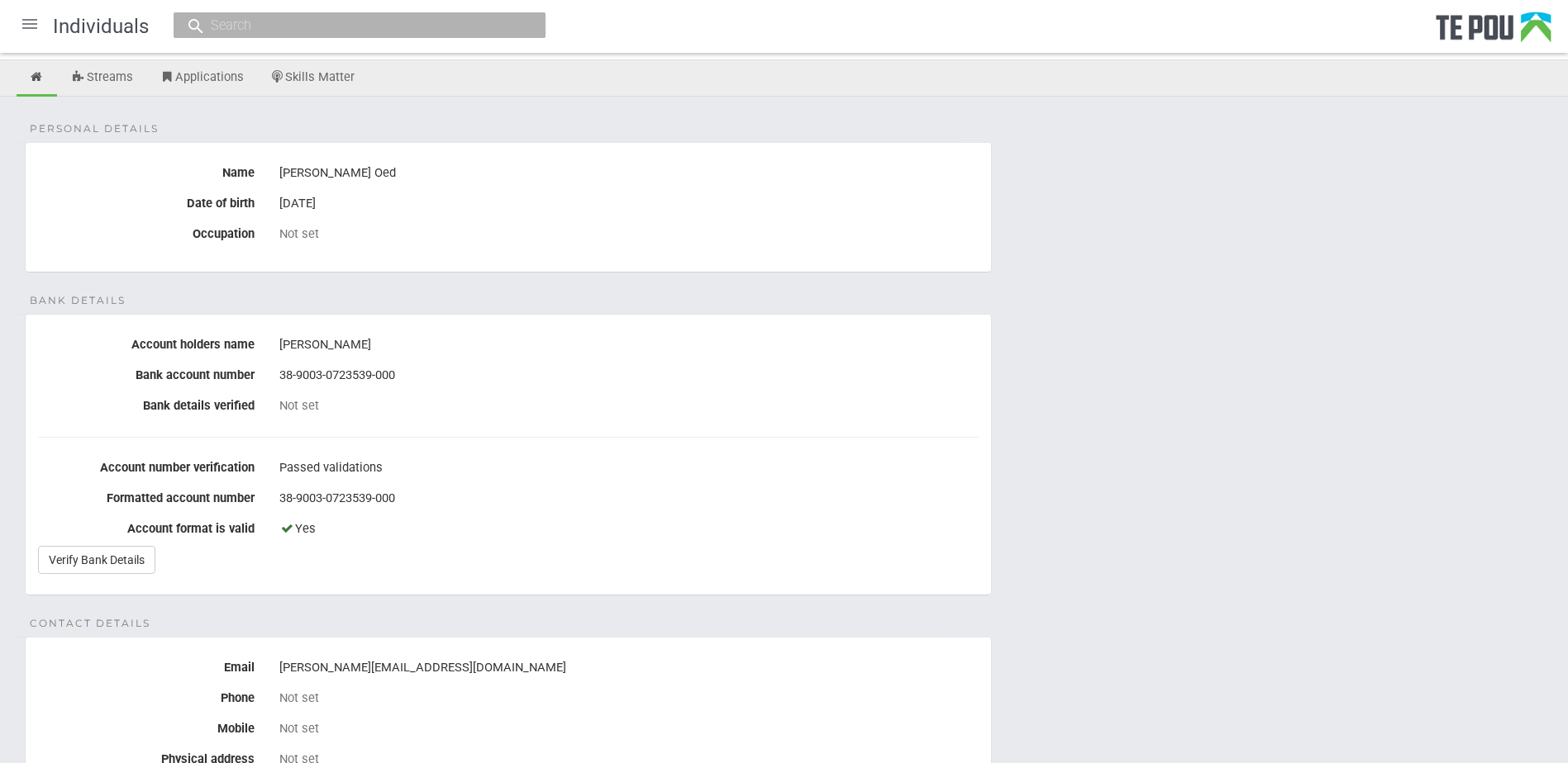
scroll to position [76, 0]
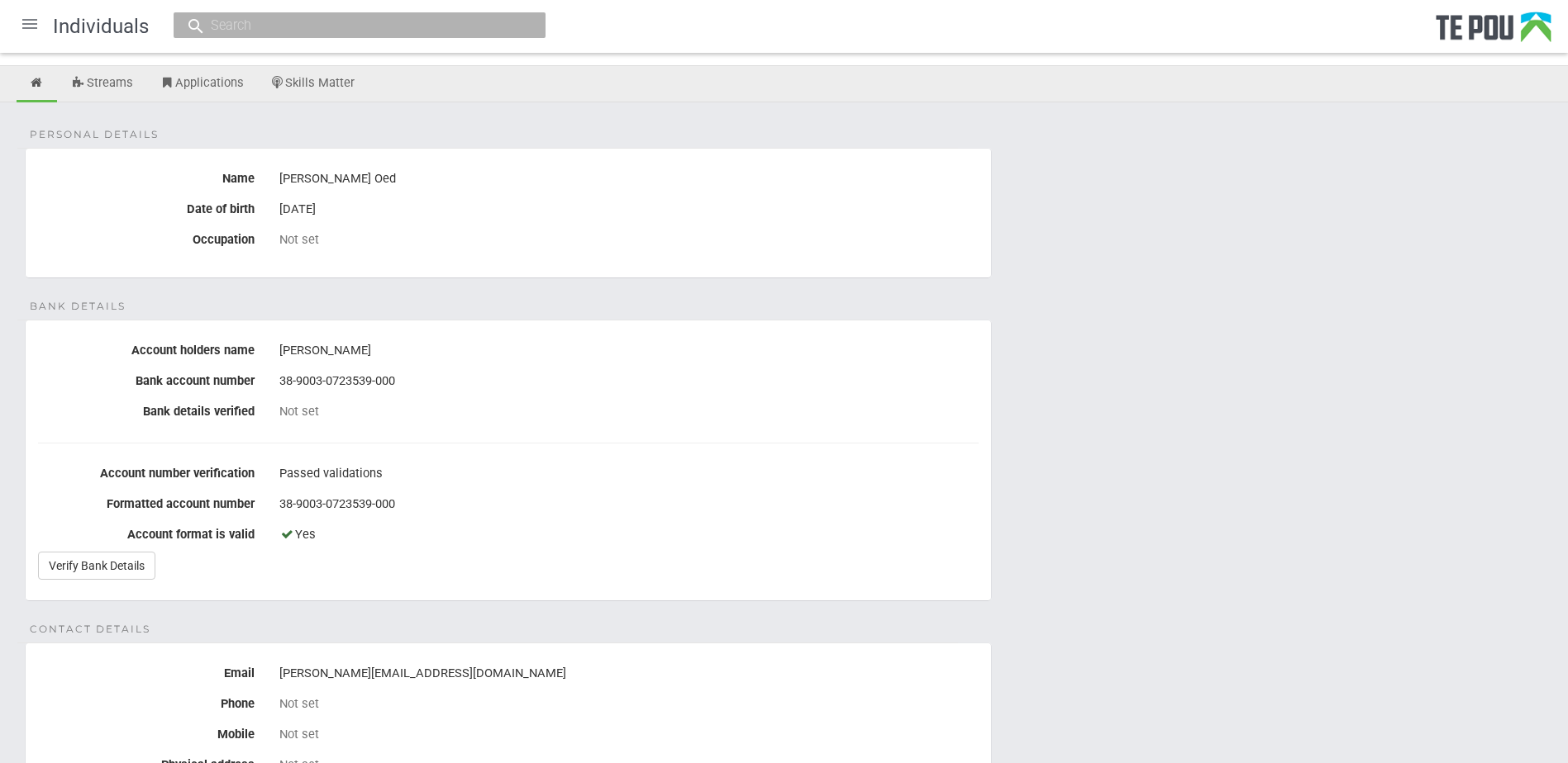
click at [325, 630] on div "Personal details Name [PERSON_NAME] Oed Date of birth [DEMOGRAPHIC_DATA] Occupa…" at bounding box center [784, 728] width 1568 height 1252
click at [1220, 607] on div "Personal details Name [PERSON_NAME] Oed Date of birth [DEMOGRAPHIC_DATA] Occupa…" at bounding box center [784, 728] width 1568 height 1252
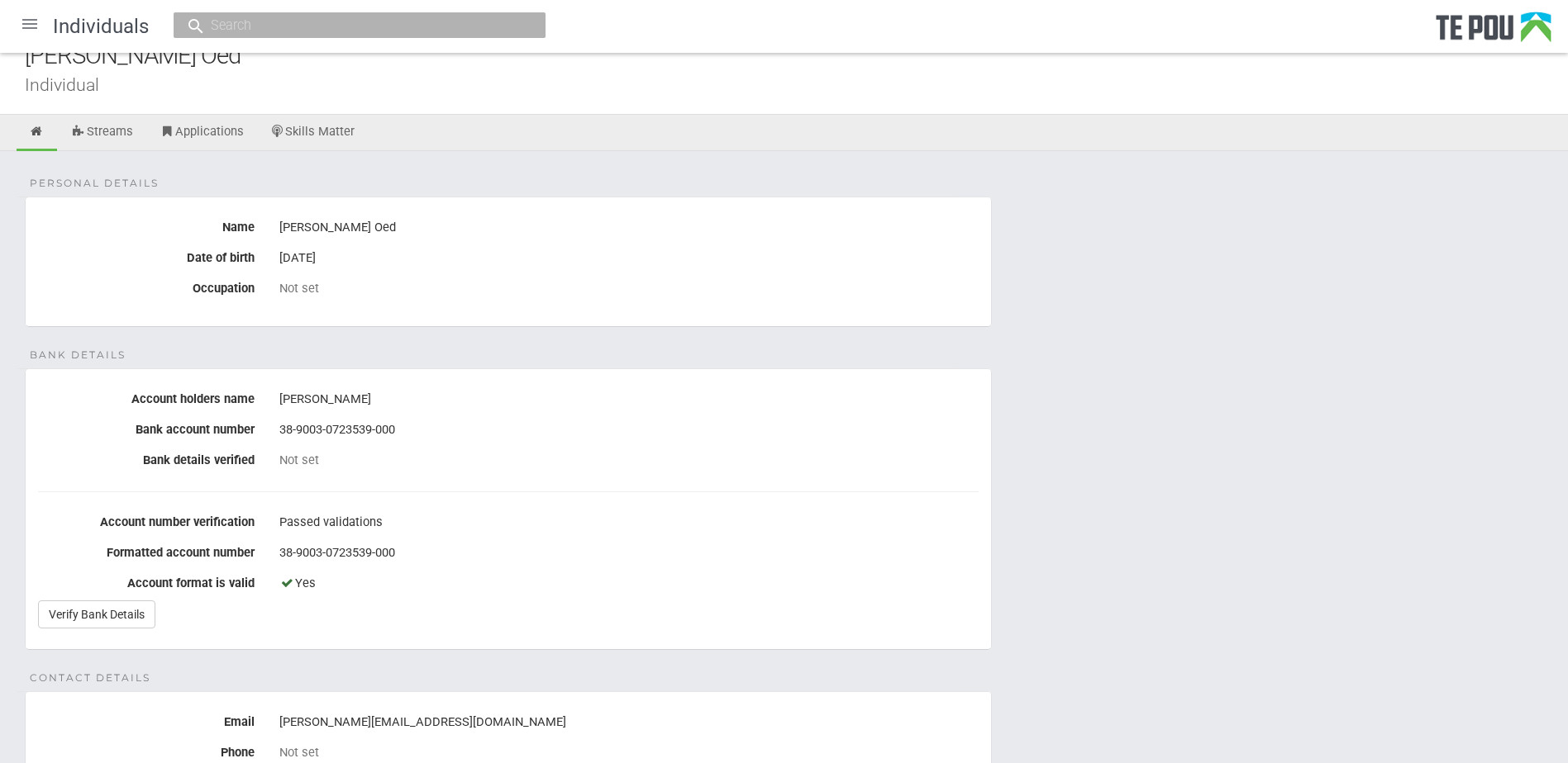
scroll to position [0, 0]
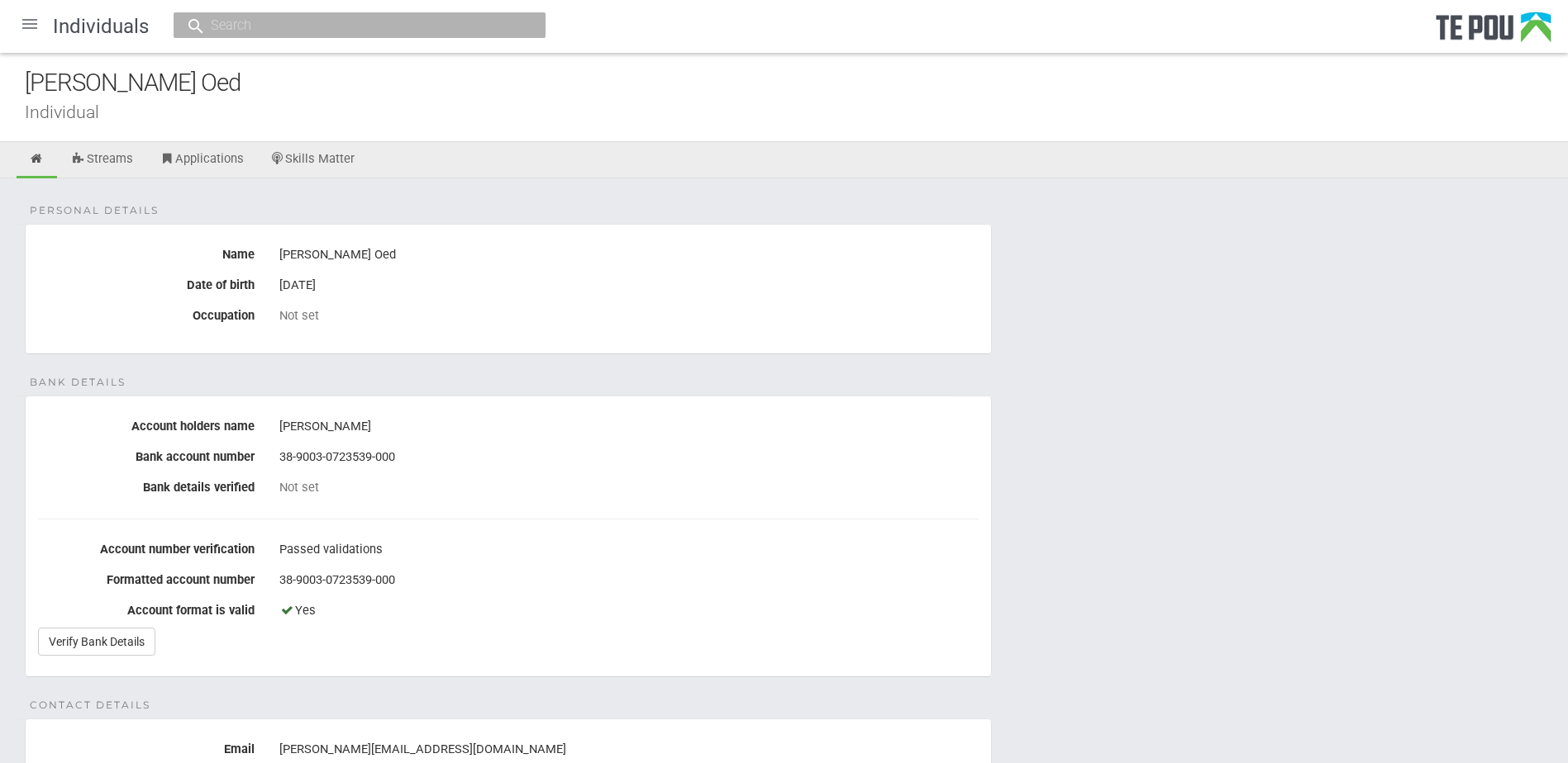
click at [82, 639] on link "Verify Bank Details" at bounding box center [96, 641] width 117 height 28
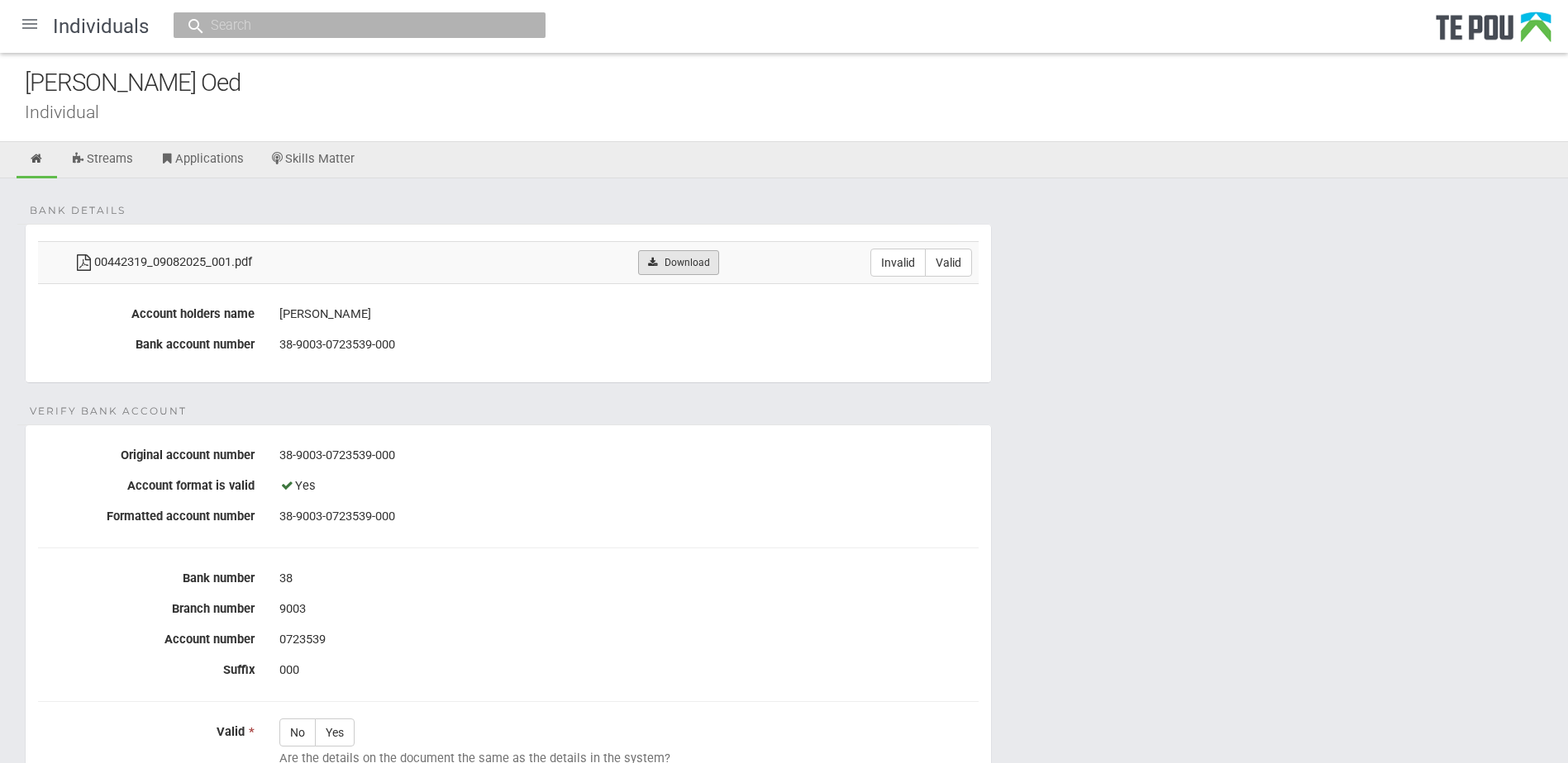
click at [682, 257] on link "Download" at bounding box center [677, 262] width 80 height 25
click at [949, 266] on label "Valid" at bounding box center [948, 262] width 47 height 28
radio input "true"
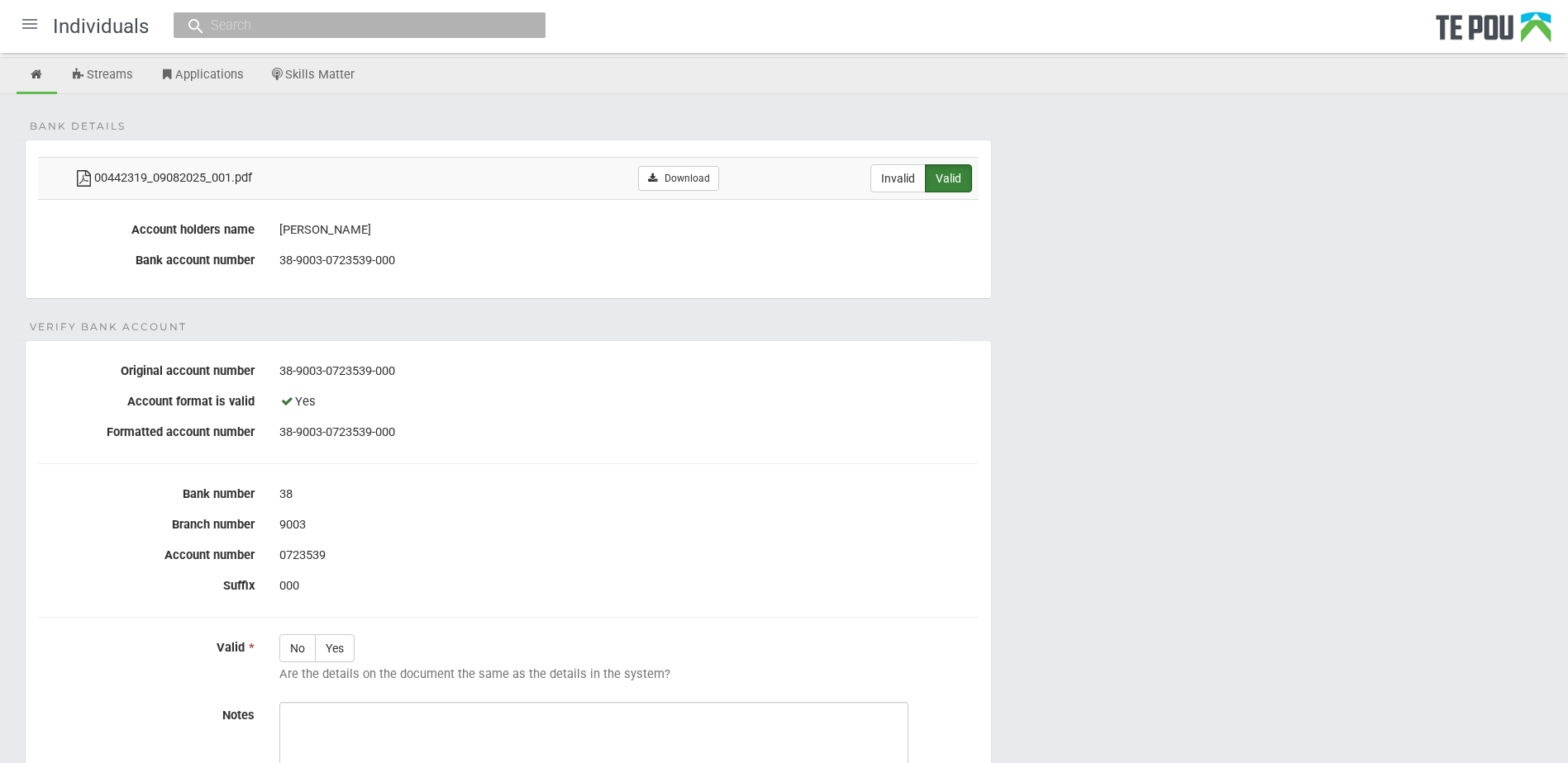
scroll to position [165, 0]
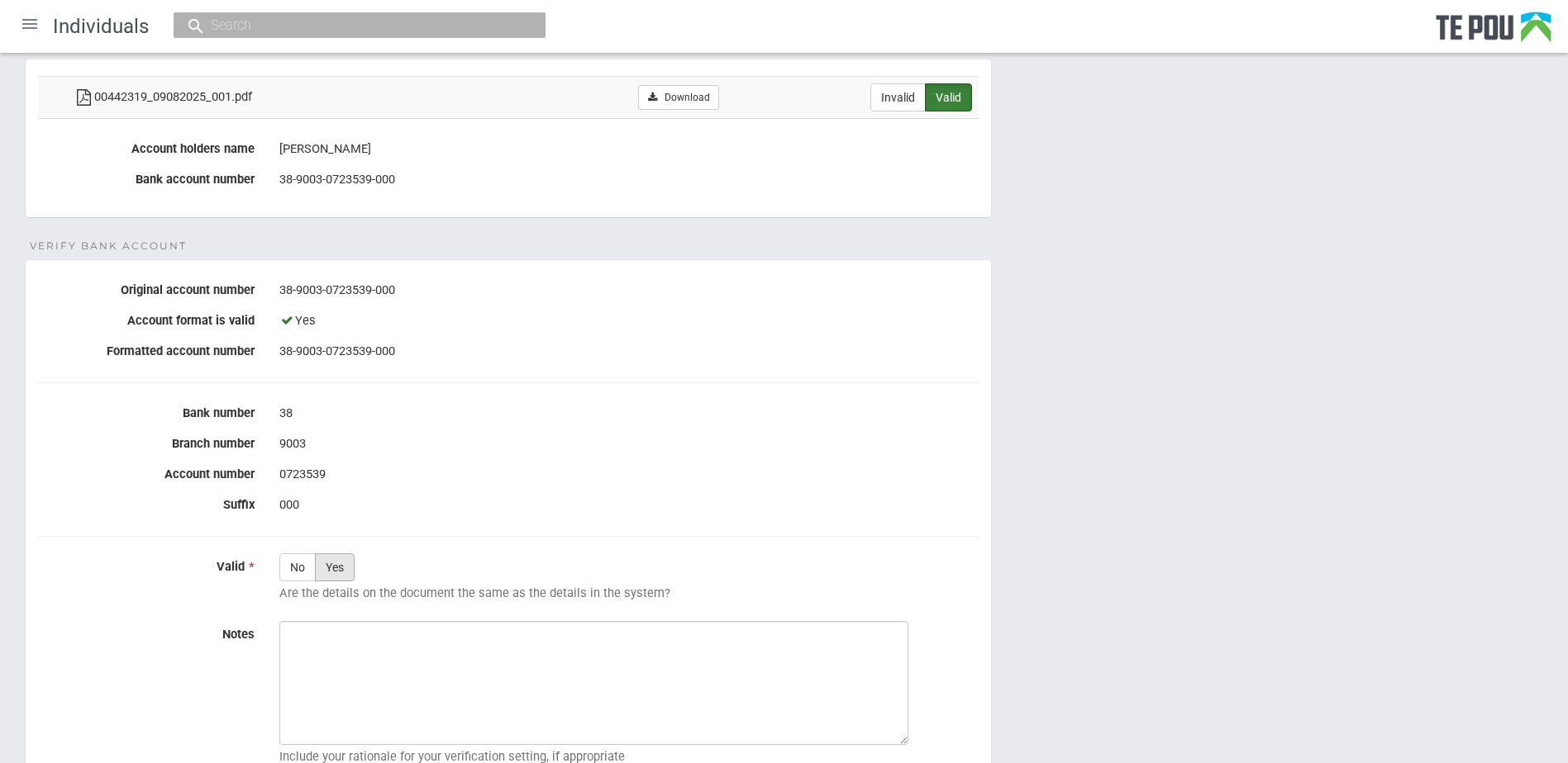
click at [337, 574] on label "Yes" at bounding box center [334, 567] width 39 height 28
radio input "true"
click at [526, 689] on textarea "Notes" at bounding box center [594, 683] width 629 height 124
paste textarea "Verified by Melody @ 1/9/2025"
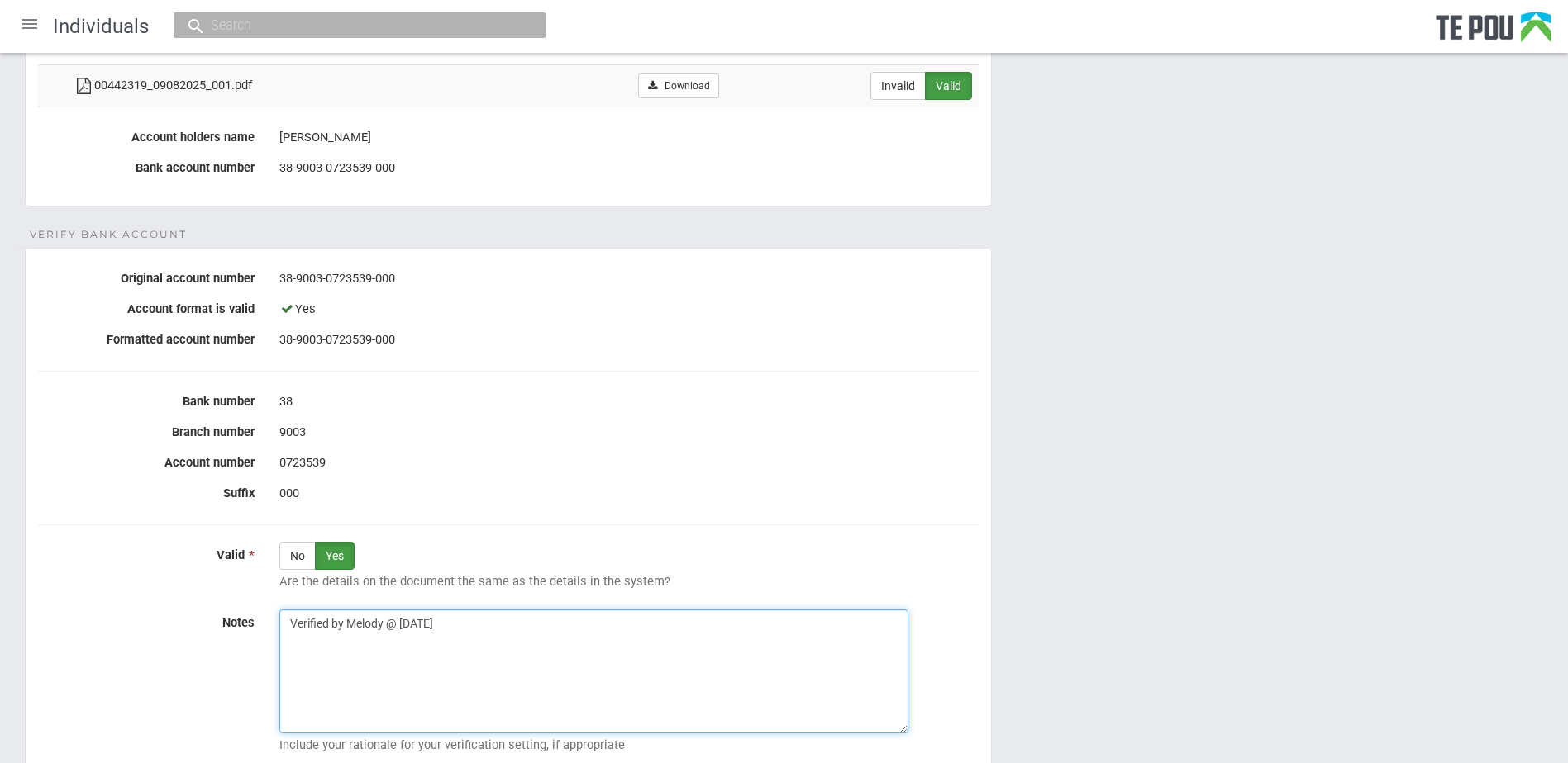
scroll to position [330, 0]
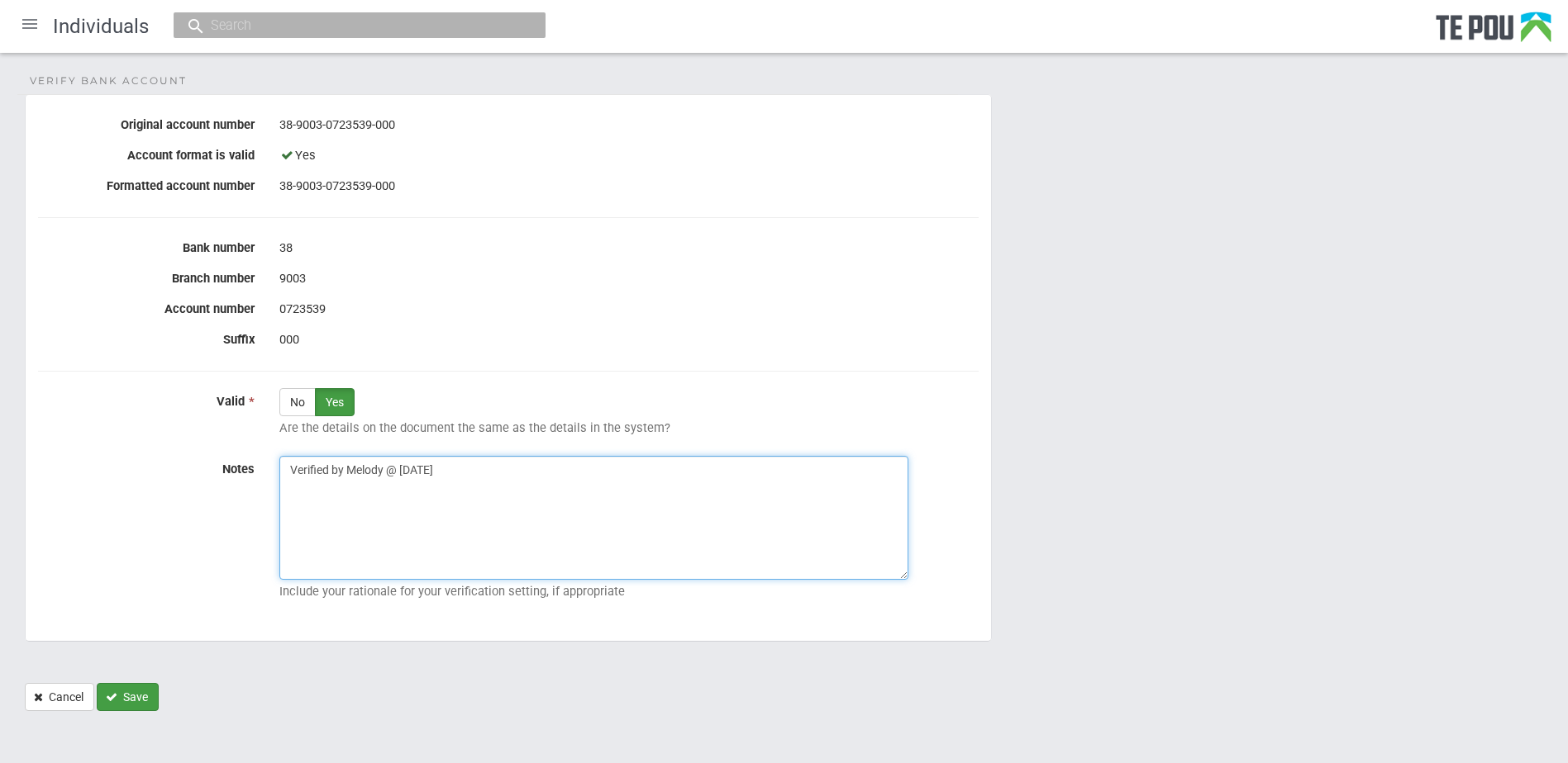
type textarea "Verified by Melody @ 1/9/2025"
click at [135, 700] on button "Save" at bounding box center [127, 697] width 62 height 28
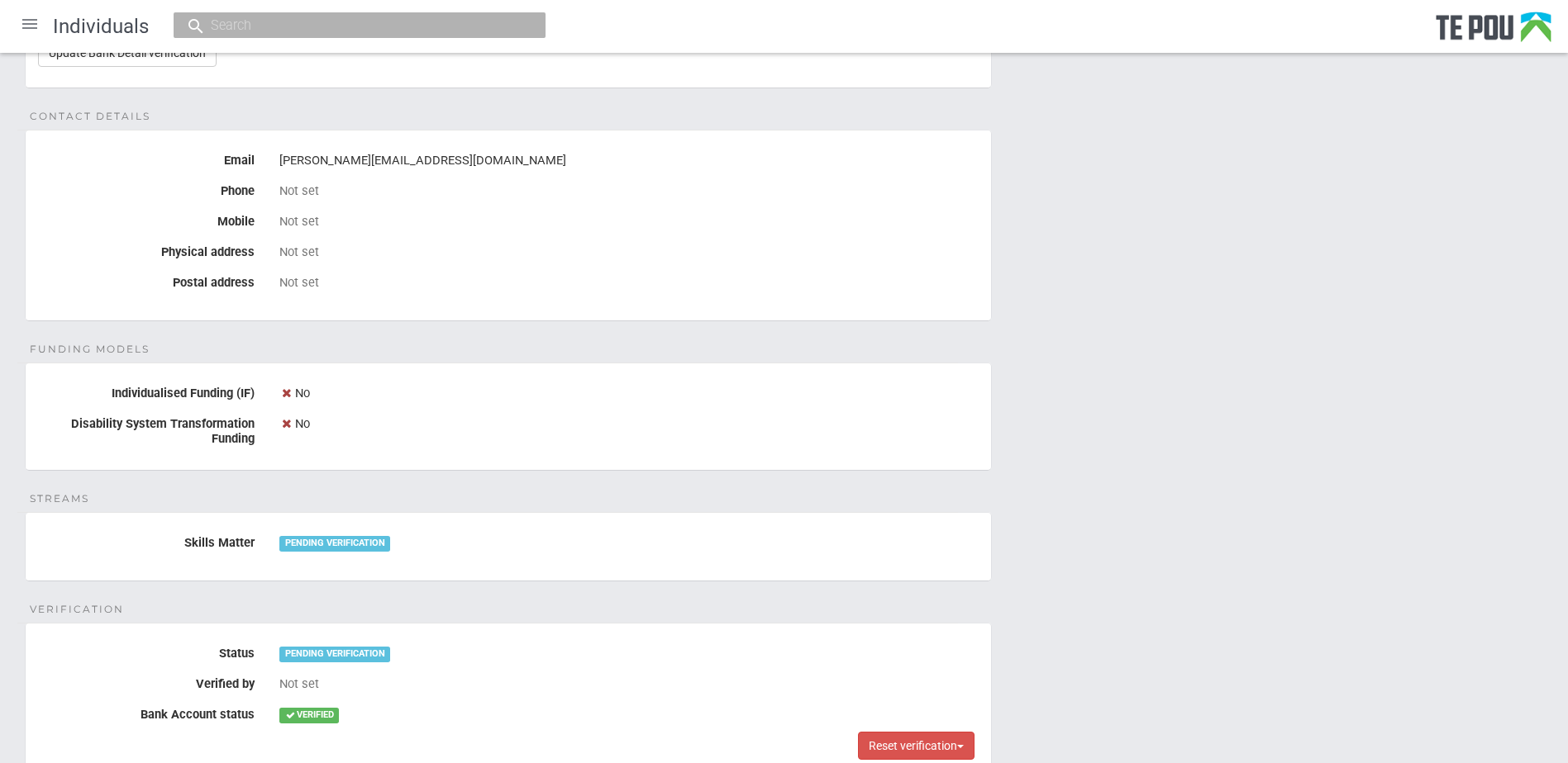
scroll to position [407, 0]
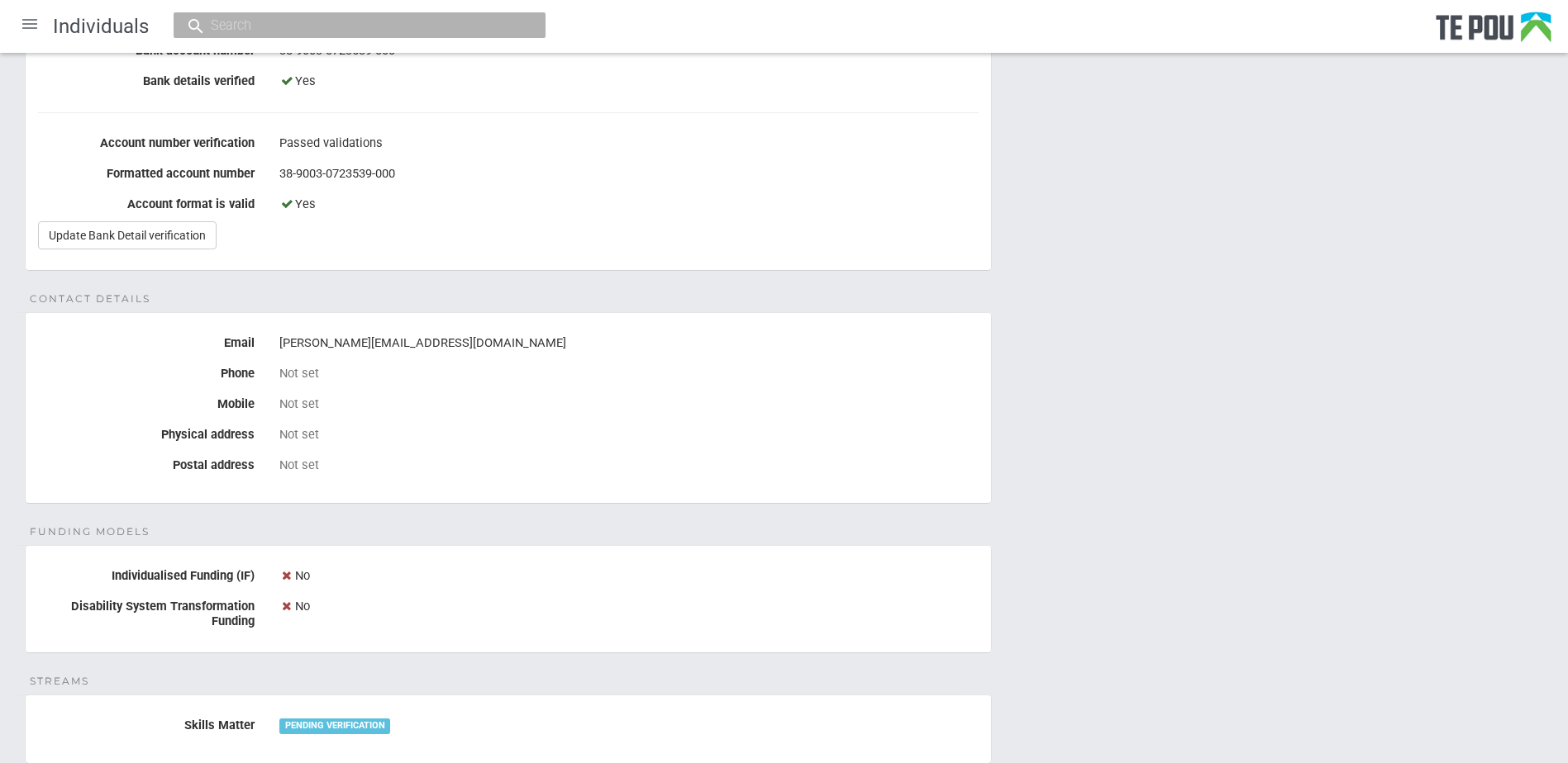
click at [1322, 585] on div "Personal details Name Libby Oed Date of birth 31 Aug 1990 Occupation Not set Ba…" at bounding box center [784, 398] width 1568 height 1252
drag, startPoint x: 1322, startPoint y: 585, endPoint x: 1303, endPoint y: 594, distance: 21.0
click at [1322, 585] on div "Personal details Name Libby Oed Date of birth 31 Aug 1990 Occupation Not set Ba…" at bounding box center [784, 398] width 1568 height 1252
click at [1247, 614] on div "Personal details Name Libby Oed Date of birth 31 Aug 1990 Occupation Not set Ba…" at bounding box center [784, 398] width 1568 height 1252
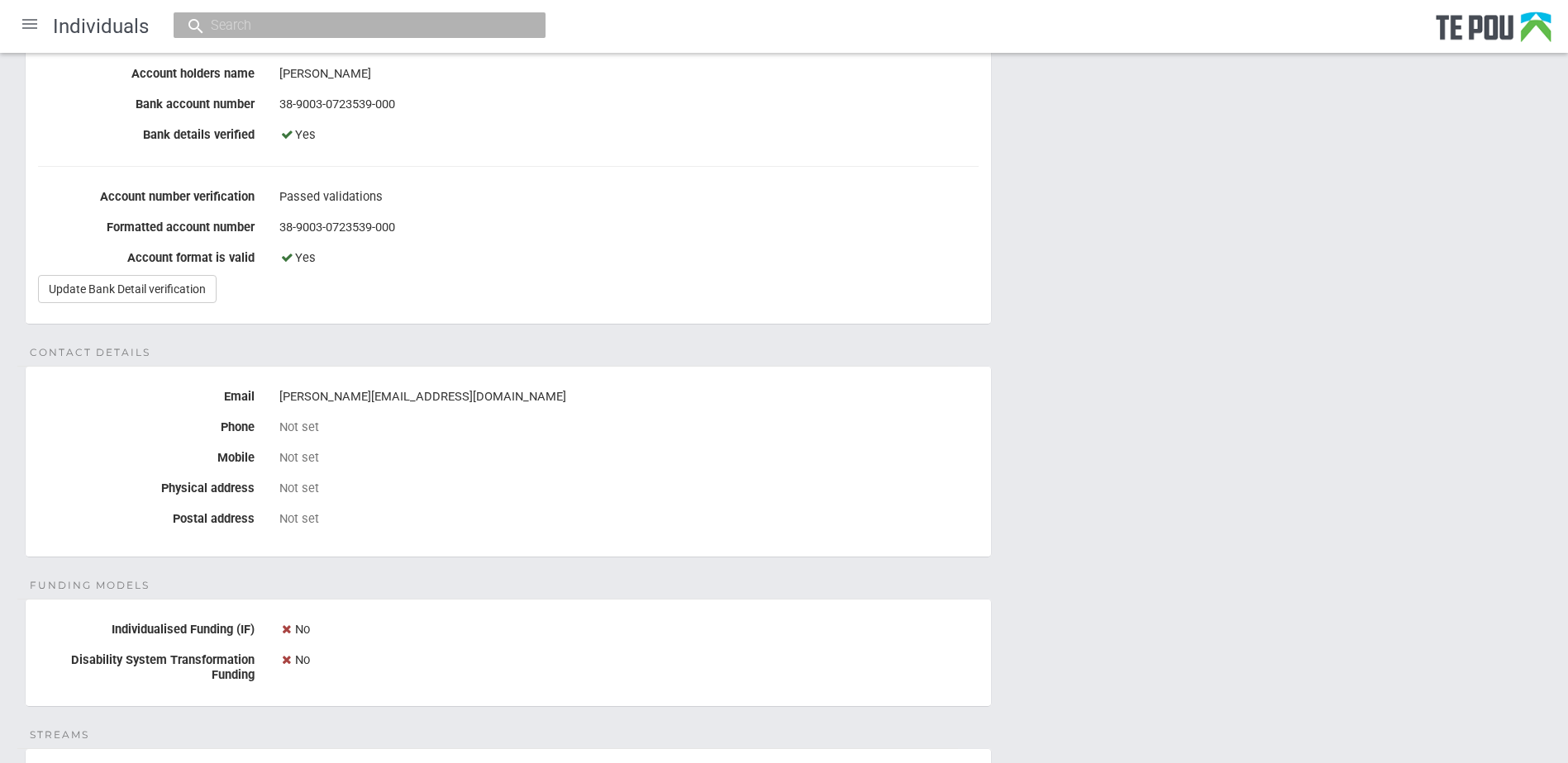
scroll to position [324, 0]
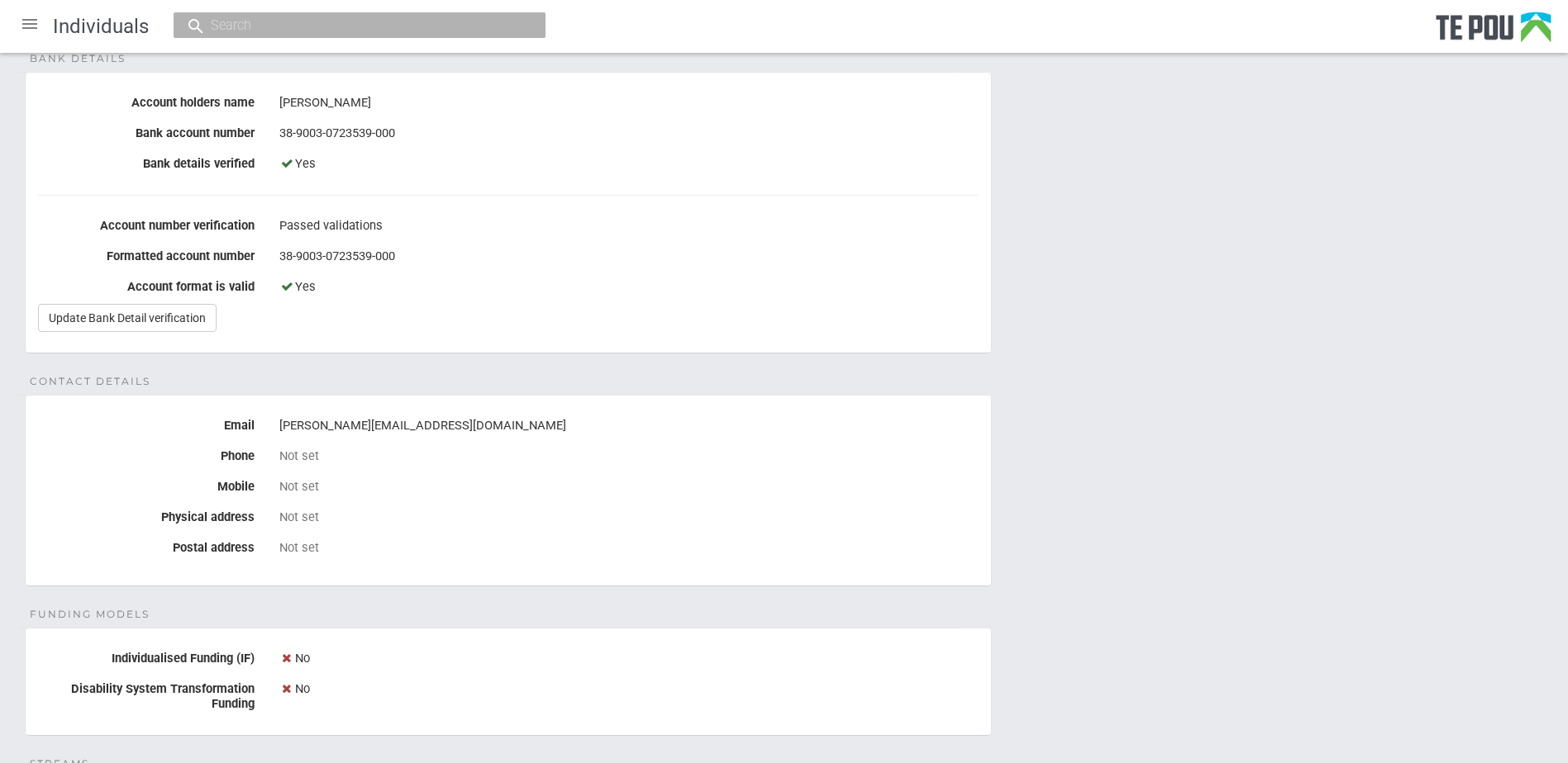
click at [1247, 614] on div "Personal details Name Libby Oed Date of birth 31 Aug 1990 Occupation Not set Ba…" at bounding box center [784, 481] width 1568 height 1252
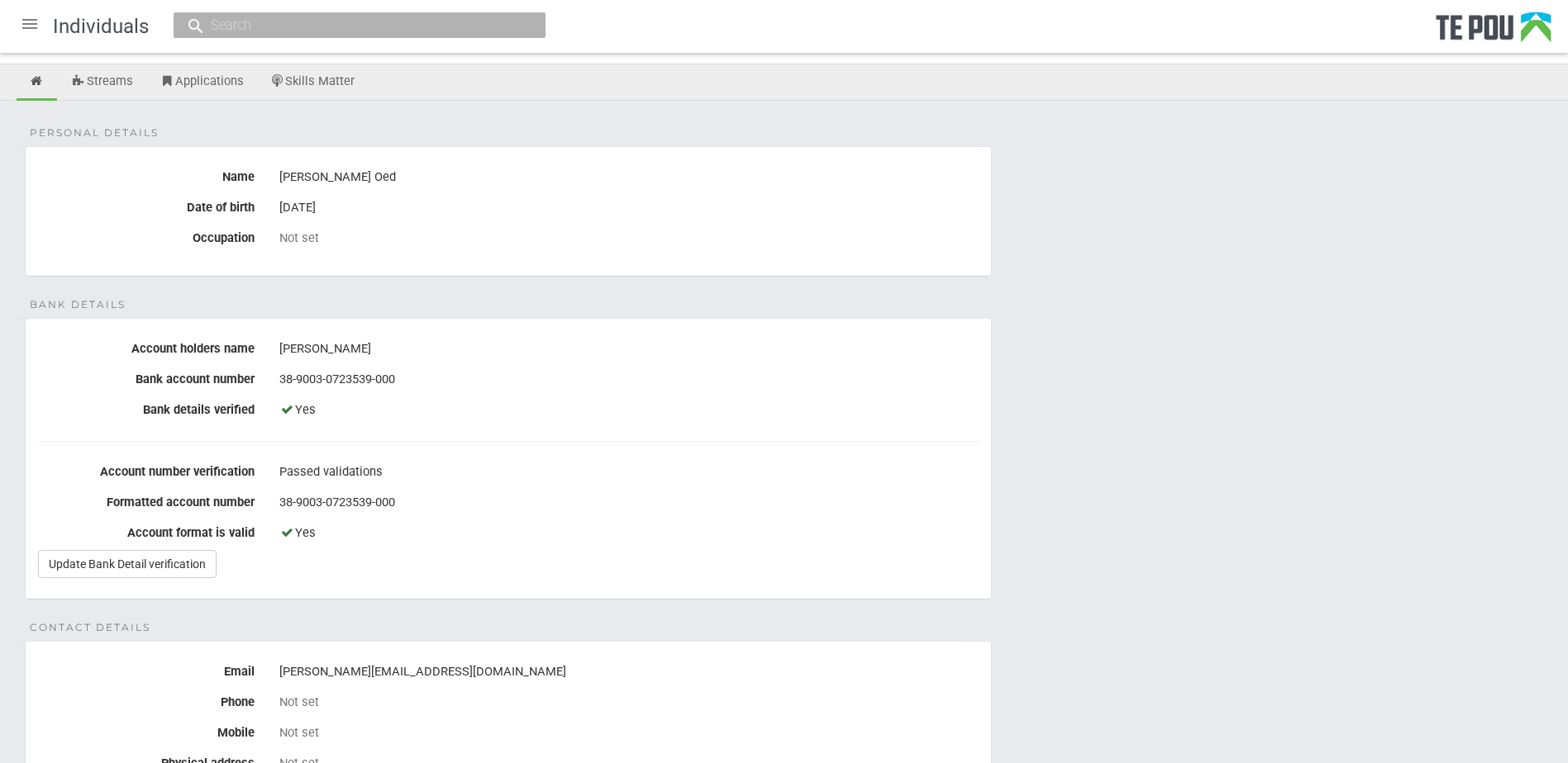
scroll to position [0, 0]
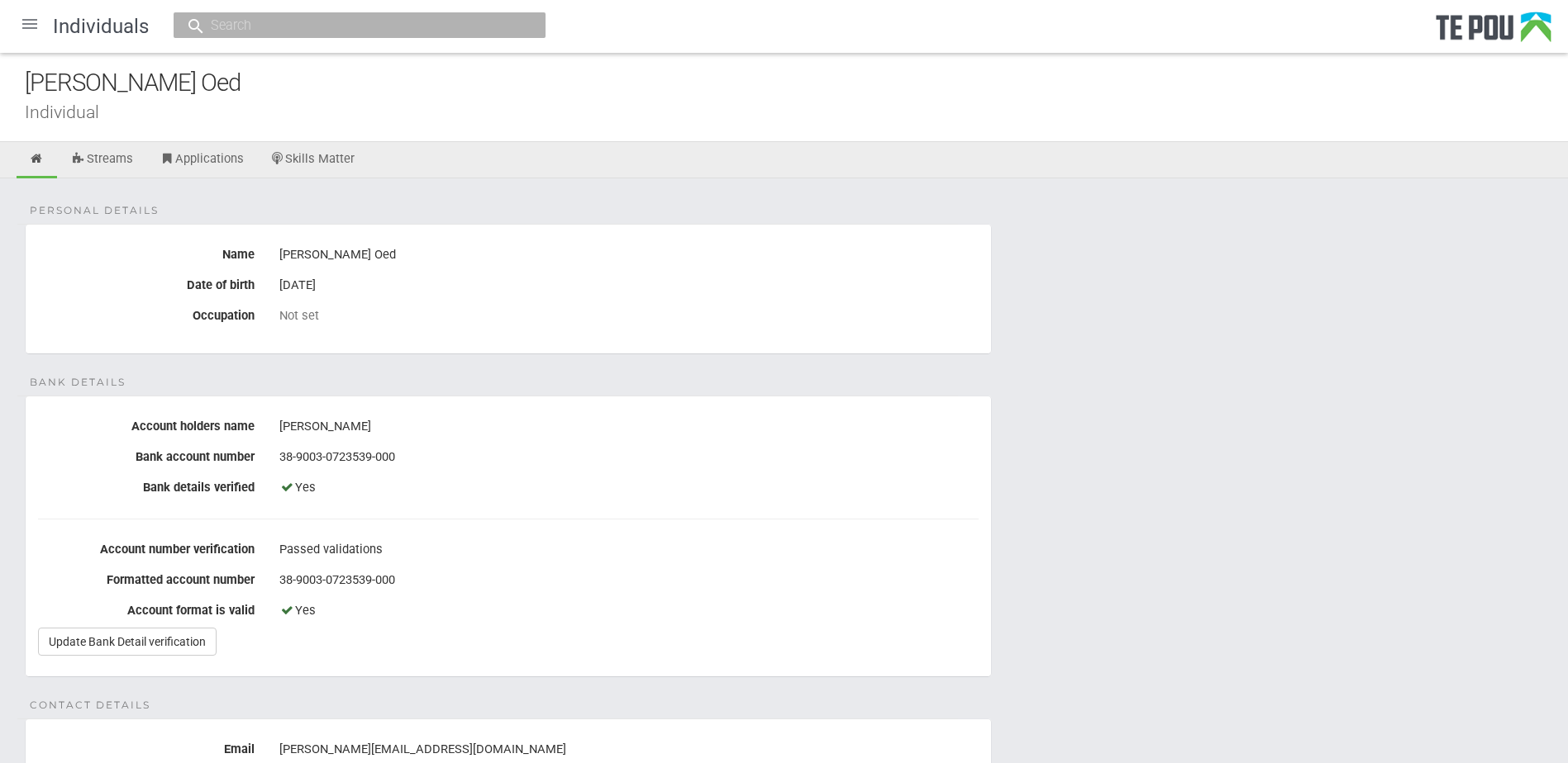
click at [592, 116] on div "Individual" at bounding box center [797, 111] width 1543 height 17
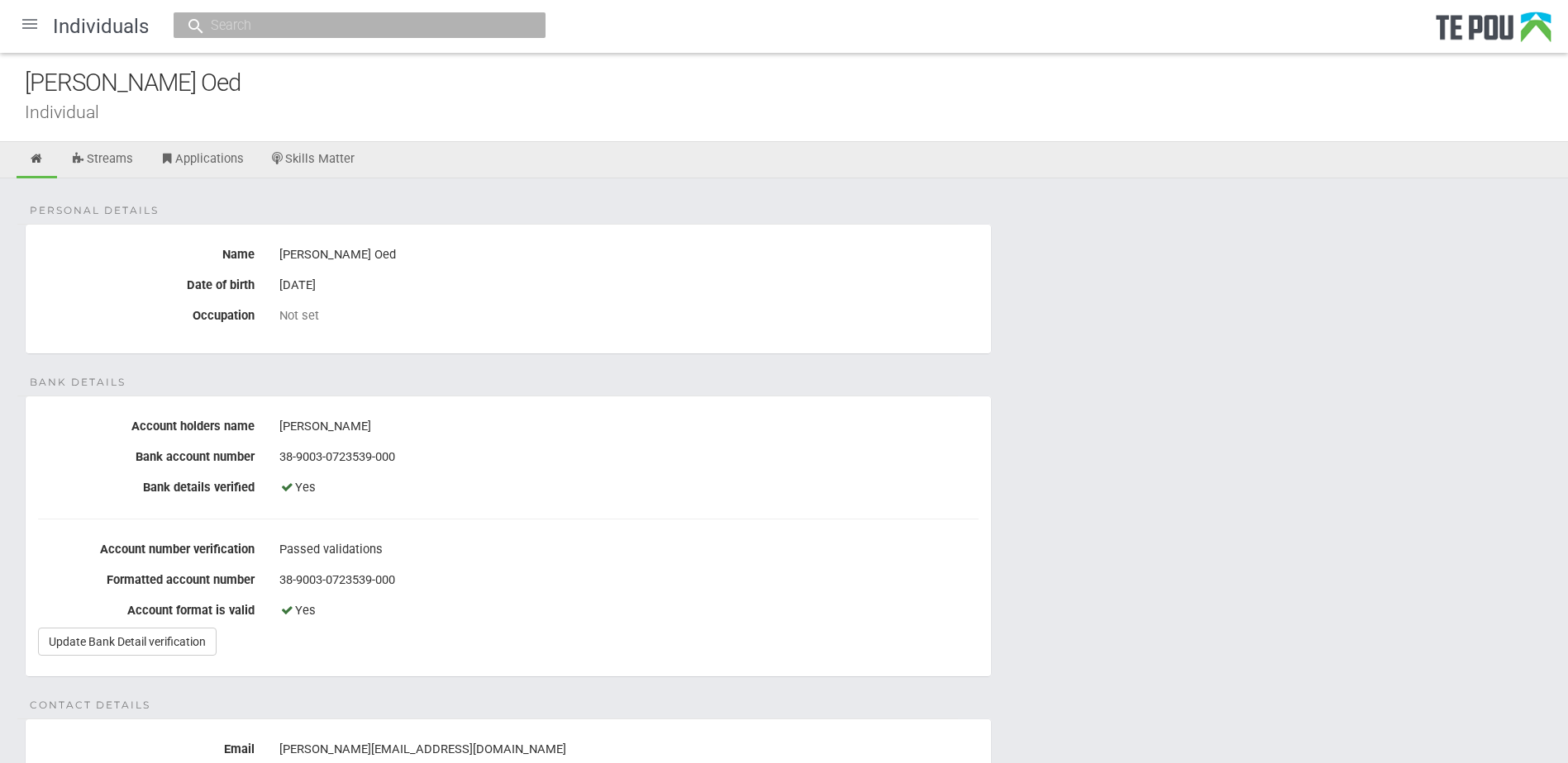
drag, startPoint x: 620, startPoint y: 198, endPoint x: 1197, endPoint y: 335, distance: 593.0
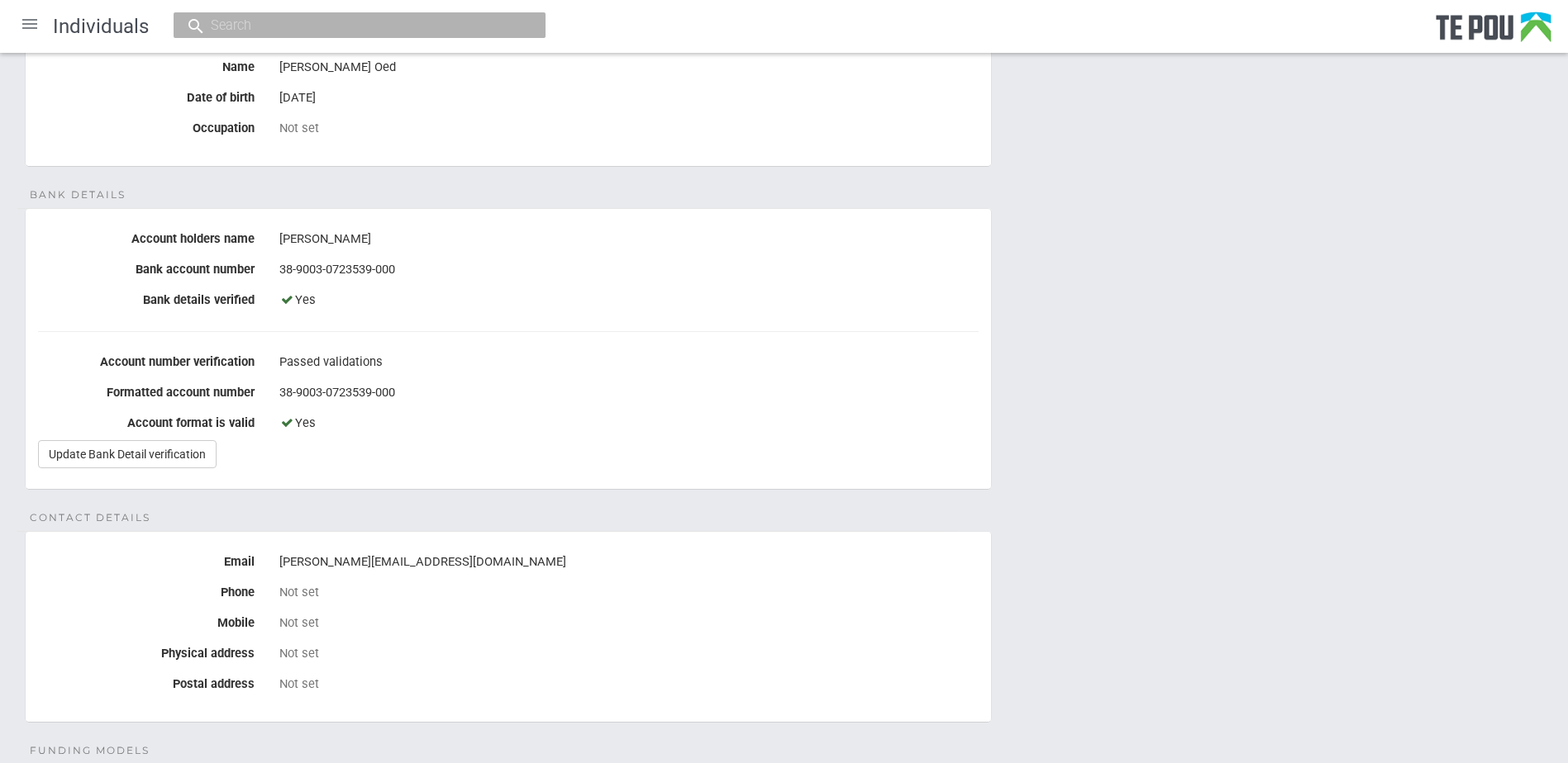
scroll to position [82, 0]
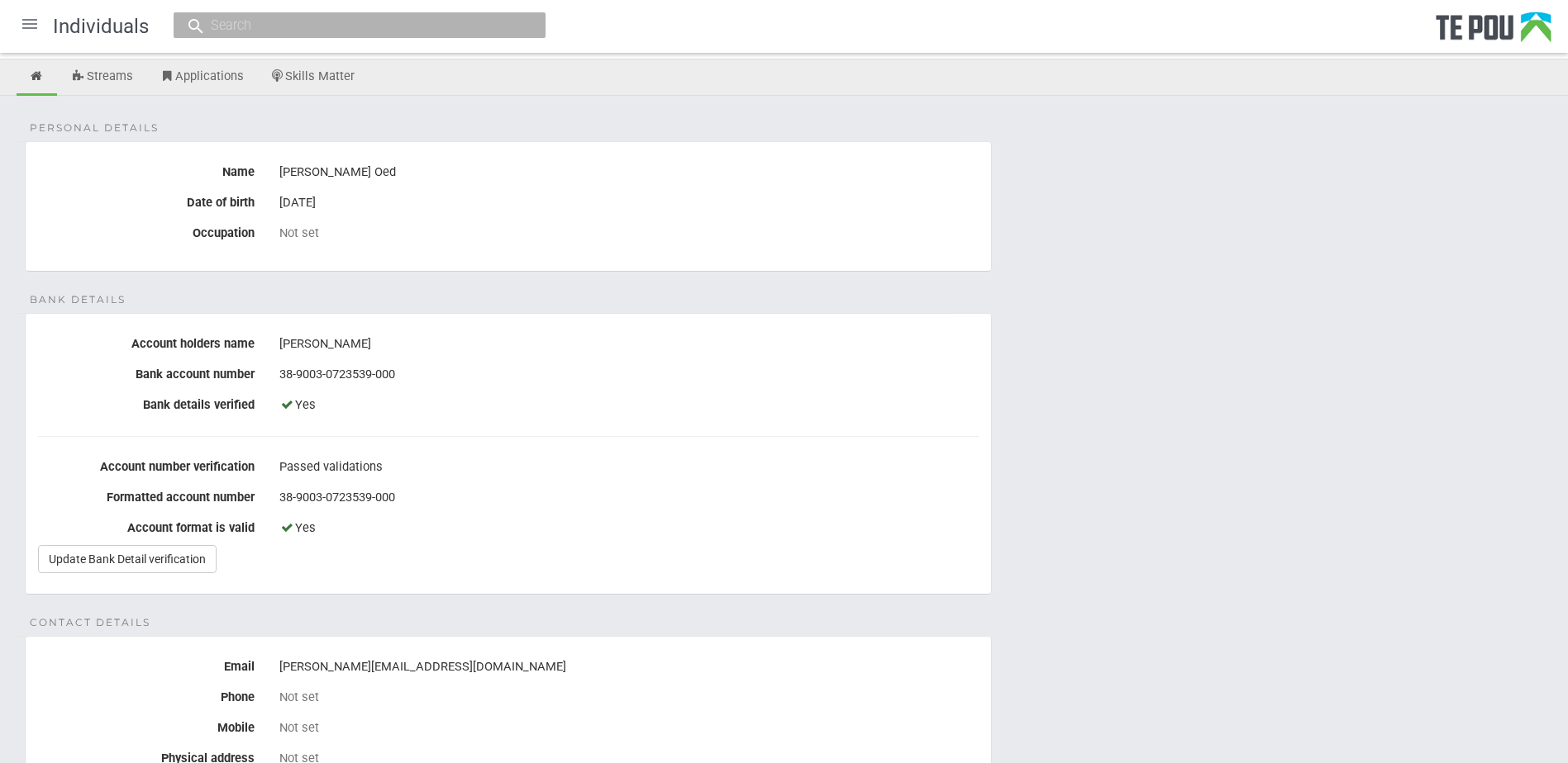
click at [1144, 560] on div "Personal details Name Libby Oed Date of birth 31 Aug 1990 Occupation Not set Ba…" at bounding box center [784, 722] width 1568 height 1252
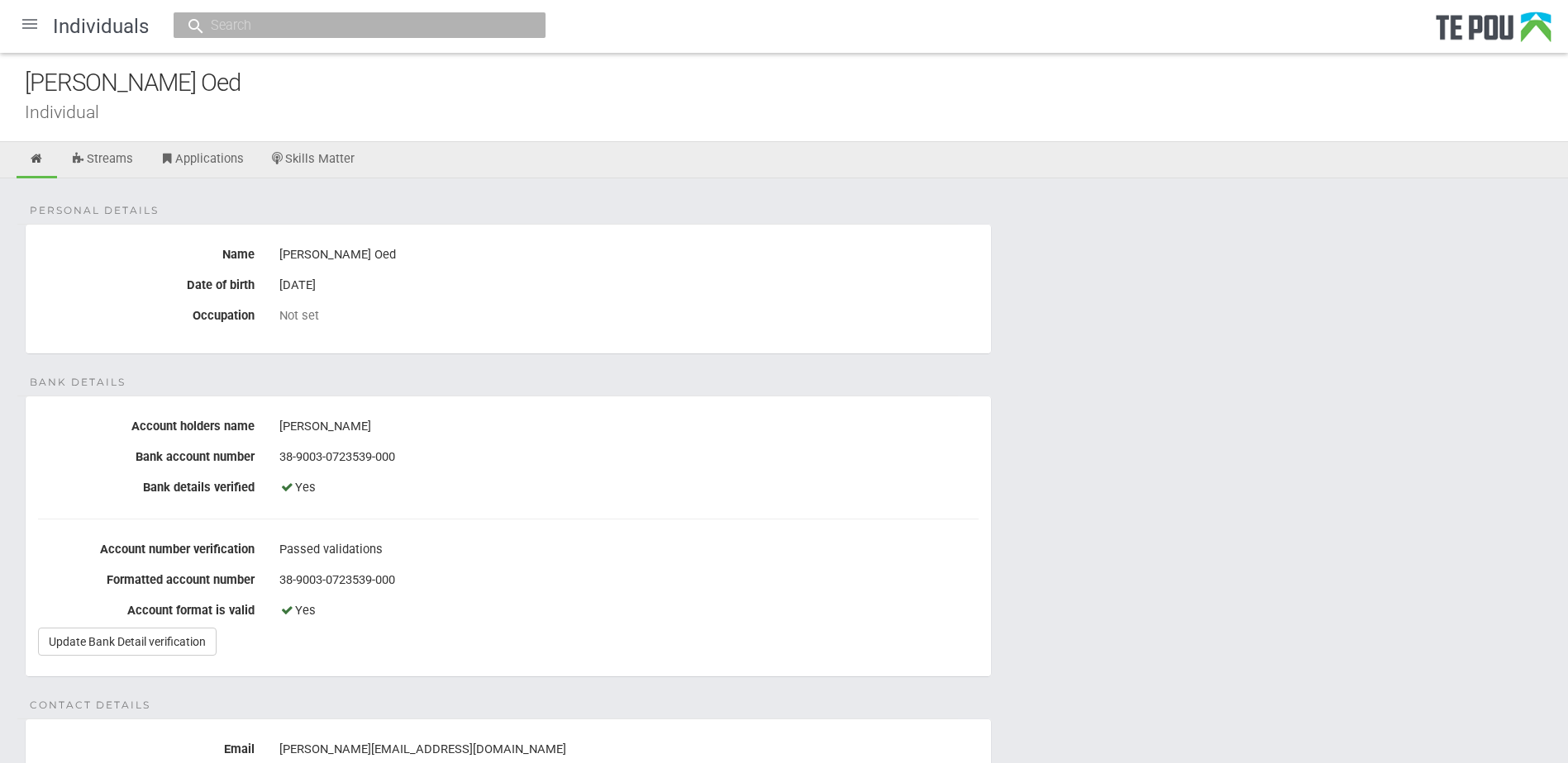
click at [969, 515] on fieldset "Bank details Account holders name Elizabeth Oed Bank account number 38-9003-072…" at bounding box center [508, 536] width 967 height 282
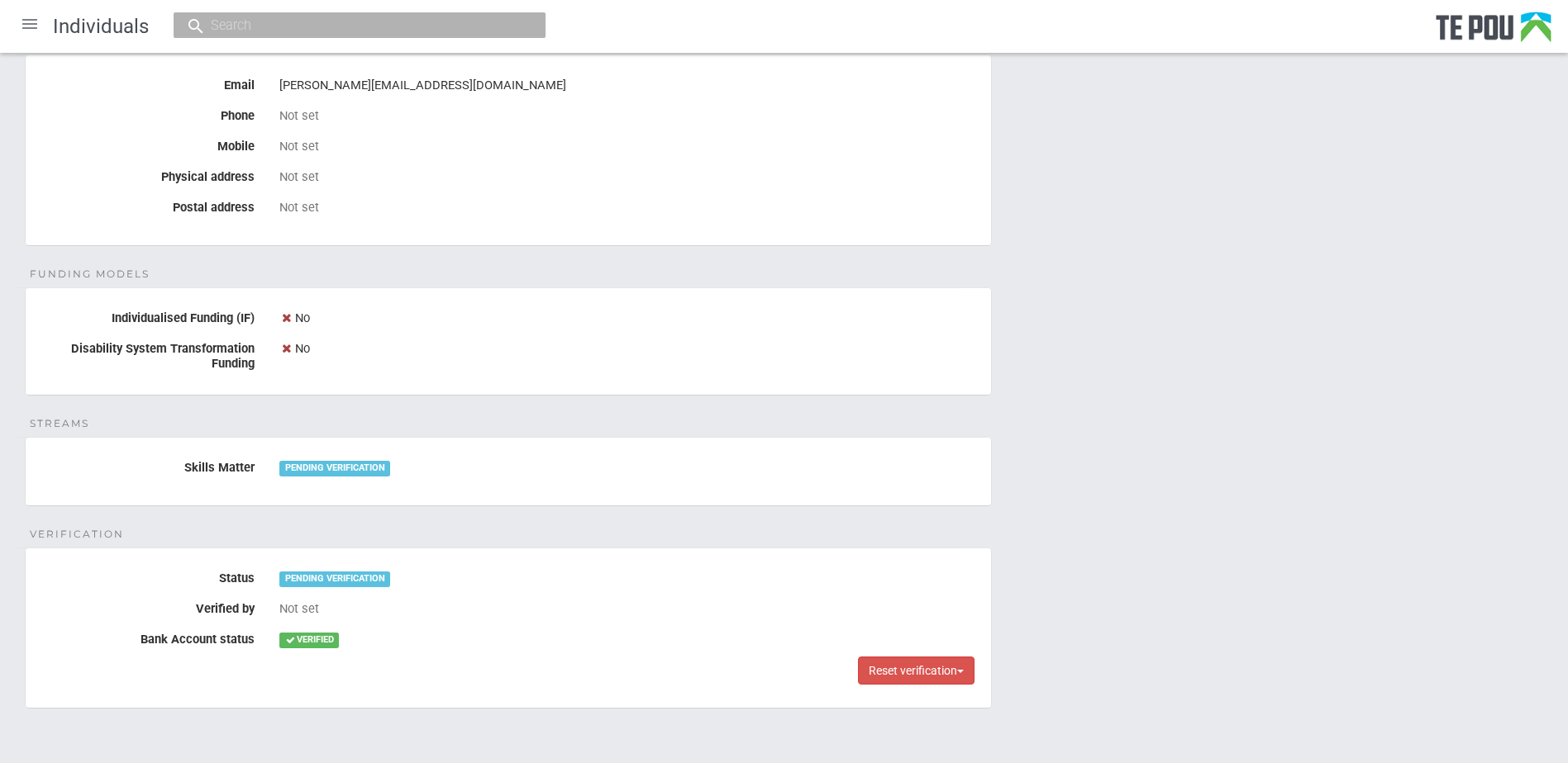
scroll to position [737, 0]
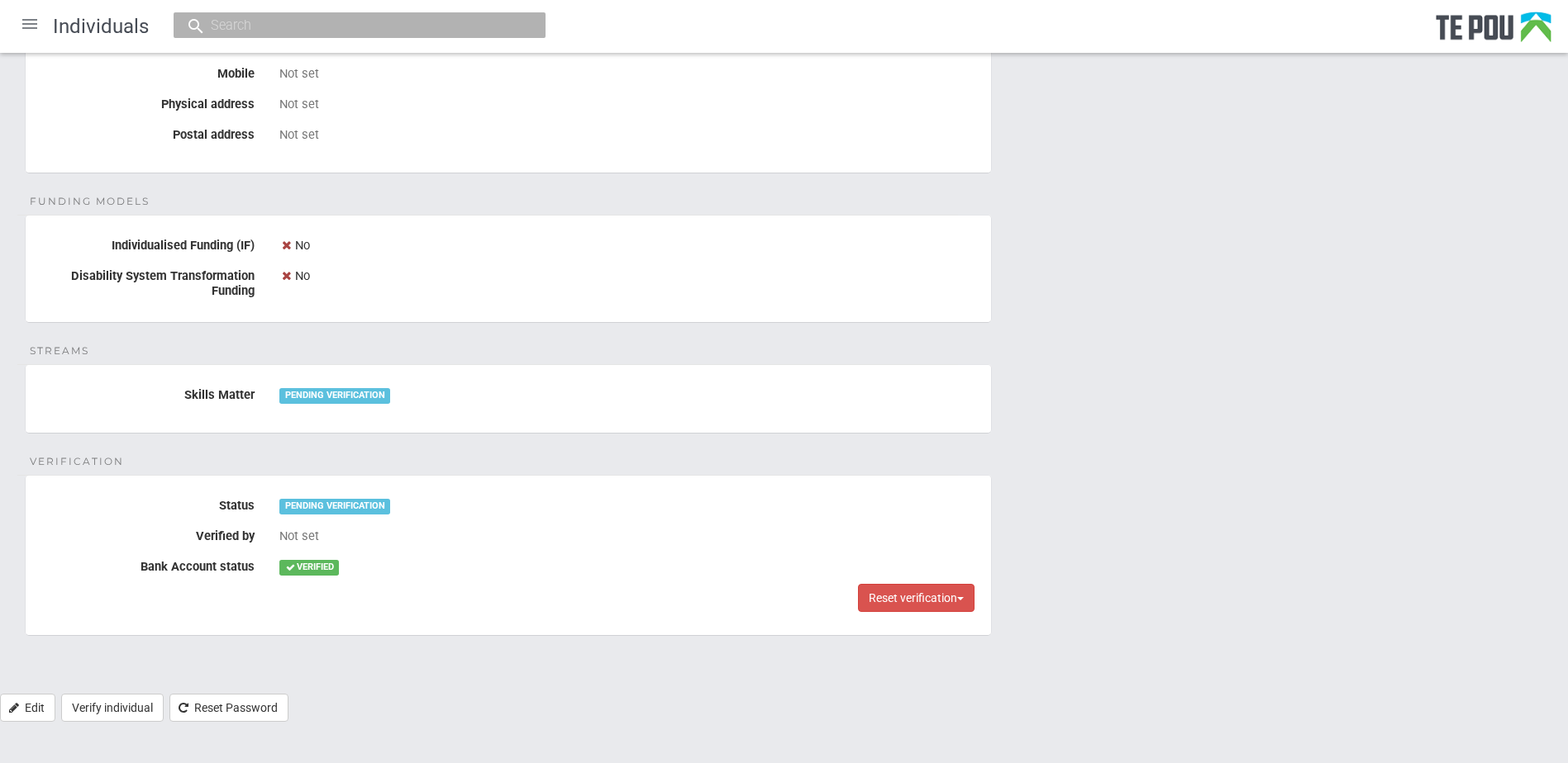
click at [496, 459] on div "Personal details Name Libby Oed Date of birth 31 Aug 1990 Occupation Not set Ba…" at bounding box center [784, 68] width 1568 height 1252
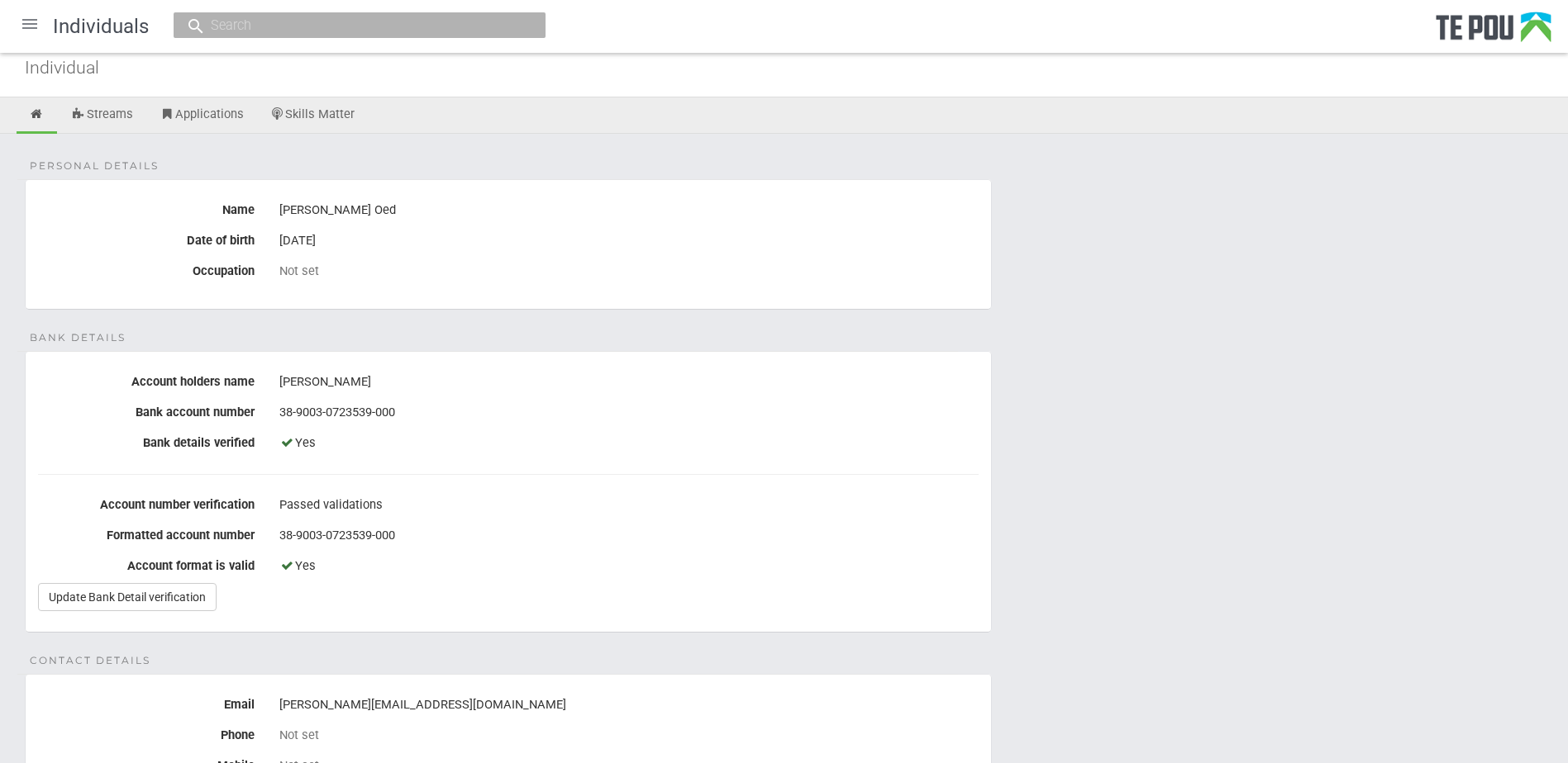
scroll to position [0, 0]
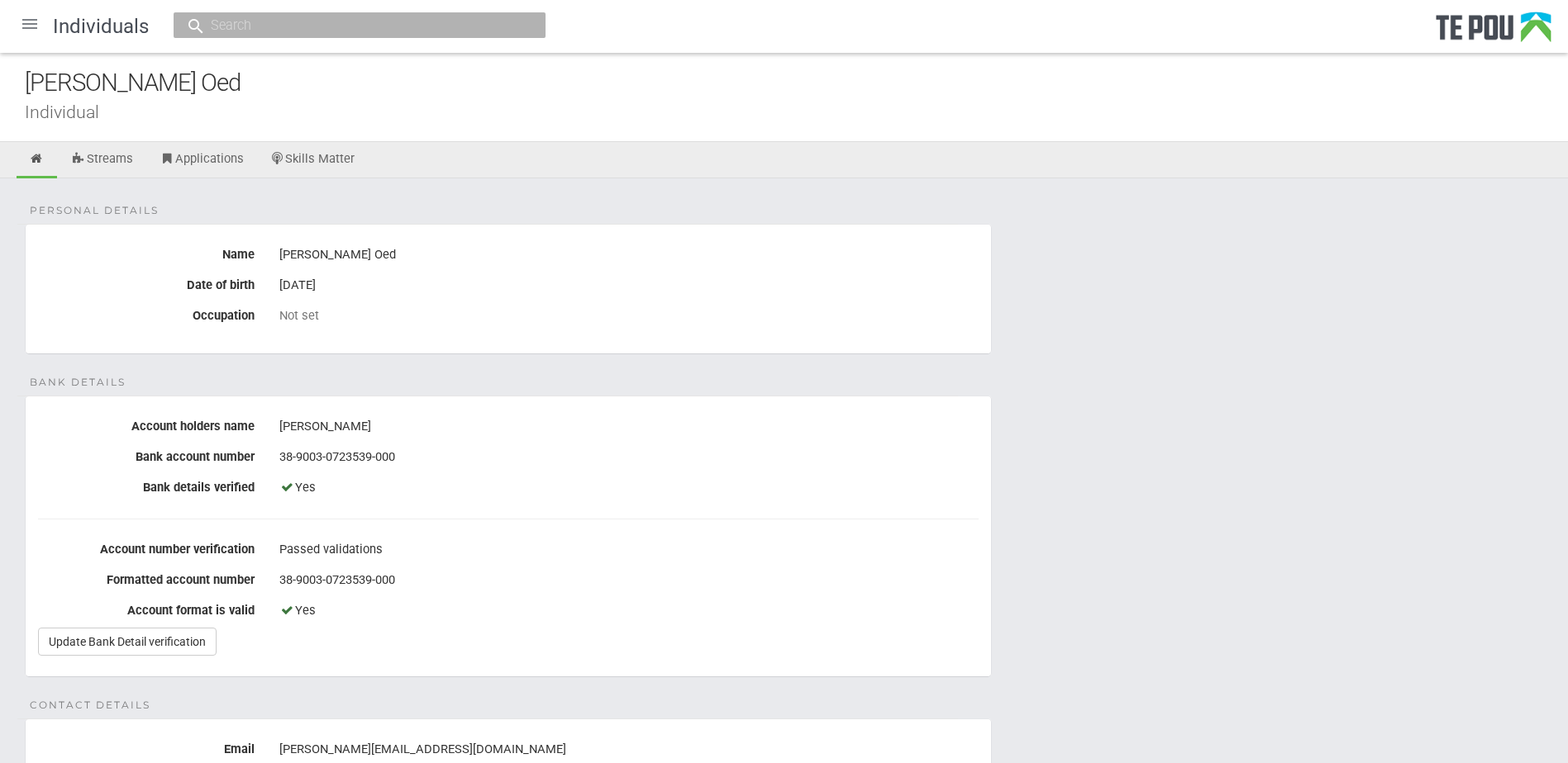
drag, startPoint x: 1081, startPoint y: 413, endPoint x: 1119, endPoint y: 499, distance: 94.0
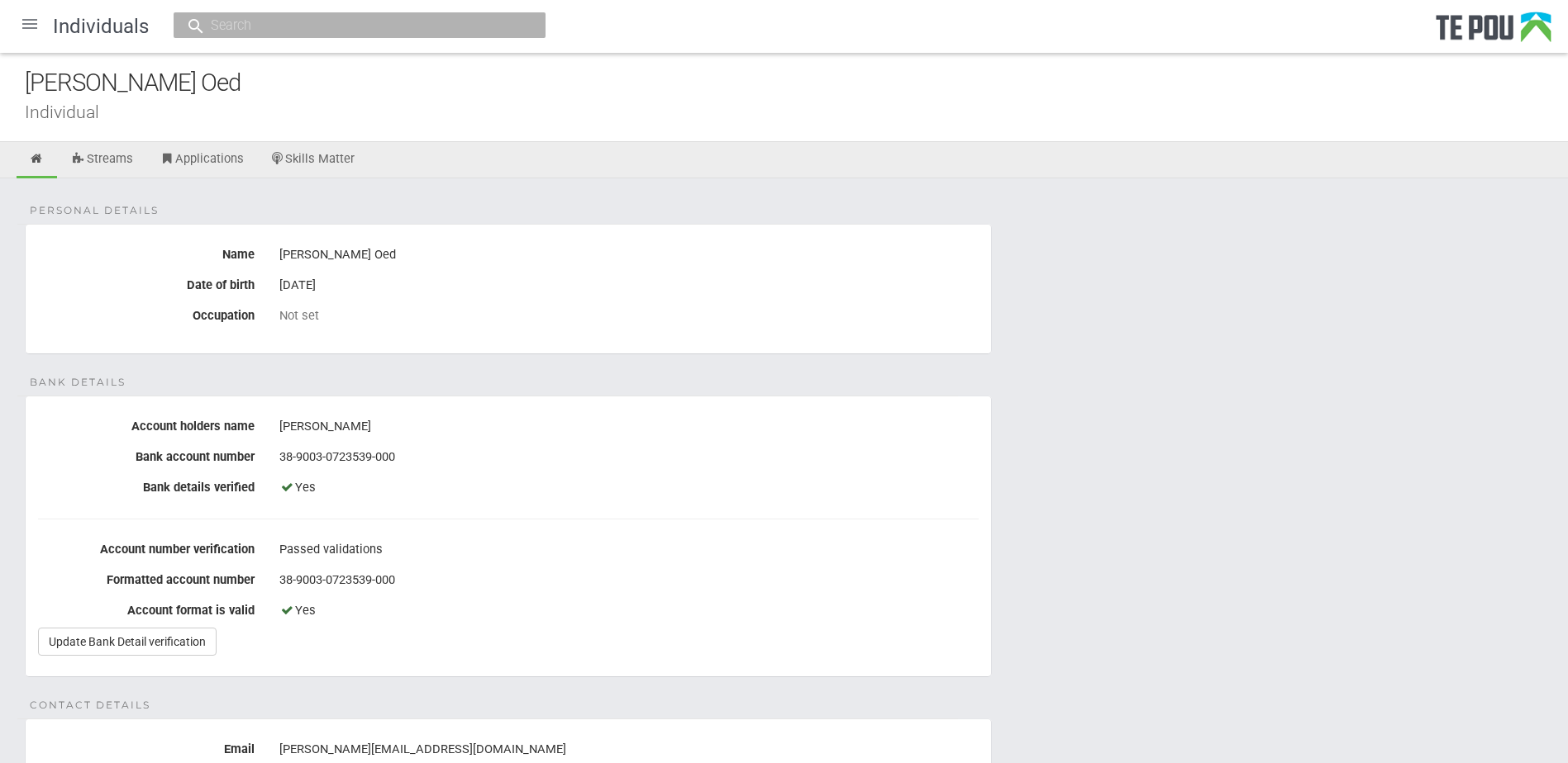
click at [857, 562] on div "Passed validations" at bounding box center [629, 550] width 699 height 28
click at [304, 168] on link "Skills Matter" at bounding box center [313, 160] width 110 height 37
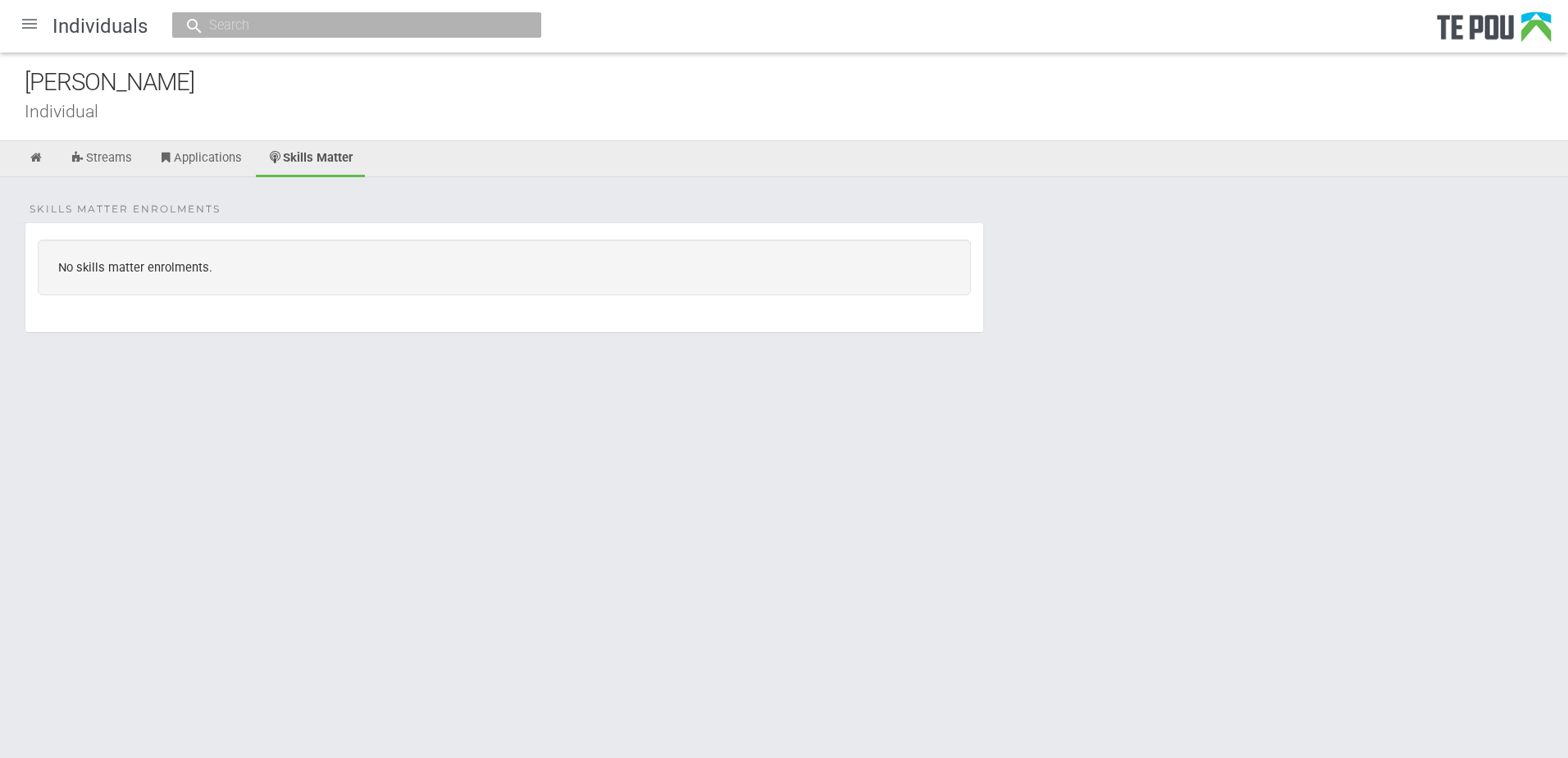
click at [616, 155] on ul "Streams Applications Skills Matter" at bounding box center [784, 159] width 1568 height 36
drag, startPoint x: 616, startPoint y: 155, endPoint x: 620, endPoint y: 127, distance: 28.3
click at [620, 127] on div "[PERSON_NAME] Individual" at bounding box center [784, 97] width 1568 height 89
click at [1128, 405] on body "Home Applications [PERSON_NAME] Applicants Organisations Individuals Moderation…" at bounding box center [784, 215] width 1568 height 431
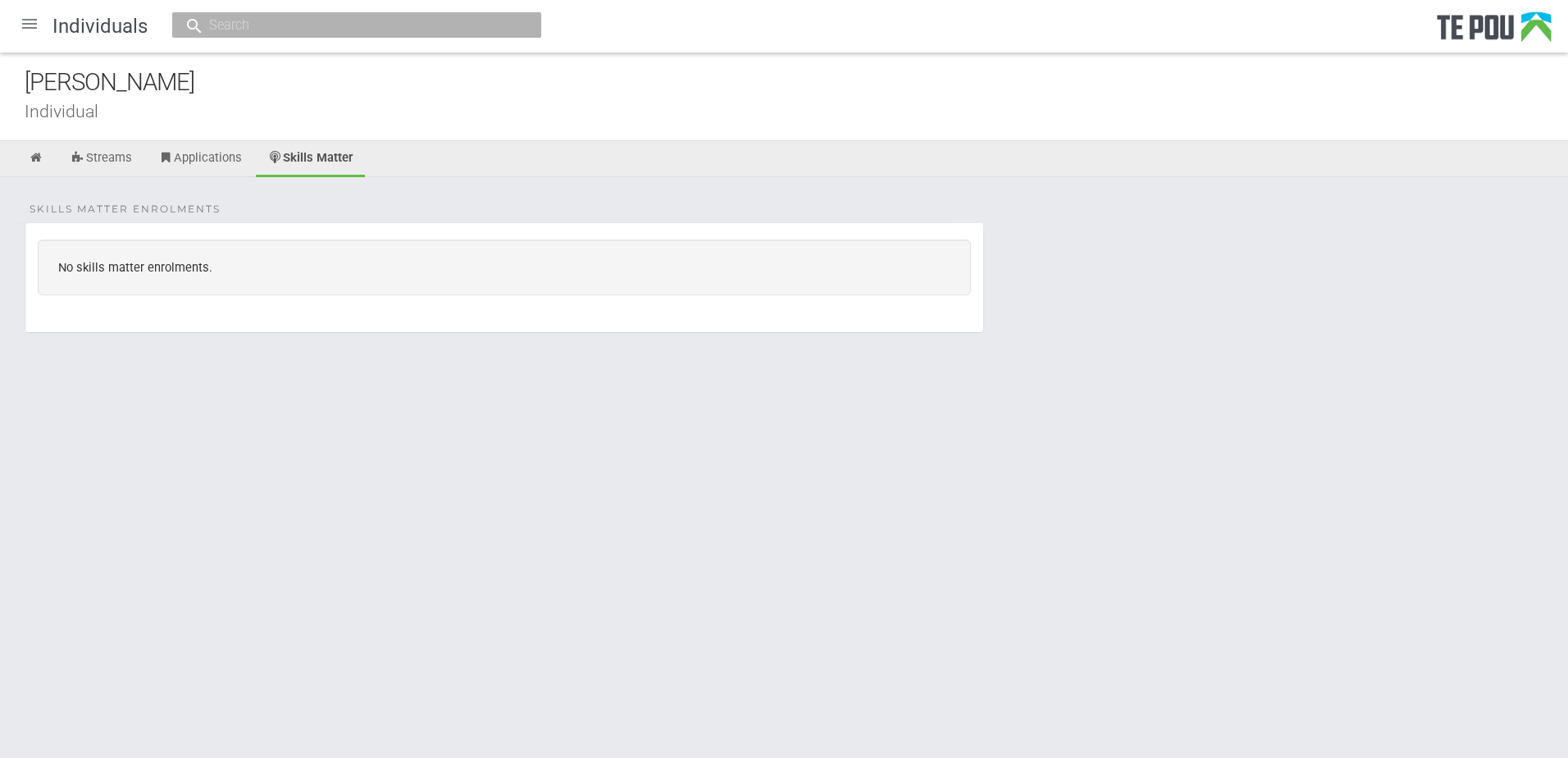
click at [1123, 554] on html "Home Applications [PERSON_NAME] Applicants Organisations Individuals Moderation…" at bounding box center [784, 379] width 1568 height 758
